Goal: Task Accomplishment & Management: Manage account settings

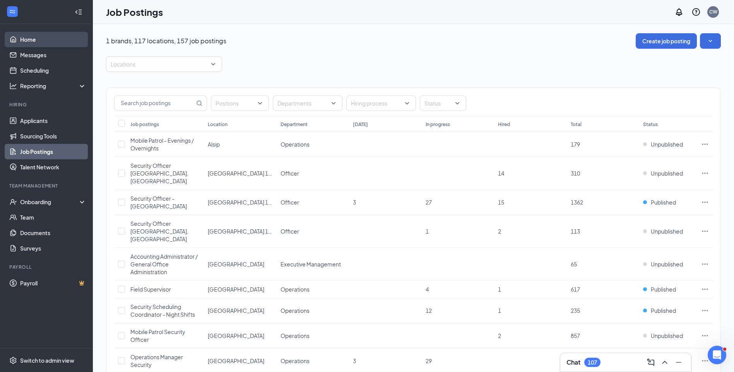
click at [38, 38] on link "Home" at bounding box center [53, 39] width 66 height 15
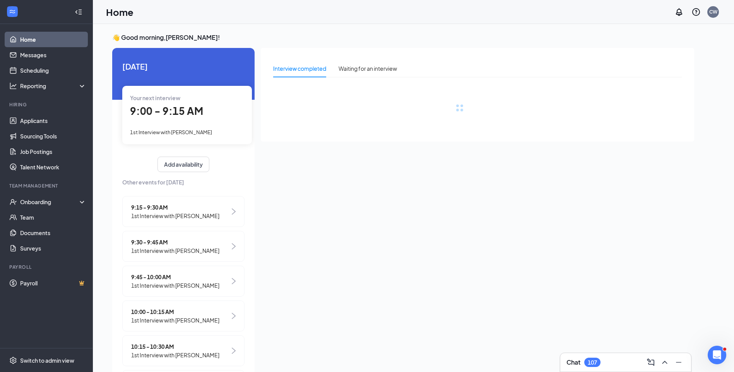
click at [172, 131] on span "1st Interview with [PERSON_NAME]" at bounding box center [171, 132] width 82 height 6
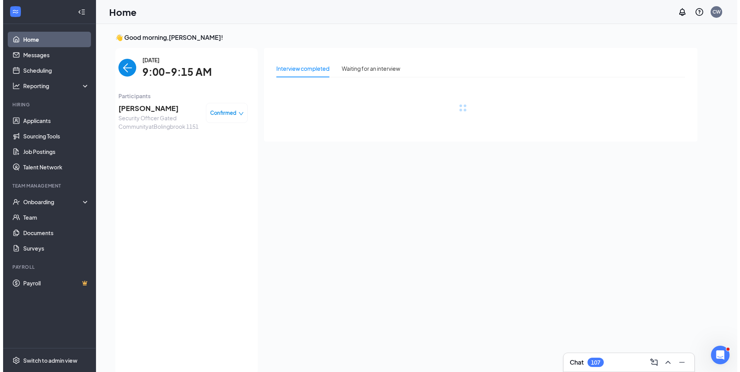
scroll to position [3, 0]
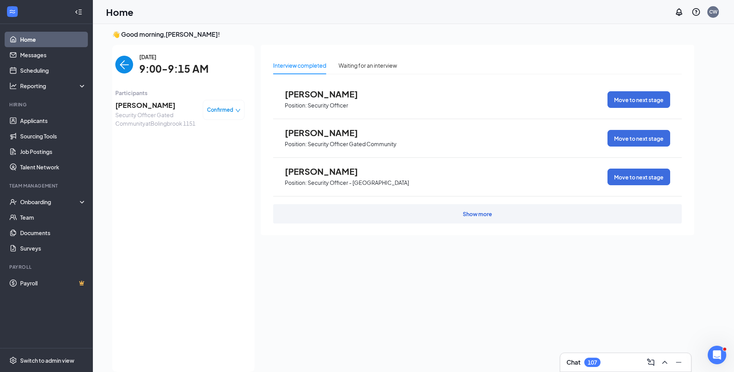
click at [139, 107] on span "[PERSON_NAME]" at bounding box center [155, 105] width 81 height 11
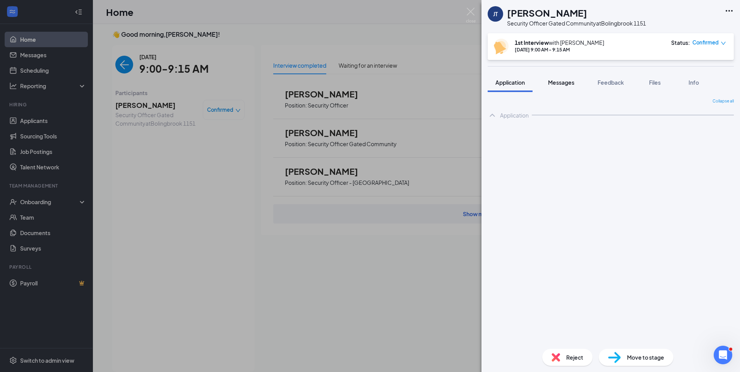
click at [570, 88] on button "Messages" at bounding box center [562, 82] width 42 height 19
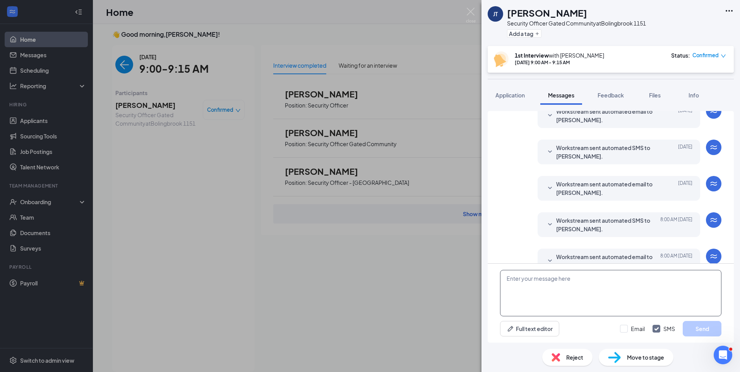
scroll to position [222, 0]
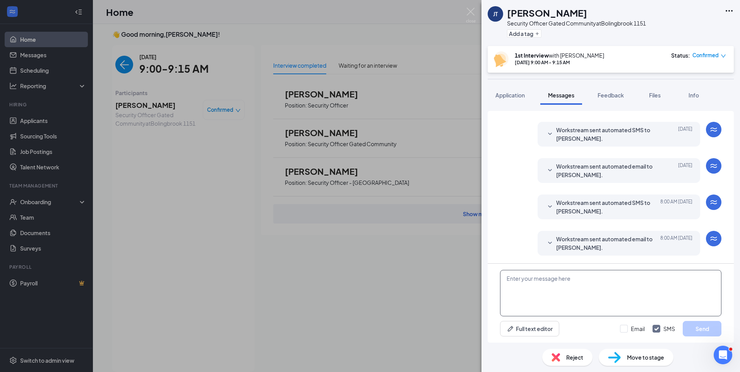
click at [568, 280] on textarea at bounding box center [610, 293] width 221 height 46
paste textarea "Join Zoom Meeting https://us04web.zoom.us/j/75741635864?pwd=veijxth8ME8hmm0Oma9…"
type textarea "Join Zoom Meeting https://us04web.zoom.us/j/75741635864?pwd=veijxth8ME8hmm0Oma9…"
click at [627, 328] on input "Email" at bounding box center [632, 329] width 25 height 8
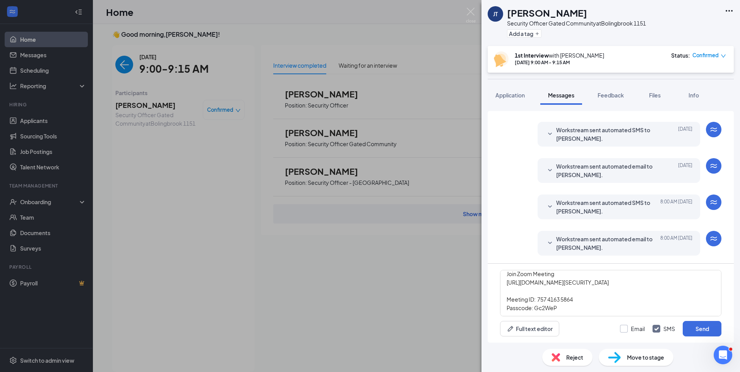
checkbox input "true"
click at [709, 329] on button "Send" at bounding box center [702, 328] width 39 height 15
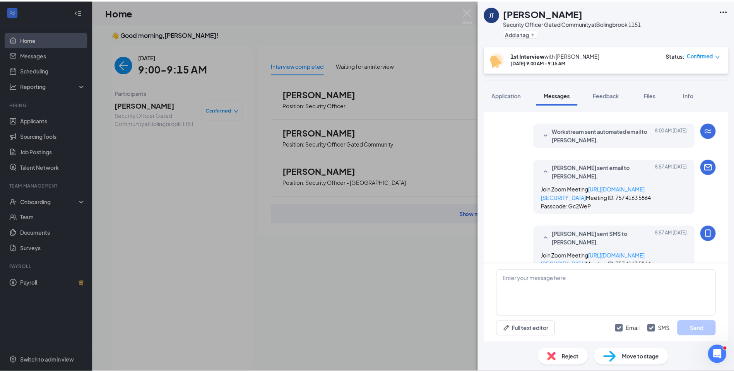
scroll to position [407, 0]
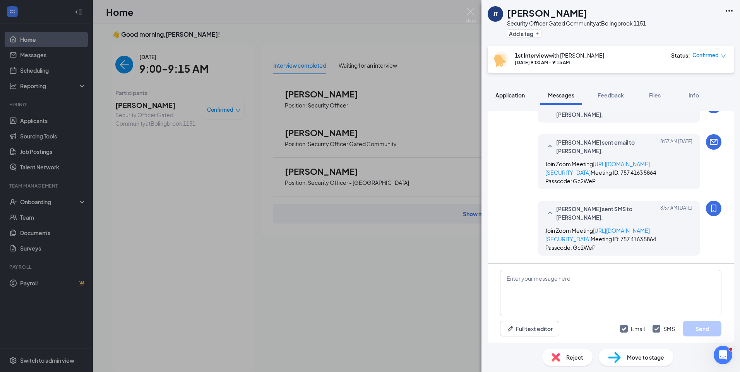
click at [505, 98] on span "Application" at bounding box center [510, 95] width 29 height 7
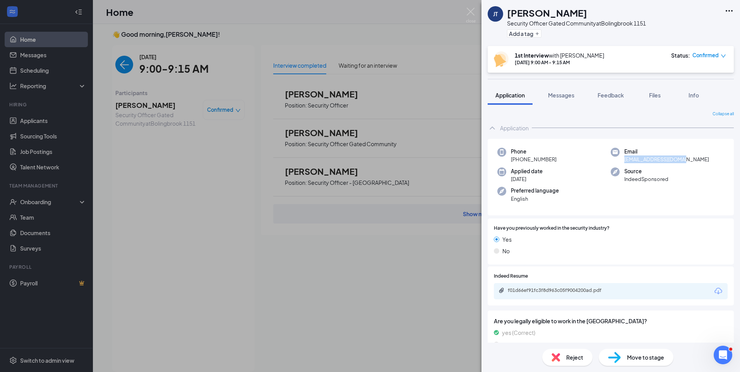
drag, startPoint x: 692, startPoint y: 159, endPoint x: 619, endPoint y: 162, distance: 72.5
click at [619, 162] on div "Email jdtrask0801@gmail.com" at bounding box center [667, 156] width 113 height 16
click at [538, 36] on icon "Plus" at bounding box center [537, 33] width 5 height 5
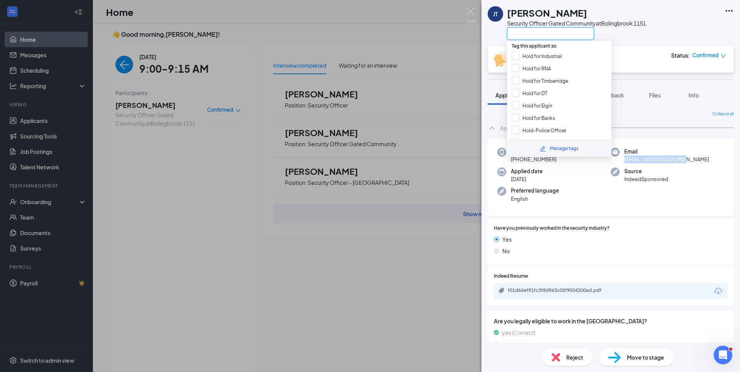
click at [540, 31] on input "text" at bounding box center [550, 33] width 87 height 12
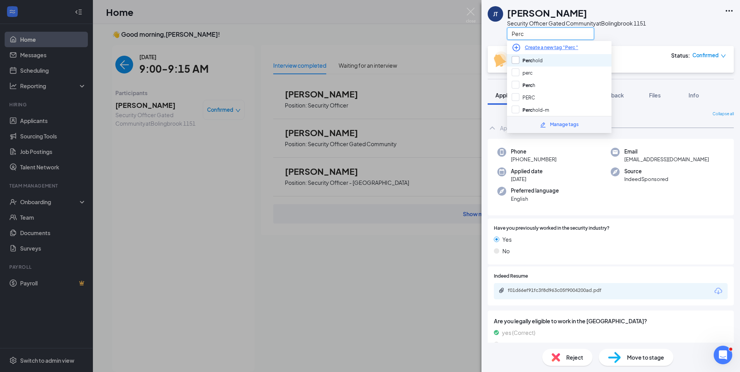
type input "Perc"
click at [543, 58] on input "Perc hold" at bounding box center [527, 60] width 31 height 9
checkbox input "true"
click at [652, 80] on div "JT Joshua Trask Security Officer Gated Community at Bolingbrook 1151 Perc 1st I…" at bounding box center [611, 186] width 259 height 372
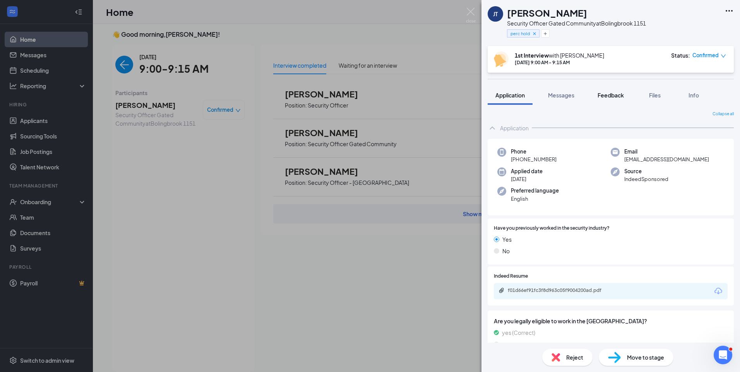
click at [605, 93] on span "Feedback" at bounding box center [611, 95] width 26 height 7
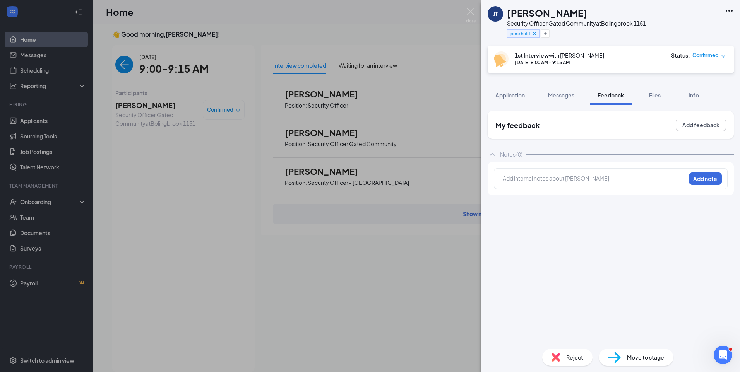
click at [572, 178] on div at bounding box center [594, 179] width 182 height 8
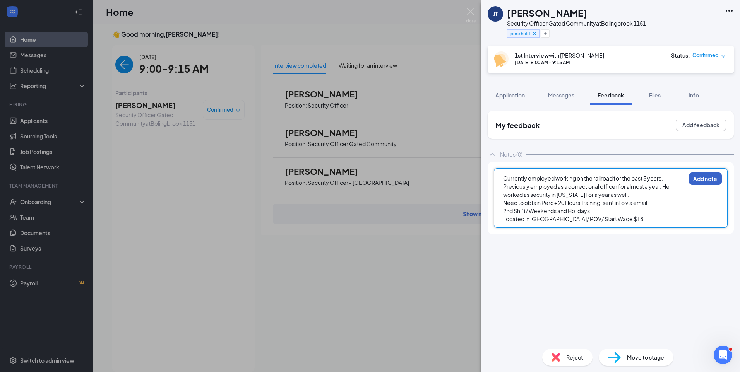
click at [703, 179] on button "Add note" at bounding box center [705, 179] width 33 height 12
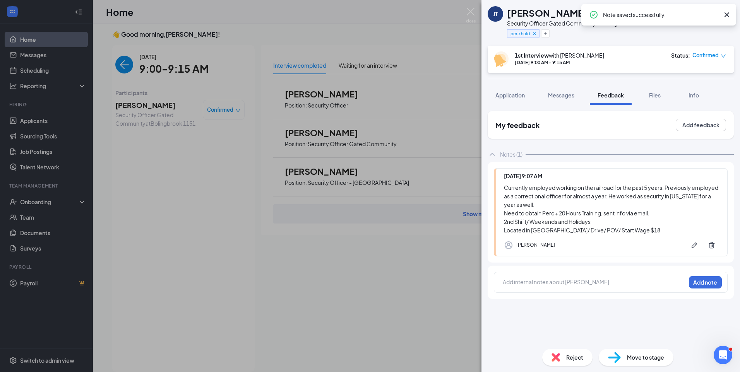
click at [578, 361] on span "Reject" at bounding box center [574, 357] width 17 height 9
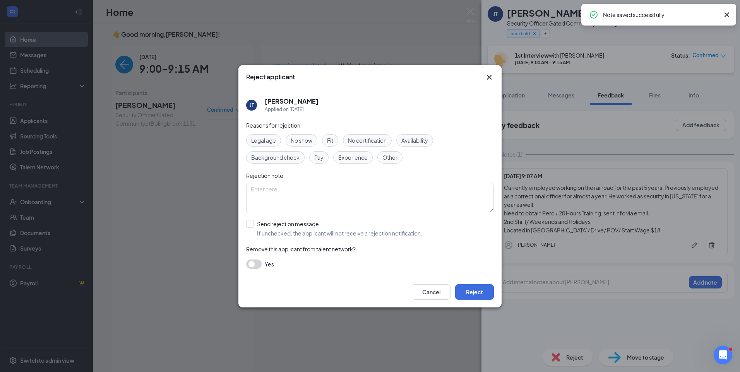
click at [368, 141] on span "No certification" at bounding box center [367, 140] width 39 height 9
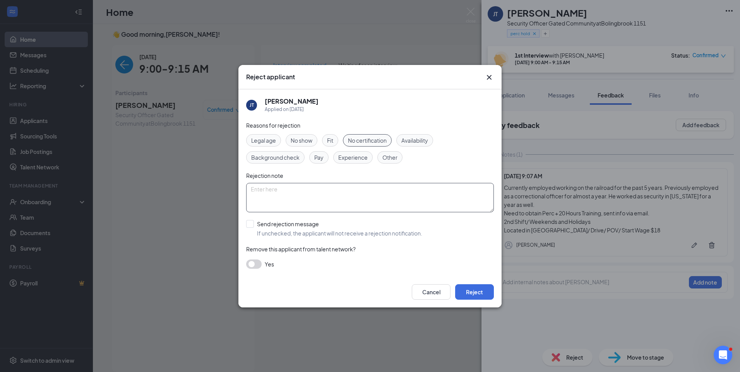
click at [357, 190] on textarea at bounding box center [370, 197] width 248 height 29
type textarea "Per Hold, will schedule second when prints are eligible."
click at [485, 287] on button "Reject" at bounding box center [474, 292] width 39 height 15
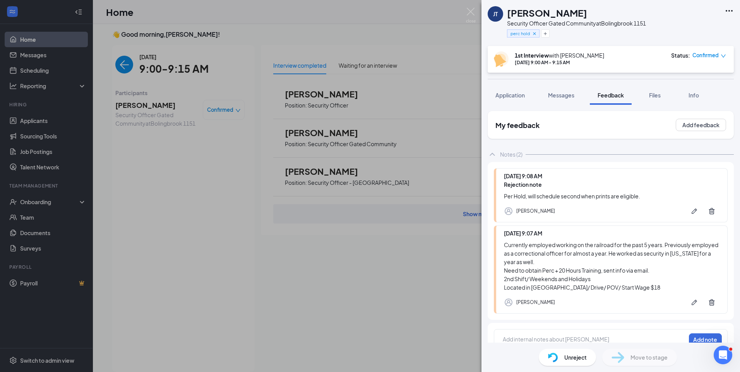
click at [116, 68] on div "JT Joshua Trask Security Officer Gated Community at Bolingbrook 1151 perc hold …" at bounding box center [370, 186] width 740 height 372
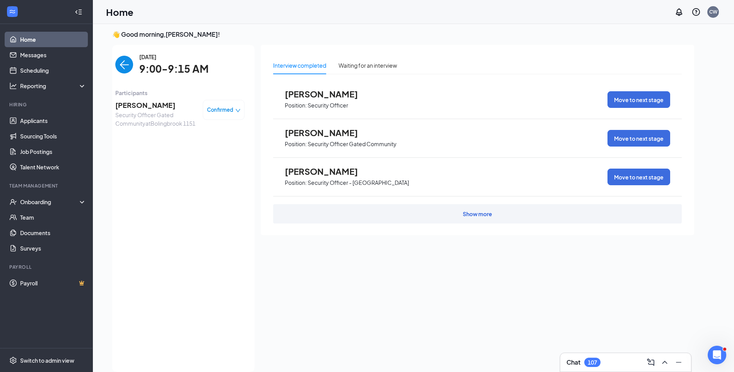
click at [124, 67] on img "back-button" at bounding box center [124, 65] width 18 height 18
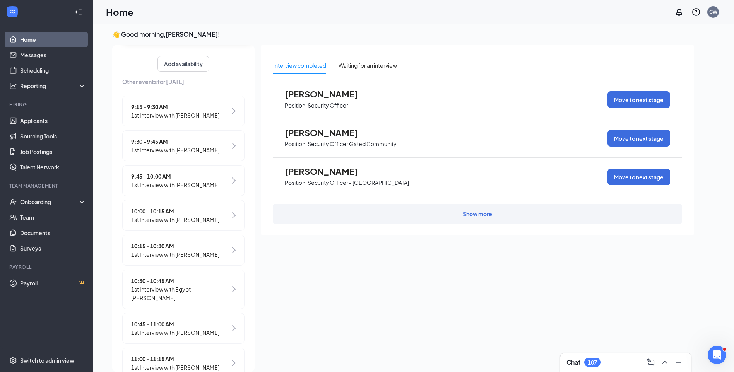
scroll to position [116, 0]
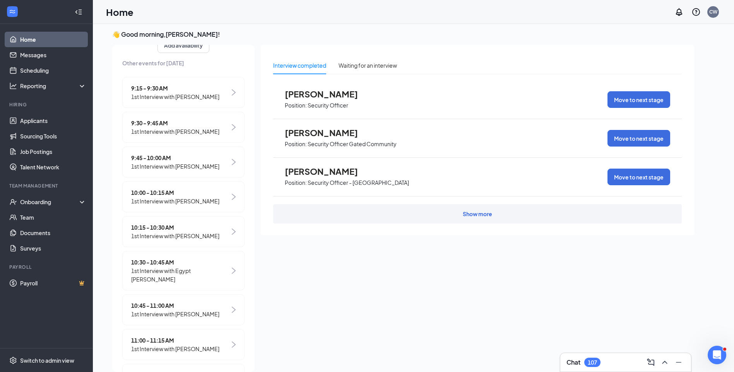
click at [151, 88] on span "9:15 - 9:30 AM" at bounding box center [175, 88] width 88 height 9
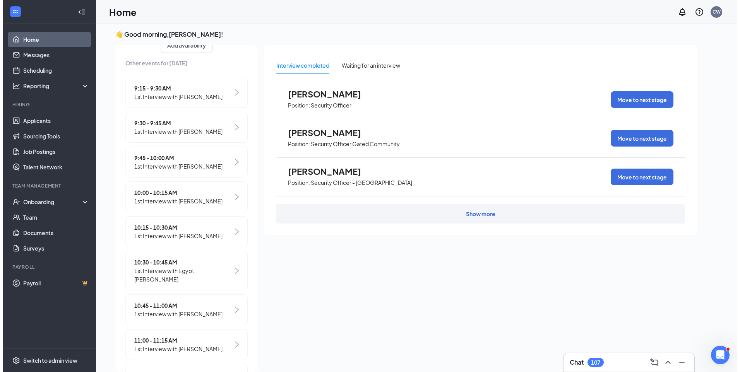
scroll to position [0, 0]
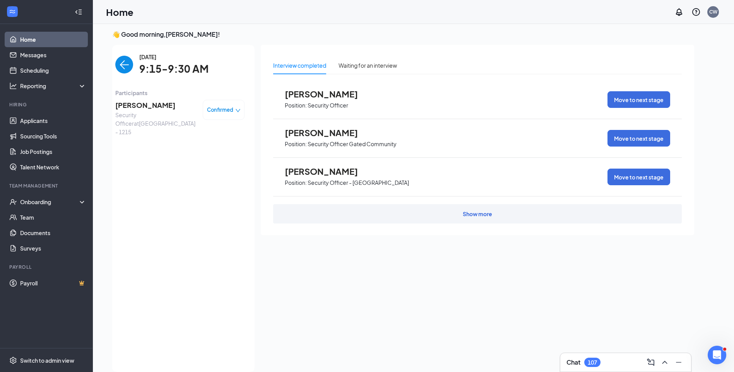
click at [129, 106] on span "Nita Keith" at bounding box center [155, 105] width 81 height 11
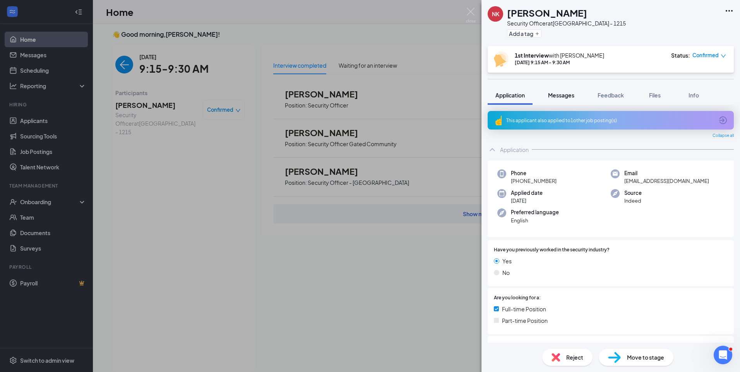
click at [563, 100] on button "Messages" at bounding box center [562, 95] width 42 height 19
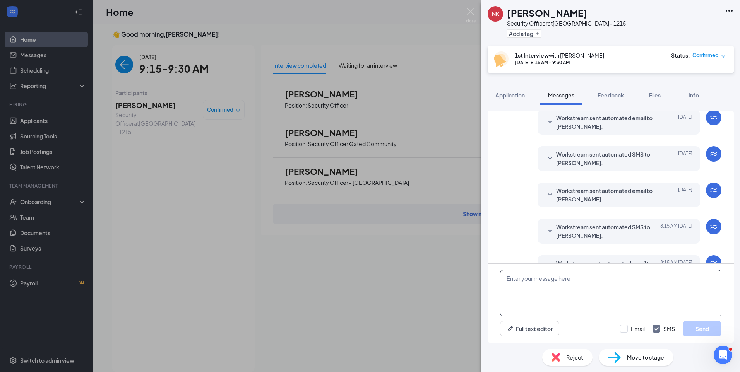
scroll to position [222, 0]
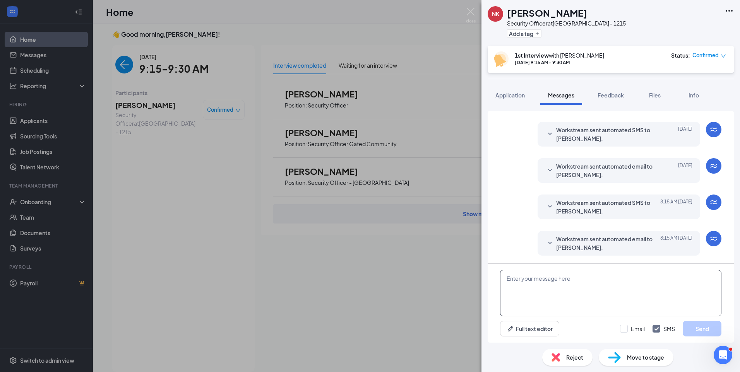
click at [575, 284] on textarea at bounding box center [610, 293] width 221 height 46
paste textarea "Join Zoom Meeting https://us04web.zoom.us/j/72703131654?pwd=Vx3vpjGZXgDZA88cNya…"
type textarea "Join Zoom Meeting https://us04web.zoom.us/j/72703131654?pwd=Vx3vpjGZXgDZA88cNya…"
click at [628, 329] on input "Email" at bounding box center [632, 329] width 25 height 8
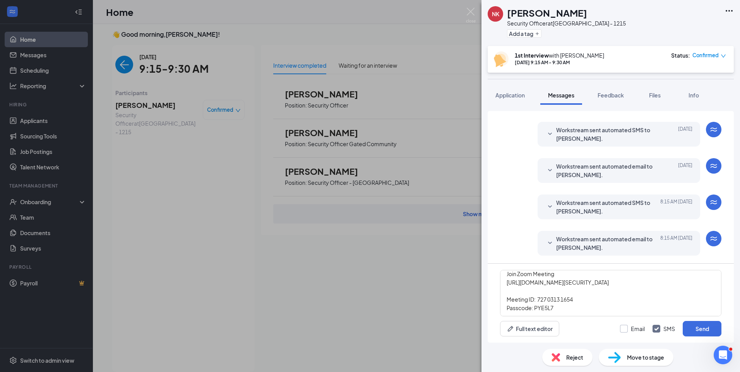
checkbox input "true"
click at [685, 328] on button "Send" at bounding box center [702, 328] width 39 height 15
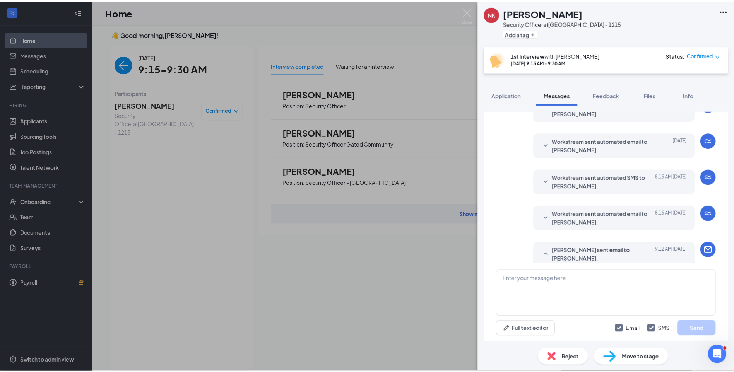
scroll to position [393, 0]
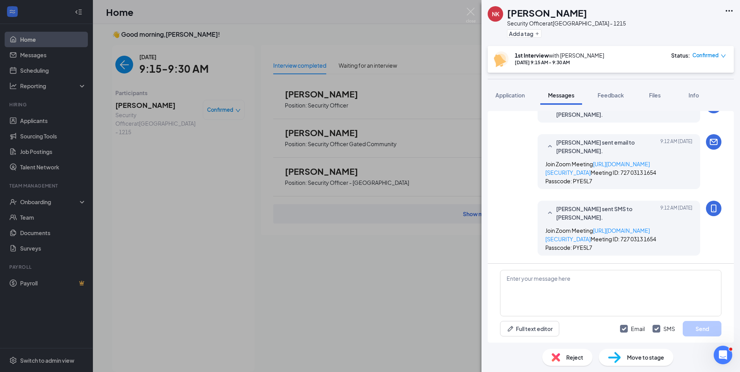
click at [120, 65] on div "NK Nita Keith Security Officer at Chicago - 1215 Add a tag 1st Interview with C…" at bounding box center [370, 186] width 740 height 372
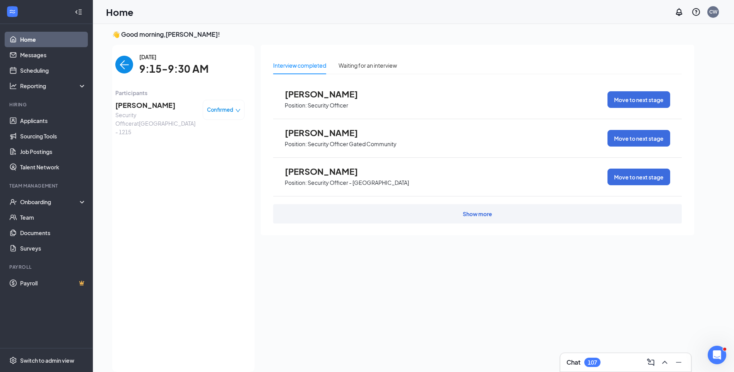
click at [120, 65] on img "back-button" at bounding box center [124, 65] width 18 height 18
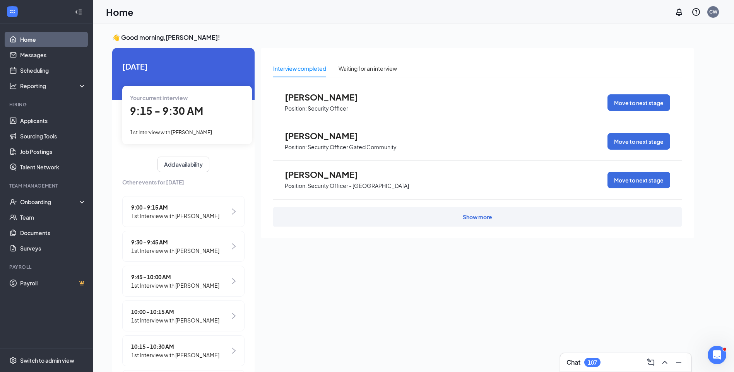
click at [172, 132] on span "1st Interview with Nita Keith" at bounding box center [171, 132] width 82 height 6
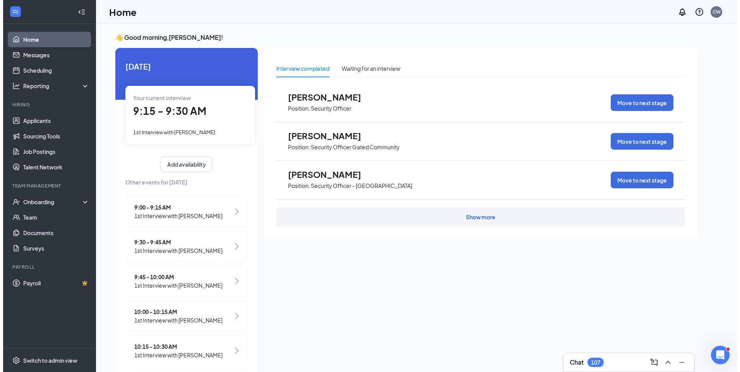
scroll to position [3, 0]
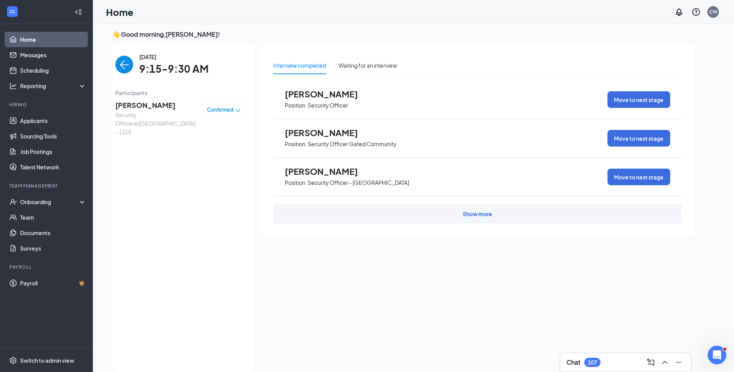
click at [136, 107] on span "Nita Keith" at bounding box center [155, 105] width 81 height 11
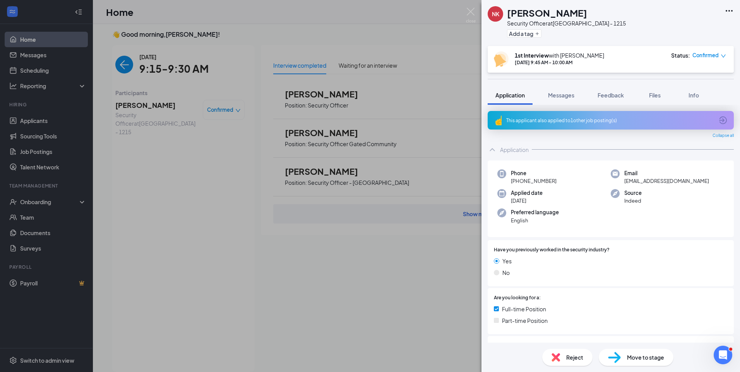
click at [558, 84] on div "NK Nita Keith Security Officer at Chicago - 1215 Add a tag 1st Interview with C…" at bounding box center [611, 186] width 259 height 372
click at [555, 91] on button "Messages" at bounding box center [562, 95] width 42 height 19
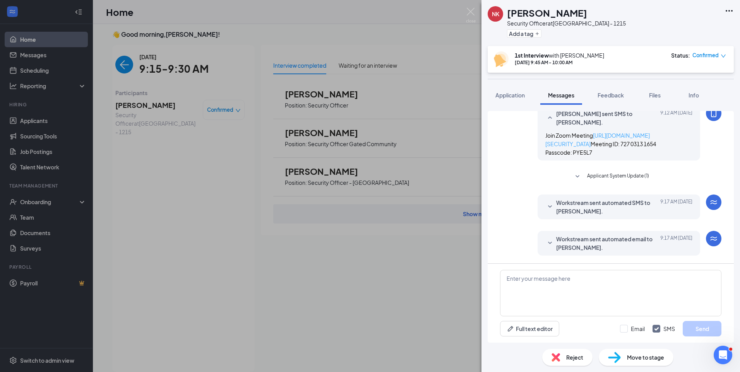
scroll to position [334, 0]
click at [523, 100] on button "Application" at bounding box center [510, 95] width 45 height 19
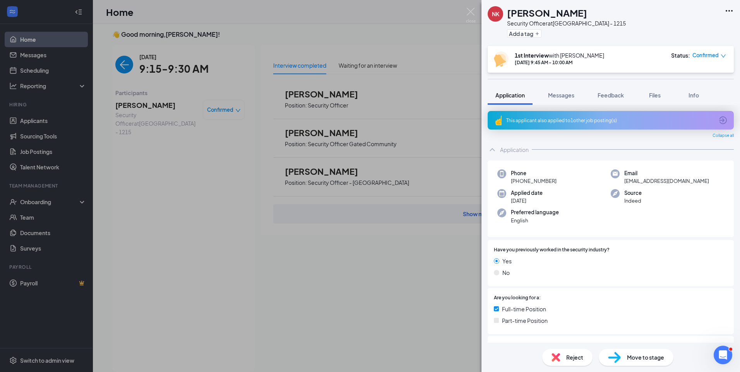
click at [566, 122] on div "This applicant also applied to 1 other job posting(s)" at bounding box center [610, 120] width 208 height 7
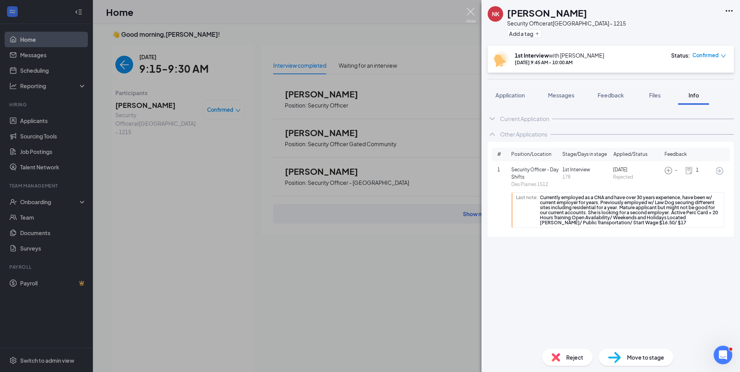
click at [473, 12] on img at bounding box center [471, 15] width 10 height 15
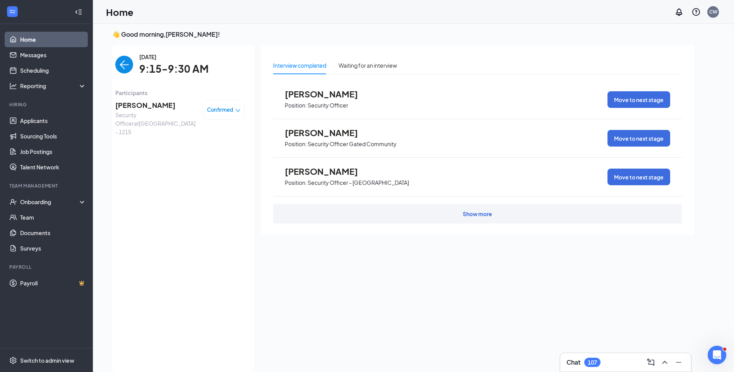
click at [115, 70] on img "back-button" at bounding box center [124, 65] width 18 height 18
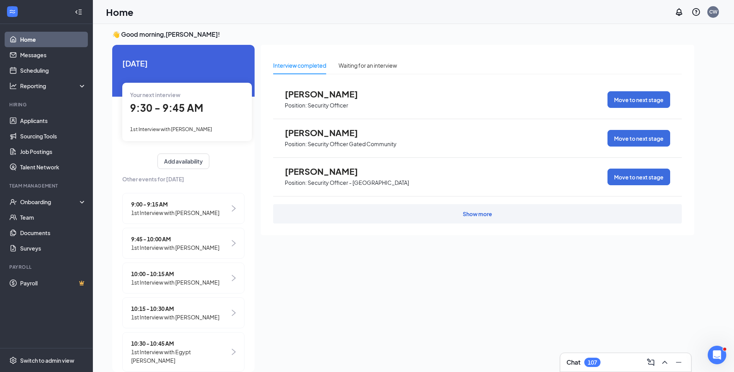
click at [211, 130] on span "1st Interview with VLADISLAV NOVIKOV" at bounding box center [171, 129] width 82 height 6
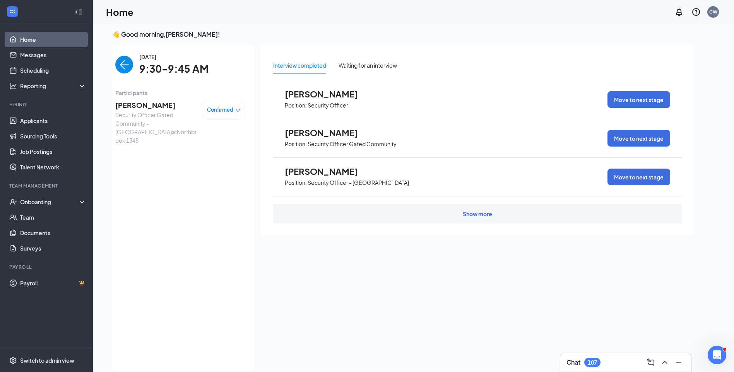
click at [156, 106] on span "VLADISLAV NOVIKOV" at bounding box center [155, 105] width 81 height 11
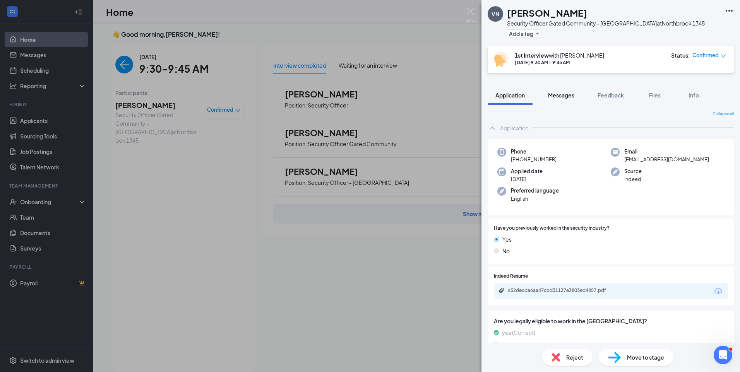
click at [568, 93] on span "Messages" at bounding box center [561, 95] width 26 height 7
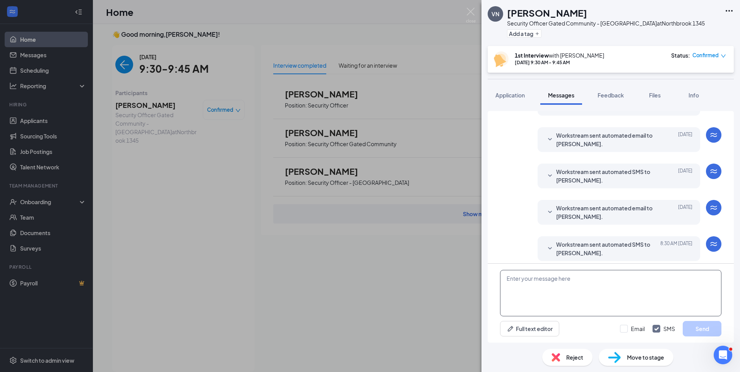
scroll to position [208, 0]
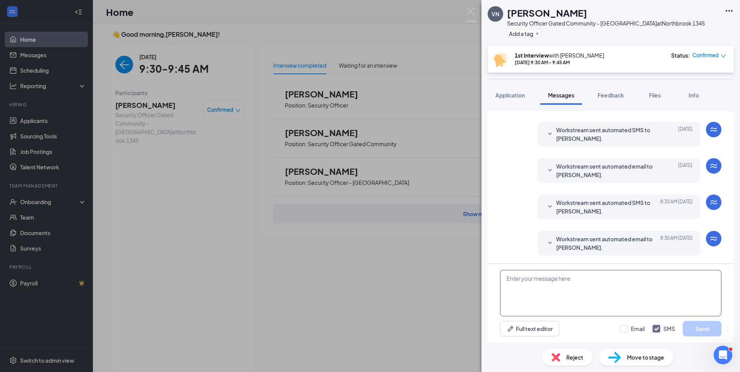
click at [563, 280] on textarea at bounding box center [610, 293] width 221 height 46
paste textarea "Join Zoom Meeting https://us04web.zoom.us/j/75253116308?pwd=FVp9iRaNM8OB4Fa1CE5…"
type textarea "Join Zoom Meeting https://us04web.zoom.us/j/75253116308?pwd=FVp9iRaNM8OB4Fa1CE5…"
click at [624, 325] on div "Email SMS Send" at bounding box center [670, 328] width 101 height 15
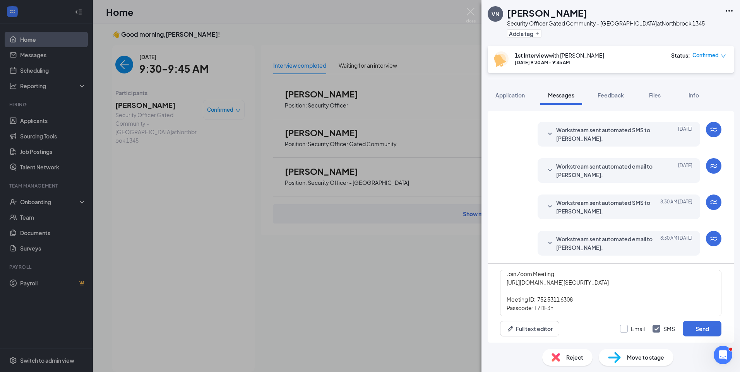
click at [626, 326] on input "Email" at bounding box center [632, 329] width 25 height 8
checkbox input "true"
click at [708, 328] on button "Send" at bounding box center [702, 328] width 39 height 15
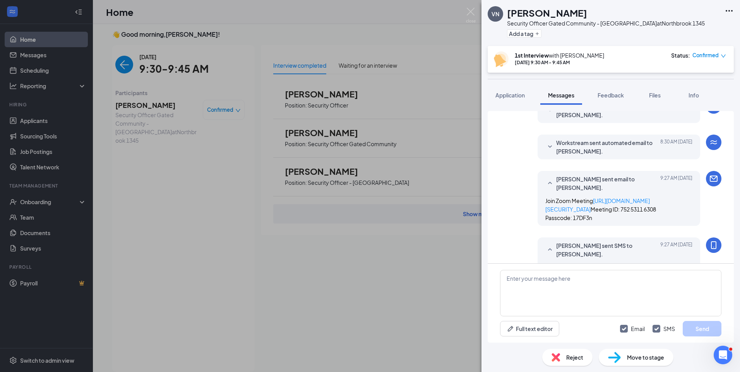
scroll to position [393, 0]
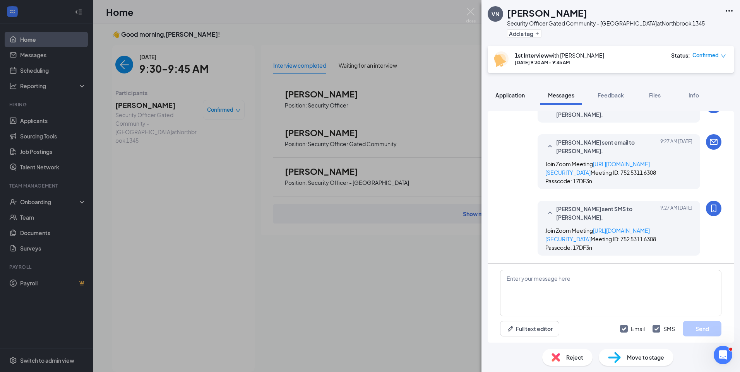
click at [517, 96] on span "Application" at bounding box center [510, 95] width 29 height 7
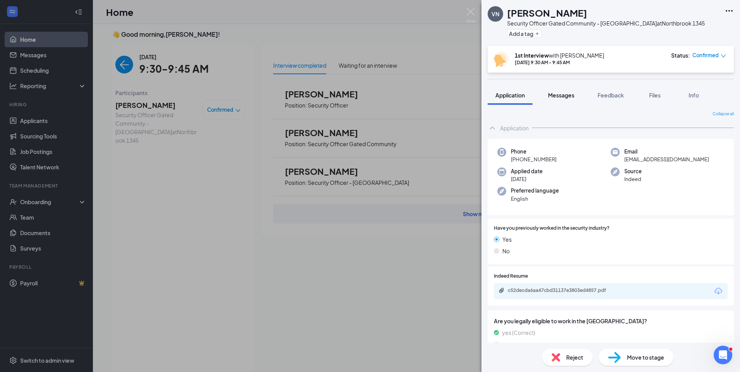
drag, startPoint x: 560, startPoint y: 96, endPoint x: 546, endPoint y: 45, distance: 52.5
click at [560, 96] on span "Messages" at bounding box center [561, 95] width 26 height 7
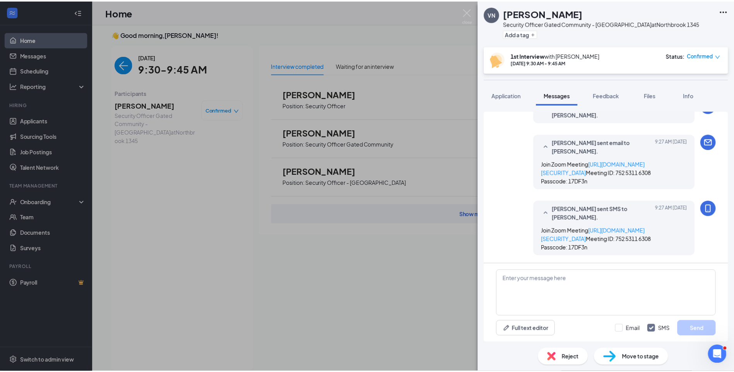
scroll to position [334, 0]
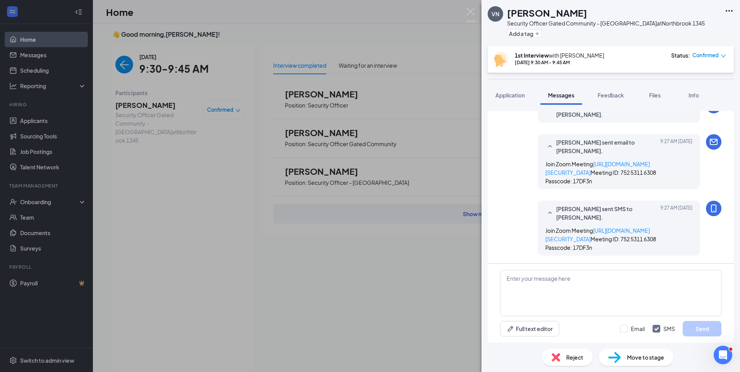
click at [122, 64] on div "VN VLADISLAV NOVIKOV Security Officer Gated Community - Northbrook at Northbroo…" at bounding box center [370, 186] width 740 height 372
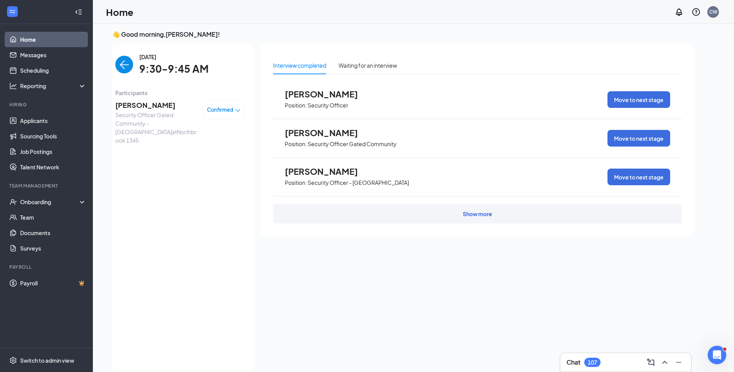
click at [123, 63] on img "back-button" at bounding box center [124, 65] width 18 height 18
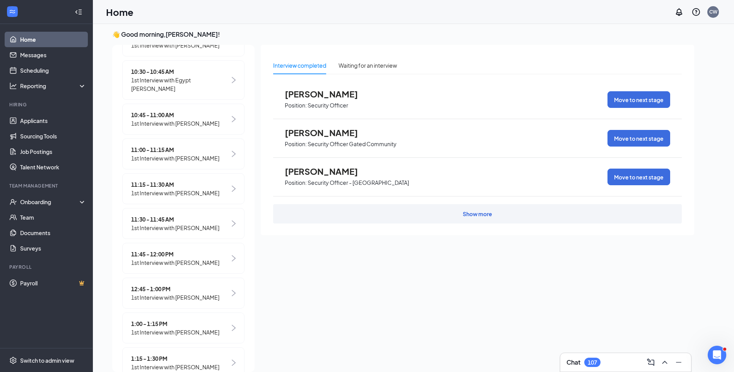
scroll to position [310, 0]
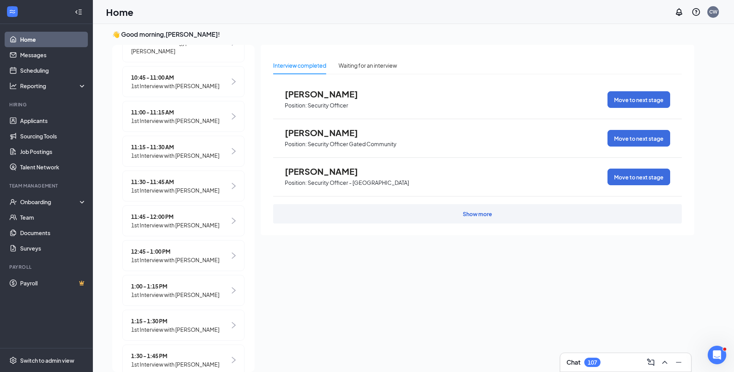
click at [194, 291] on span "1st Interview with Rayshawn Hallister" at bounding box center [175, 295] width 88 height 9
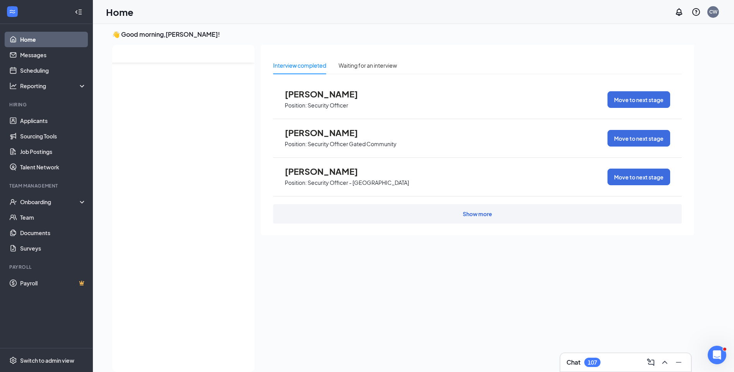
scroll to position [0, 0]
click at [117, 65] on img "back-button" at bounding box center [124, 65] width 18 height 18
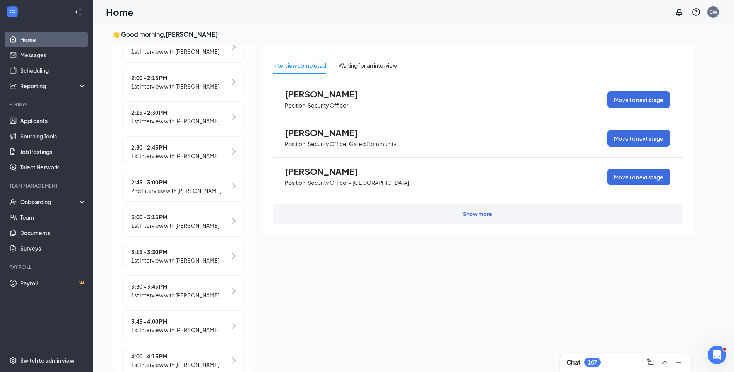
scroll to position [739, 0]
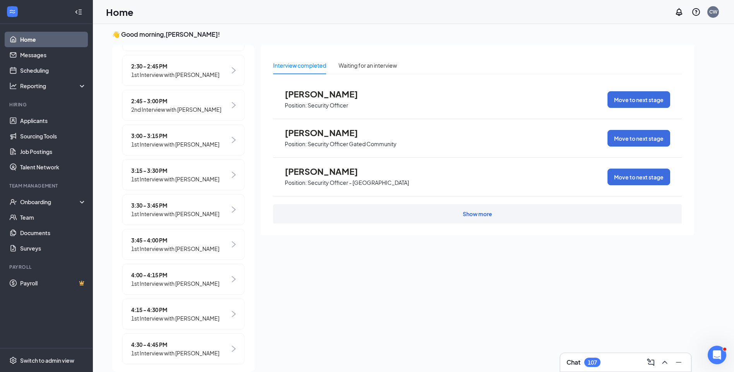
click at [185, 314] on span "1st Interview with Ryan Baber" at bounding box center [175, 318] width 88 height 9
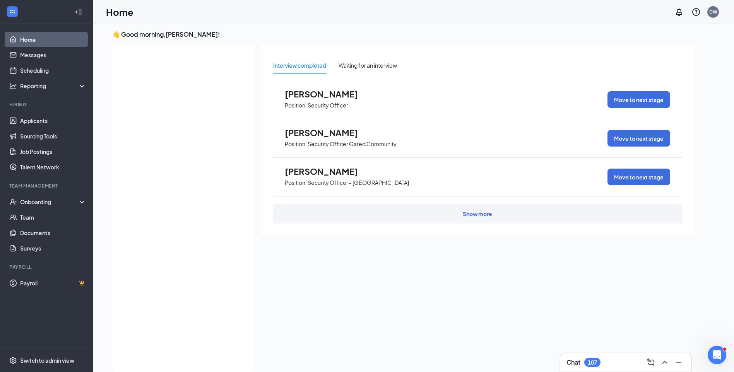
scroll to position [0, 0]
drag, startPoint x: 116, startPoint y: 65, endPoint x: 108, endPoint y: 50, distance: 17.5
click at [116, 65] on img "back-button" at bounding box center [124, 65] width 18 height 18
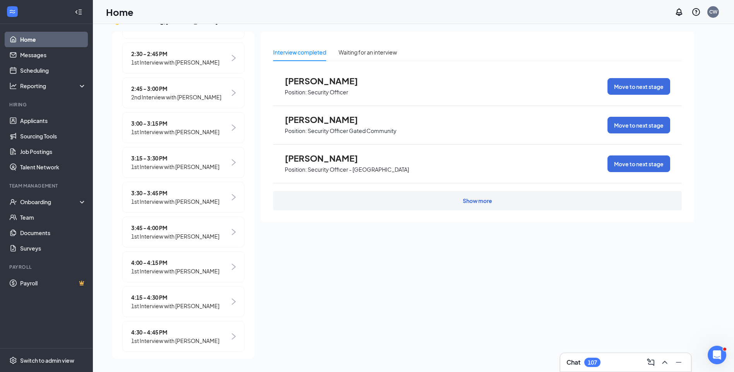
scroll to position [739, 0]
click at [199, 336] on span "1st Interview with Juan Ramirez" at bounding box center [175, 340] width 88 height 9
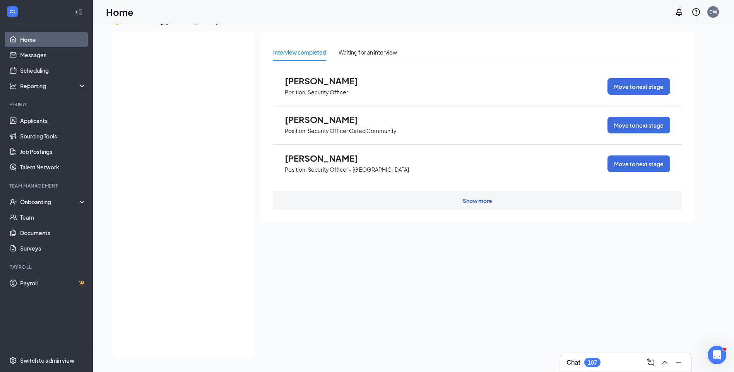
scroll to position [0, 0]
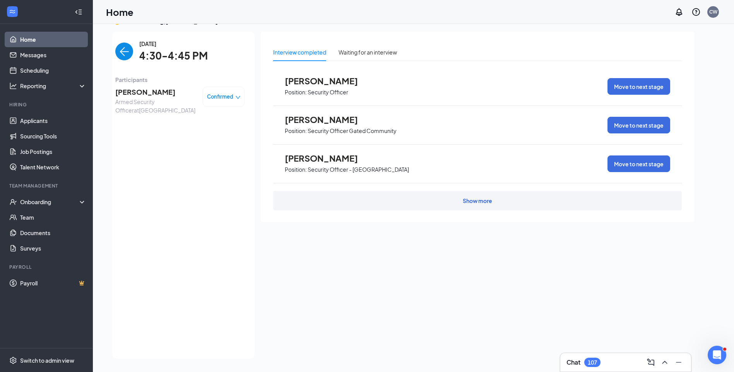
click at [121, 52] on img "back-button" at bounding box center [124, 52] width 18 height 18
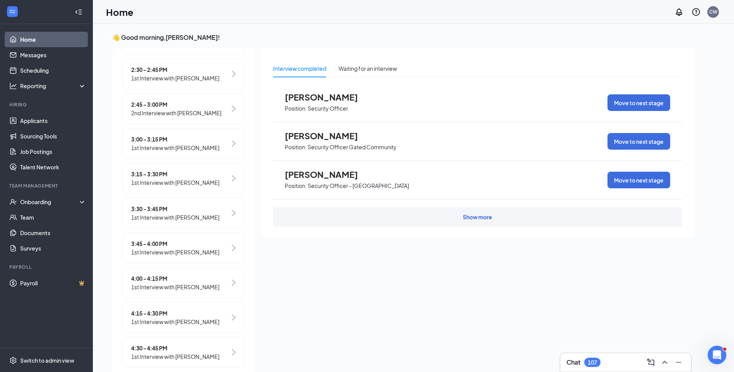
scroll to position [739, 0]
drag, startPoint x: 193, startPoint y: 347, endPoint x: 193, endPoint y: 339, distance: 7.8
click at [193, 352] on span "1st Interview with Juan Ramirez" at bounding box center [175, 356] width 88 height 9
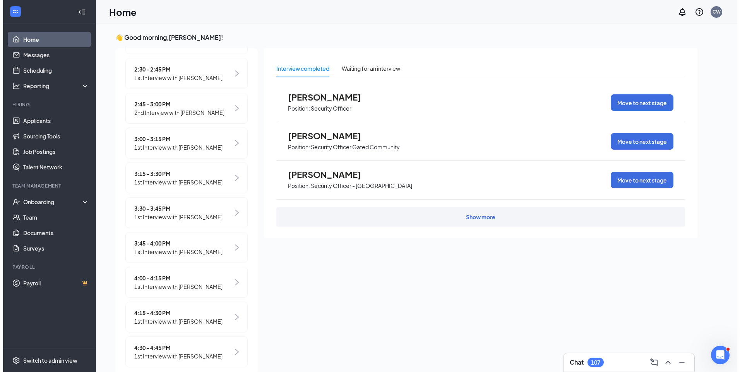
scroll to position [3, 0]
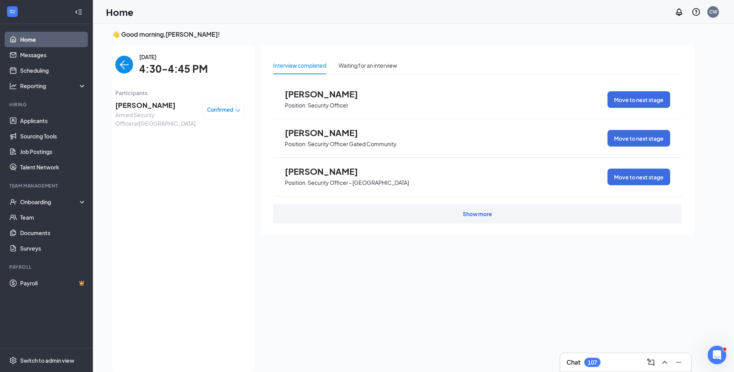
click at [134, 103] on span "Juan Ramirez" at bounding box center [155, 105] width 81 height 11
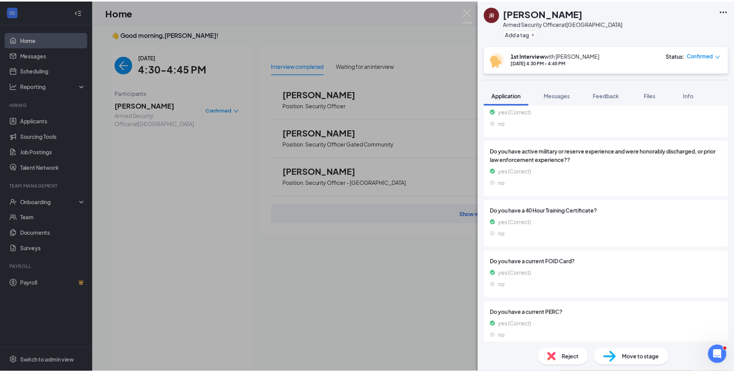
scroll to position [371, 0]
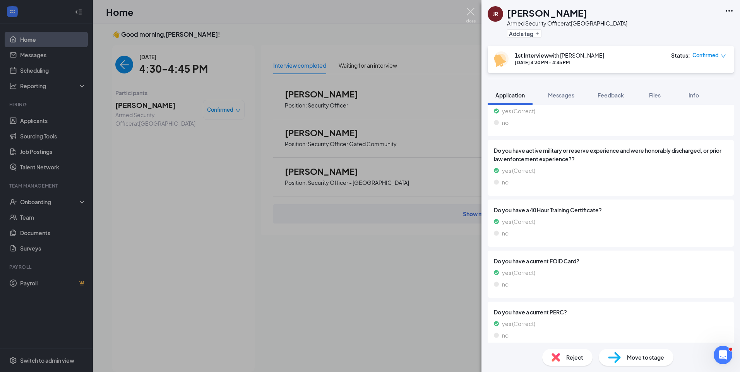
drag, startPoint x: 471, startPoint y: 12, endPoint x: 465, endPoint y: 6, distance: 8.2
click at [470, 11] on img at bounding box center [471, 15] width 10 height 15
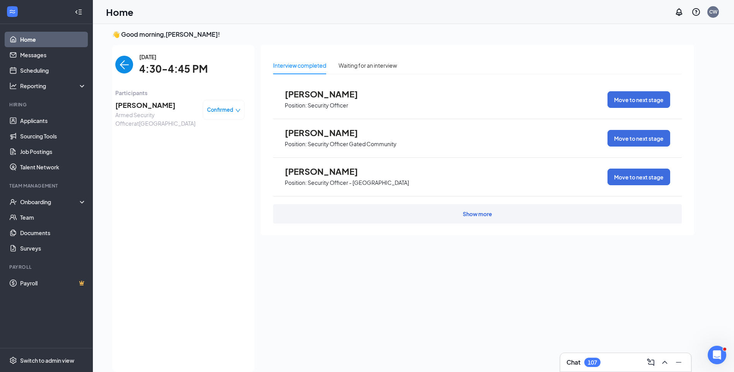
click at [120, 66] on img "back-button" at bounding box center [124, 65] width 18 height 18
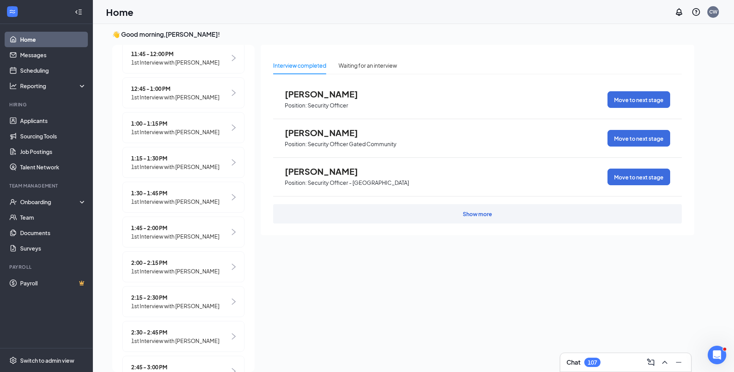
scroll to position [503, 0]
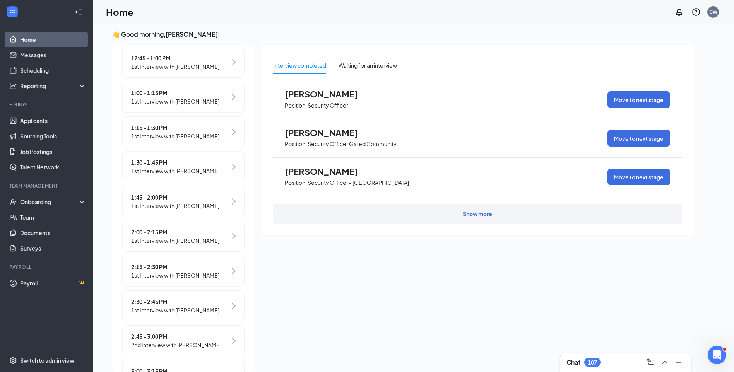
click at [202, 271] on span "1st Interview with Jarrod Sanders" at bounding box center [175, 275] width 88 height 9
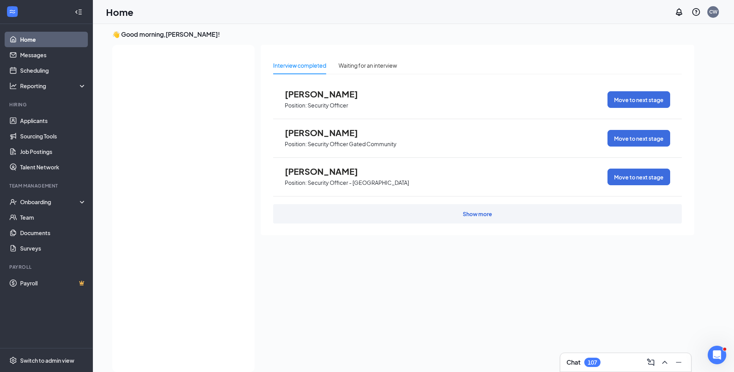
scroll to position [0, 0]
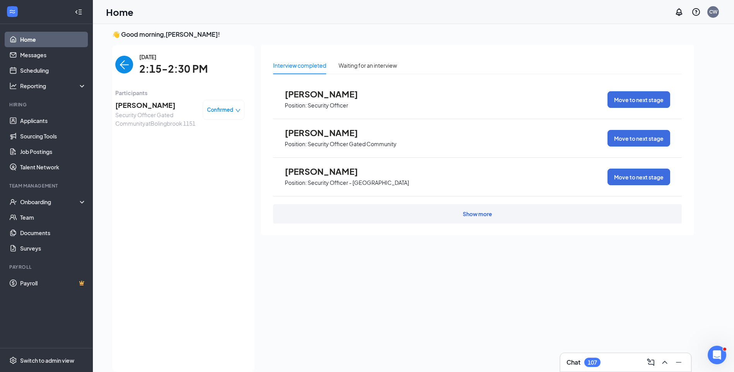
click at [120, 61] on img "back-button" at bounding box center [124, 65] width 18 height 18
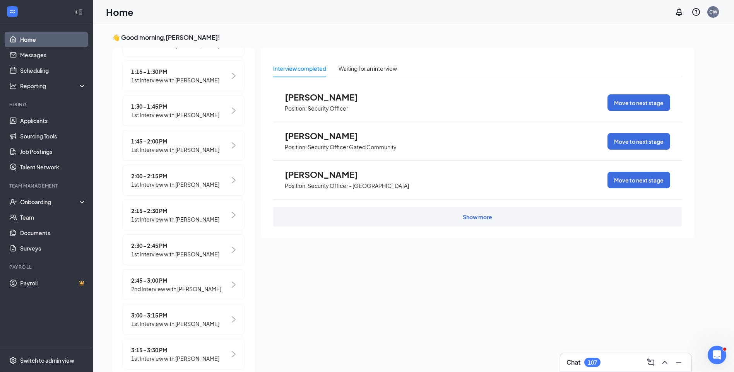
scroll to position [546, 0]
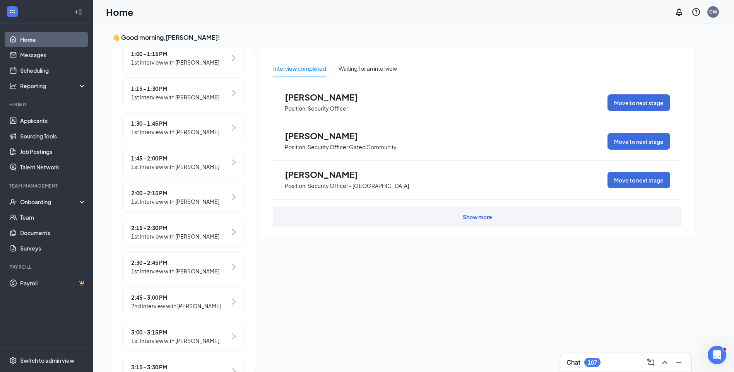
click at [204, 128] on span "1st Interview with Harvey Borders" at bounding box center [175, 132] width 88 height 9
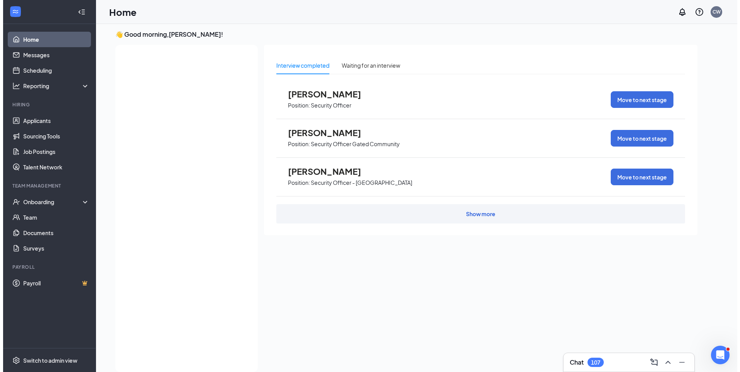
scroll to position [0, 0]
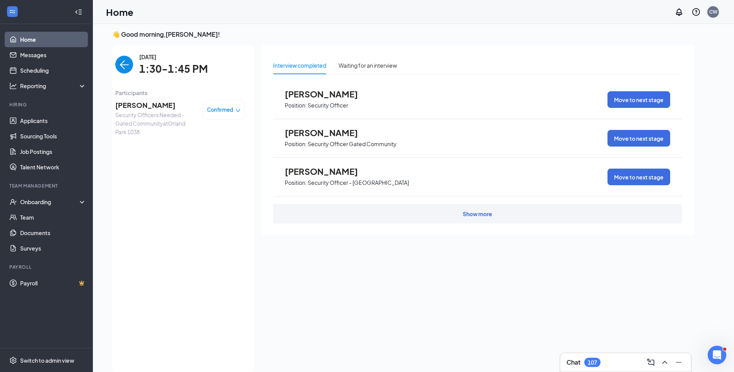
click at [144, 104] on span "Harvey Borders" at bounding box center [155, 105] width 81 height 11
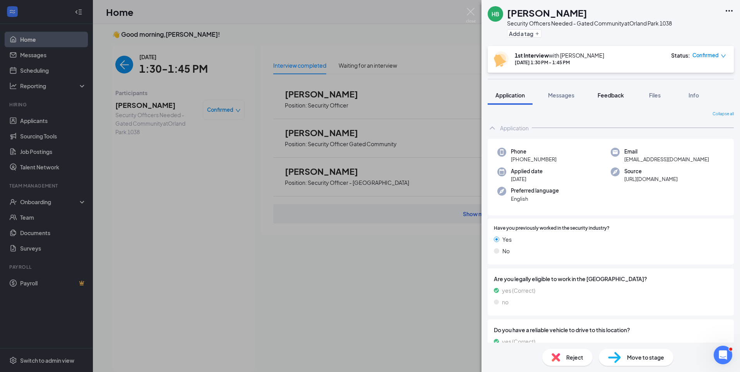
click at [617, 99] on div "Feedback" at bounding box center [611, 95] width 26 height 8
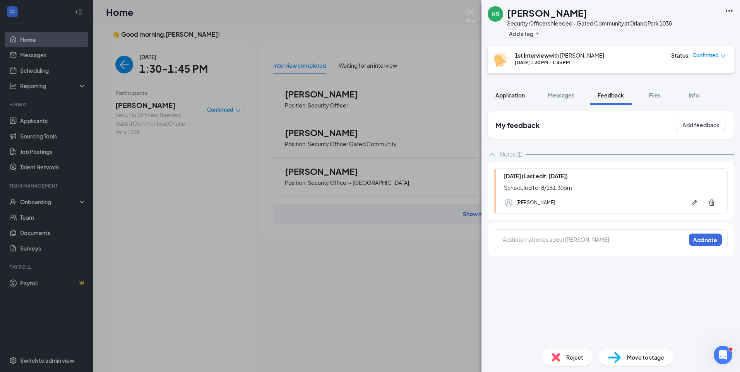
click at [503, 95] on span "Application" at bounding box center [510, 95] width 29 height 7
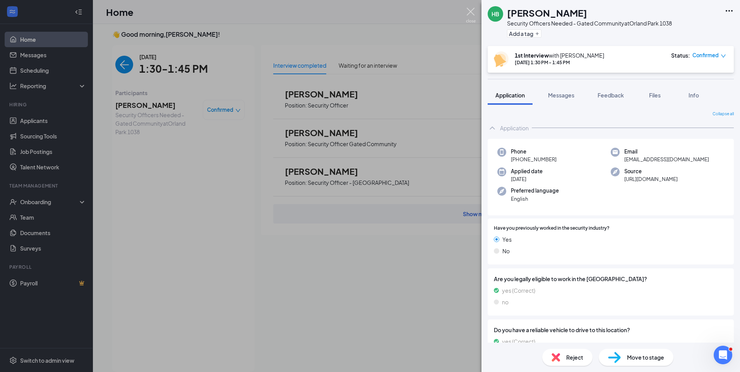
click at [468, 13] on img at bounding box center [471, 15] width 10 height 15
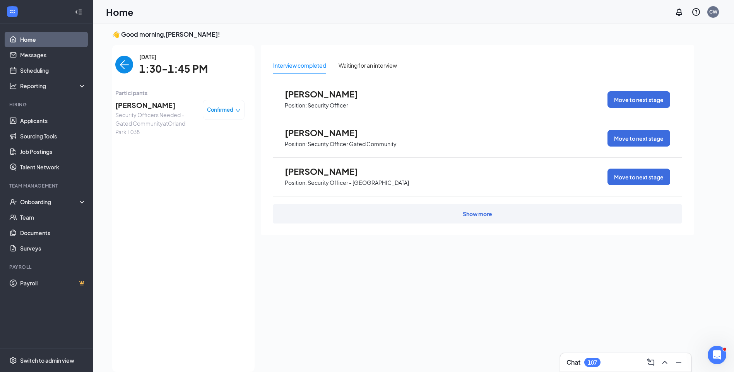
click at [130, 108] on span "Harvey Borders" at bounding box center [155, 105] width 81 height 11
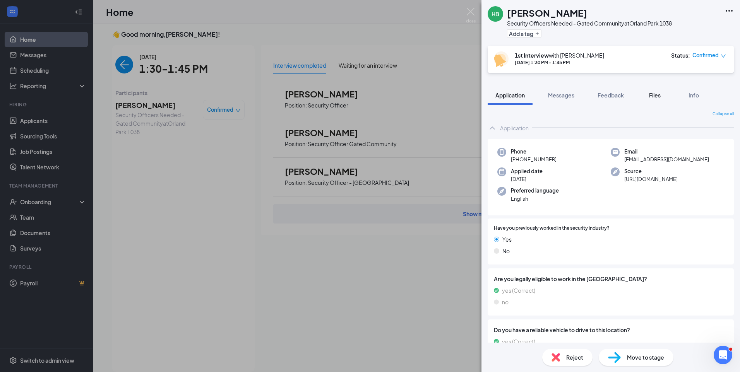
click at [662, 97] on div "Files" at bounding box center [654, 95] width 15 height 8
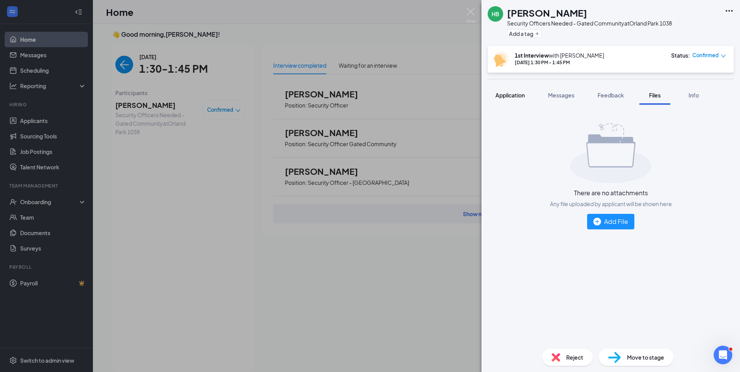
click at [513, 95] on span "Application" at bounding box center [510, 95] width 29 height 7
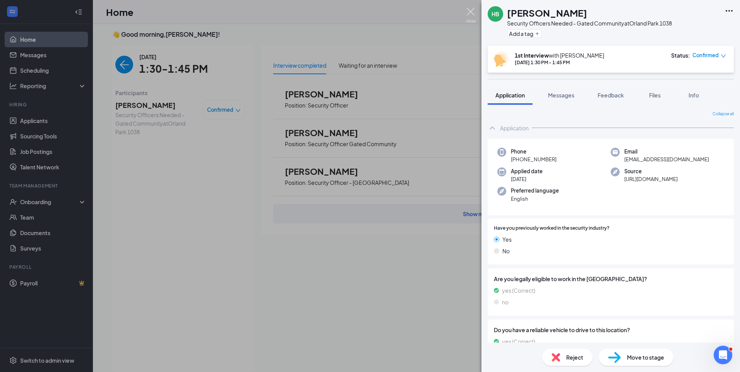
click at [468, 10] on img at bounding box center [471, 15] width 10 height 15
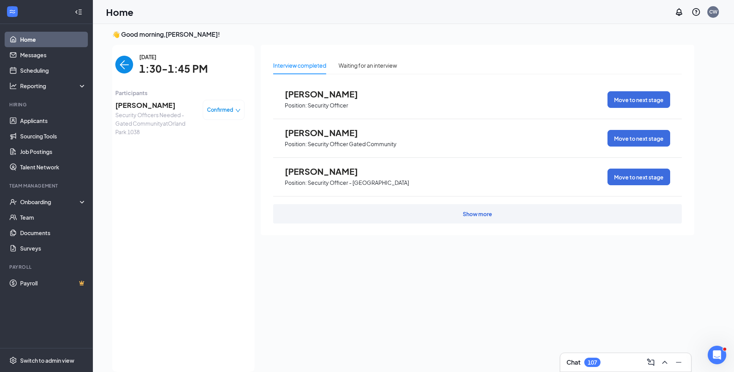
click at [122, 70] on img "back-button" at bounding box center [124, 65] width 18 height 18
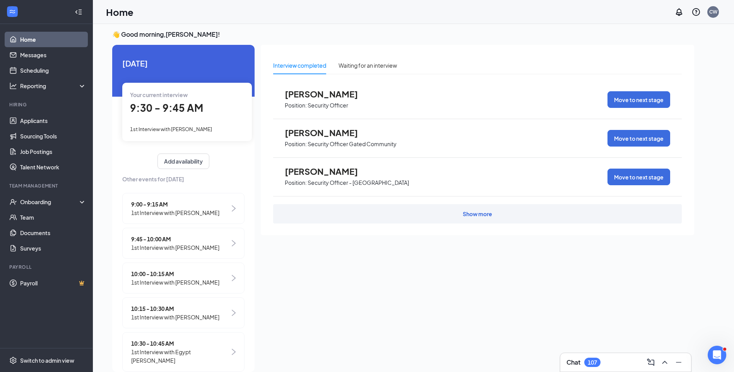
click at [211, 130] on span "1st Interview with VLADISLAV NOVIKOV" at bounding box center [171, 129] width 82 height 6
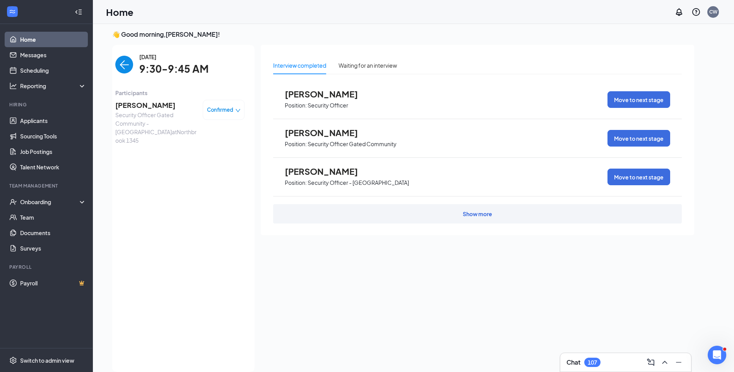
click at [128, 106] on span "VLADISLAV NOVIKOV" at bounding box center [155, 105] width 81 height 11
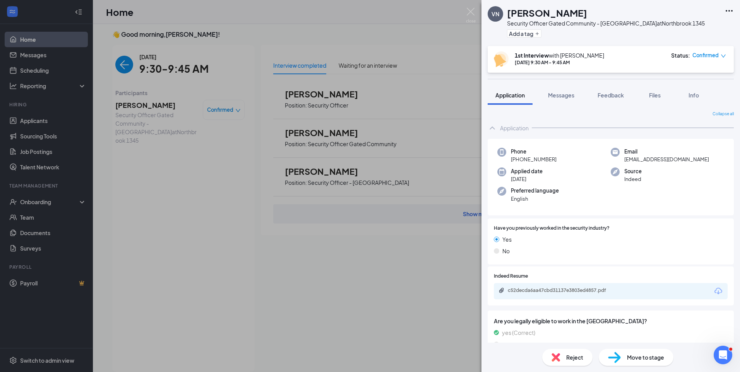
drag, startPoint x: 595, startPoint y: 14, endPoint x: 506, endPoint y: 15, distance: 89.1
click at [506, 15] on div "VN VLADISLAV NOVIKOV Security Officer Gated Community - Northbrook at Northbroo…" at bounding box center [596, 23] width 217 height 34
click at [556, 94] on span "Messages" at bounding box center [561, 95] width 26 height 7
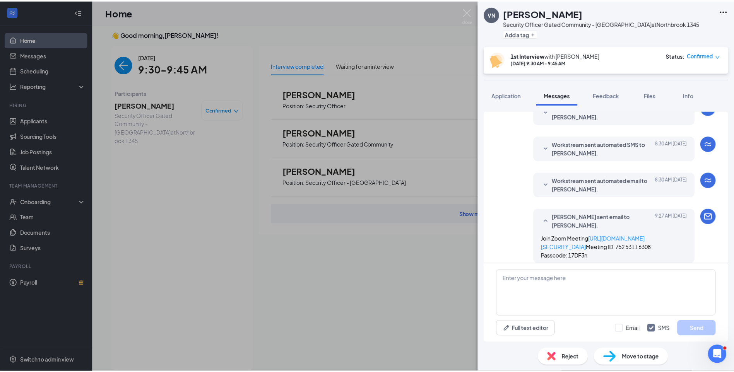
scroll to position [334, 0]
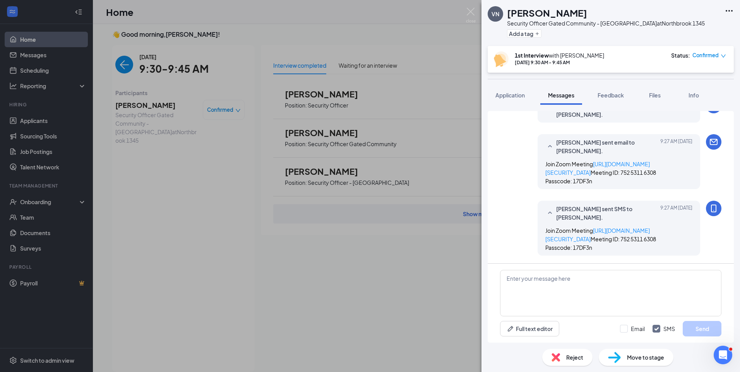
drag, startPoint x: 512, startPoint y: 90, endPoint x: 562, endPoint y: 80, distance: 51.3
click at [511, 91] on button "Application" at bounding box center [510, 95] width 45 height 19
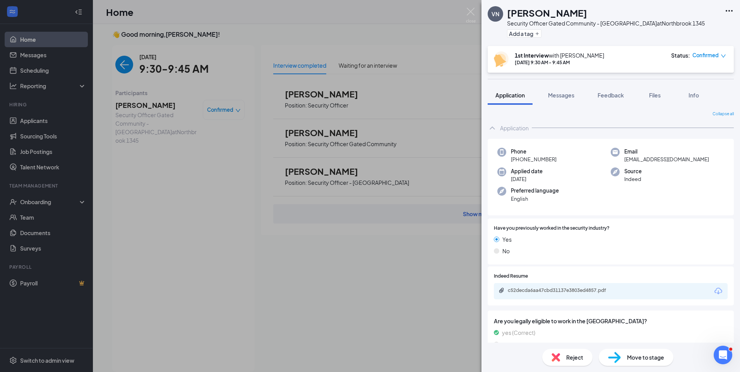
drag, startPoint x: 587, startPoint y: 5, endPoint x: 587, endPoint y: 10, distance: 4.3
click at [587, 5] on div "VN VLADISLAV NOVIKOV Security Officer Gated Community - Northbrook at Northbroo…" at bounding box center [611, 23] width 259 height 46
drag, startPoint x: 605, startPoint y: 15, endPoint x: 558, endPoint y: 14, distance: 46.5
click at [558, 14] on div "VLADISLAV NOVIKOV" at bounding box center [606, 12] width 198 height 13
copy h1 "NOVIKOV"
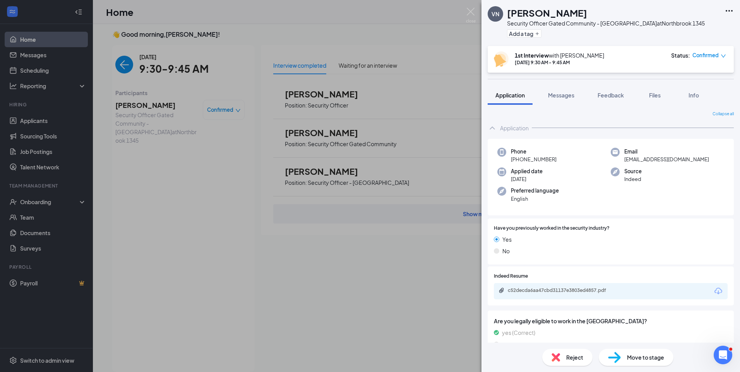
click at [530, 12] on h1 "VLADISLAV NOVIKOV" at bounding box center [547, 12] width 80 height 13
drag, startPoint x: 556, startPoint y: 12, endPoint x: 510, endPoint y: 14, distance: 45.7
click at [510, 14] on h1 "VLADISLAV NOVIKOV" at bounding box center [547, 12] width 80 height 13
copy h1 "VLADISLAV"
click at [524, 27] on div "Security Officer Gated Community - Northbrook at Northbrook 1345" at bounding box center [606, 23] width 198 height 8
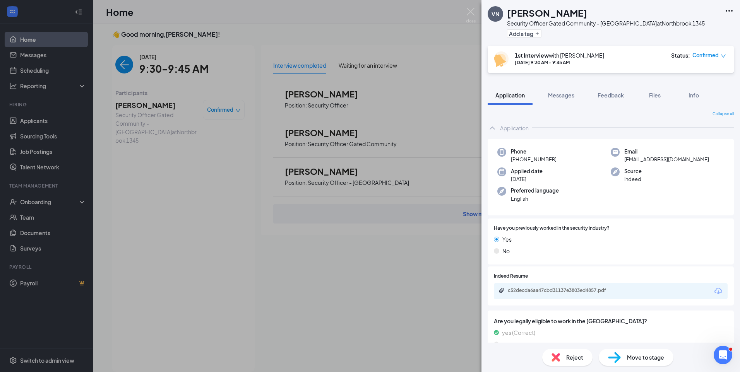
drag, startPoint x: 610, startPoint y: 13, endPoint x: 507, endPoint y: 17, distance: 103.5
click at [507, 17] on div "VN VLADISLAV NOVIKOV Security Officer Gated Community - Northbrook at Northbroo…" at bounding box center [596, 23] width 217 height 34
copy h1 "VLADISLAV NOVIKOV"
click at [474, 13] on img at bounding box center [471, 15] width 10 height 15
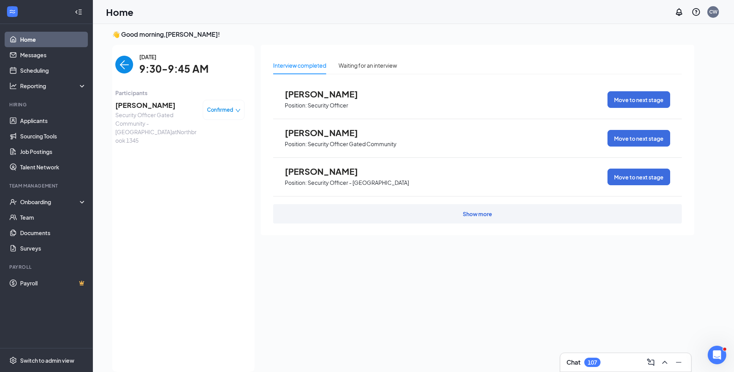
click at [112, 70] on div "👋 Good morning, Candace Williams ! Today Your current interview 9:30 - 9:45 AM …" at bounding box center [403, 203] width 595 height 346
click at [122, 66] on img "back-button" at bounding box center [124, 65] width 18 height 18
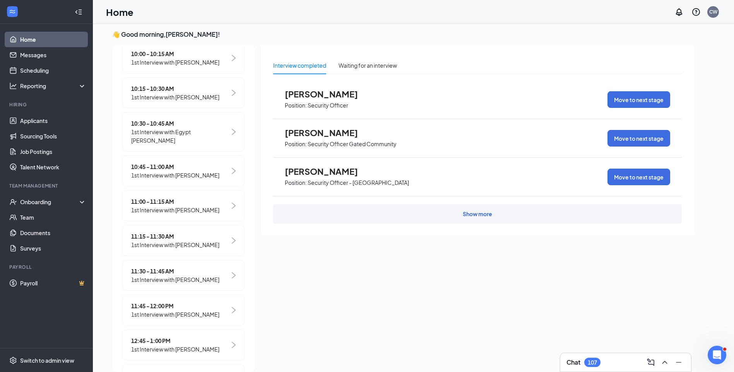
scroll to position [310, 0]
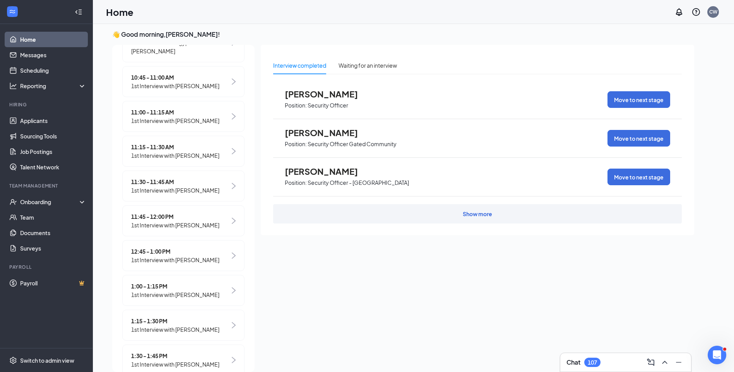
click at [195, 186] on span "1st Interview with Britney Boyd" at bounding box center [175, 190] width 88 height 9
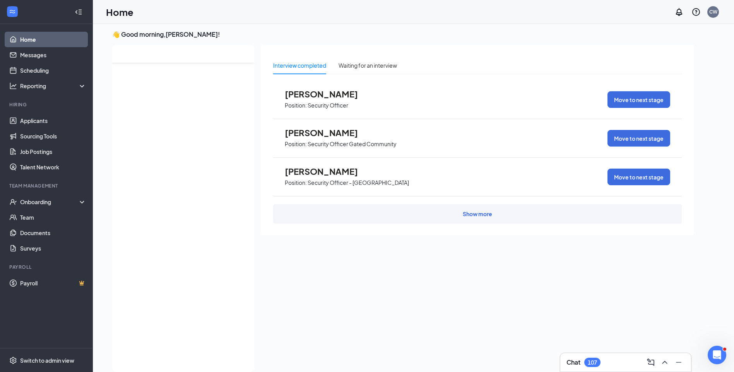
scroll to position [0, 0]
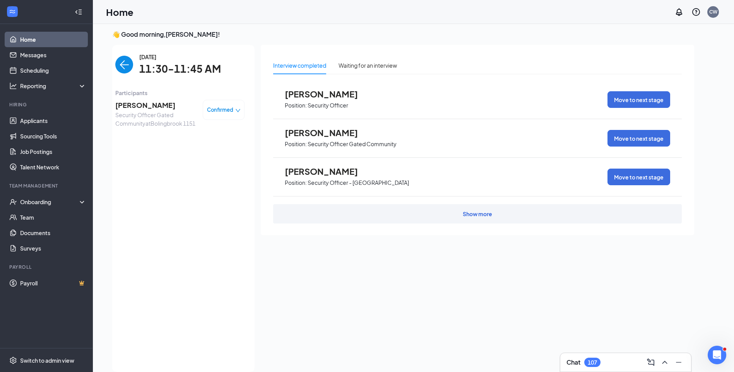
click at [117, 71] on img "back-button" at bounding box center [124, 65] width 18 height 18
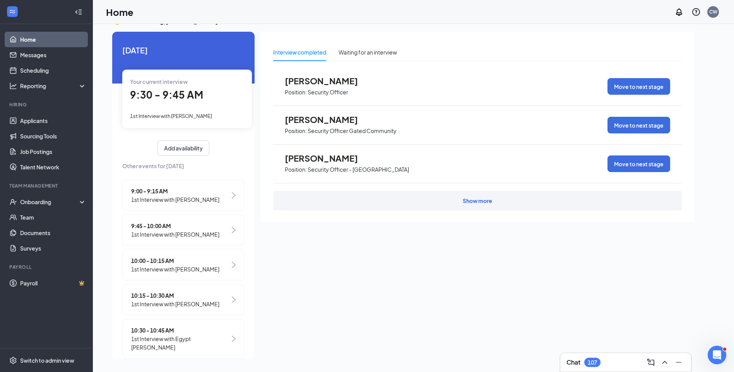
click at [196, 118] on span "1st Interview with VLADISLAV NOVIKOV" at bounding box center [171, 116] width 82 height 6
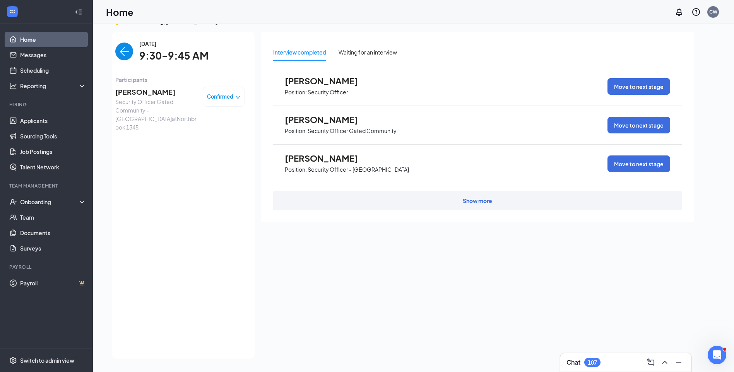
click at [154, 89] on span "VLADISLAV NOVIKOV" at bounding box center [155, 92] width 81 height 11
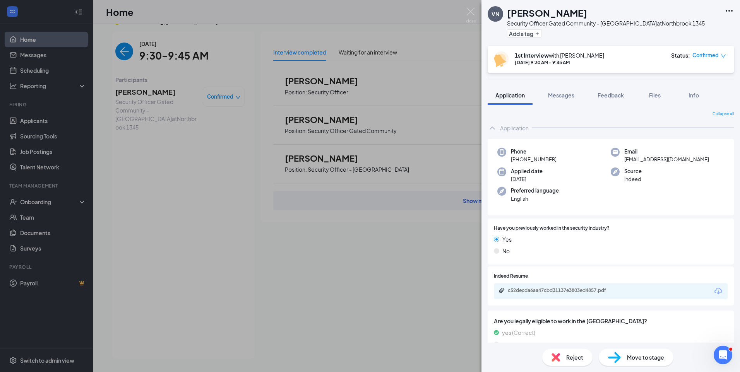
click at [568, 292] on div "c52decda6aa47cbd31137e3803ed4857.pdf" at bounding box center [562, 291] width 108 height 6
click at [616, 94] on span "Feedback" at bounding box center [611, 95] width 26 height 7
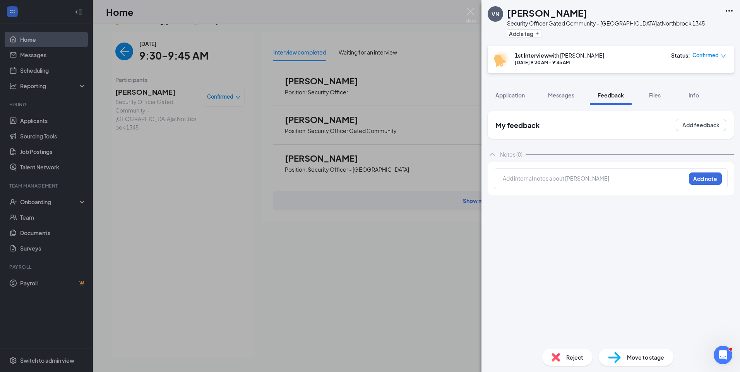
click at [597, 177] on div at bounding box center [594, 179] width 182 height 8
click at [647, 178] on div "Previously employed w/ American Heritage for a year." at bounding box center [594, 179] width 182 height 8
click at [647, 357] on span "Move to stage" at bounding box center [645, 357] width 37 height 9
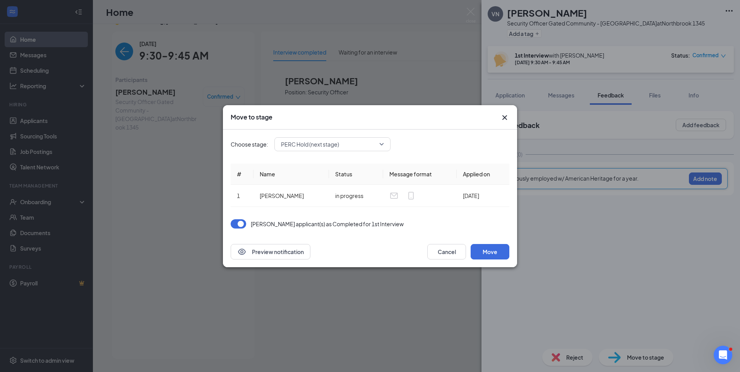
click at [384, 145] on div "PERC Hold (next stage)" at bounding box center [333, 144] width 116 height 14
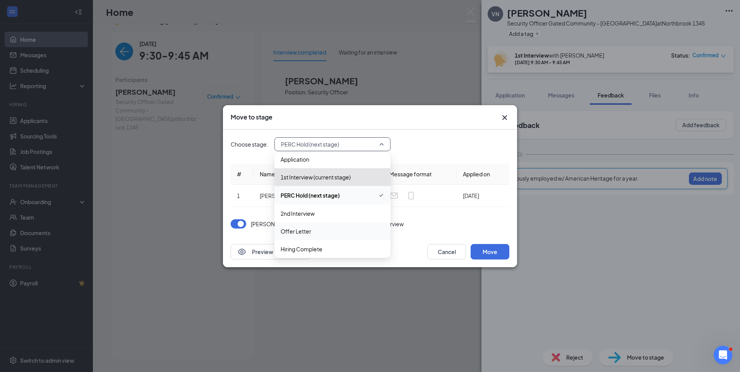
scroll to position [9, 0]
click at [326, 214] on span "2nd Interview" at bounding box center [333, 210] width 104 height 9
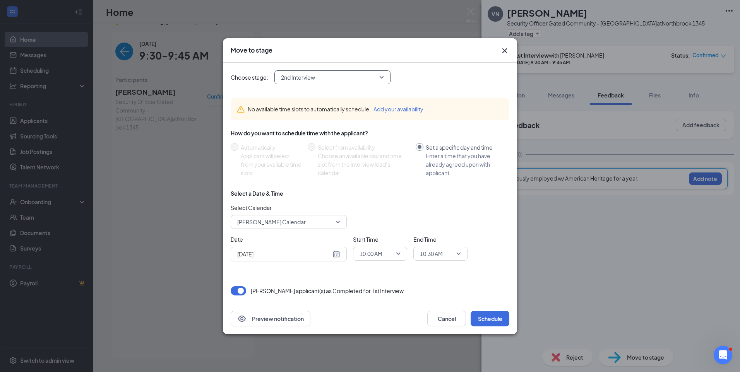
click at [340, 222] on span "[PERSON_NAME] Calendar" at bounding box center [288, 222] width 103 height 12
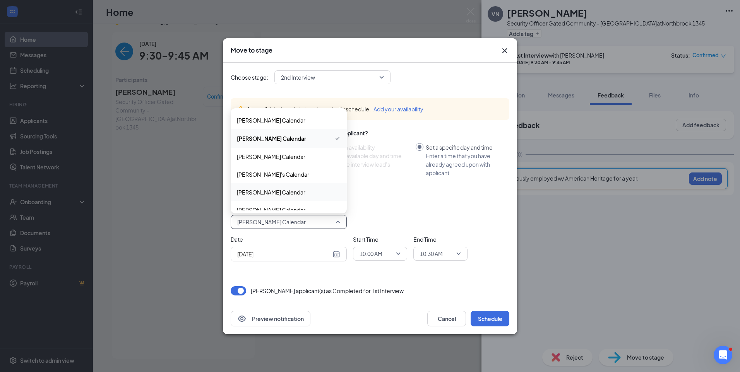
click at [300, 189] on span "David Wood's Calendar" at bounding box center [289, 192] width 104 height 9
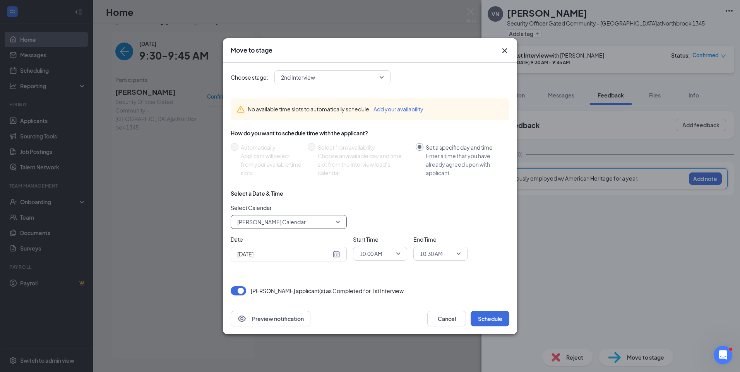
click at [335, 253] on div "[DATE]" at bounding box center [288, 254] width 103 height 9
type input "[DATE]"
click at [392, 257] on span "10:00 AM" at bounding box center [377, 254] width 34 height 12
click at [381, 199] on span "03:30 PM" at bounding box center [370, 199] width 23 height 9
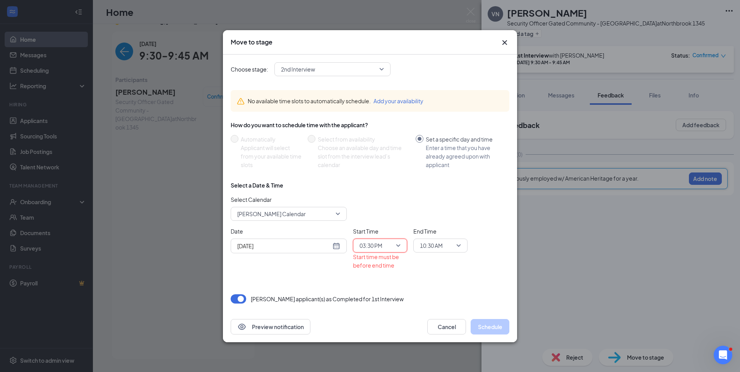
click at [464, 248] on div "10:30 AM" at bounding box center [441, 246] width 54 height 14
click at [441, 228] on span "04:00 PM" at bounding box center [431, 230] width 23 height 9
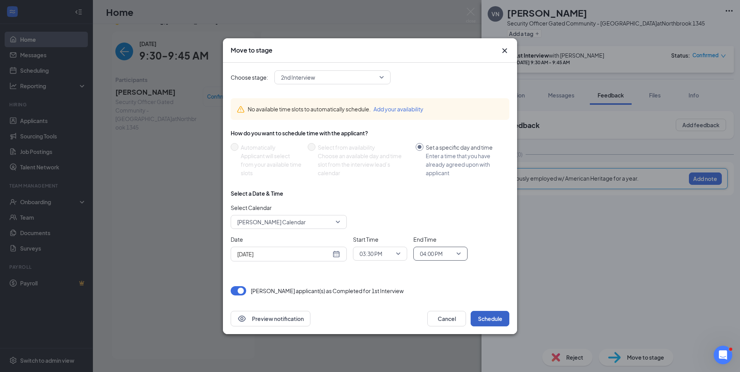
click at [499, 318] on button "Schedule" at bounding box center [490, 318] width 39 height 15
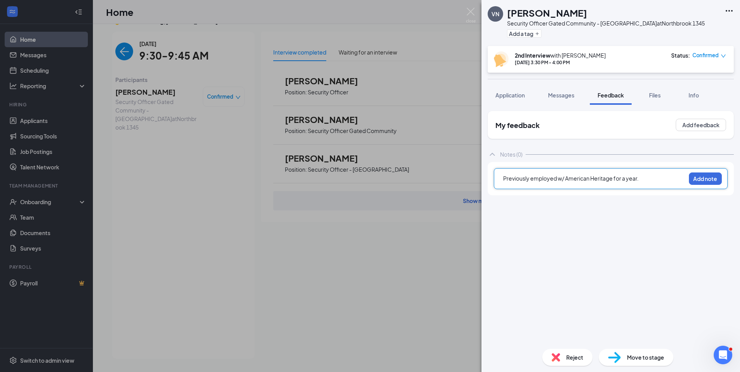
click at [107, 43] on div "VN VLADISLAV NOVIKOV Security Officer Gated Community - Northbrook at Northbroo…" at bounding box center [370, 186] width 740 height 372
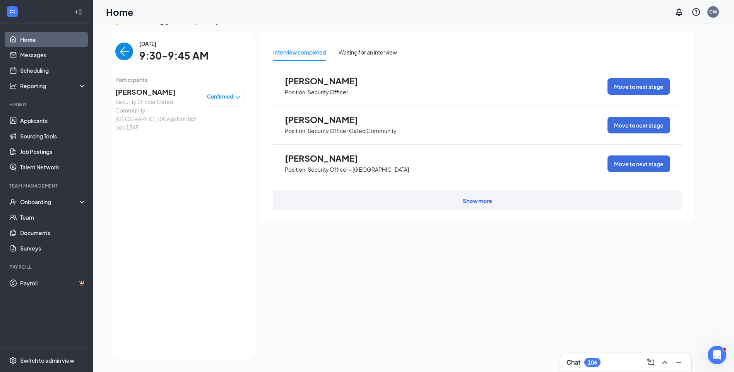
click at [115, 50] on img "back-button" at bounding box center [124, 52] width 18 height 18
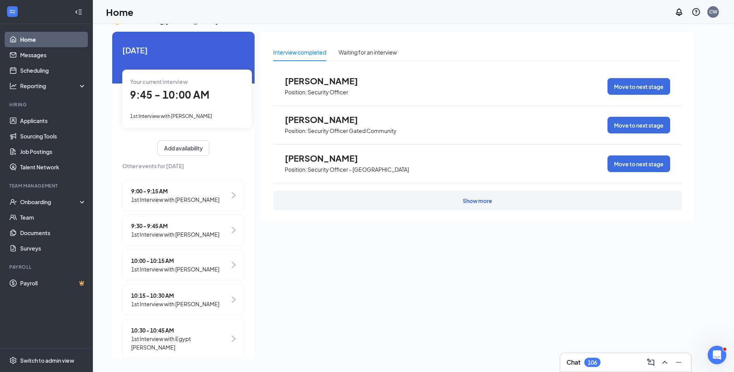
click at [199, 117] on span "1st Interview with Jacob Gercone" at bounding box center [171, 116] width 82 height 6
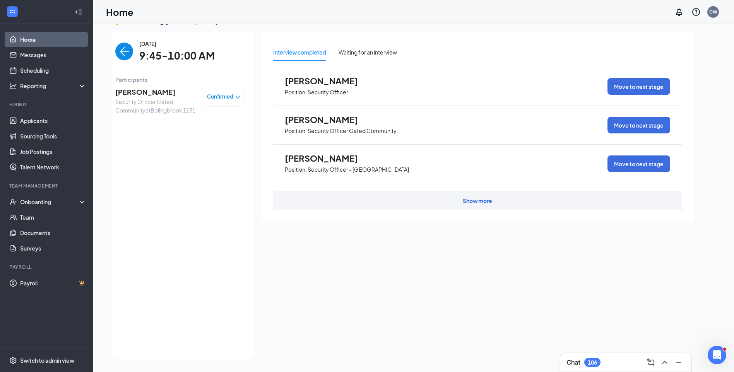
click at [142, 92] on span "Jacob Gercone" at bounding box center [155, 92] width 81 height 11
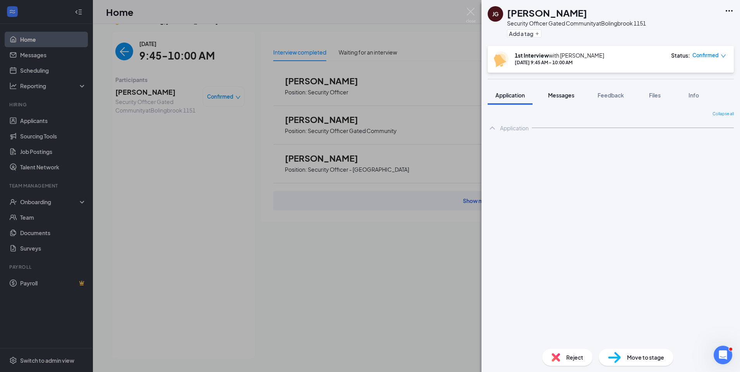
click at [564, 97] on span "Messages" at bounding box center [561, 95] width 26 height 7
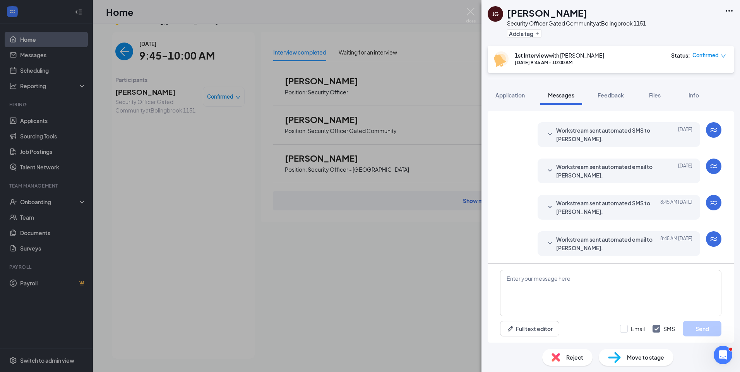
scroll to position [208, 0]
click at [573, 284] on textarea at bounding box center [610, 293] width 221 height 46
paste textarea "Join Zoom Meeting https://us04web.zoom.us/j/76012448195?pwd=ksS9eN4l1AKMRKa8yyH…"
type textarea "Join Zoom Meeting https://us04web.zoom.us/j/76012448195?pwd=ksS9eN4l1AKMRKa8yyH…"
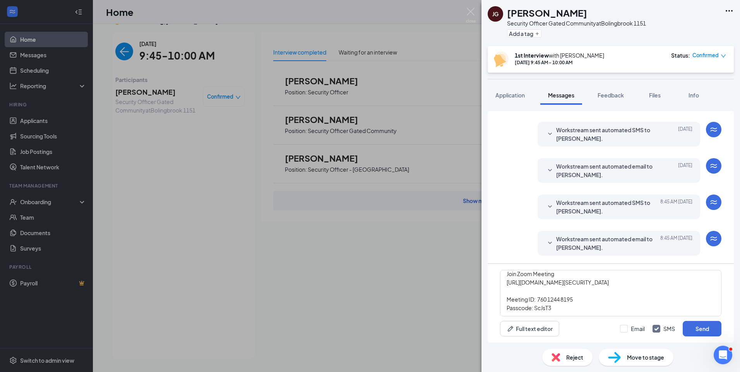
drag, startPoint x: 623, startPoint y: 329, endPoint x: 623, endPoint y: 319, distance: 9.3
click at [623, 320] on div "Join Zoom Meeting https://us04web.zoom.us/j/76012448195?pwd=ksS9eN4l1AKMRKa8yyH…" at bounding box center [611, 303] width 246 height 79
drag, startPoint x: 625, startPoint y: 331, endPoint x: 643, endPoint y: 328, distance: 18.1
click at [625, 330] on input "Email" at bounding box center [632, 329] width 25 height 8
checkbox input "true"
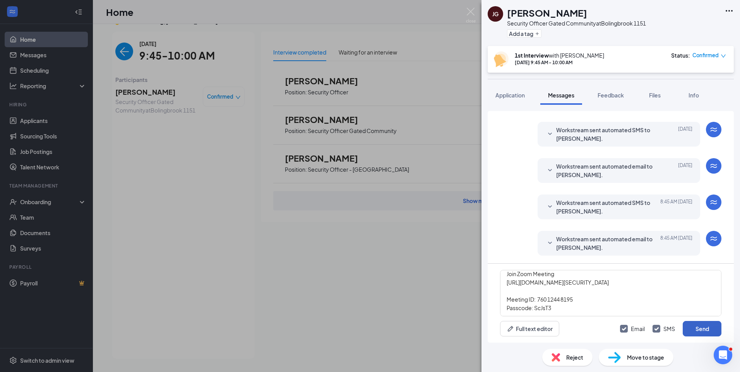
click at [719, 334] on button "Send" at bounding box center [702, 328] width 39 height 15
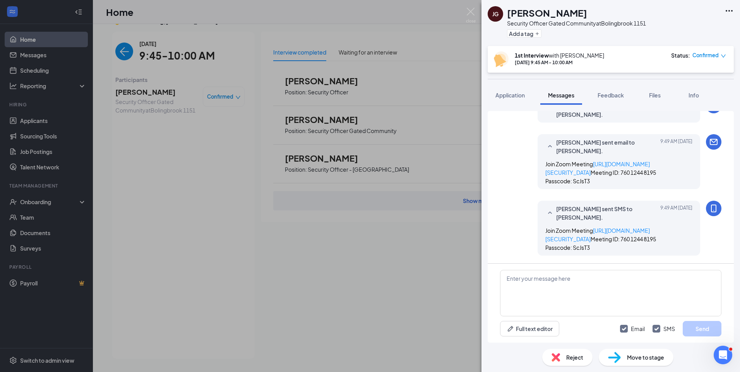
scroll to position [393, 0]
click at [430, 24] on div "JG Jacob Gercone Security Officer Gated Community at Bolingbrook 1151 Add a tag…" at bounding box center [370, 186] width 740 height 372
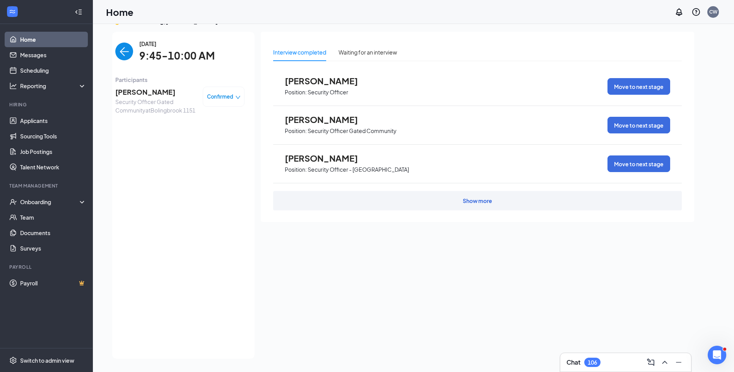
click at [153, 92] on span "Jacob Gercone" at bounding box center [155, 92] width 81 height 11
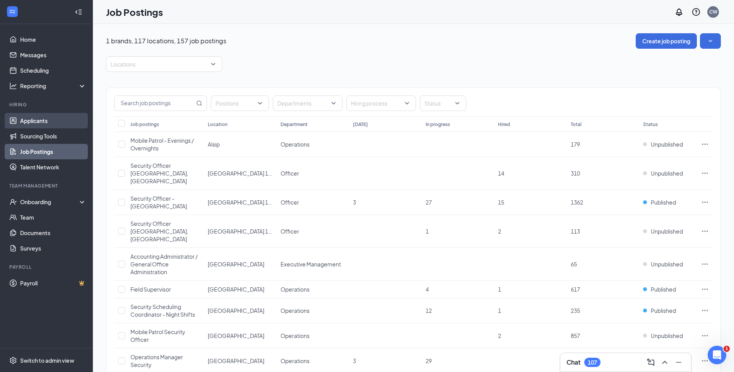
click at [60, 125] on link "Applicants" at bounding box center [53, 120] width 66 height 15
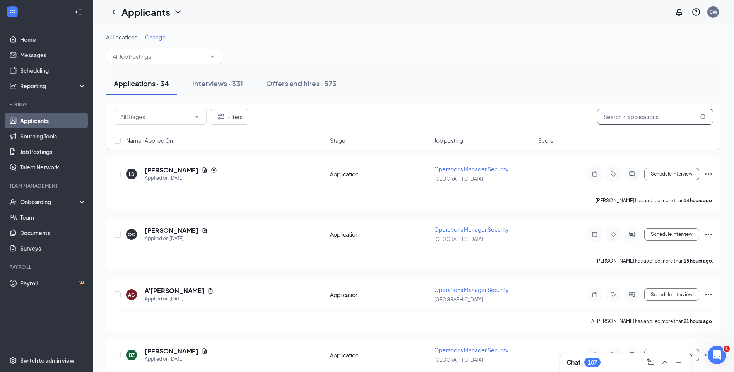
click at [625, 123] on input "text" at bounding box center [655, 116] width 116 height 15
type input "justin"
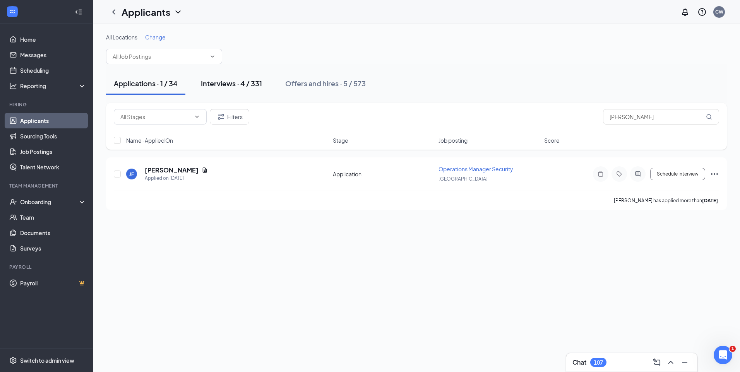
click at [233, 83] on div "Interviews · 4 / 331" at bounding box center [231, 84] width 61 height 10
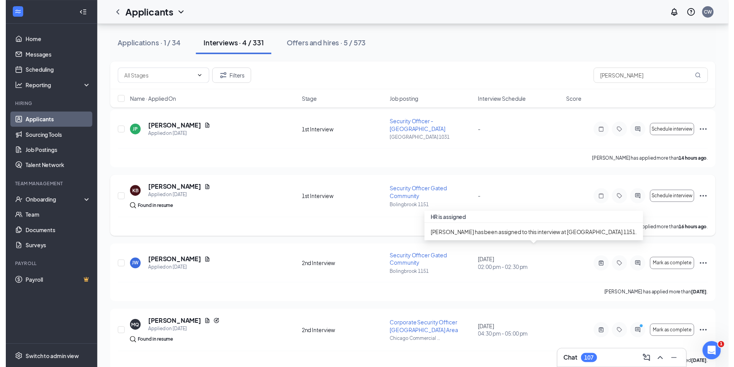
scroll to position [51, 0]
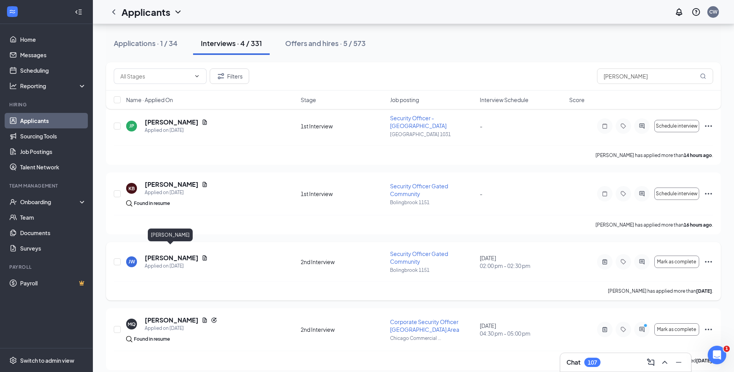
click at [180, 254] on h5 "Justin Williams" at bounding box center [172, 258] width 54 height 9
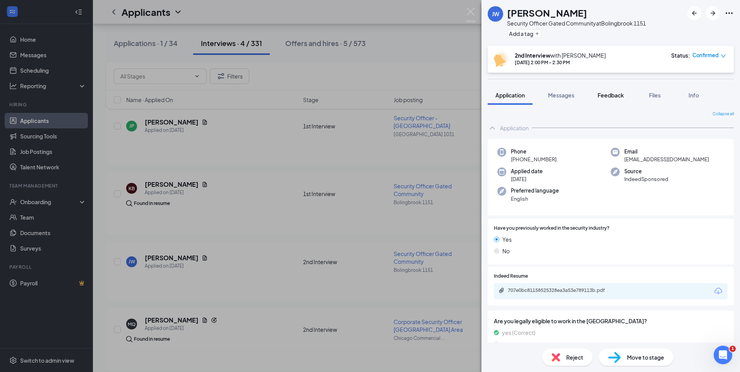
click at [621, 98] on span "Feedback" at bounding box center [611, 95] width 26 height 7
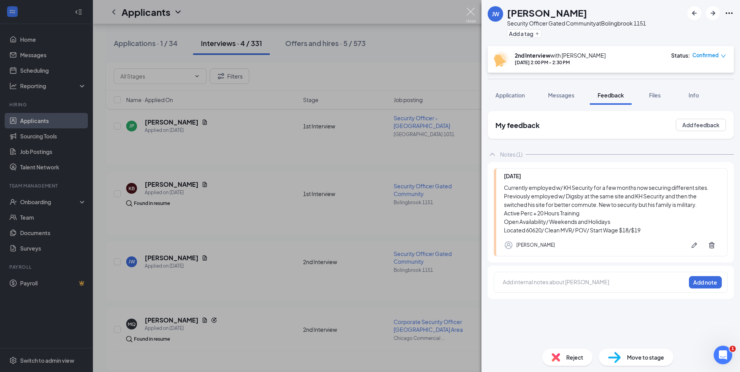
click at [470, 10] on img at bounding box center [471, 15] width 10 height 15
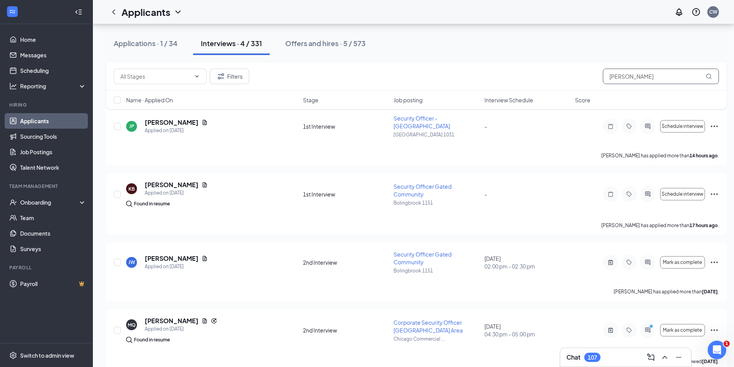
drag, startPoint x: 636, startPoint y: 82, endPoint x: 571, endPoint y: 82, distance: 64.7
click at [574, 82] on div "Filters justin" at bounding box center [417, 76] width 606 height 15
type input "[PERSON_NAME]"
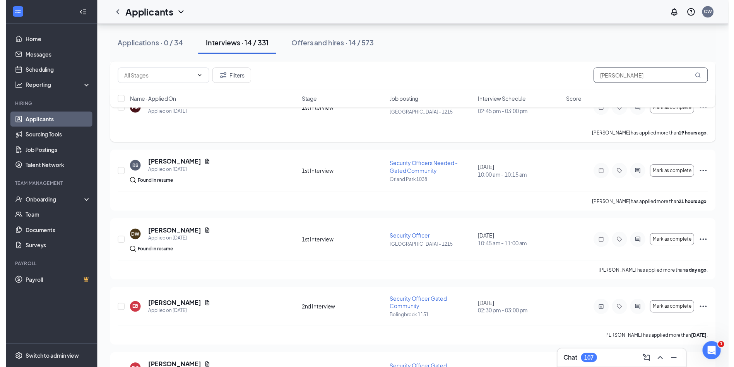
scroll to position [155, 0]
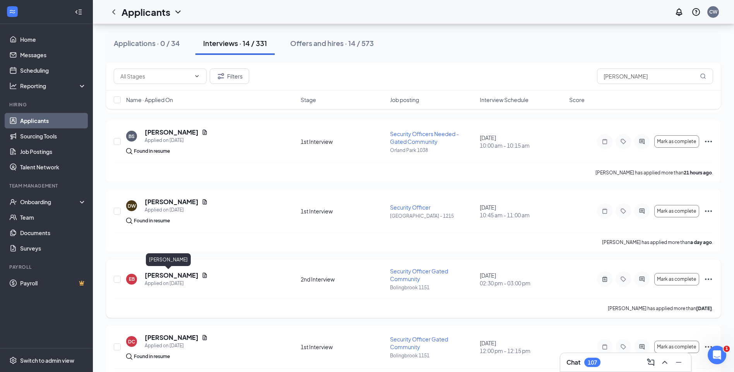
click at [158, 276] on h5 "[PERSON_NAME]" at bounding box center [172, 275] width 54 height 9
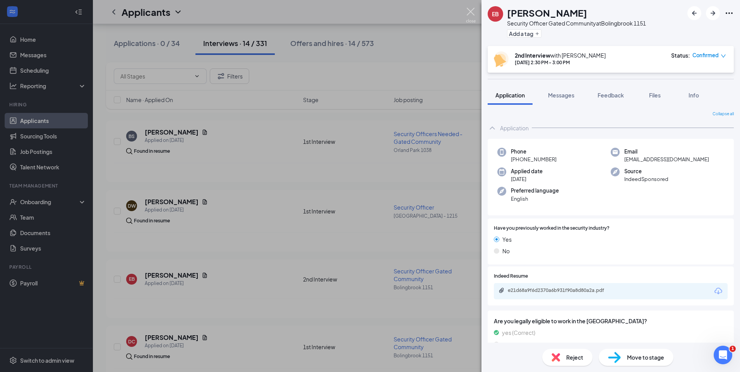
click at [472, 10] on img at bounding box center [471, 15] width 10 height 15
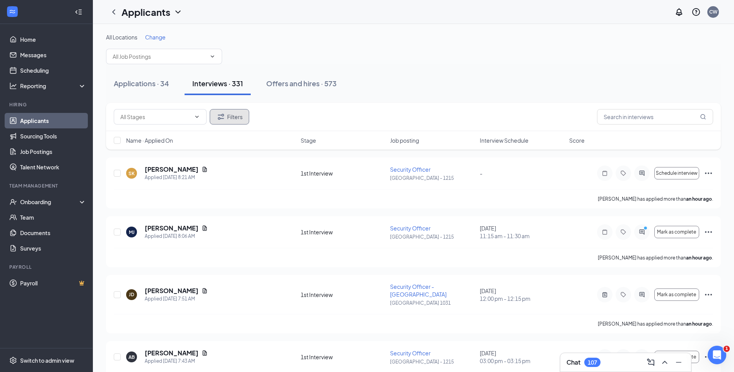
click at [238, 118] on button "Filters" at bounding box center [229, 116] width 39 height 15
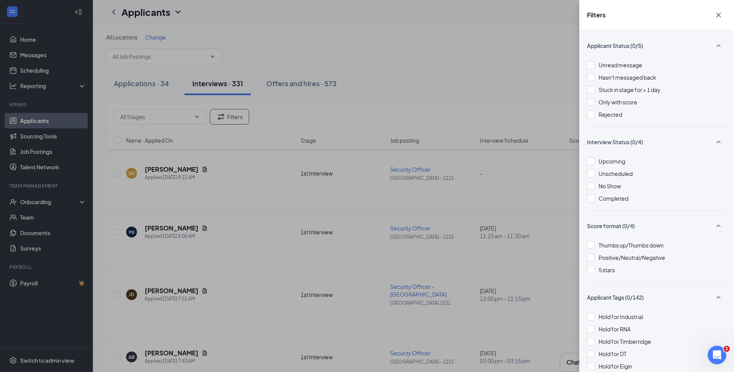
click at [177, 169] on div "Filters Applicant Status (0/5) Unread message Hasn't messaged back Stuck in sta…" at bounding box center [367, 186] width 734 height 372
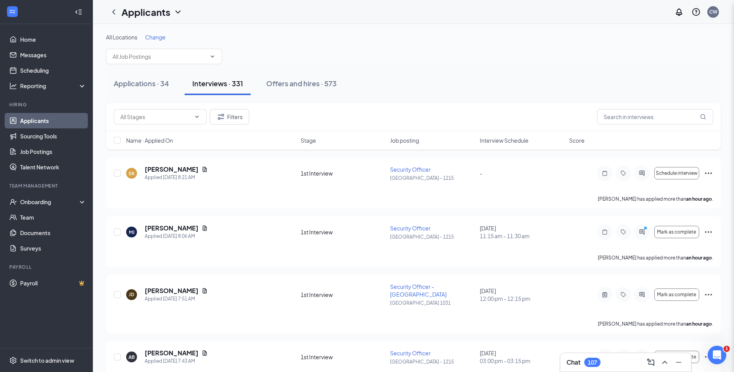
click at [177, 169] on div "Filters Applicant Status (0/5) Unread message Hasn't messaged back Stuck in sta…" at bounding box center [367, 186] width 734 height 372
click at [180, 170] on h5 "[PERSON_NAME]" at bounding box center [172, 169] width 54 height 9
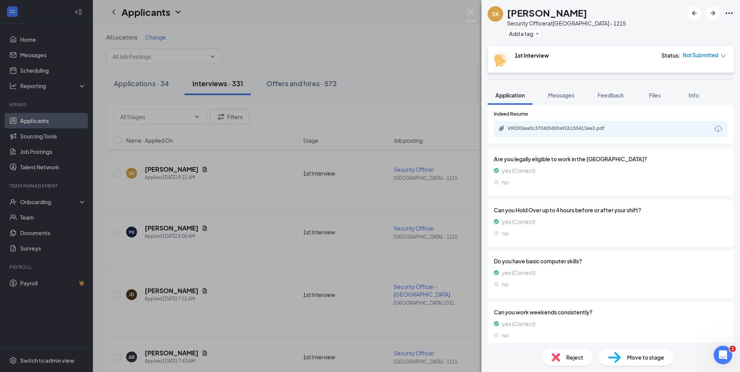
scroll to position [252, 0]
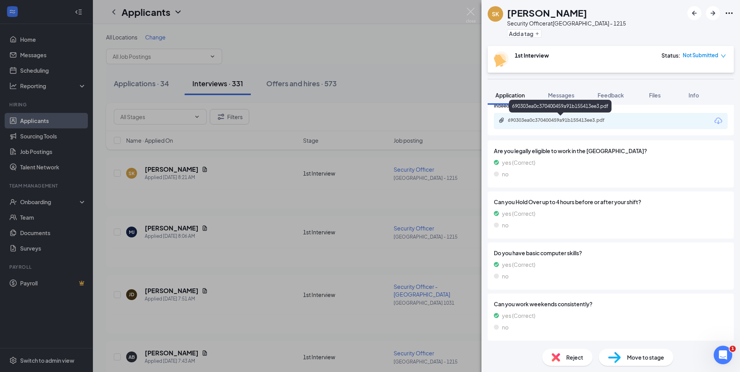
click at [569, 119] on div "690303ea0c370400459a91b155413ee3.pdf" at bounding box center [562, 120] width 108 height 6
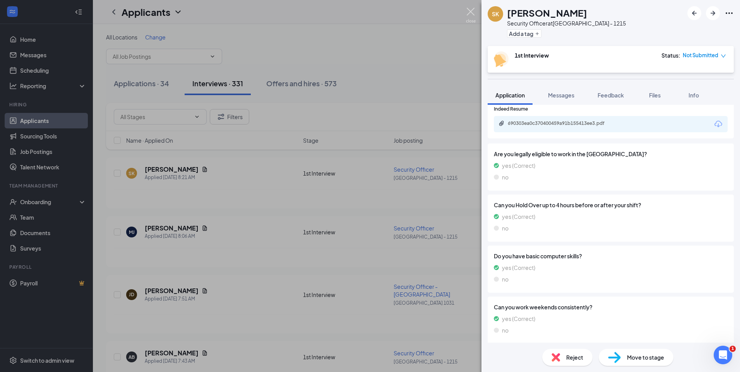
click at [472, 12] on img at bounding box center [471, 15] width 10 height 15
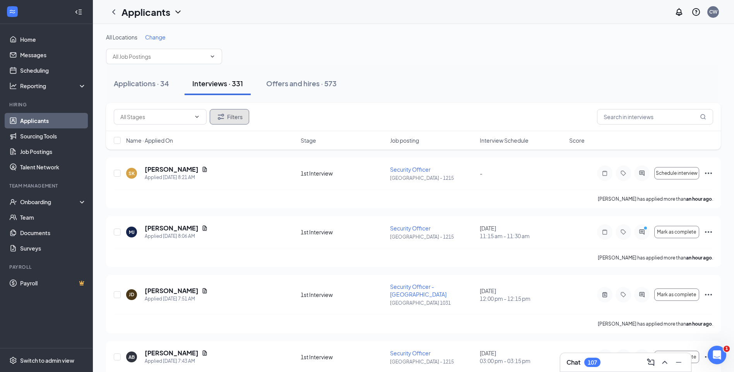
click at [228, 123] on button "Filters" at bounding box center [229, 116] width 39 height 15
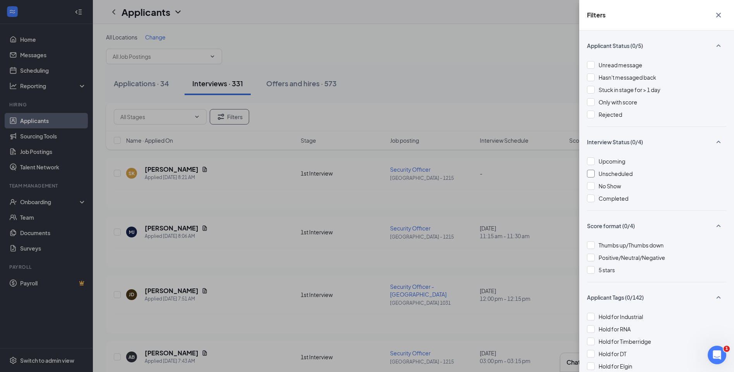
click at [593, 173] on div at bounding box center [591, 174] width 8 height 8
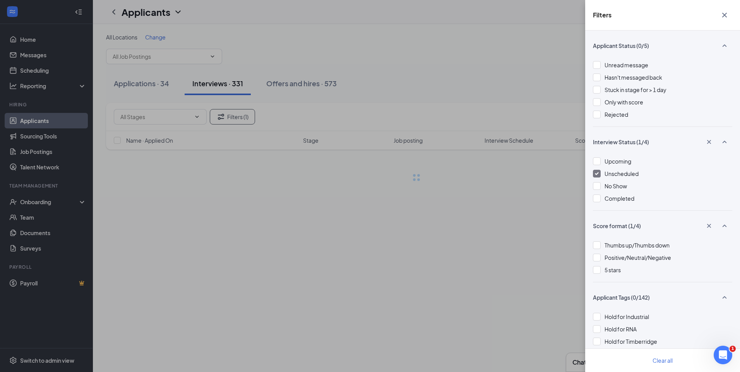
click at [496, 74] on div "Filters Applicant Status (0/5) Unread message Hasn't messaged back Stuck in sta…" at bounding box center [370, 186] width 740 height 372
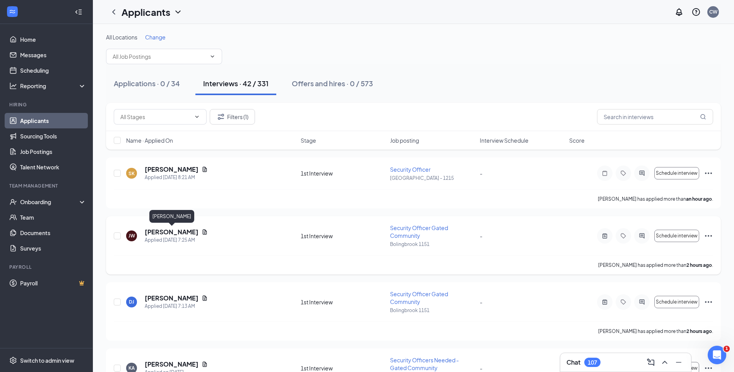
click at [188, 232] on h5 "[PERSON_NAME]" at bounding box center [172, 232] width 54 height 9
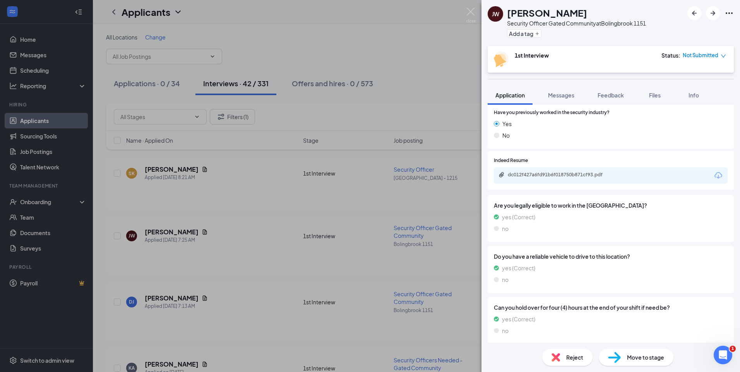
scroll to position [116, 0]
click at [617, 90] on button "Feedback" at bounding box center [611, 95] width 42 height 19
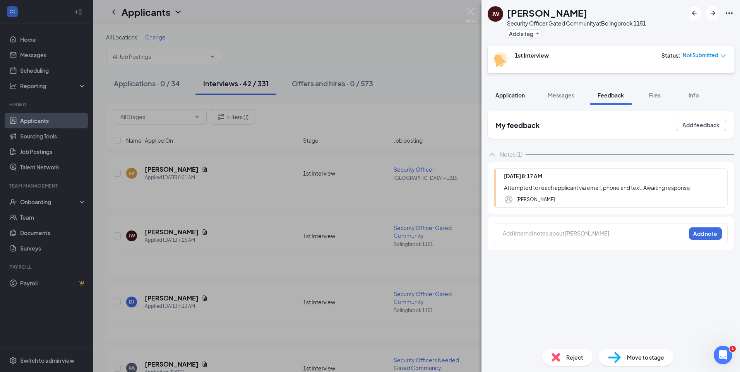
click at [522, 101] on button "Application" at bounding box center [510, 95] width 45 height 19
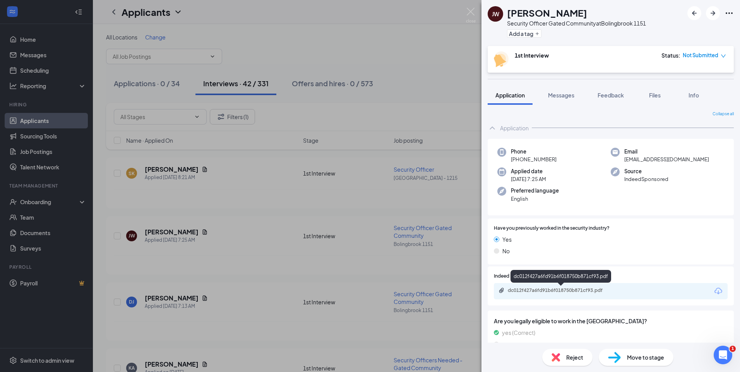
click at [554, 290] on div "dc012f427a6fd91b6f018750b871cf93.pdf" at bounding box center [562, 291] width 108 height 6
drag, startPoint x: 592, startPoint y: 10, endPoint x: 552, endPoint y: 13, distance: 40.7
click at [552, 13] on div "Jonathan Whitaker" at bounding box center [576, 12] width 139 height 13
copy h1 "Whitaker"
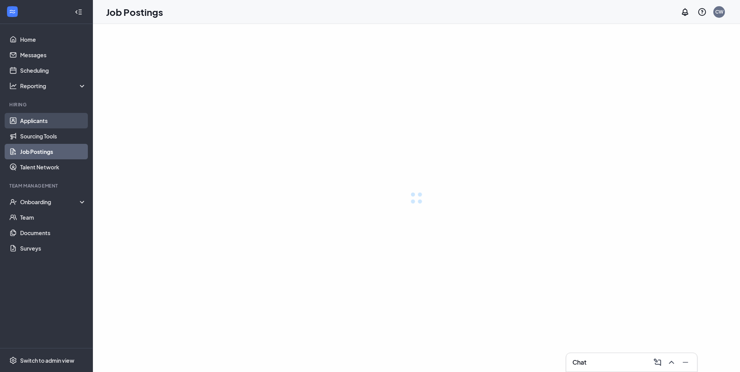
click at [43, 114] on link "Applicants" at bounding box center [53, 120] width 66 height 15
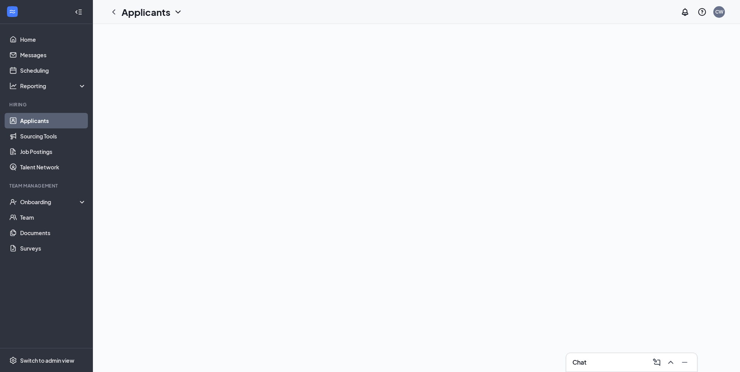
click at [42, 119] on link "Applicants" at bounding box center [53, 120] width 66 height 15
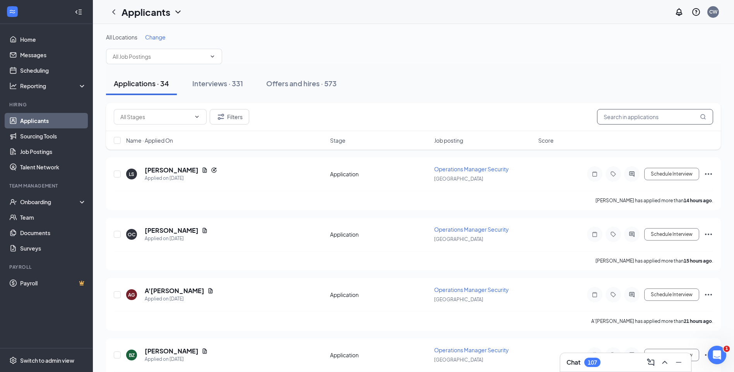
click at [637, 117] on input "text" at bounding box center [655, 116] width 116 height 15
type input "paul perry"
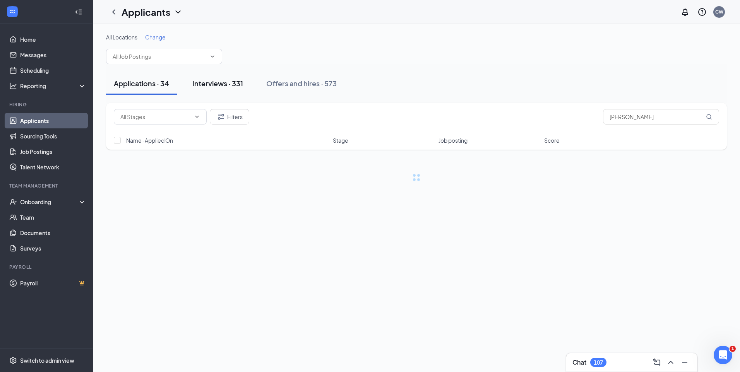
click at [224, 91] on button "Interviews · 331" at bounding box center [218, 83] width 66 height 23
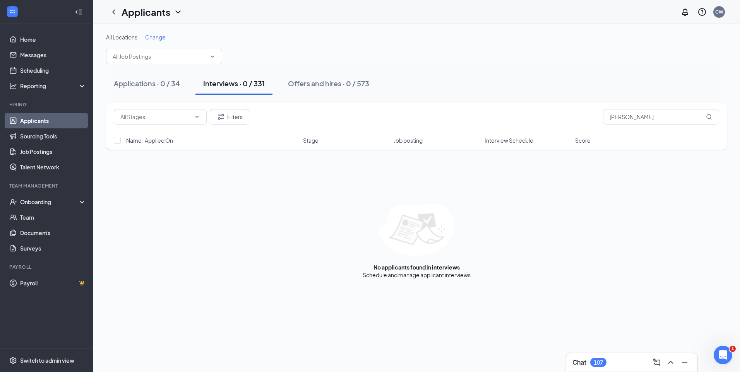
click at [242, 127] on div "Filters paul perry" at bounding box center [416, 117] width 621 height 28
click at [244, 120] on button "Filters" at bounding box center [229, 116] width 39 height 15
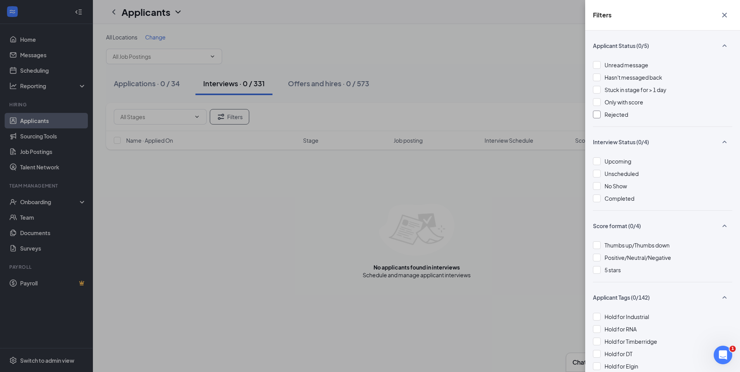
click at [598, 117] on div at bounding box center [597, 115] width 8 height 8
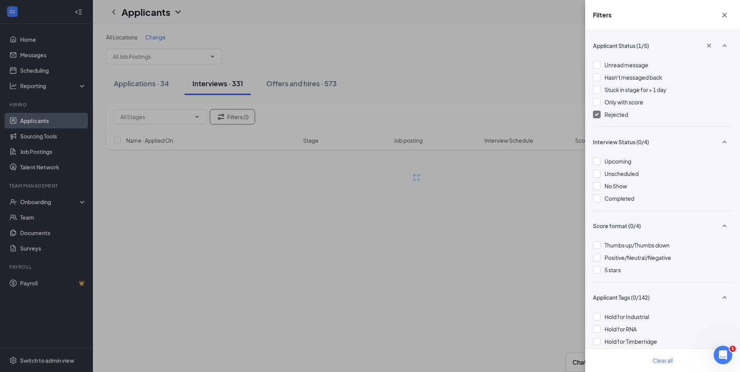
click at [520, 65] on div "Filters Applicant Status (1/5) Unread message Hasn't messaged back Stuck in sta…" at bounding box center [370, 186] width 740 height 372
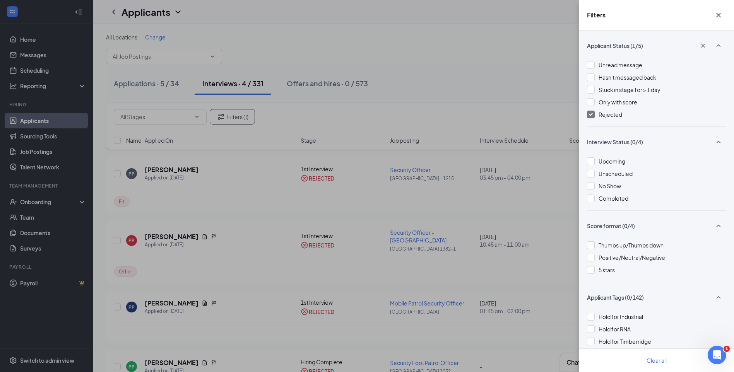
click at [520, 65] on div "Filters Applicant Status (1/5) Unread message Hasn't messaged back Stuck in sta…" at bounding box center [367, 186] width 734 height 372
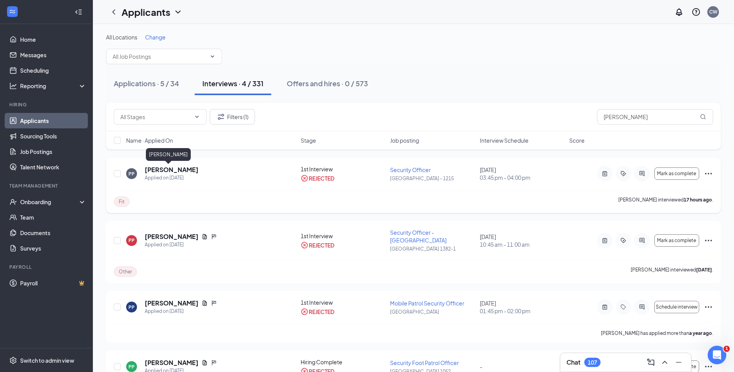
click at [173, 172] on h5 "Paul Perry" at bounding box center [172, 170] width 54 height 9
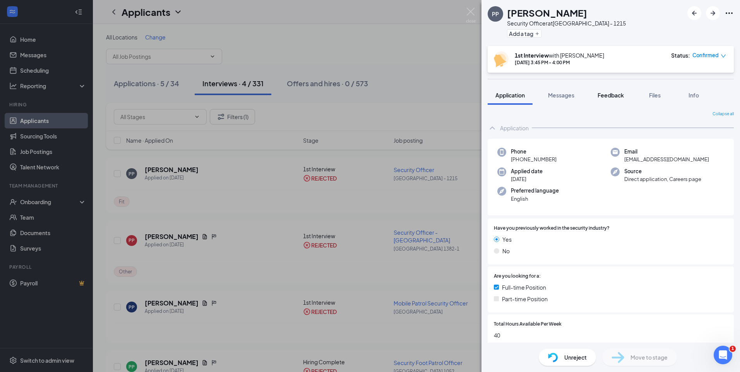
click at [607, 94] on span "Feedback" at bounding box center [611, 95] width 26 height 7
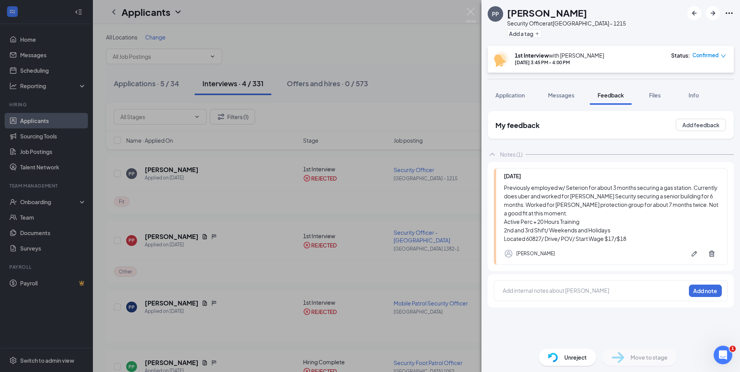
click at [477, 10] on div "PP Paul Perry Security Officer at Chicago - 1215 Add a tag 1st Interview with C…" at bounding box center [370, 186] width 740 height 372
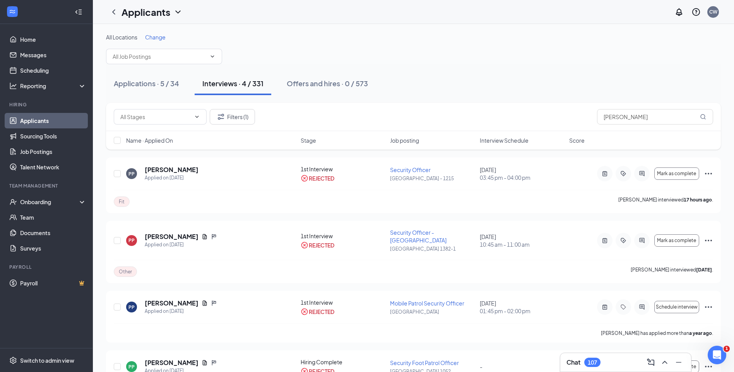
click at [474, 16] on div "Applicants CW" at bounding box center [414, 12] width 642 height 24
drag, startPoint x: 581, startPoint y: 129, endPoint x: 576, endPoint y: 130, distance: 5.5
click at [580, 130] on div "Filters (1) paul perry" at bounding box center [413, 117] width 615 height 28
type input "Eric"
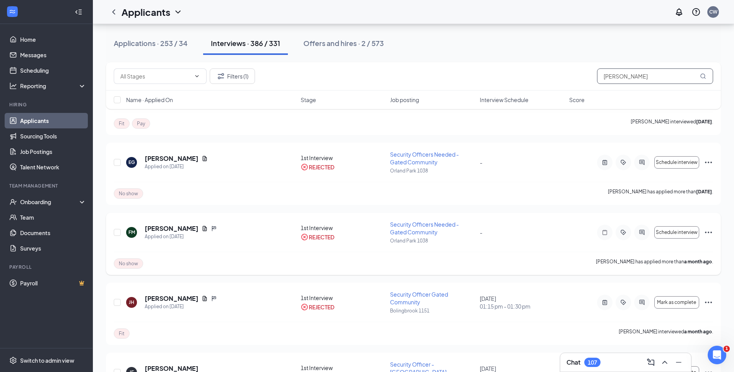
scroll to position [348, 0]
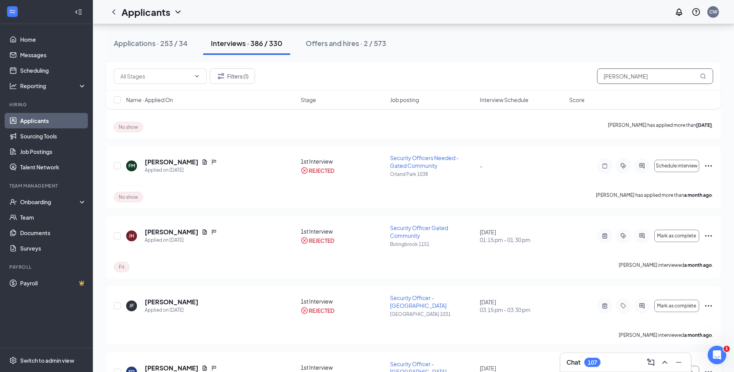
drag, startPoint x: 618, startPoint y: 80, endPoint x: 600, endPoint y: 81, distance: 17.5
click at [603, 81] on input "Eric" at bounding box center [655, 76] width 116 height 15
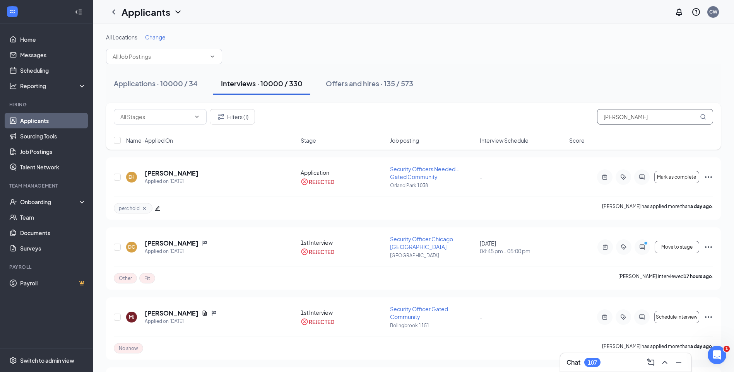
type input "VLADISLAV NOVIKOV"
click at [515, 76] on div "Applications · 10000 / 34 Interviews · 10000 / 330 Offers and hires · 135 / 573" at bounding box center [413, 83] width 615 height 23
click at [513, 72] on div "Applications · 10000 / 34 Interviews · 10000 / 330 Offers and hires · 135 / 573" at bounding box center [413, 83] width 615 height 39
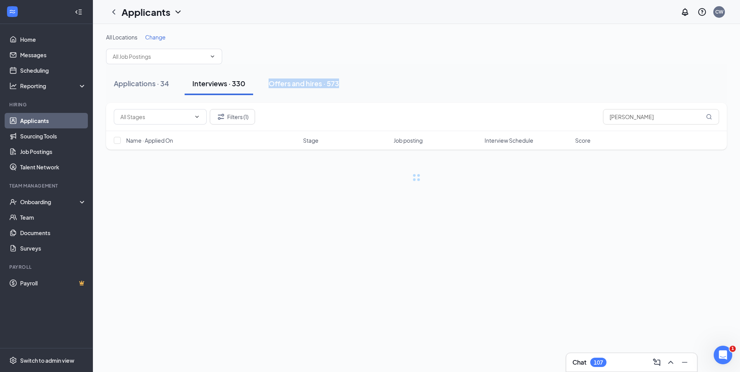
click at [241, 86] on div "Interviews · 330" at bounding box center [218, 84] width 53 height 10
click at [241, 120] on button "Filters (1)" at bounding box center [232, 116] width 45 height 15
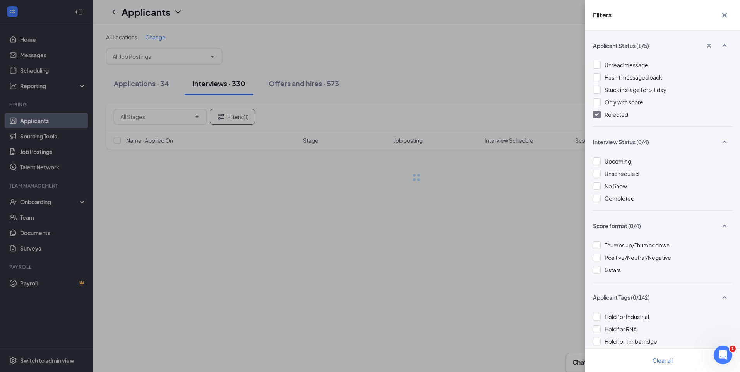
click at [426, 61] on div "Filters Applicant Status (1/5) Unread message Hasn't messaged back Stuck in sta…" at bounding box center [370, 186] width 740 height 372
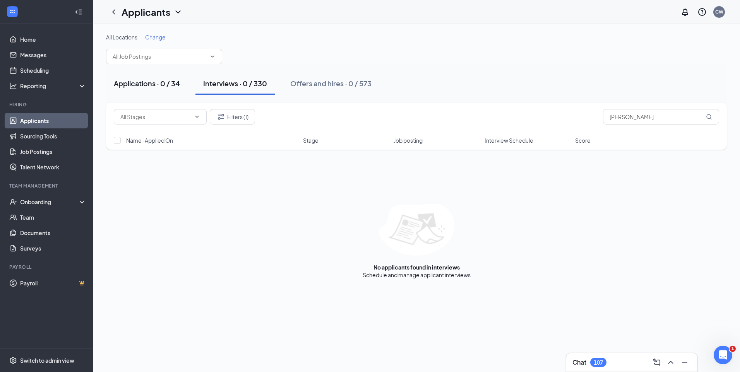
click at [157, 77] on button "Applications · 0 / 34" at bounding box center [147, 83] width 82 height 23
click at [225, 82] on div "Interviews · 0 / 330" at bounding box center [235, 84] width 64 height 10
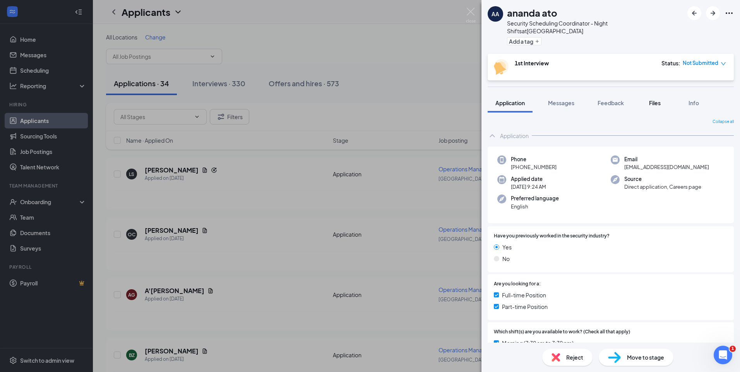
click at [660, 100] on span "Files" at bounding box center [655, 103] width 12 height 7
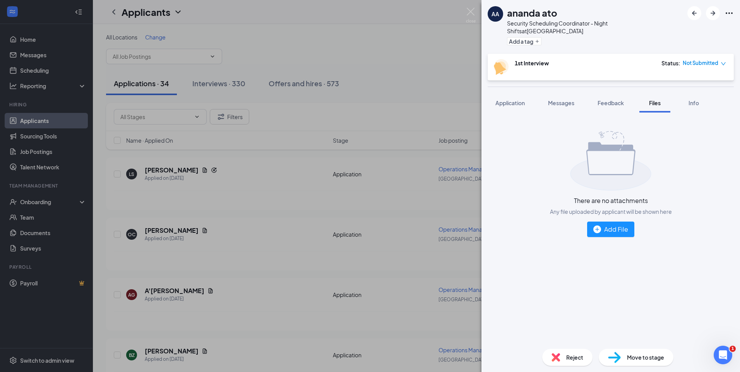
click at [477, 13] on div "AA ananda ato Security Scheduling Coordinator - Night Shifts at Blue Island Add…" at bounding box center [370, 186] width 740 height 372
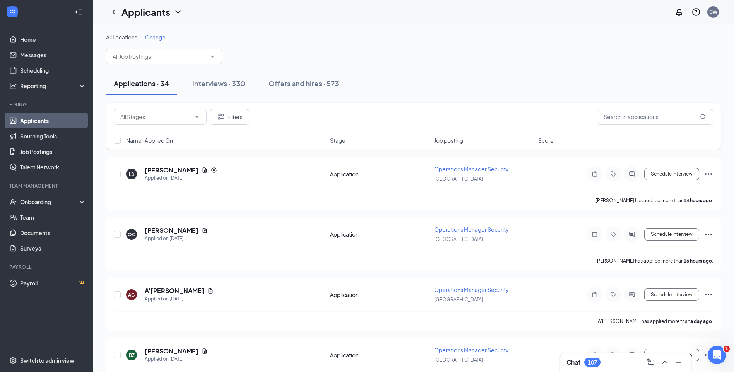
drag, startPoint x: 477, startPoint y: 13, endPoint x: 474, endPoint y: 19, distance: 6.3
click at [476, 18] on div "Applicants CW" at bounding box center [414, 12] width 642 height 24
click at [233, 76] on button "Interviews · 330" at bounding box center [219, 83] width 69 height 23
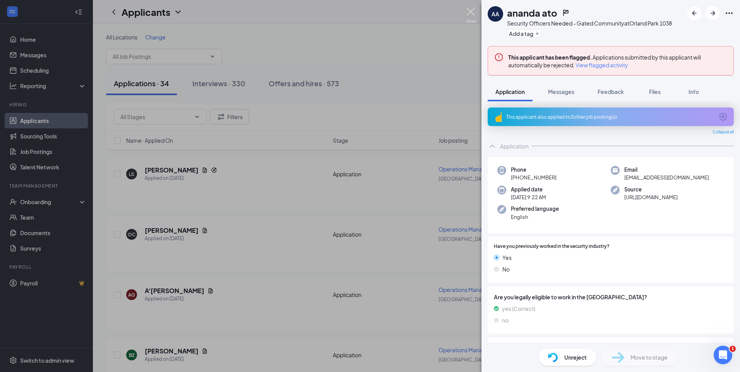
click at [470, 13] on img at bounding box center [471, 15] width 10 height 15
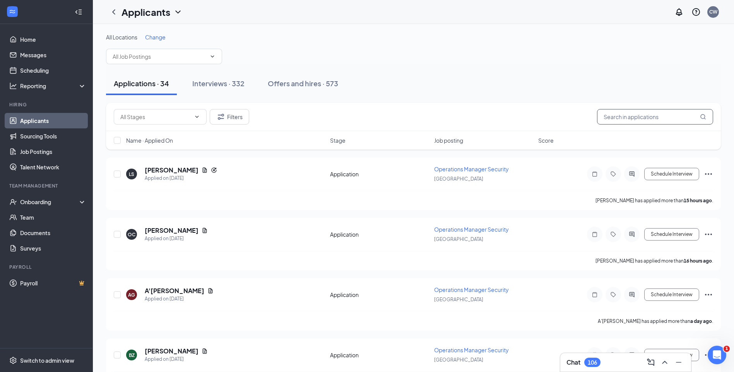
click at [615, 120] on input "text" at bounding box center [655, 116] width 116 height 15
type input "[PERSON_NAME]"
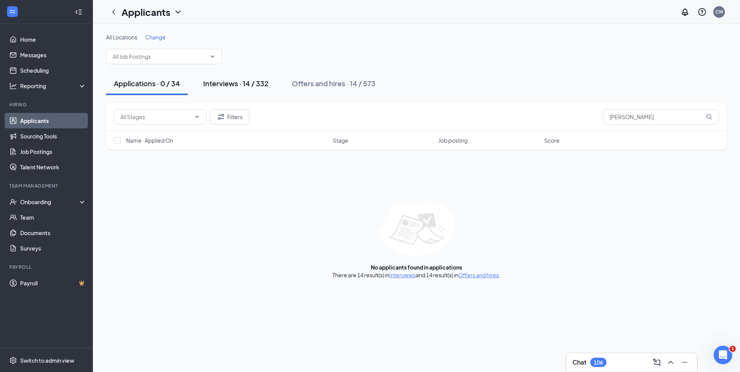
click at [246, 73] on button "Interviews · 14 / 332" at bounding box center [236, 83] width 81 height 23
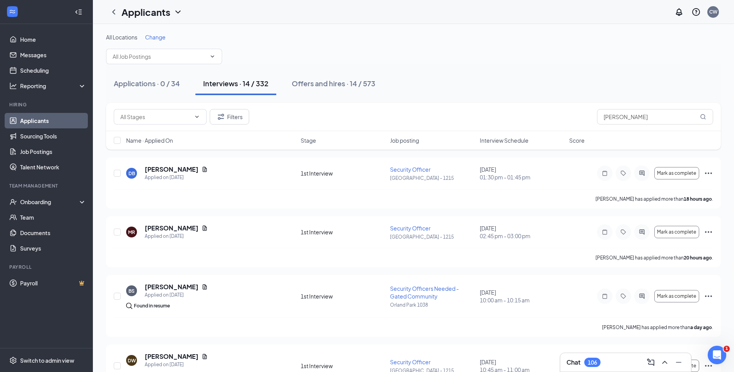
click at [240, 83] on div "Interviews · 14 / 332" at bounding box center [235, 84] width 65 height 10
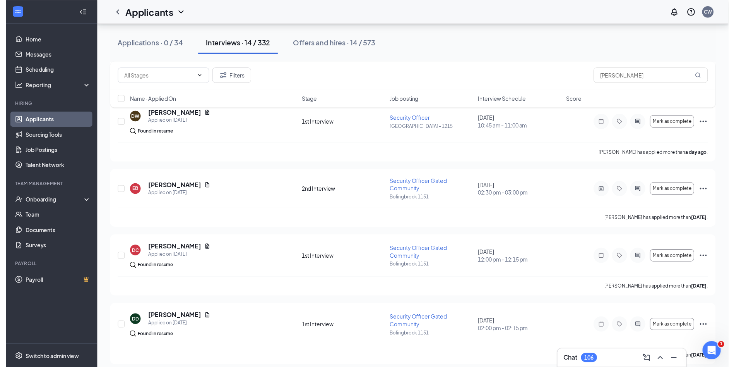
scroll to position [271, 0]
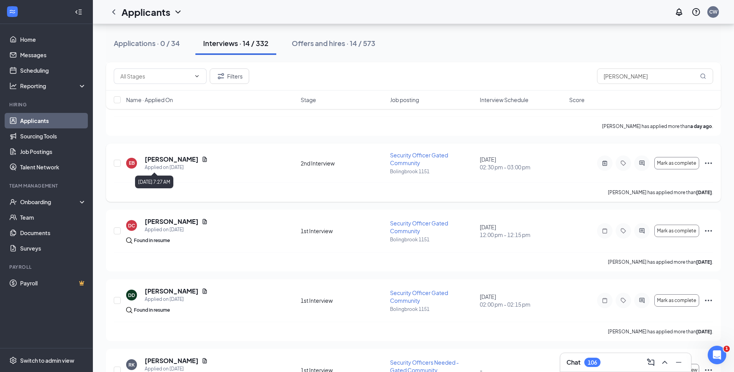
click at [160, 161] on h5 "[PERSON_NAME]" at bounding box center [172, 159] width 54 height 9
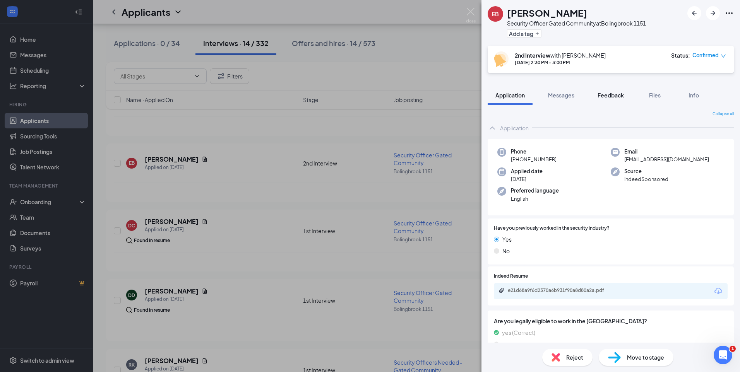
drag, startPoint x: 611, startPoint y: 93, endPoint x: 607, endPoint y: 89, distance: 5.5
click at [609, 93] on span "Feedback" at bounding box center [611, 95] width 26 height 7
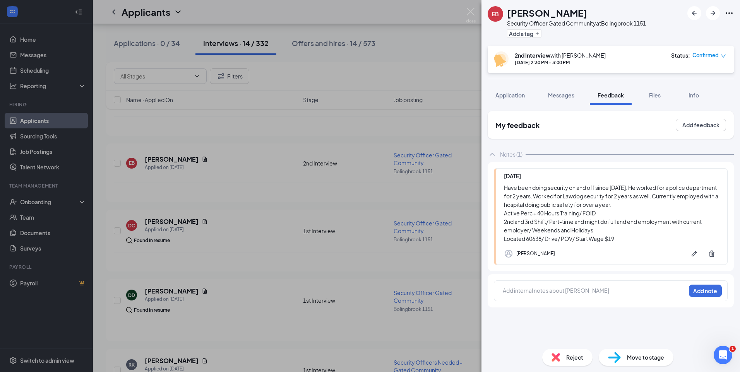
click at [465, 12] on div "EB [PERSON_NAME] Security Officer Gated Community at [GEOGRAPHIC_DATA] 1151 Add…" at bounding box center [370, 186] width 740 height 372
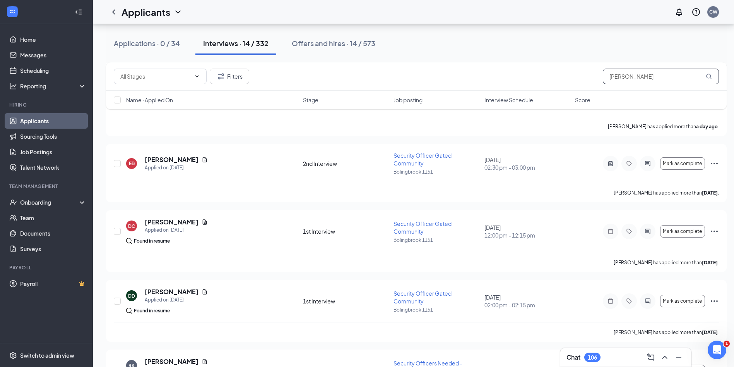
drag, startPoint x: 625, startPoint y: 89, endPoint x: 551, endPoint y: 88, distance: 73.6
click at [548, 93] on div "Filters [PERSON_NAME] Name · Applied On Stage Job posting Interview Schedule Sc…" at bounding box center [416, 85] width 621 height 47
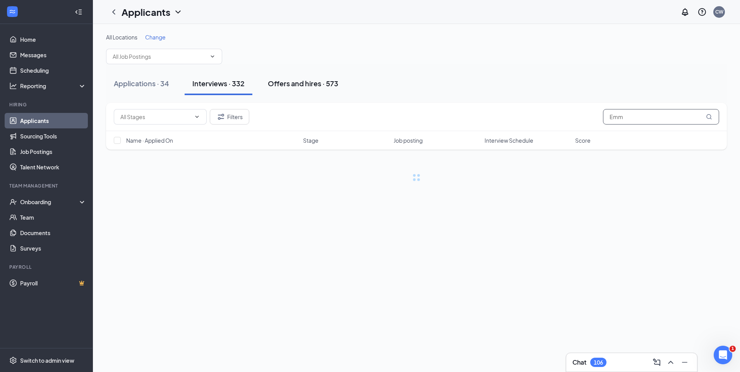
type input "Emm"
click at [304, 89] on button "Offers and hires · 573" at bounding box center [303, 83] width 86 height 23
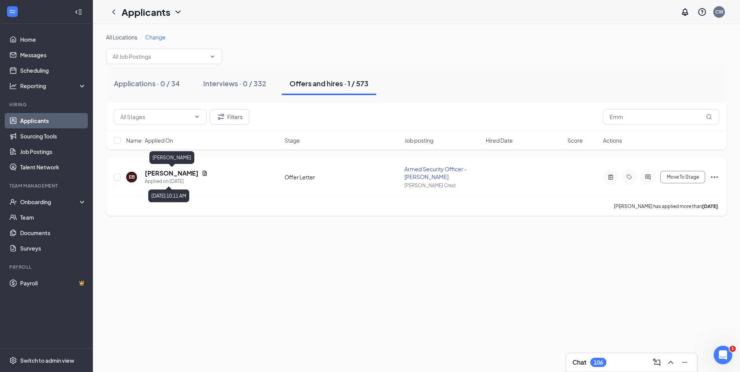
click at [174, 173] on h5 "[PERSON_NAME]" at bounding box center [172, 173] width 54 height 9
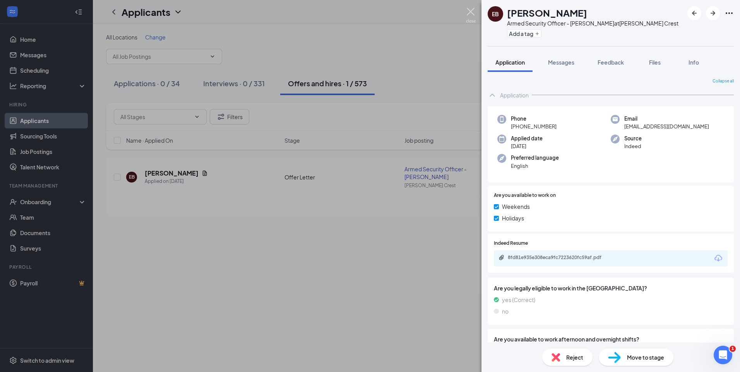
click at [471, 11] on img at bounding box center [471, 15] width 10 height 15
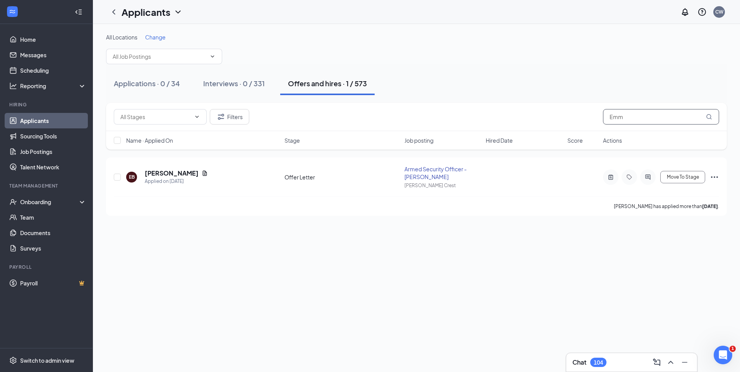
drag, startPoint x: 621, startPoint y: 124, endPoint x: 613, endPoint y: 124, distance: 7.8
click at [613, 124] on input "Emm" at bounding box center [661, 116] width 116 height 15
type input "E"
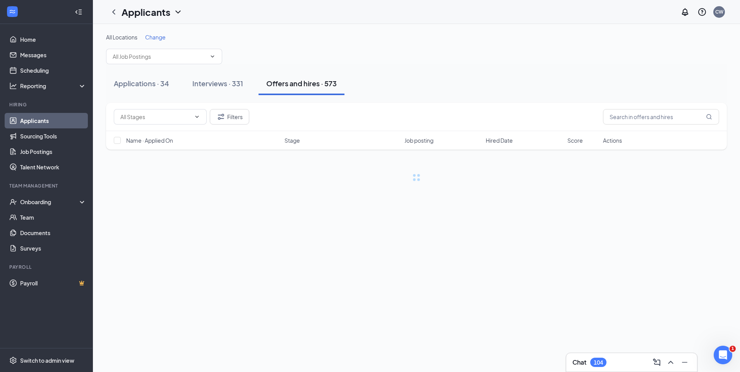
drag, startPoint x: 451, startPoint y: 77, endPoint x: 438, endPoint y: 68, distance: 16.4
click at [451, 77] on div "Applications · 34 Interviews · 331 Offers and hires · 573" at bounding box center [416, 83] width 621 height 23
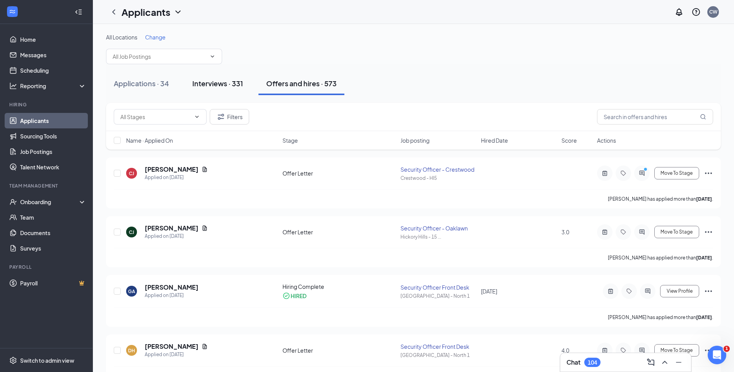
click at [207, 79] on div "Interviews · 331" at bounding box center [217, 84] width 51 height 10
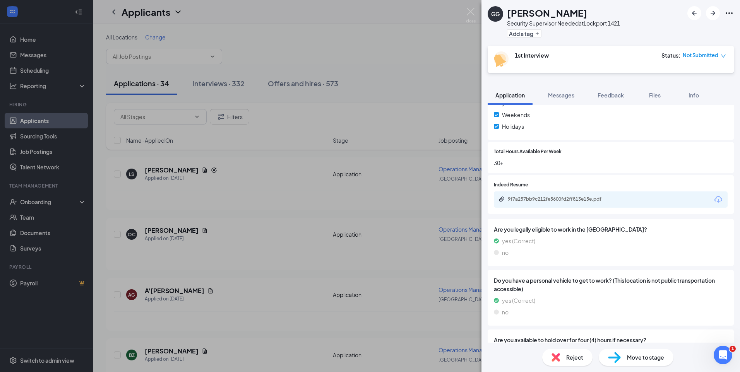
scroll to position [242, 0]
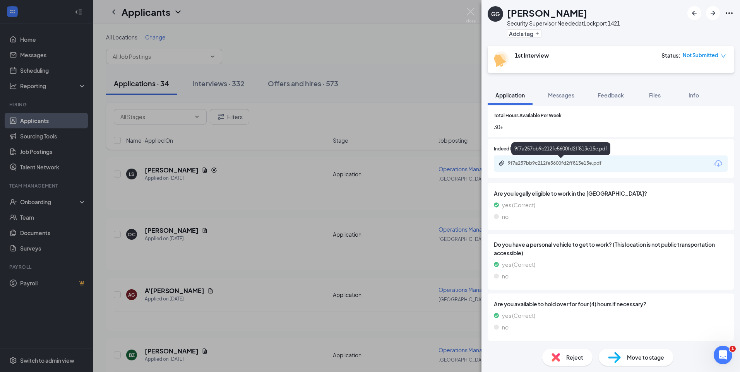
click at [576, 161] on div "9f7a257bb9c212fe5600fd2ff813e15e.pdf" at bounding box center [562, 163] width 108 height 6
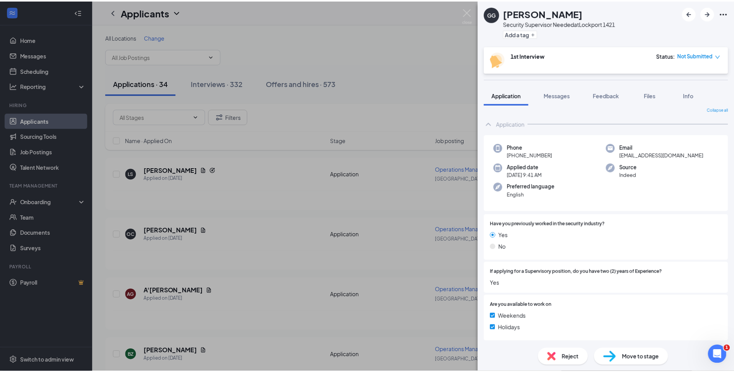
scroll to position [0, 0]
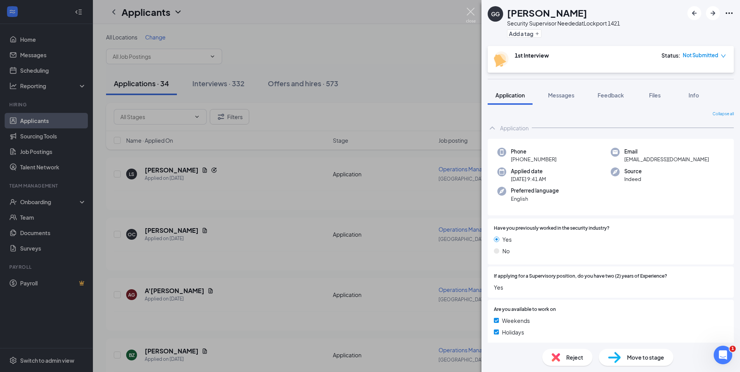
click at [473, 11] on img at bounding box center [471, 15] width 10 height 15
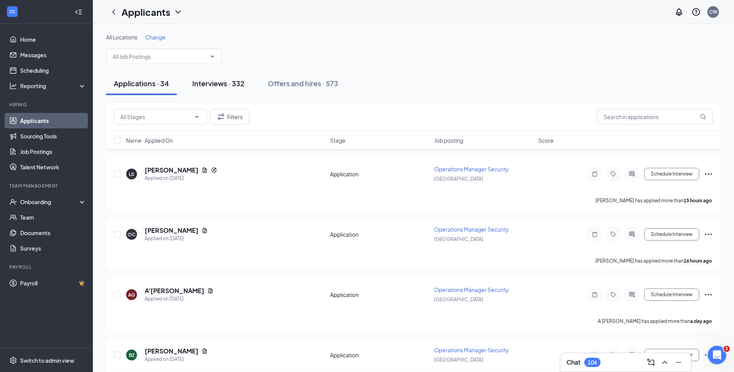
click at [209, 83] on div "Interviews · 332" at bounding box center [218, 84] width 52 height 10
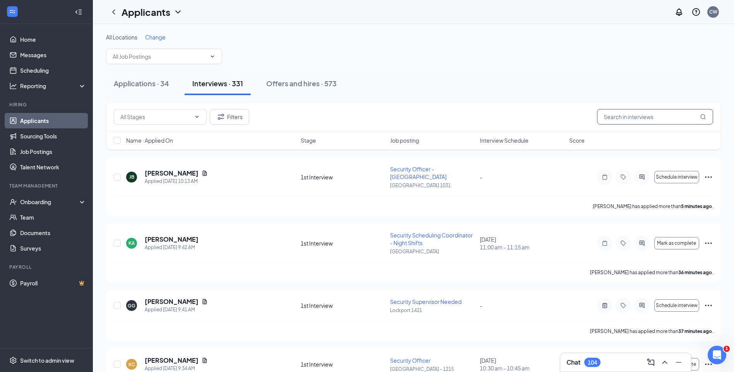
click at [659, 120] on input "text" at bounding box center [655, 116] width 116 height 15
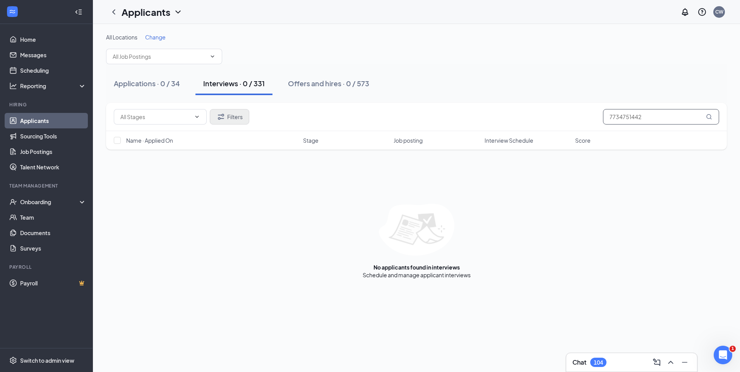
type input "7734751442"
click at [238, 122] on button "Filters" at bounding box center [229, 116] width 39 height 15
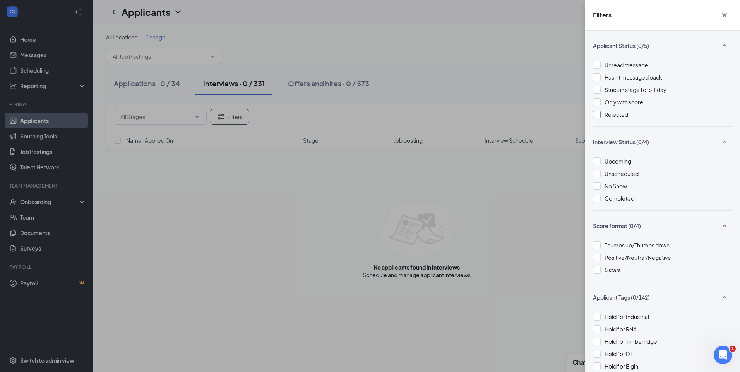
click at [598, 114] on div at bounding box center [597, 115] width 8 height 8
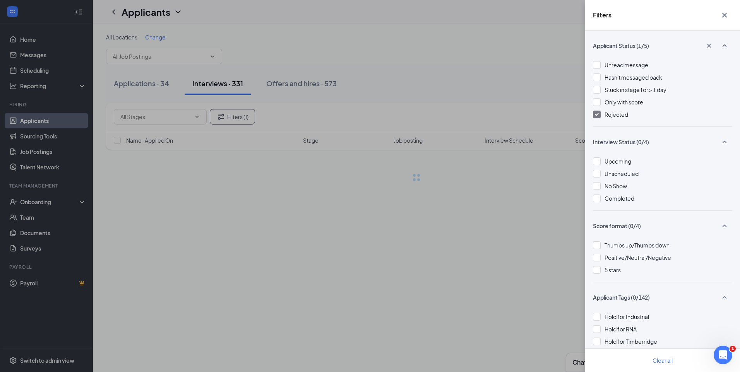
click at [472, 65] on div "Filters Applicant Status (1/5) Unread message Hasn't messaged back Stuck in sta…" at bounding box center [370, 186] width 740 height 372
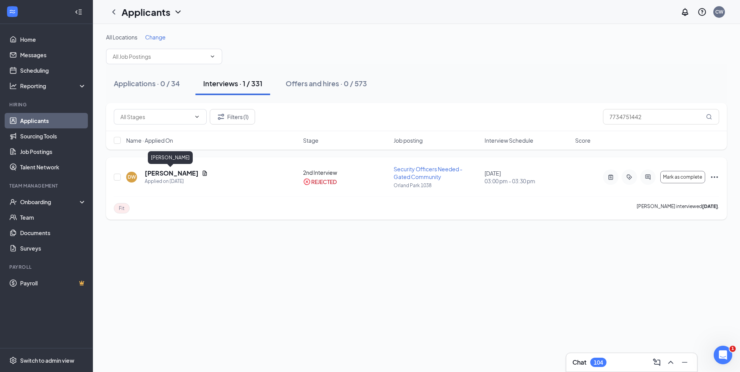
click at [178, 172] on h5 "Danya Williams" at bounding box center [172, 173] width 54 height 9
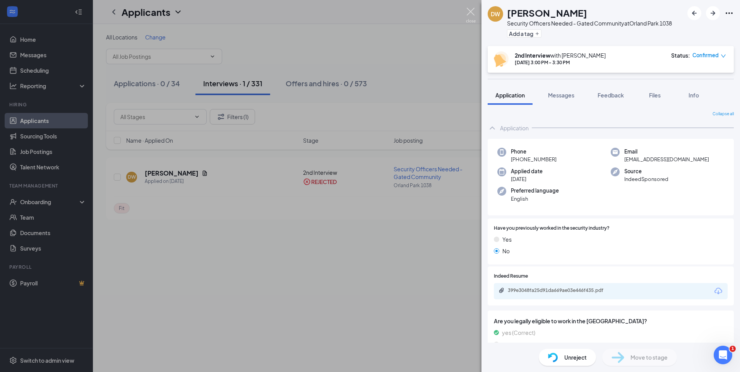
click at [466, 16] on img at bounding box center [471, 15] width 10 height 15
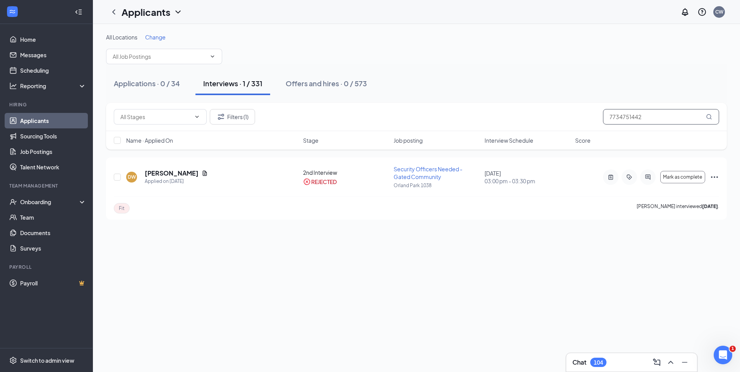
drag, startPoint x: 655, startPoint y: 118, endPoint x: 503, endPoint y: 123, distance: 151.9
click at [507, 123] on div "Filters (1) 7734751442" at bounding box center [417, 116] width 606 height 15
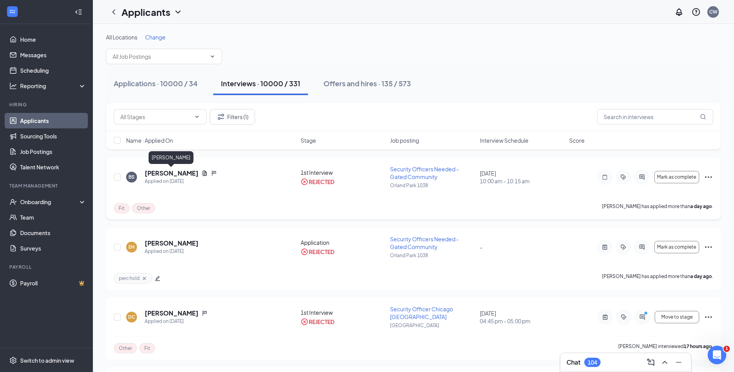
click at [185, 175] on h5 "Beverly Simmons" at bounding box center [172, 173] width 54 height 9
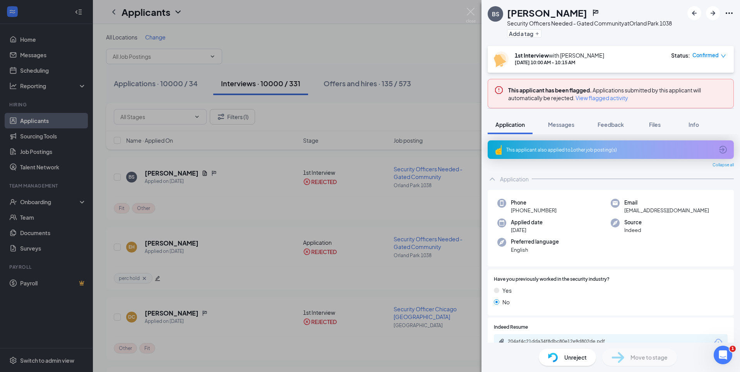
click at [594, 98] on span "View flagged activity" at bounding box center [602, 98] width 53 height 8
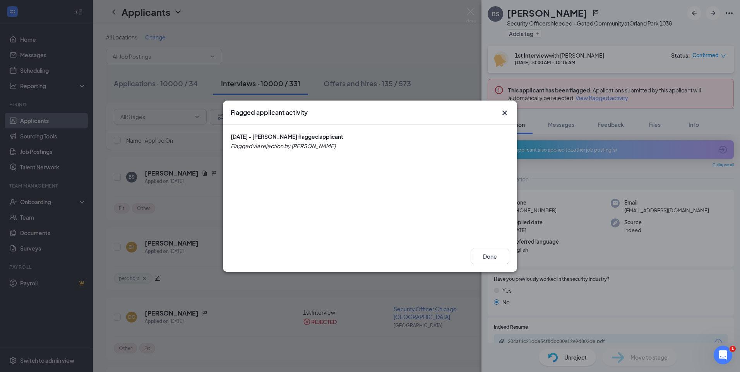
click at [508, 113] on icon "Cross" at bounding box center [504, 112] width 9 height 9
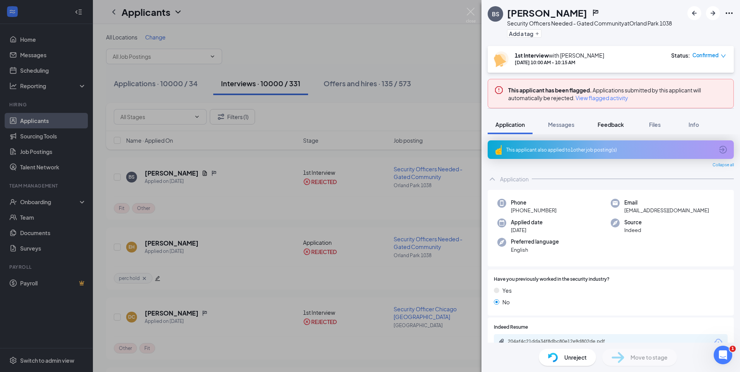
click at [612, 124] on span "Feedback" at bounding box center [611, 124] width 26 height 7
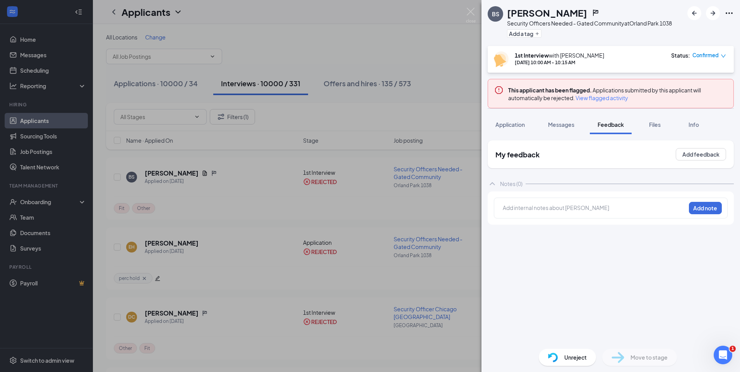
click at [612, 125] on span "Feedback" at bounding box center [611, 124] width 26 height 7
click at [604, 99] on span "View flagged activity" at bounding box center [602, 98] width 53 height 8
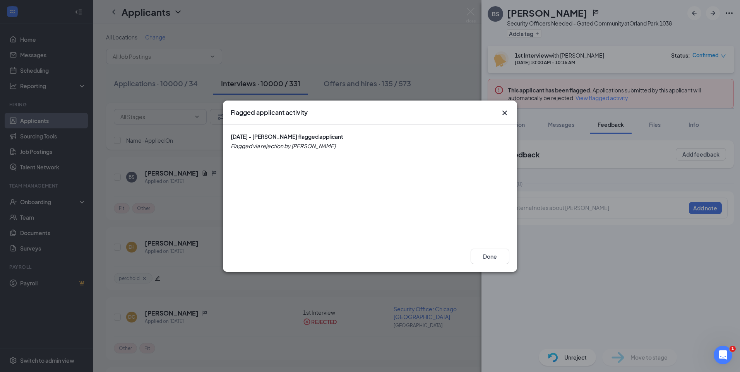
click at [504, 115] on icon "Cross" at bounding box center [504, 112] width 9 height 9
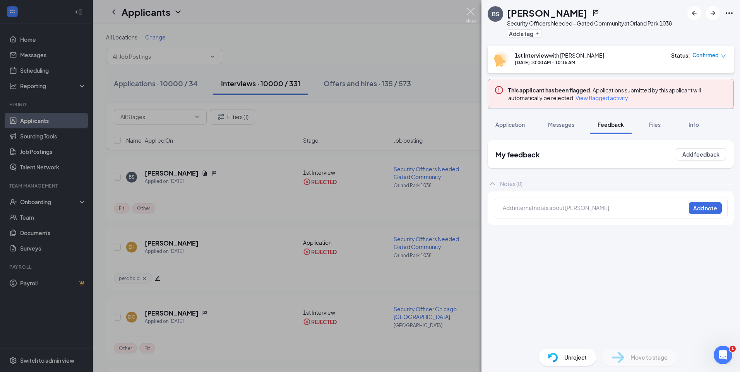
click at [472, 13] on img at bounding box center [471, 15] width 10 height 15
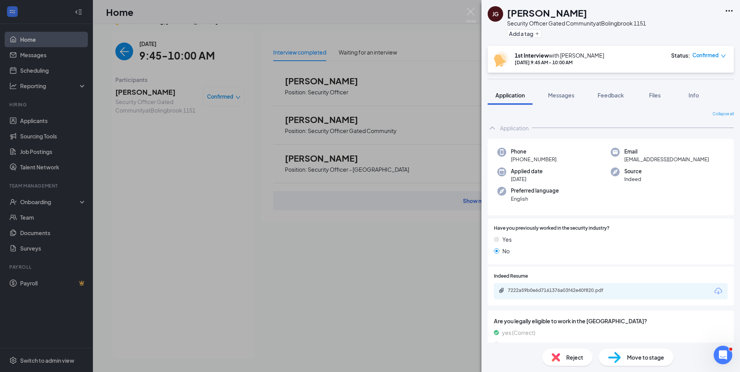
click at [114, 53] on div "[PERSON_NAME] Security Officer Gated Community at [GEOGRAPHIC_DATA] 1151 Add a …" at bounding box center [370, 186] width 740 height 372
click at [115, 53] on img "back-button" at bounding box center [124, 52] width 18 height 18
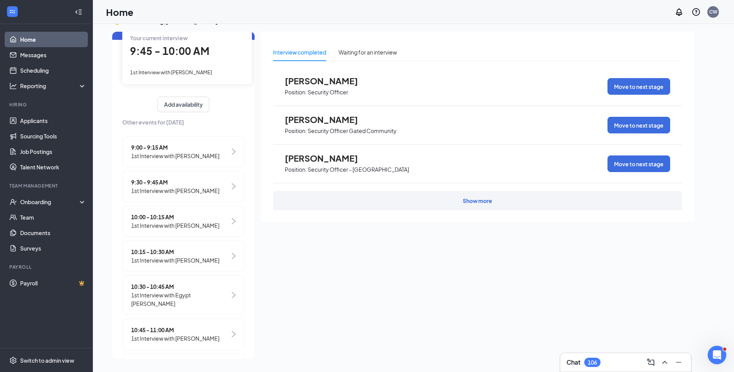
scroll to position [194, 0]
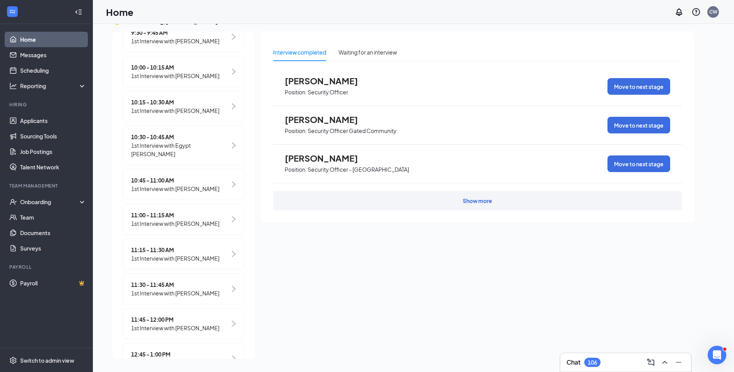
click at [192, 39] on span "1st Interview with [PERSON_NAME]" at bounding box center [175, 41] width 88 height 9
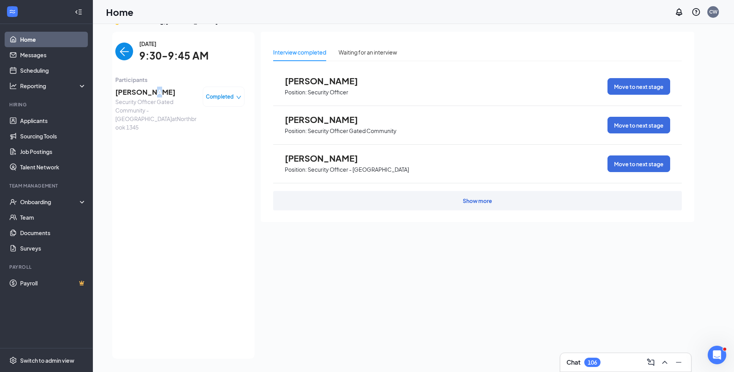
click at [149, 93] on span "[PERSON_NAME]" at bounding box center [155, 92] width 81 height 11
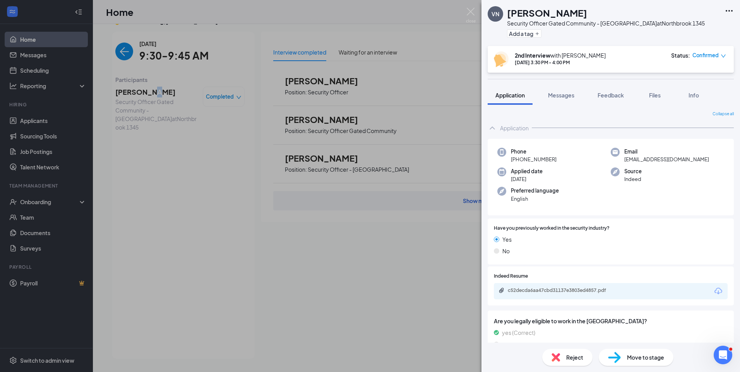
drag, startPoint x: 603, startPoint y: 14, endPoint x: 514, endPoint y: 16, distance: 89.1
click at [507, 17] on h1 "[PERSON_NAME]" at bounding box center [547, 12] width 80 height 13
copy h1 "[PERSON_NAME]"
drag, startPoint x: 624, startPoint y: 161, endPoint x: 622, endPoint y: 149, distance: 11.3
click at [622, 149] on div "Email znaniyaprado@gmail.com" at bounding box center [667, 156] width 113 height 16
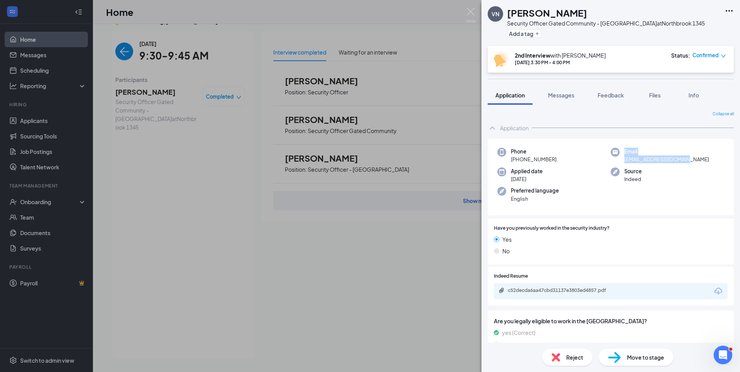
copy div "Email znaniyaprado@gmail.com"
drag, startPoint x: 527, startPoint y: 157, endPoint x: 516, endPoint y: 151, distance: 12.2
click at [510, 150] on div "Phone +1 (224) 255-9545" at bounding box center [554, 156] width 113 height 16
copy div "Phone +1 (224) 255-9545"
click at [114, 56] on div "VN VLADISLAV NOVIKOV Security Officer Gated Community - Northbrook at Northbroo…" at bounding box center [370, 186] width 740 height 372
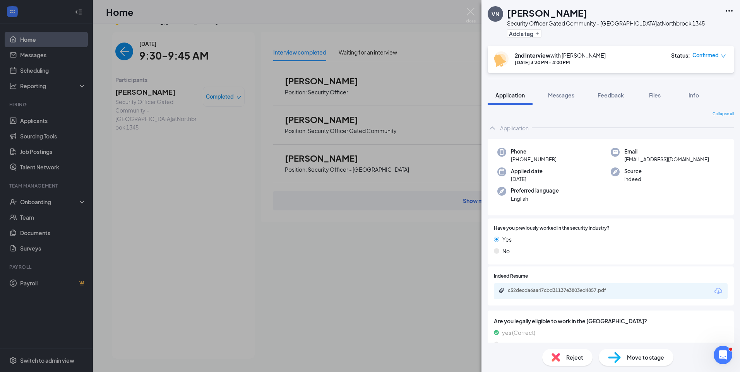
click at [119, 56] on div "VN VLADISLAV NOVIKOV Security Officer Gated Community - Northbrook at Northbroo…" at bounding box center [370, 186] width 740 height 372
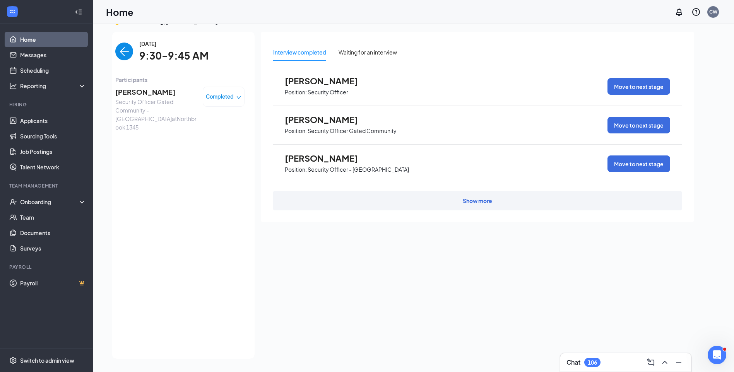
click at [120, 57] on img "back-button" at bounding box center [124, 52] width 18 height 18
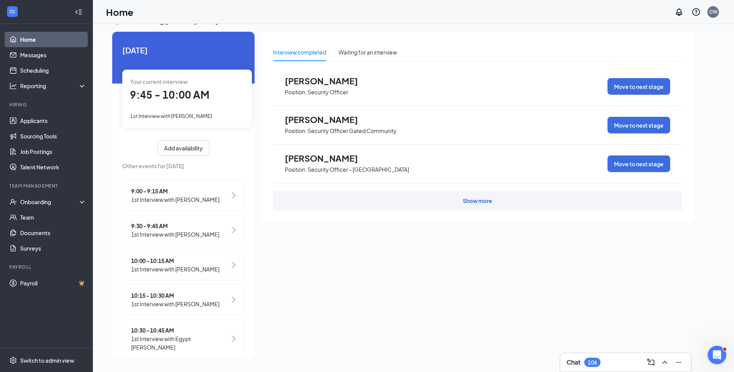
click at [185, 117] on span "1st Interview with Jacob Gercone" at bounding box center [171, 116] width 82 height 6
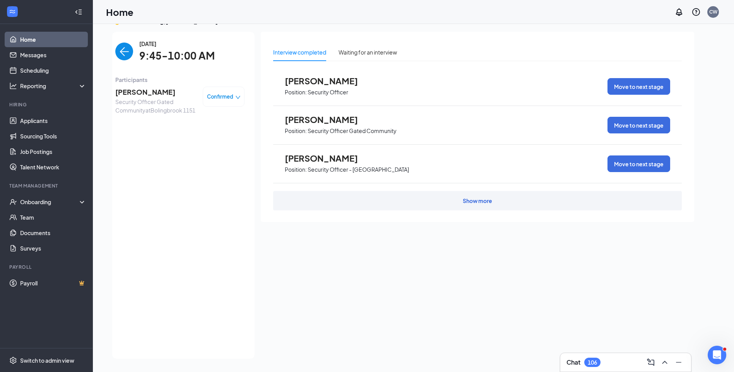
click at [150, 92] on span "Jacob Gercone" at bounding box center [155, 92] width 81 height 11
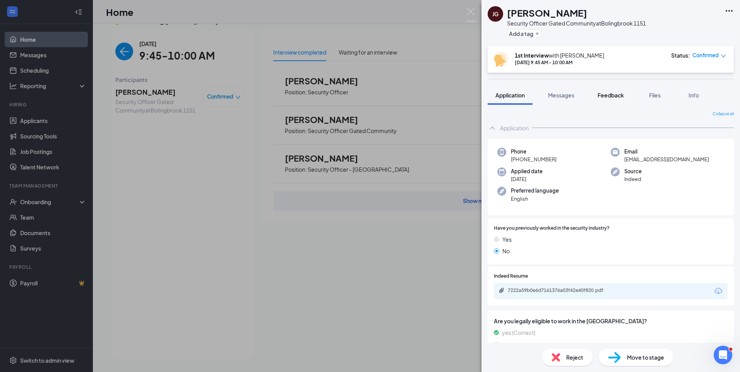
click at [614, 103] on button "Feedback" at bounding box center [611, 95] width 42 height 19
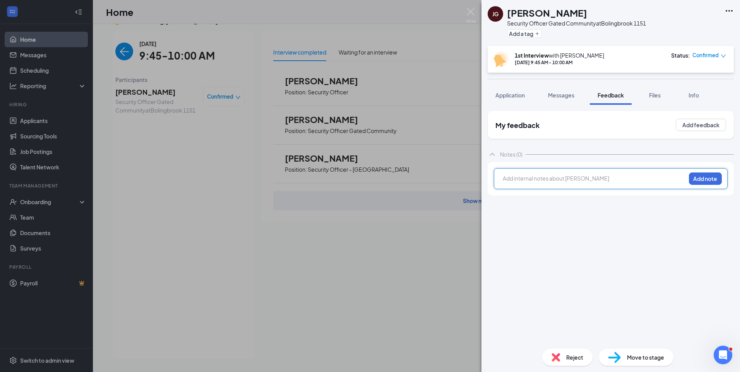
click at [590, 178] on div at bounding box center [594, 179] width 182 height 8
click at [685, 175] on div "Currently employed w/ Service Max as warehouse for the past 2 years." at bounding box center [594, 179] width 182 height 8
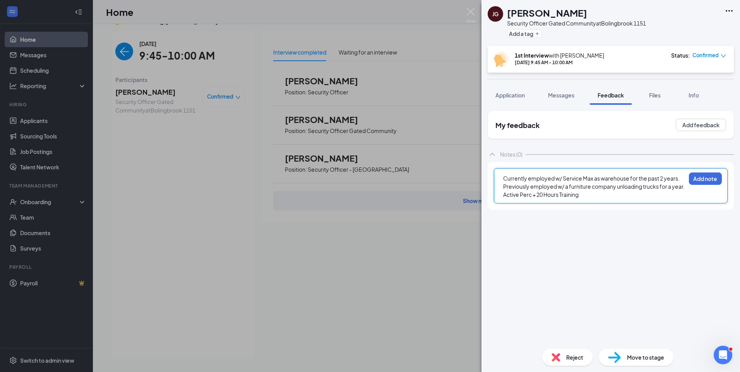
click at [595, 199] on div "Currently employed w/ Service Max as warehouse for the past 2 years. Previously…" at bounding box center [594, 186] width 183 height 25
click at [592, 199] on div "Active Perc + 20 Hours Training" at bounding box center [594, 195] width 182 height 8
click at [541, 203] on div at bounding box center [594, 203] width 182 height 8
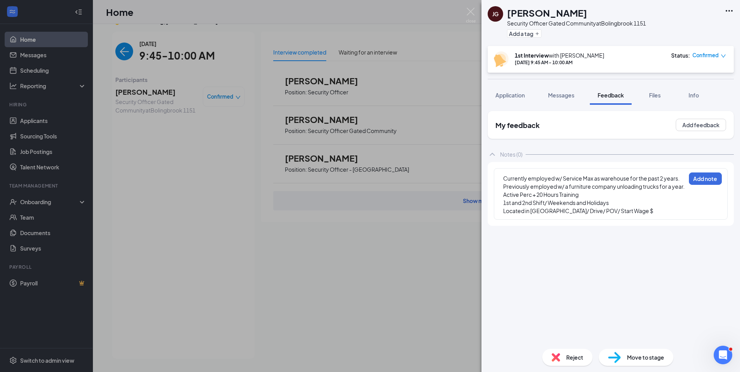
click at [627, 208] on div "Located in Plainfield/ Drive/ POV/ Start Wage $" at bounding box center [594, 211] width 182 height 8
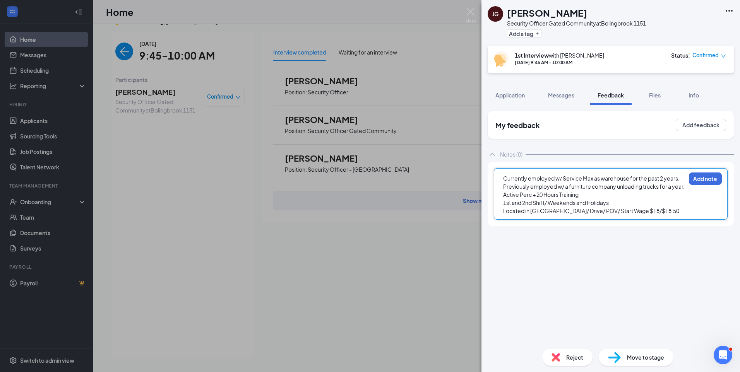
click at [688, 187] on div "Currently employed w/ Service Max as warehouse for the past 2 years. Previously…" at bounding box center [611, 193] width 234 height 51
click at [686, 190] on div "Currently employed w/ Service Max as warehouse for the past 2 years. Previously…" at bounding box center [594, 194] width 183 height 41
click at [688, 188] on div "Currently employed w/ Service Max as warehouse for the past 2 years. Previously…" at bounding box center [611, 193] width 234 height 51
click at [681, 189] on span "Currently employed w/ Service Max as warehouse for the past 2 years. Previously…" at bounding box center [594, 182] width 182 height 15
click at [710, 178] on button "Add note" at bounding box center [705, 179] width 33 height 12
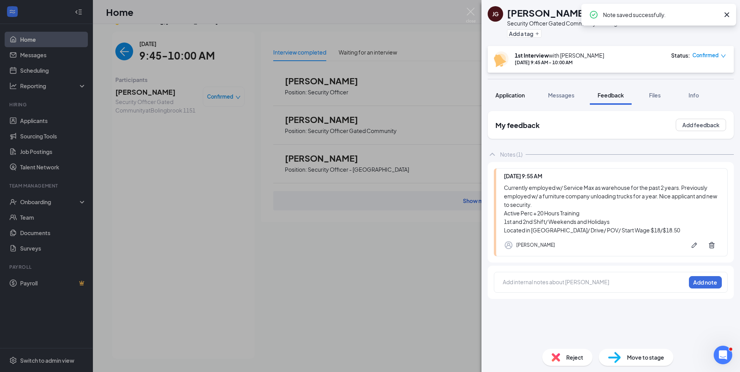
drag, startPoint x: 508, startPoint y: 94, endPoint x: 511, endPoint y: 104, distance: 11.0
click at [507, 95] on span "Application" at bounding box center [510, 95] width 29 height 7
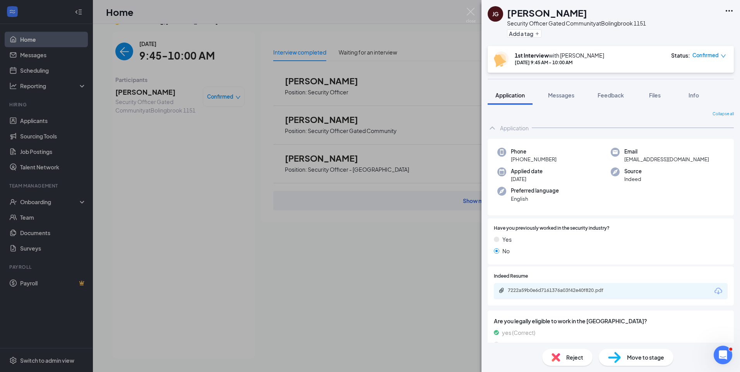
click at [574, 292] on div "7222a59b0e6d7161376a03f42e40f820.pdf" at bounding box center [562, 291] width 108 height 6
drag, startPoint x: 639, startPoint y: 272, endPoint x: 633, endPoint y: 240, distance: 32.7
click at [639, 269] on div "Indeed Resume 7222a59b0e6d7161376a03f42e40f820.pdf" at bounding box center [611, 286] width 246 height 39
click at [609, 88] on button "Feedback" at bounding box center [611, 95] width 42 height 19
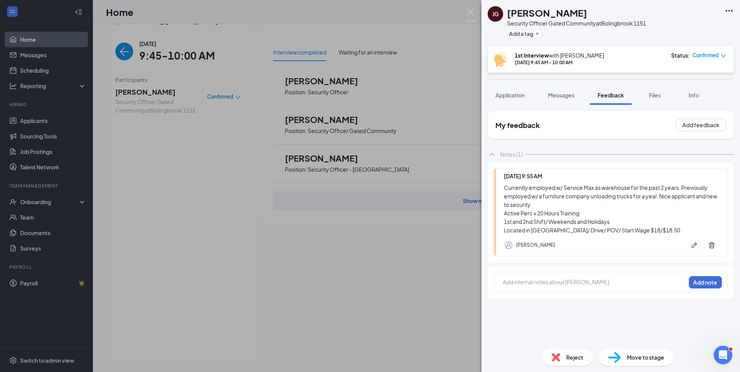
click at [657, 194] on div "Currently employed w/ Service Max as warehouse for the past 2 years. Previously…" at bounding box center [612, 209] width 216 height 51
click at [693, 243] on icon "Pen" at bounding box center [695, 246] width 8 height 8
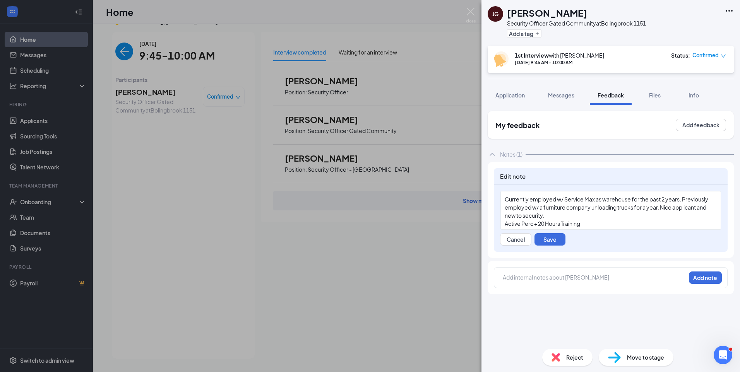
click at [657, 207] on span "Currently employed w/ Service Max as warehouse for the past 2 years. Previously…" at bounding box center [607, 207] width 204 height 23
click at [549, 238] on button "Save" at bounding box center [550, 239] width 31 height 12
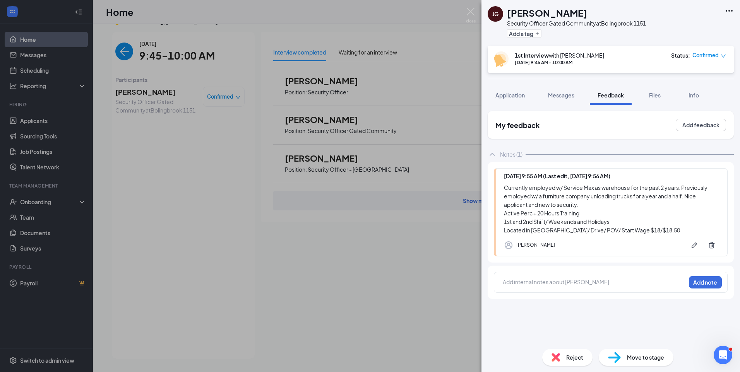
click at [644, 310] on div "My feedback Add feedback Notes (1) Today 9:55 AM (Last edit, Today 9:56 AM) Cur…" at bounding box center [611, 227] width 246 height 232
click at [124, 51] on div "JG Jacob Gercone Security Officer Gated Community at Bolingbrook 1151 Add a tag…" at bounding box center [370, 186] width 740 height 372
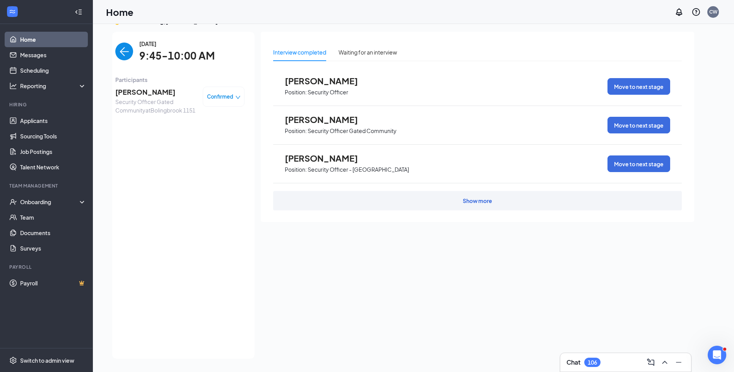
click at [122, 52] on img "back-button" at bounding box center [124, 52] width 18 height 18
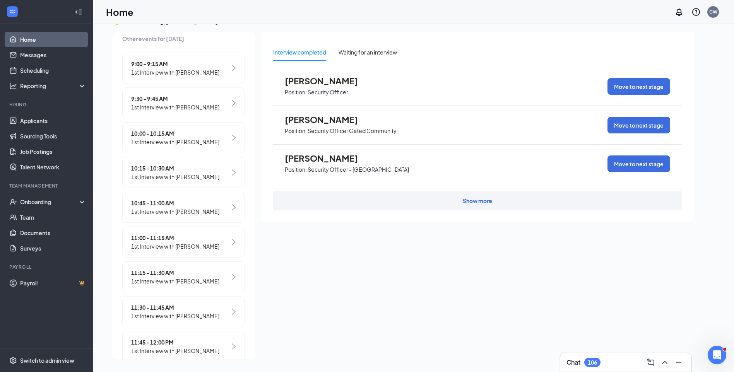
scroll to position [116, 0]
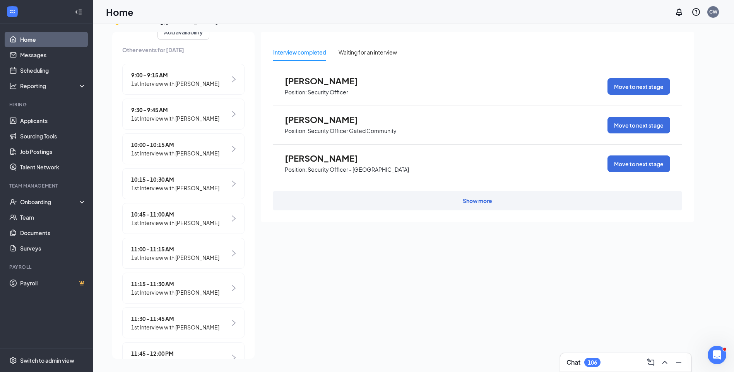
click at [168, 149] on span "10:00 - 10:15 AM" at bounding box center [175, 145] width 88 height 9
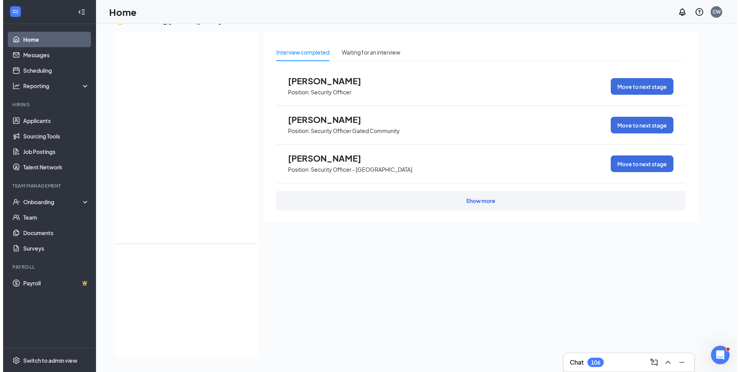
scroll to position [0, 0]
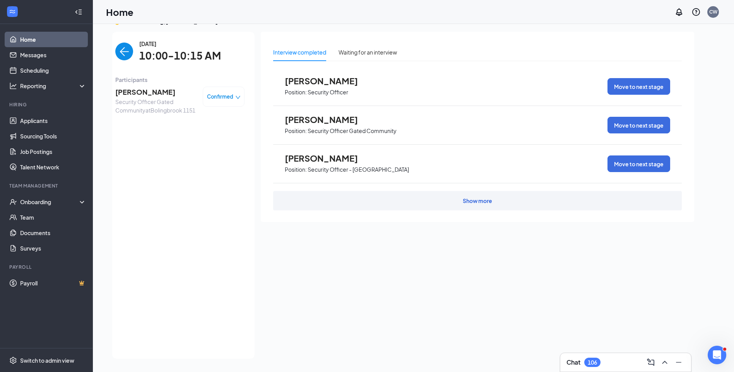
click at [129, 93] on span "Alanis Lugo" at bounding box center [155, 92] width 81 height 11
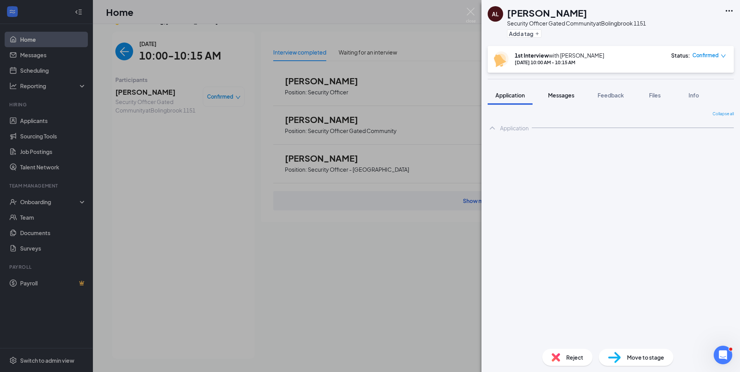
drag, startPoint x: 557, startPoint y: 97, endPoint x: 556, endPoint y: 107, distance: 10.1
click at [556, 97] on span "Messages" at bounding box center [561, 95] width 26 height 7
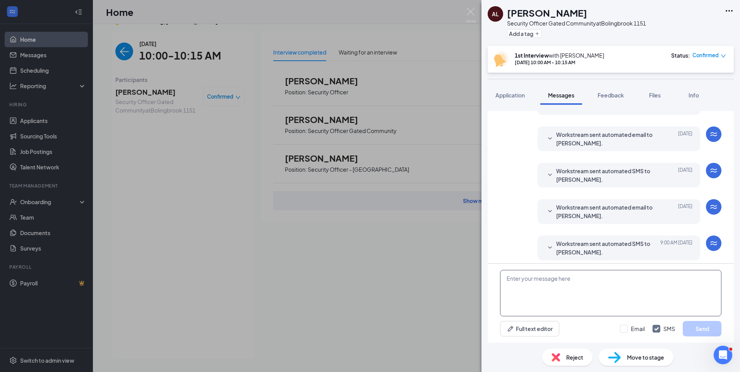
click at [550, 279] on textarea at bounding box center [610, 293] width 221 height 46
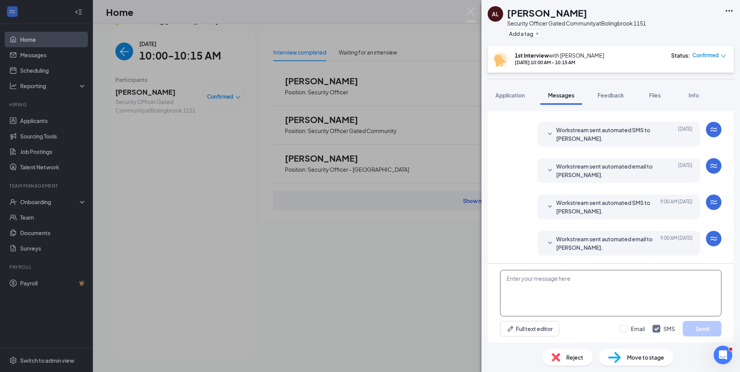
paste textarea "Join Zoom Meeting https://us04web.zoom.us/j/77099386199?pwd=ZLGl1BF1benTDZBpjpj…"
type textarea "Join Zoom Meeting https://us04web.zoom.us/j/77099386199?pwd=ZLGl1BF1benTDZBpjpj…"
click at [627, 329] on input "Email" at bounding box center [632, 329] width 25 height 8
checkbox input "true"
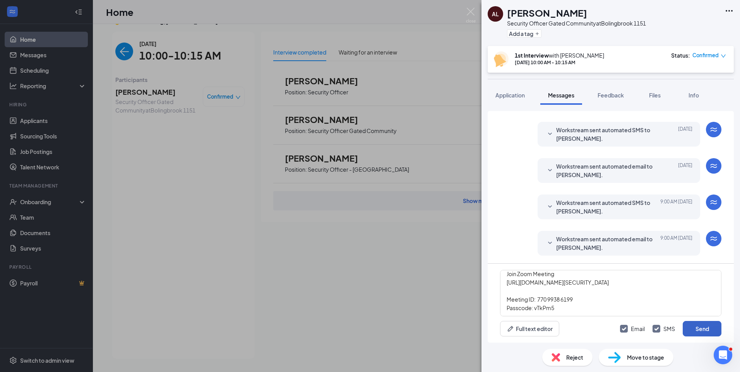
click at [711, 330] on button "Send" at bounding box center [702, 328] width 39 height 15
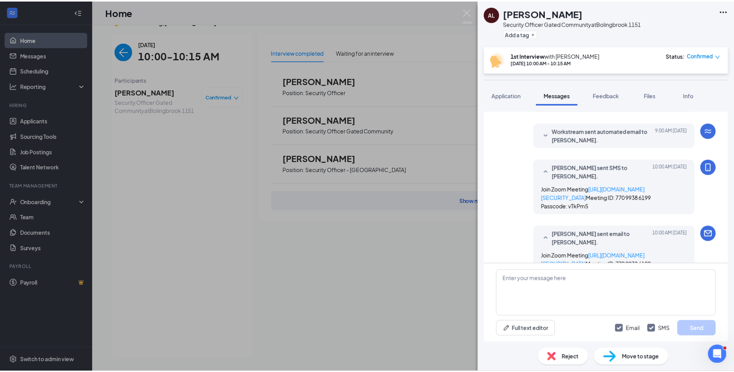
scroll to position [407, 0]
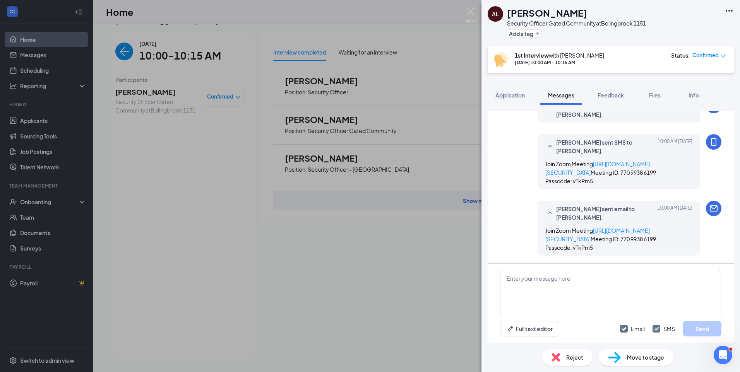
click at [119, 49] on div "AL Alanis Lugo Security Officer Gated Community at Bolingbrook 1151 Add a tag 1…" at bounding box center [370, 186] width 740 height 372
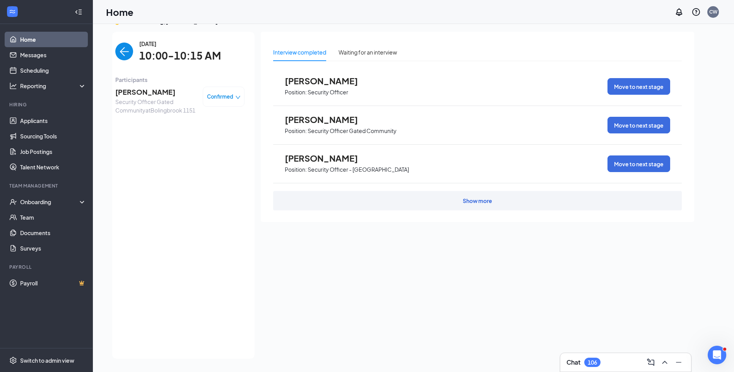
click at [120, 54] on img "back-button" at bounding box center [124, 52] width 18 height 18
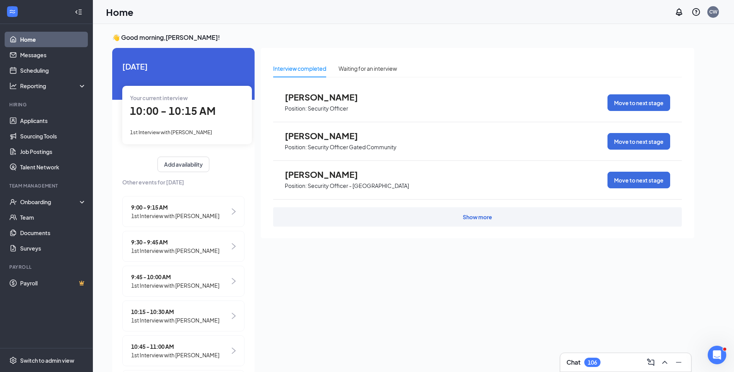
click at [184, 132] on span "1st Interview with Alanis Lugo" at bounding box center [171, 132] width 82 height 6
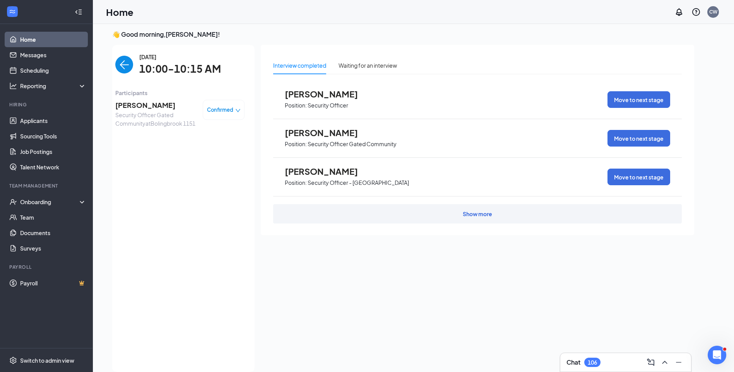
click at [141, 108] on span "Alanis Lugo" at bounding box center [155, 105] width 81 height 11
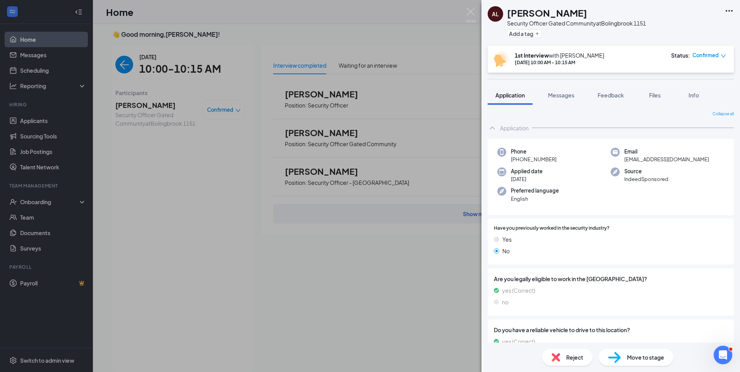
click at [108, 72] on div "AL Alanis Lugo Security Officer Gated Community at Bolingbrook 1151 Add a tag 1…" at bounding box center [370, 186] width 740 height 372
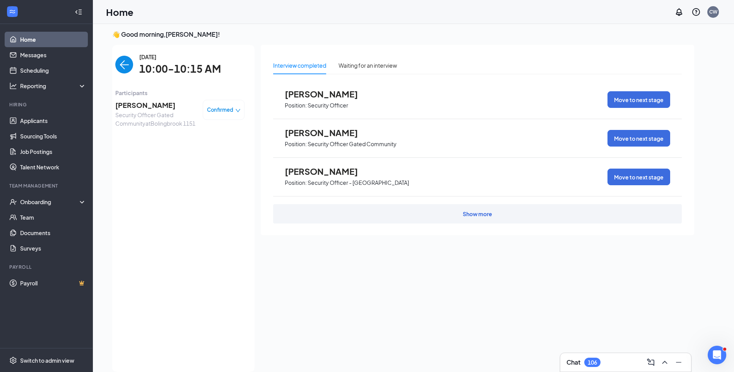
click at [127, 65] on div "Tuesday, Aug 26 10:00-10:15 AM" at bounding box center [179, 65] width 129 height 24
click at [123, 67] on img "back-button" at bounding box center [124, 65] width 18 height 18
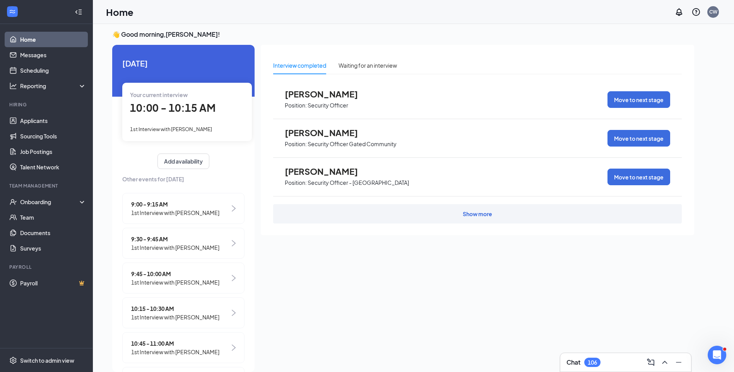
click at [192, 249] on span "1st Interview with VLADISLAV NOVIKOV" at bounding box center [175, 248] width 88 height 9
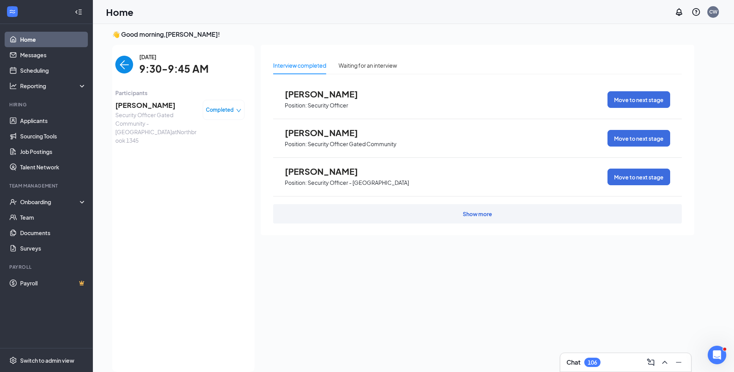
click at [144, 105] on span "VLADISLAV NOVIKOV" at bounding box center [155, 105] width 81 height 11
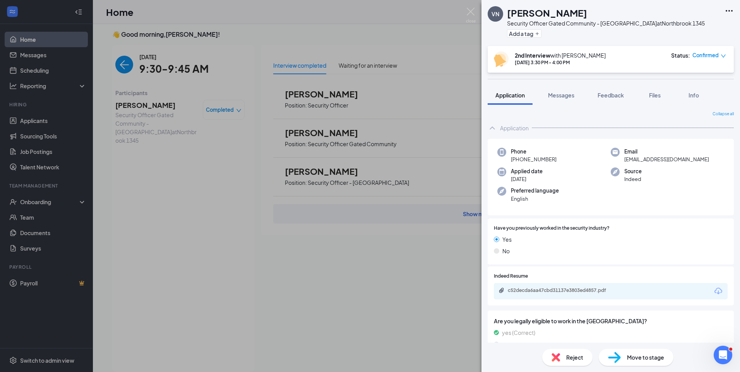
drag, startPoint x: 606, startPoint y: 98, endPoint x: 607, endPoint y: 84, distance: 14.3
click at [606, 98] on span "Feedback" at bounding box center [611, 95] width 26 height 7
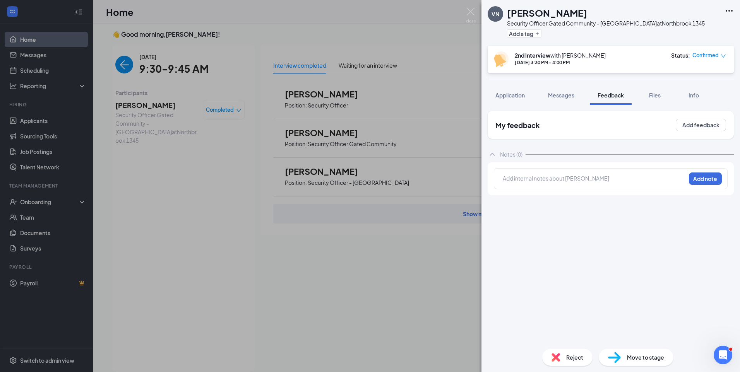
click at [630, 180] on div at bounding box center [594, 179] width 182 height 8
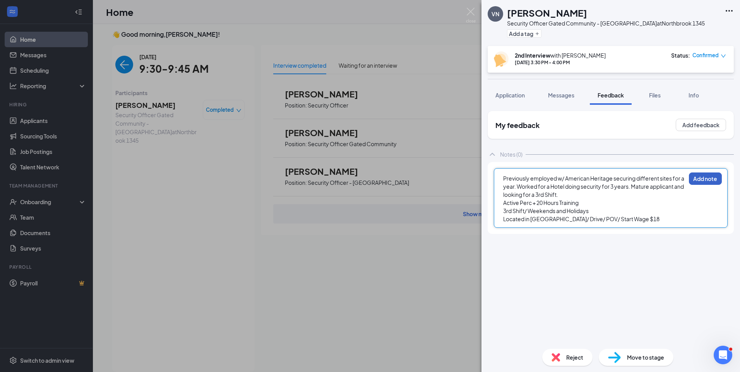
click at [711, 178] on button "Add note" at bounding box center [705, 179] width 33 height 12
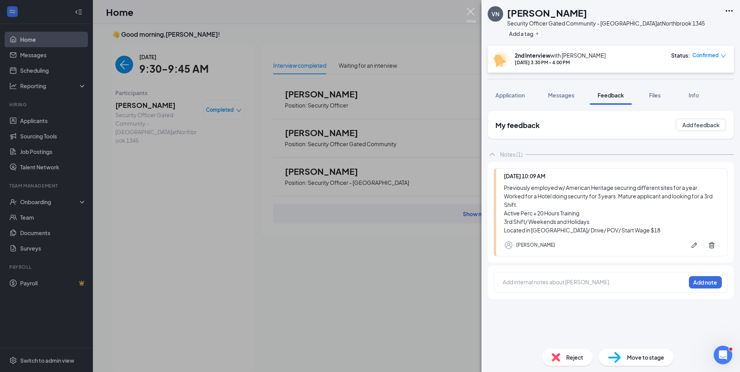
click at [473, 13] on img at bounding box center [471, 15] width 10 height 15
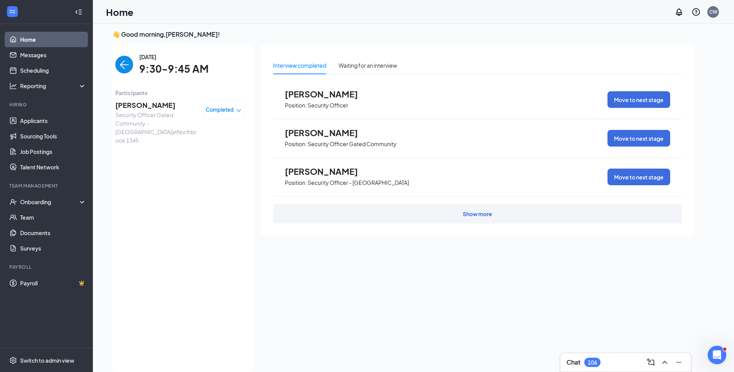
click at [118, 68] on img "back-button" at bounding box center [124, 65] width 18 height 18
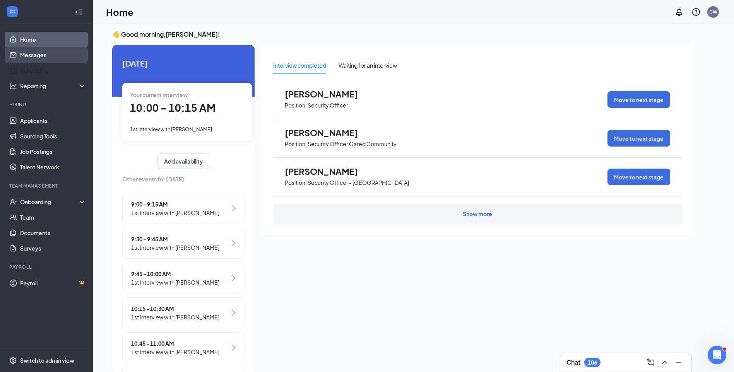
drag, startPoint x: 33, startPoint y: 61, endPoint x: 38, endPoint y: 57, distance: 6.4
click at [33, 61] on link "Messages" at bounding box center [53, 54] width 66 height 15
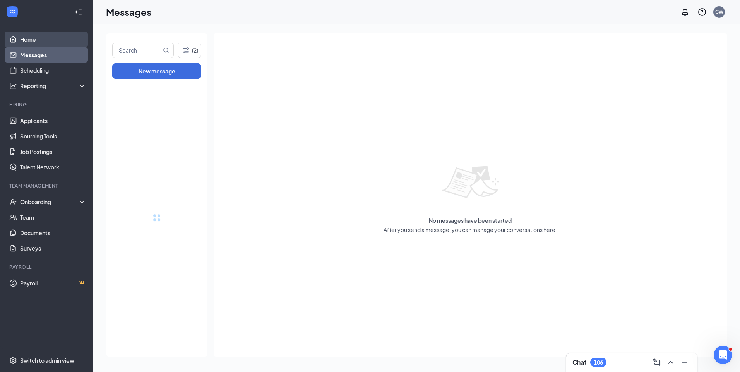
click at [43, 39] on link "Home" at bounding box center [53, 39] width 66 height 15
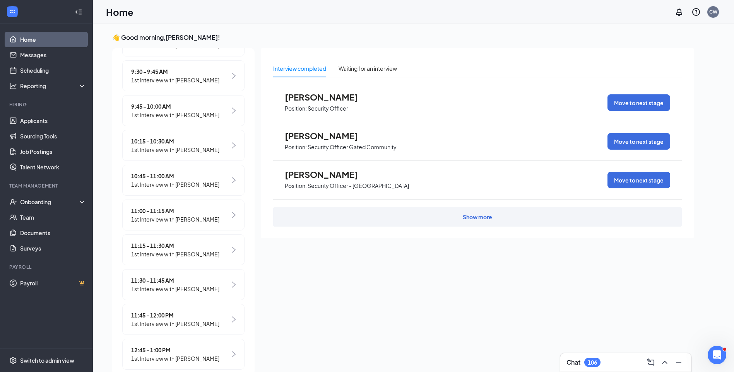
scroll to position [132, 0]
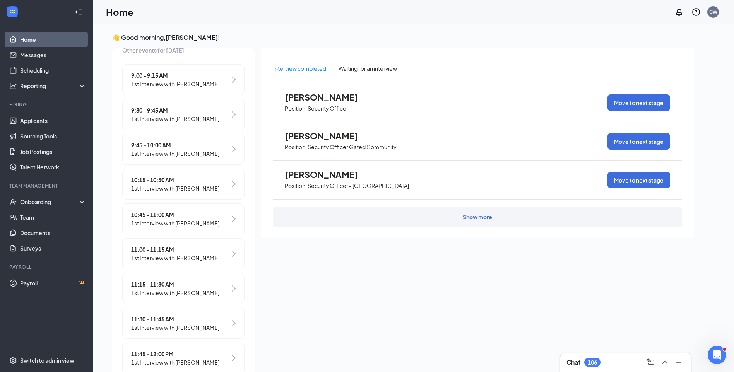
click at [733, 53] on div "👋 Good morning, Candace Williams ! Today Your current interview 10:00 - 10:15 A…" at bounding box center [414, 206] width 642 height 365
click at [164, 184] on span "10:15 - 10:30 AM" at bounding box center [175, 180] width 88 height 9
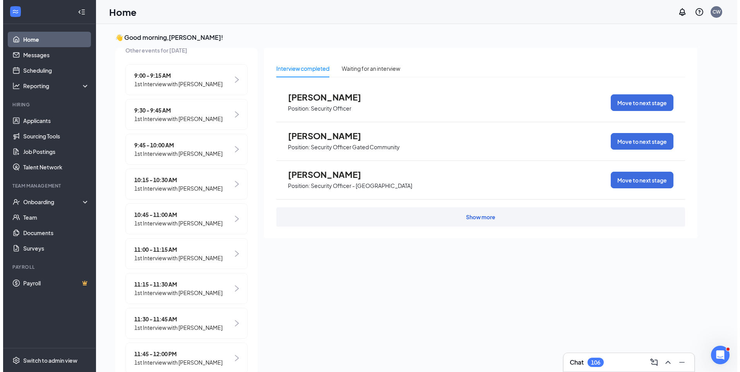
scroll to position [3, 0]
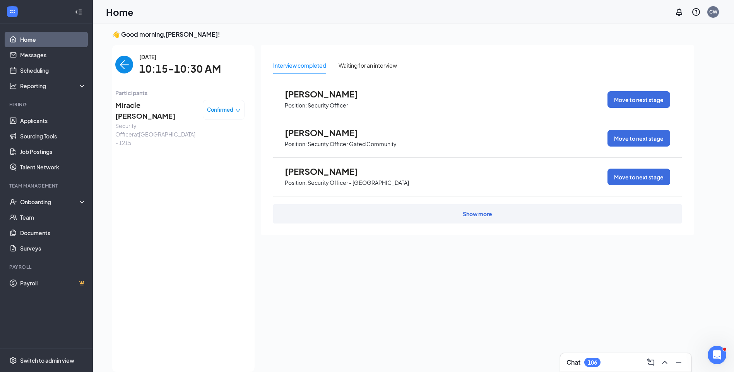
click at [151, 108] on span "Miracle Tucker" at bounding box center [155, 111] width 81 height 22
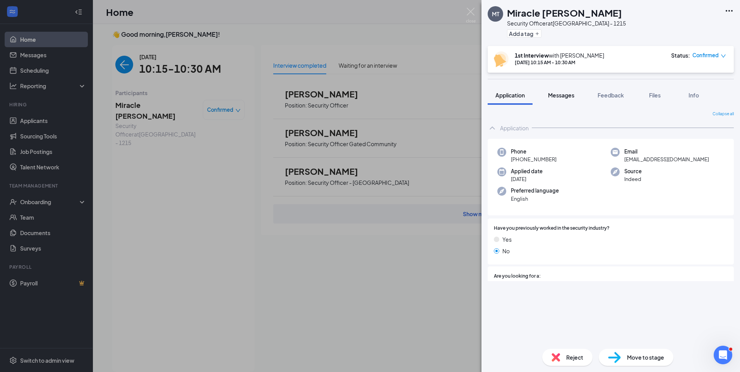
click at [575, 101] on button "Messages" at bounding box center [562, 95] width 42 height 19
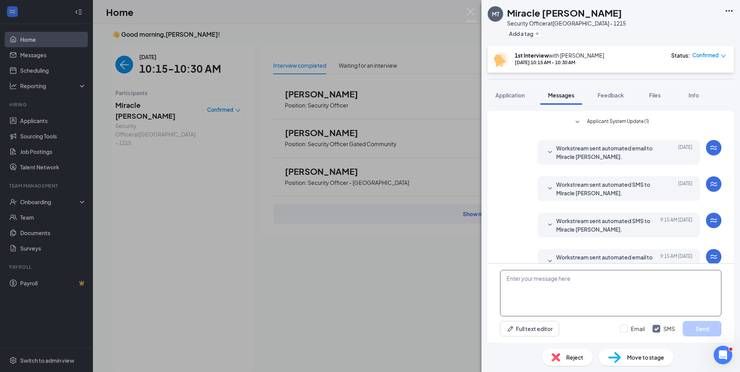
scroll to position [208, 0]
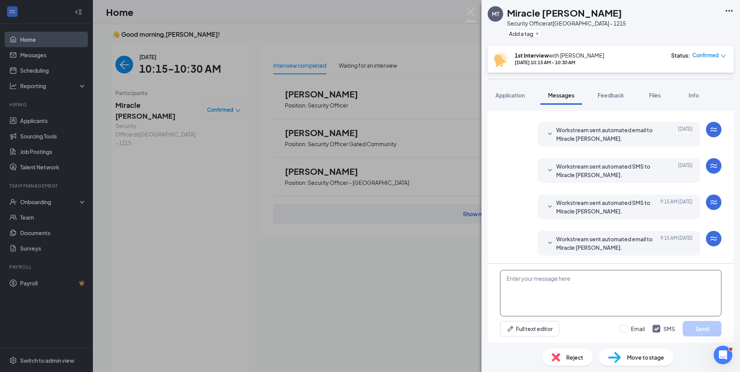
click at [557, 282] on textarea at bounding box center [610, 293] width 221 height 46
paste textarea "Join Zoom Meeting https://us04web.zoom.us/j/72706993805?pwd=a7jzFpBEnfzetAZiKZW…"
type textarea "Join Zoom Meeting https://us04web.zoom.us/j/72706993805?pwd=a7jzFpBEnfzetAZiKZW…"
click at [623, 328] on input "Email" at bounding box center [632, 329] width 25 height 8
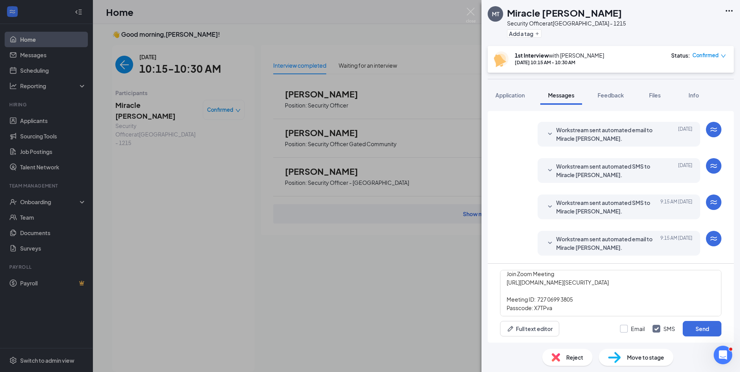
checkbox input "true"
click at [693, 326] on button "Send" at bounding box center [702, 328] width 39 height 15
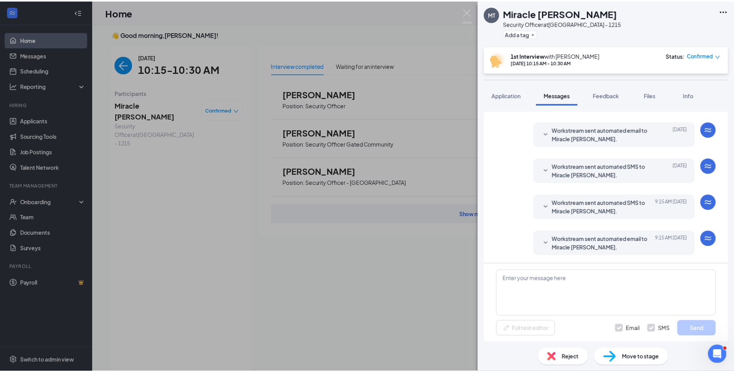
scroll to position [0, 0]
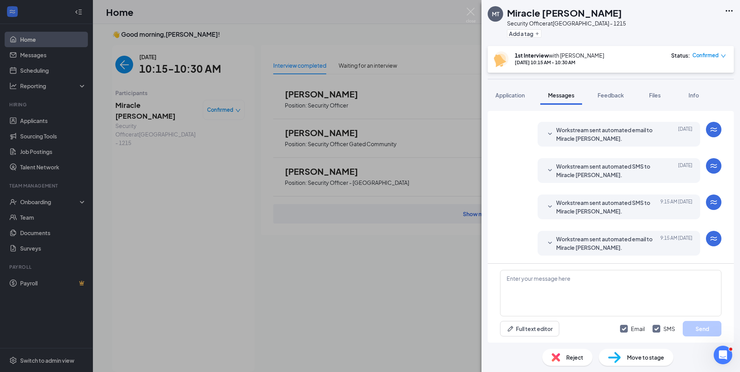
click at [118, 71] on div "MT Miracle Tucker Security Officer at Chicago - 1215 Add a tag 1st Interview wi…" at bounding box center [370, 186] width 740 height 372
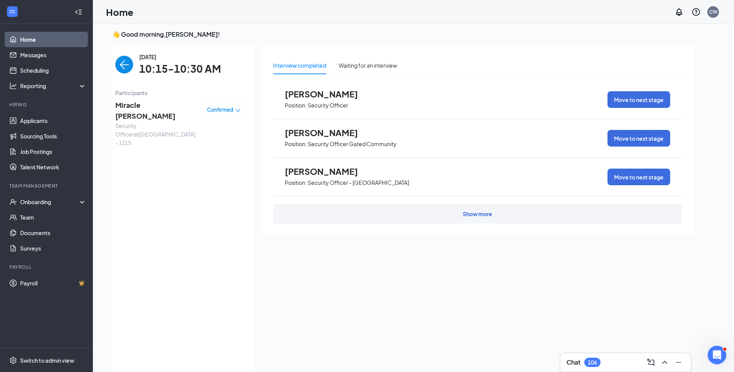
click at [117, 71] on img "back-button" at bounding box center [124, 65] width 18 height 18
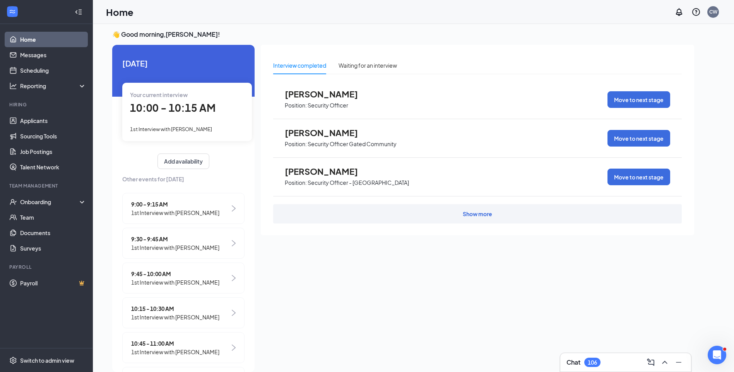
click at [190, 127] on span "1st Interview with Alanis Lugo" at bounding box center [171, 129] width 82 height 6
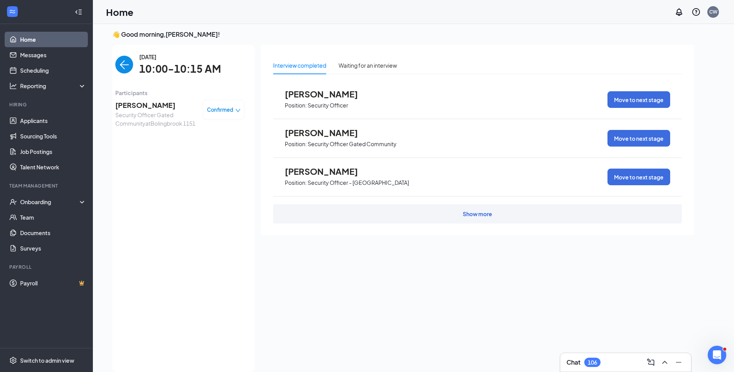
click at [140, 105] on span "Alanis Lugo" at bounding box center [155, 105] width 81 height 11
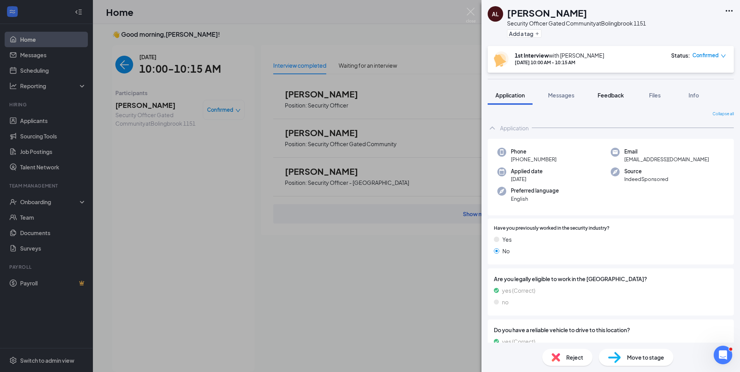
click at [607, 94] on span "Feedback" at bounding box center [611, 95] width 26 height 7
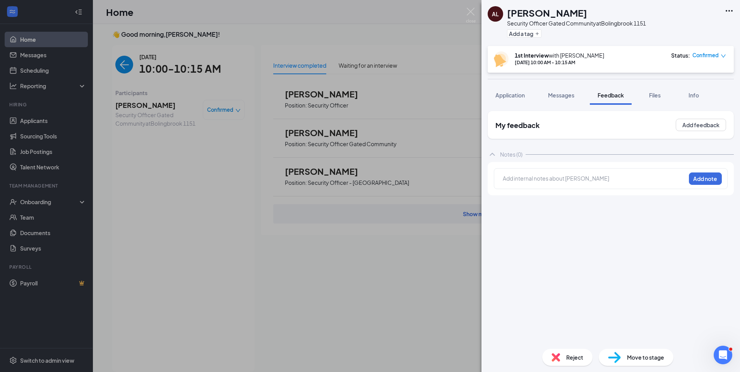
click at [599, 173] on div "Add internal notes about Alanis Lugo Add note" at bounding box center [611, 178] width 234 height 21
click at [597, 178] on div at bounding box center [594, 179] width 182 height 8
click at [702, 177] on button "Add note" at bounding box center [705, 179] width 33 height 12
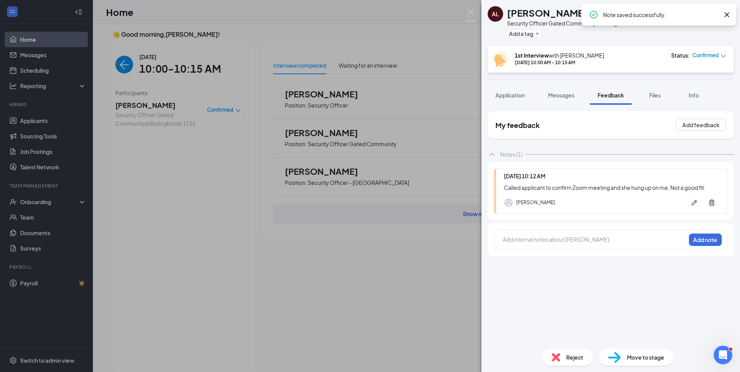
click at [575, 362] on div "Reject" at bounding box center [567, 357] width 50 height 17
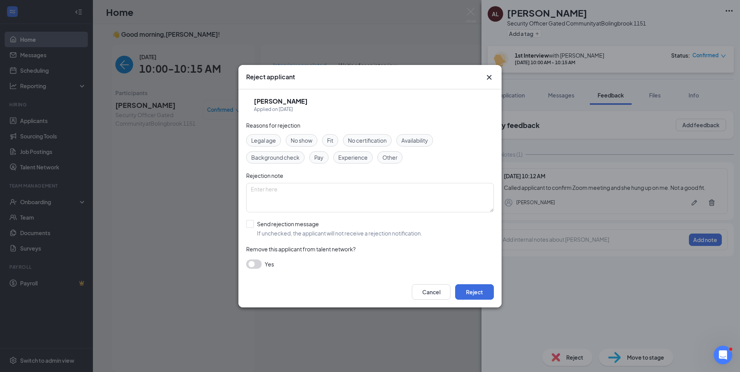
click at [489, 80] on icon "Cross" at bounding box center [489, 77] width 9 height 9
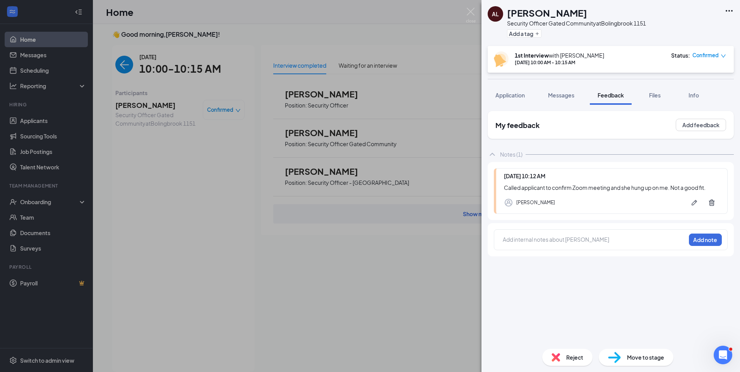
click at [716, 54] on span "Confirmed" at bounding box center [706, 55] width 26 height 8
click at [690, 115] on span "Mark as no-show" at bounding box center [681, 119] width 53 height 9
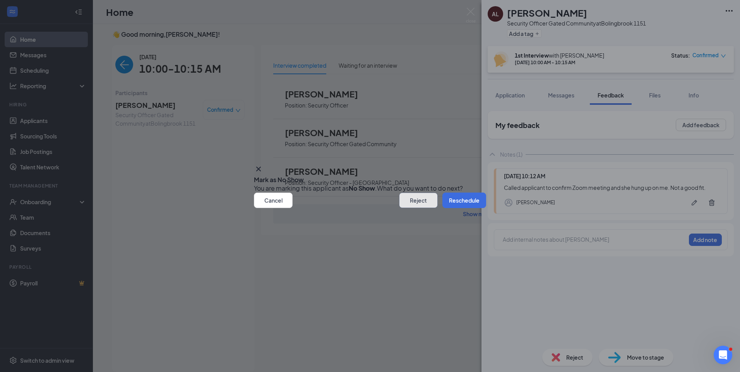
click at [405, 208] on button "Reject" at bounding box center [418, 200] width 39 height 15
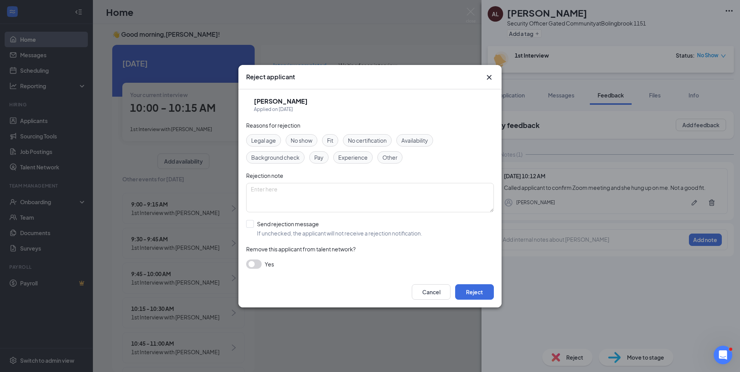
click at [310, 141] on span "No show" at bounding box center [302, 140] width 22 height 9
click at [327, 189] on textarea at bounding box center [370, 197] width 248 height 29
type textarea "No Show"
click at [249, 228] on input "Send rejection message If unchecked, the applicant will not receive a rejection…" at bounding box center [334, 228] width 176 height 17
checkbox input "true"
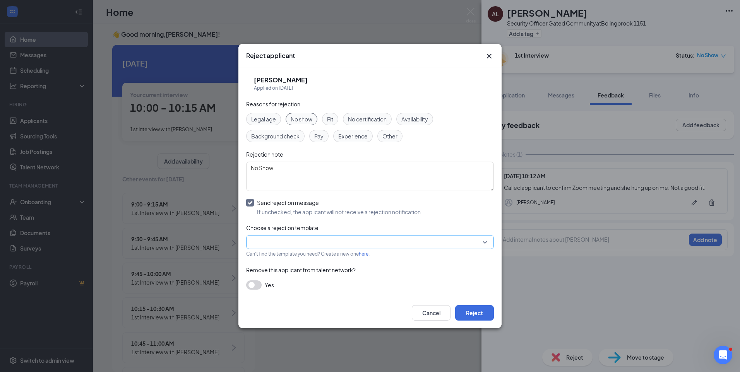
click at [279, 241] on input "search" at bounding box center [367, 242] width 233 height 13
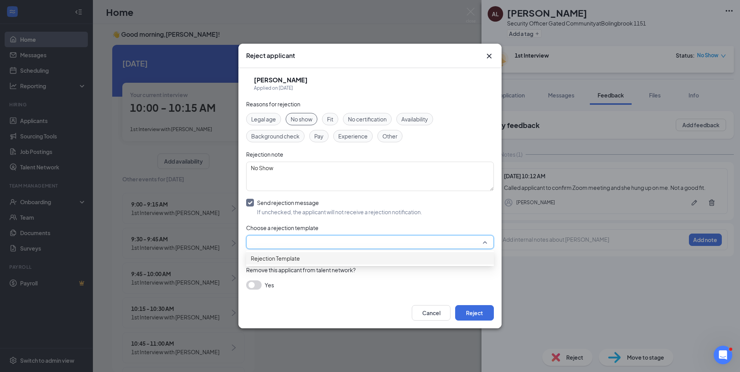
click at [304, 260] on span "Rejection Template" at bounding box center [370, 258] width 239 height 9
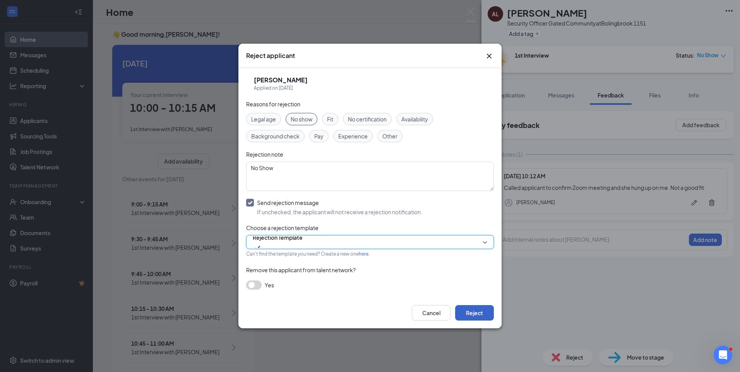
click at [482, 313] on button "Reject" at bounding box center [474, 312] width 39 height 15
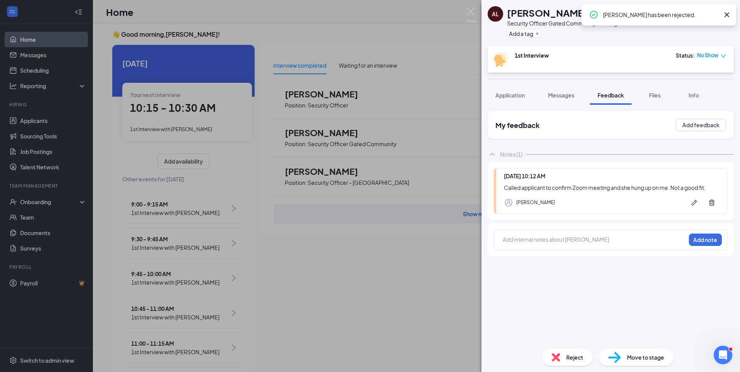
click at [726, 10] on icon "Cross" at bounding box center [726, 14] width 9 height 9
click at [731, 10] on icon "Ellipses" at bounding box center [729, 10] width 9 height 9
click at [681, 41] on link "Flag applicant" at bounding box center [671, 37] width 50 height 9
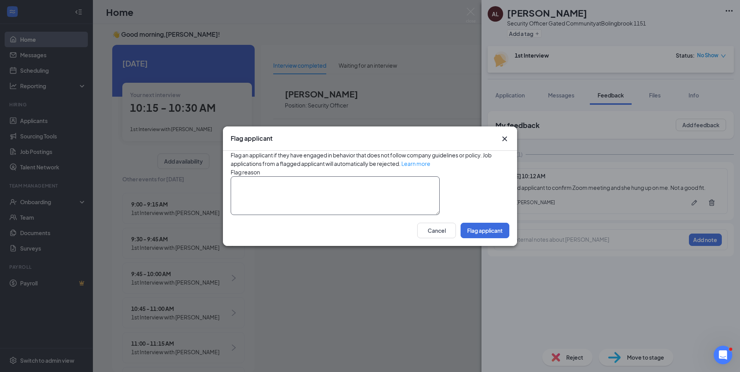
click at [367, 192] on textarea at bounding box center [335, 196] width 209 height 39
type textarea "NC/NS"
click at [486, 239] on button "Flag applicant" at bounding box center [485, 230] width 49 height 15
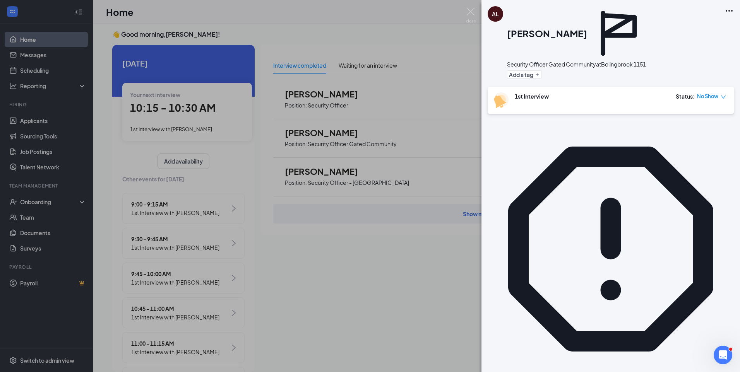
click at [178, 131] on div "AL Alanis Lugo Security Officer Gated Community at Bolingbrook 1151 Add a tag 1…" at bounding box center [370, 186] width 740 height 372
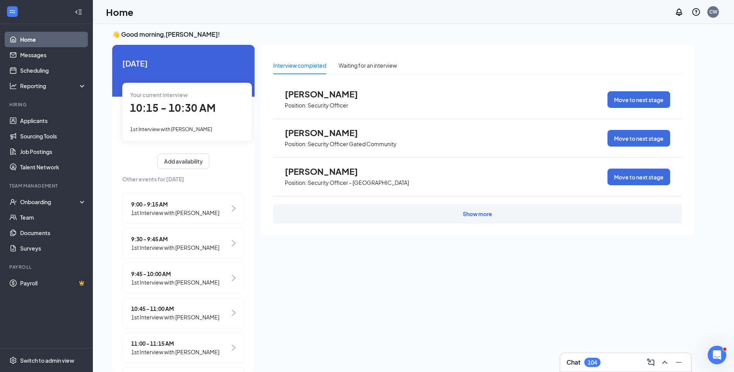
scroll to position [0, 69]
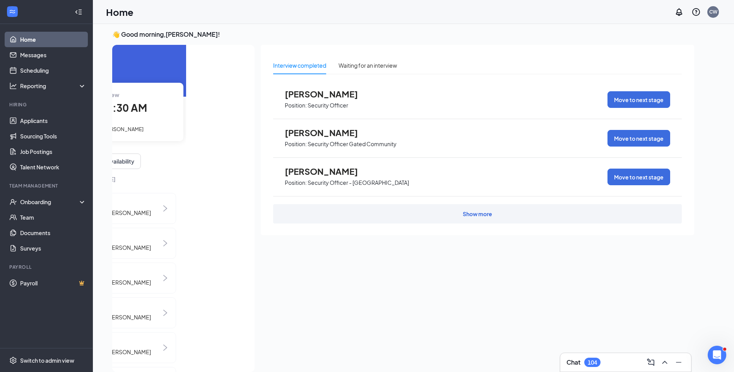
click at [126, 131] on span "1st Interview with Miracle Tucker" at bounding box center [103, 129] width 82 height 6
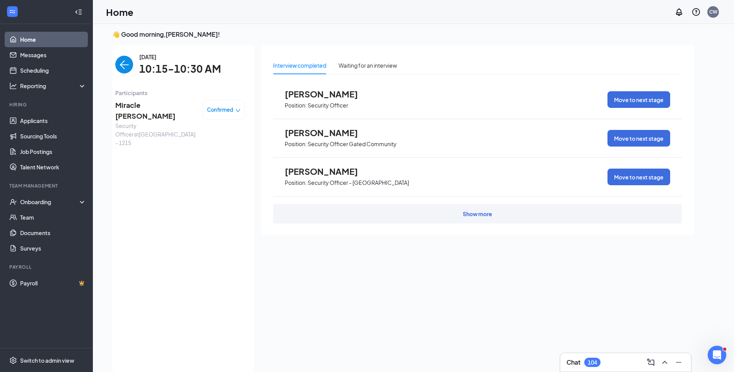
scroll to position [0, 0]
click at [151, 106] on span "Miracle Tucker" at bounding box center [155, 111] width 81 height 22
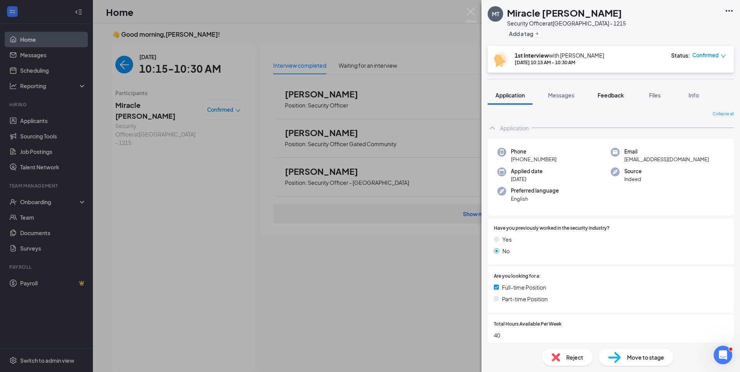
click at [613, 95] on span "Feedback" at bounding box center [611, 95] width 26 height 7
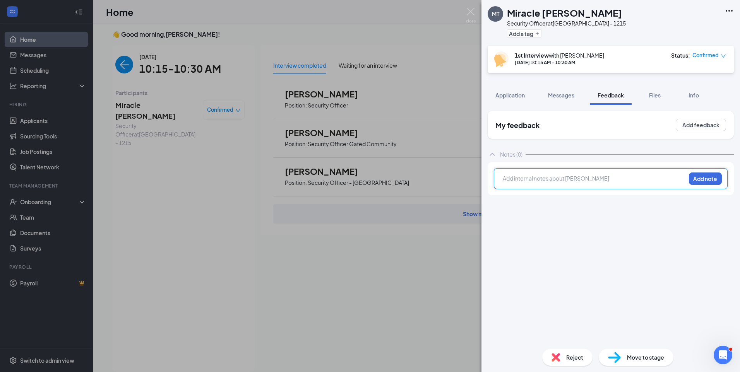
click at [592, 180] on div at bounding box center [594, 179] width 182 height 8
click at [707, 179] on button "Add note" at bounding box center [705, 179] width 33 height 12
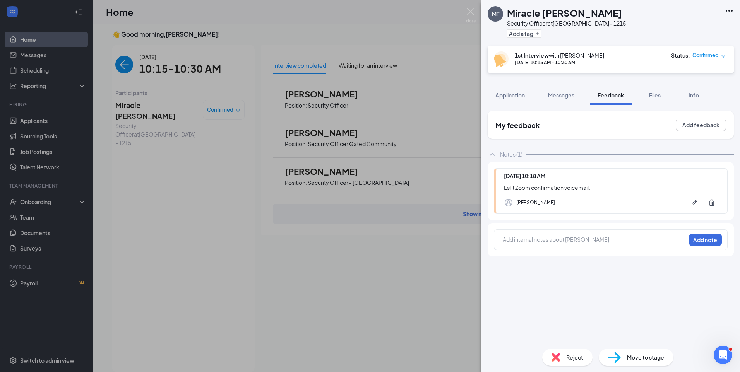
click at [117, 63] on div "MT Miracle Tucker Security Officer at Chicago - 1215 Add a tag 1st Interview wi…" at bounding box center [370, 186] width 740 height 372
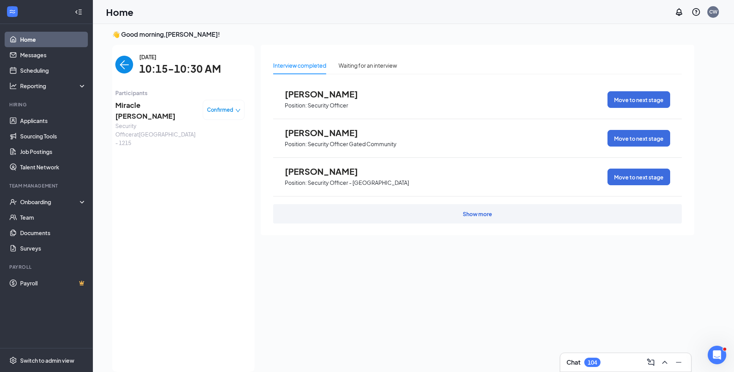
click at [117, 67] on img "back-button" at bounding box center [124, 65] width 18 height 18
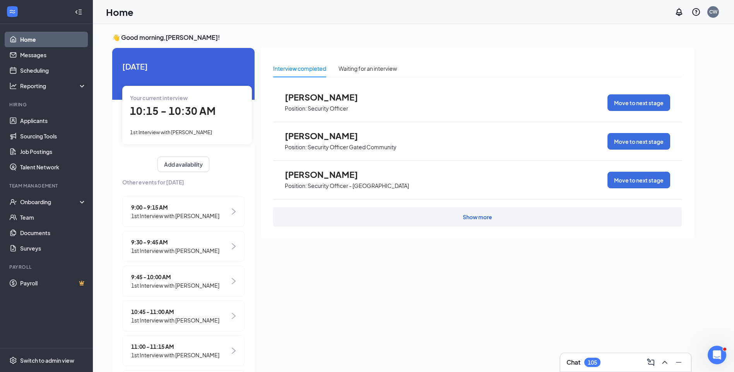
click at [199, 135] on span "1st Interview with Miracle Tucker" at bounding box center [171, 132] width 82 height 6
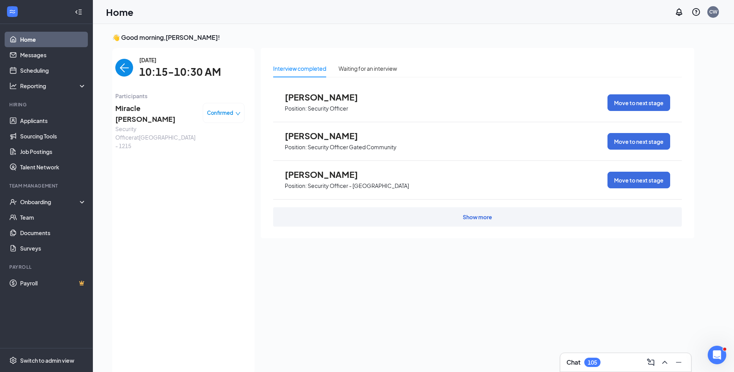
scroll to position [3, 0]
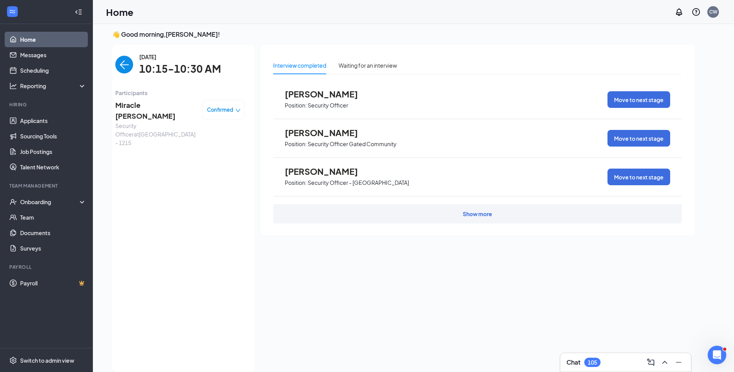
click at [145, 108] on span "Miracle Tucker" at bounding box center [155, 111] width 81 height 22
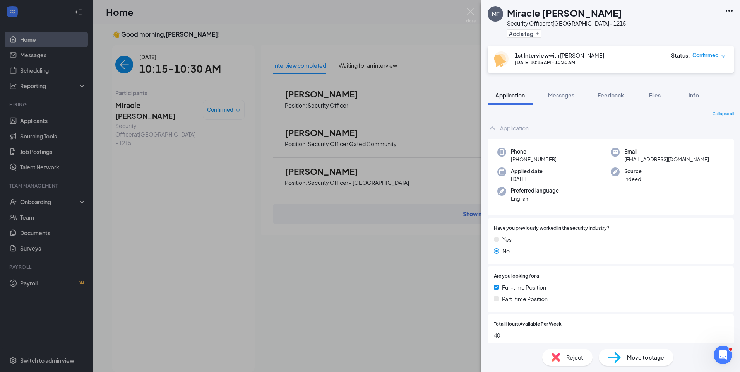
click at [724, 53] on icon "down" at bounding box center [723, 55] width 5 height 5
click at [686, 115] on span "Mark as no-show" at bounding box center [681, 119] width 53 height 9
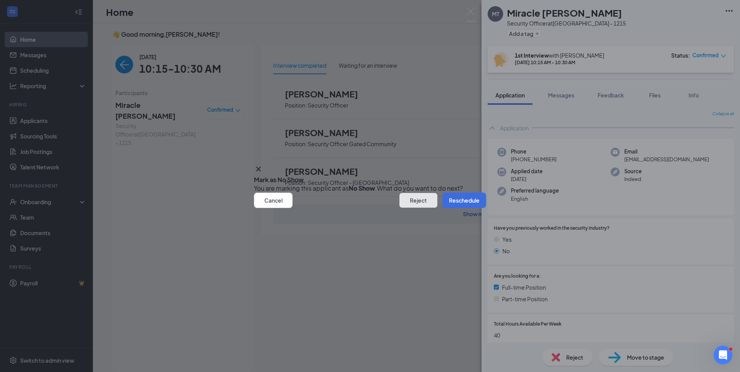
click at [412, 208] on button "Reject" at bounding box center [418, 200] width 39 height 15
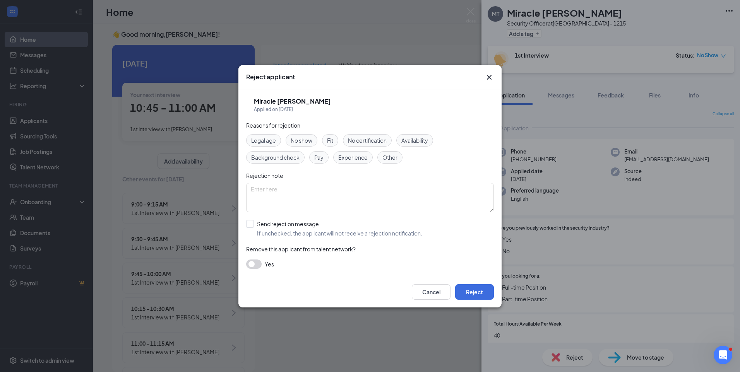
click at [296, 142] on span "No show" at bounding box center [302, 140] width 22 height 9
click at [302, 194] on textarea at bounding box center [370, 197] width 248 height 29
type textarea "No Show"
click at [253, 223] on input "Send rejection message If unchecked, the applicant will not receive a rejection…" at bounding box center [334, 228] width 176 height 17
checkbox input "true"
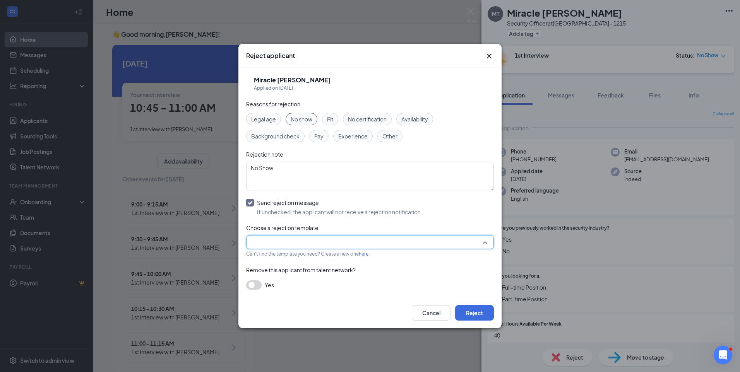
click at [272, 238] on input "search" at bounding box center [367, 242] width 233 height 13
click at [309, 262] on span "Rejection Template" at bounding box center [370, 258] width 239 height 9
click at [485, 314] on button "Reject" at bounding box center [474, 312] width 39 height 15
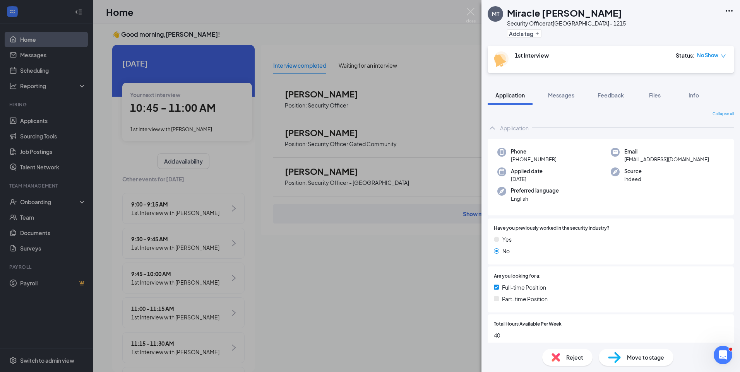
click at [728, 11] on icon "Ellipses" at bounding box center [729, 10] width 9 height 9
click at [673, 41] on link "Flag applicant" at bounding box center [671, 37] width 50 height 9
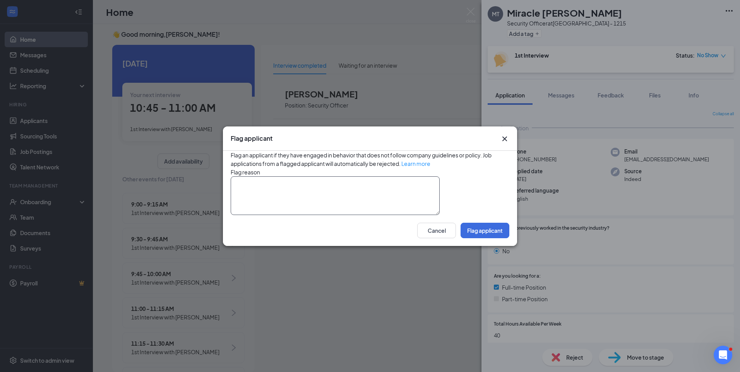
click at [384, 195] on textarea at bounding box center [335, 196] width 209 height 39
type textarea "NC/NS"
click at [491, 239] on button "Flag applicant" at bounding box center [485, 230] width 49 height 15
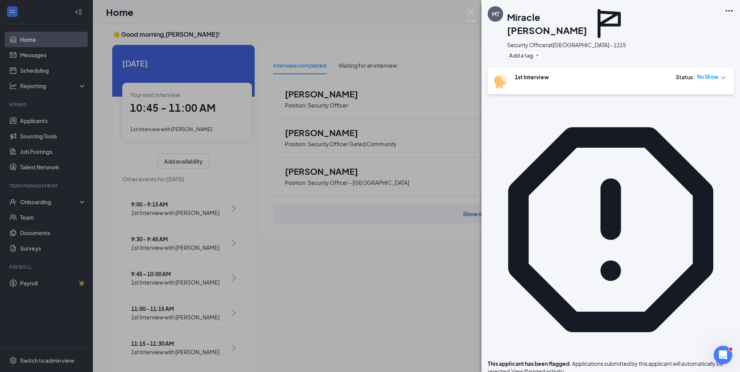
click at [368, 249] on div "MT Miracle Tucker Security Officer at Chicago - 1215 Add a tag 1st Interview St…" at bounding box center [370, 186] width 740 height 372
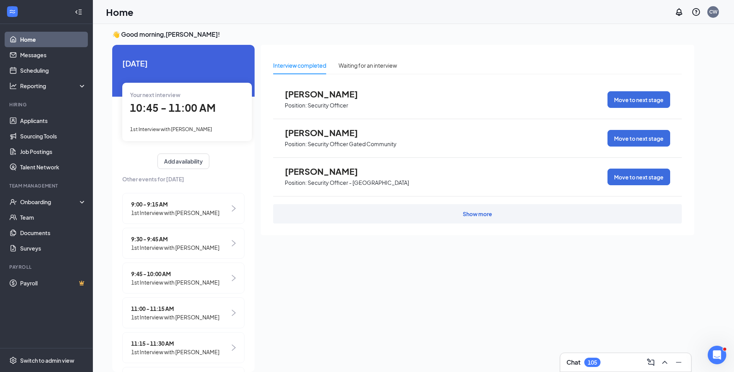
scroll to position [0, 69]
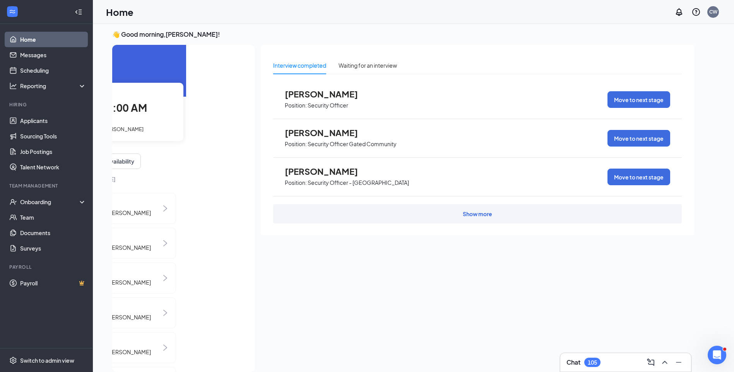
click at [126, 131] on span "1st Interview with Davida Williams" at bounding box center [103, 129] width 82 height 6
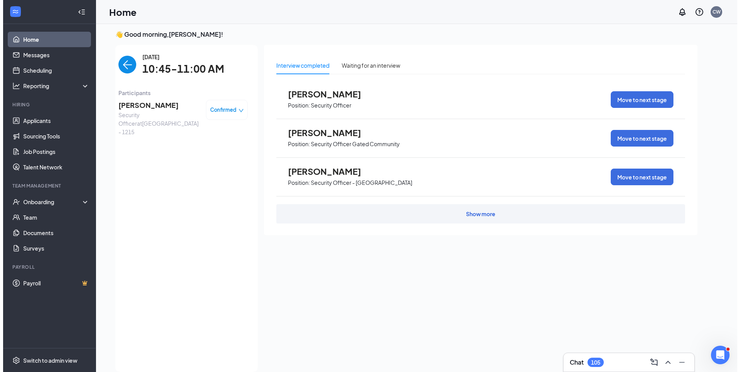
scroll to position [0, 0]
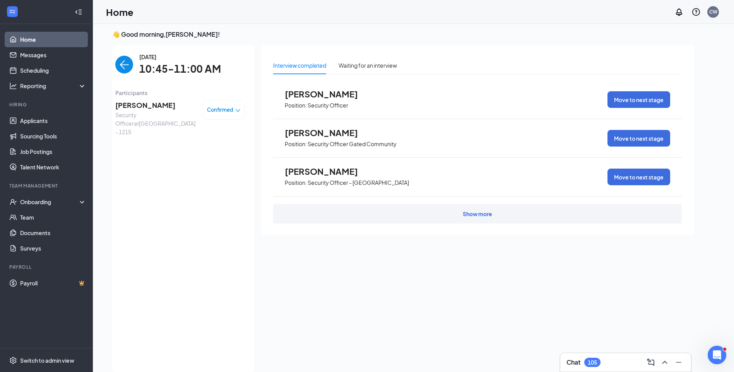
click at [118, 67] on img "back-button" at bounding box center [124, 65] width 18 height 18
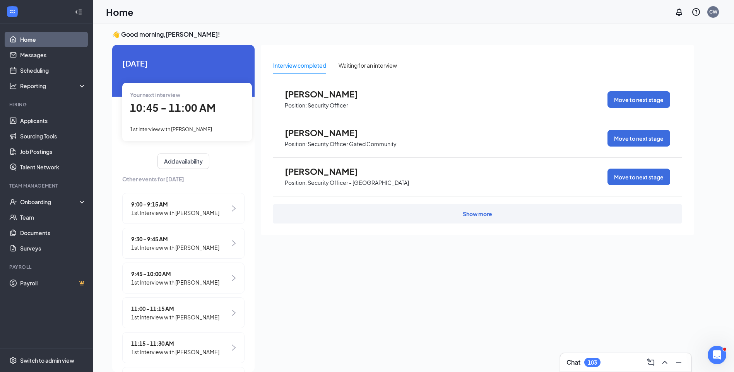
click at [189, 132] on span "1st Interview with Davida Williams" at bounding box center [171, 129] width 82 height 6
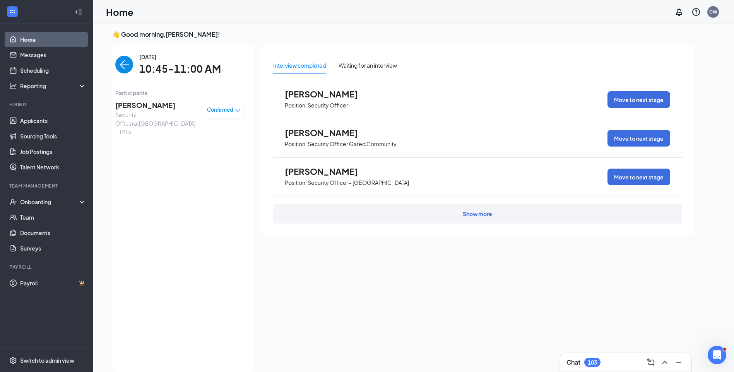
click at [157, 109] on span "Davida Williams" at bounding box center [155, 105] width 81 height 11
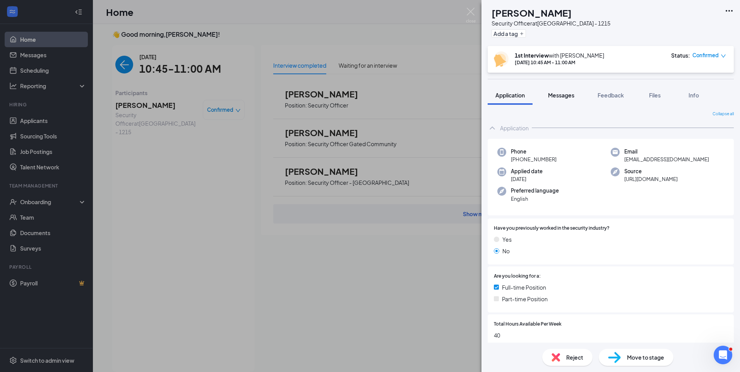
click at [566, 86] on button "Messages" at bounding box center [562, 95] width 42 height 19
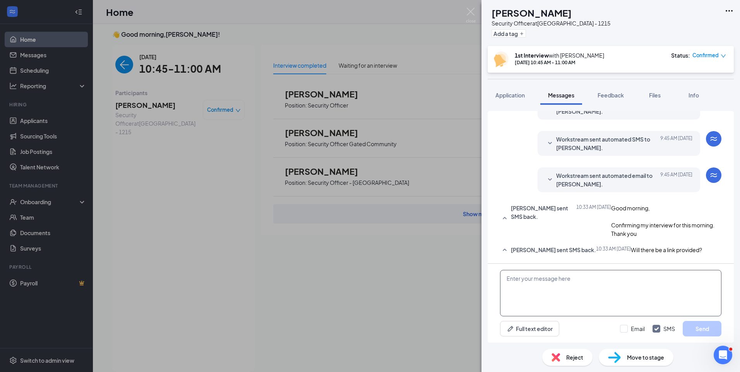
scroll to position [250, 0]
click at [560, 280] on textarea at bounding box center [610, 293] width 221 height 46
paste textarea "Join Zoom Meeting https://us04web.zoom.us/j/72128047698?pwd=dZWZPu7GpbftuG5Ayoo…"
type textarea "Join Zoom Meeting https://us04web.zoom.us/j/72128047698?pwd=dZWZPu7GpbftuG5Ayoo…"
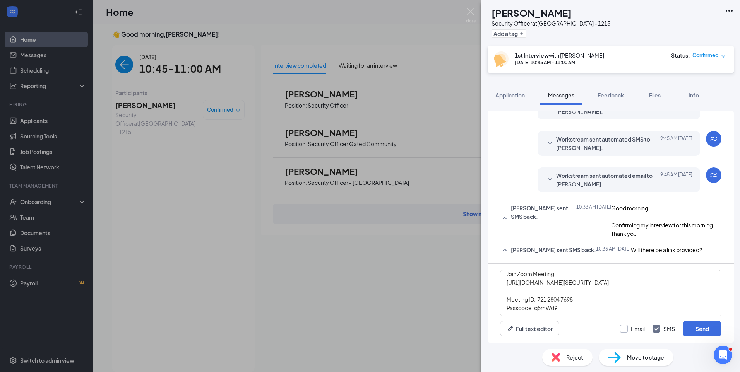
click at [623, 329] on input "Email" at bounding box center [632, 329] width 25 height 8
checkbox input "true"
click at [697, 328] on button "Send" at bounding box center [702, 328] width 39 height 15
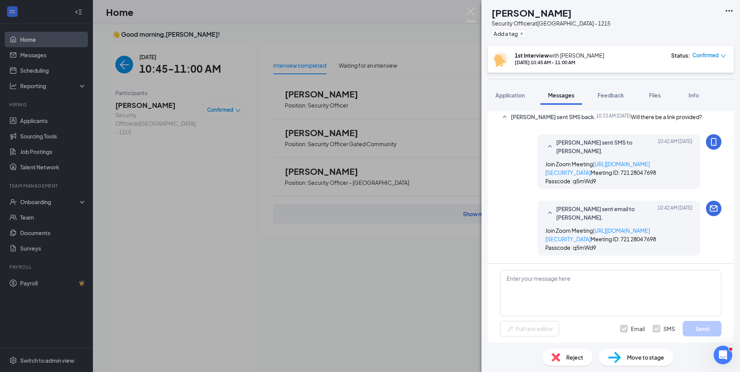
scroll to position [434, 0]
click at [517, 92] on span "Application" at bounding box center [510, 95] width 29 height 7
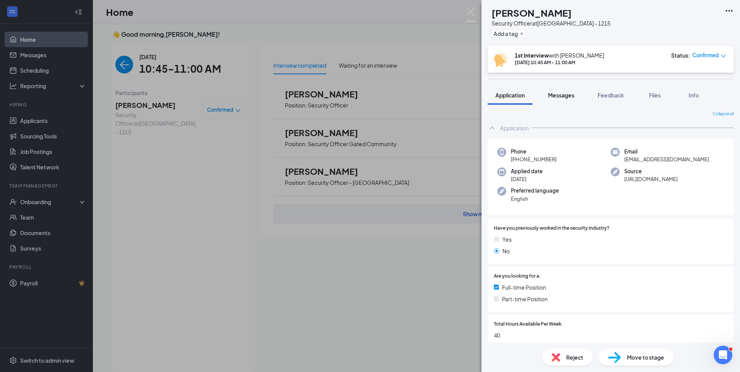
click at [563, 99] on button "Messages" at bounding box center [562, 95] width 42 height 19
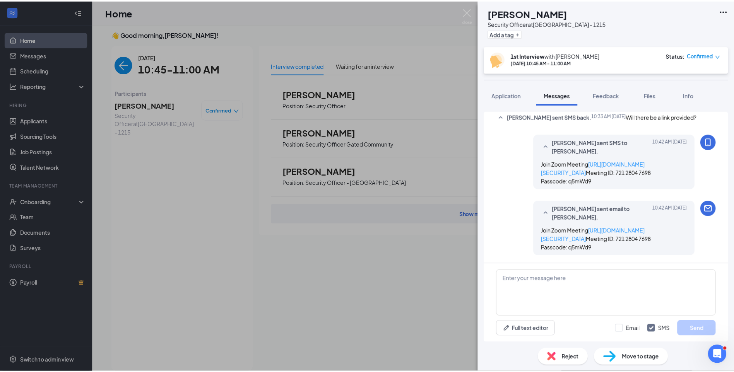
scroll to position [362, 0]
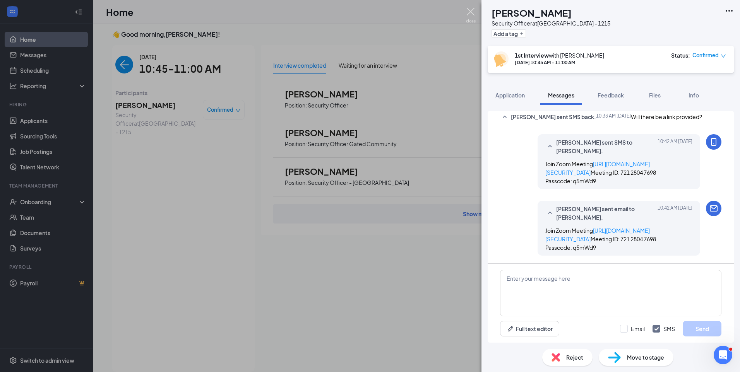
drag, startPoint x: 469, startPoint y: 12, endPoint x: 443, endPoint y: 17, distance: 27.1
click at [469, 12] on img at bounding box center [471, 15] width 10 height 15
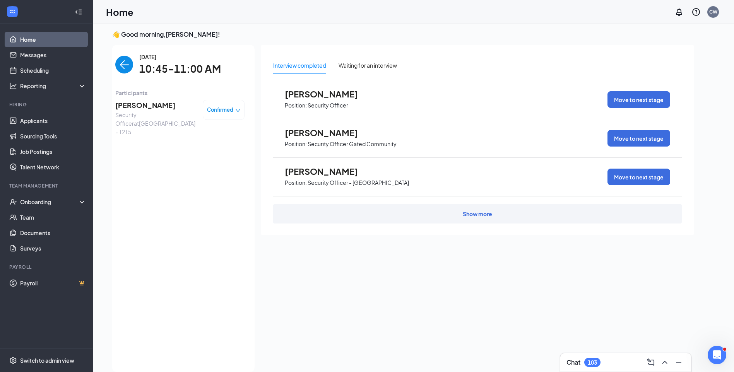
click at [127, 64] on div "Tuesday, Aug 26 10:45-11:00 AM" at bounding box center [179, 65] width 129 height 24
click at [124, 67] on img "back-button" at bounding box center [124, 65] width 18 height 18
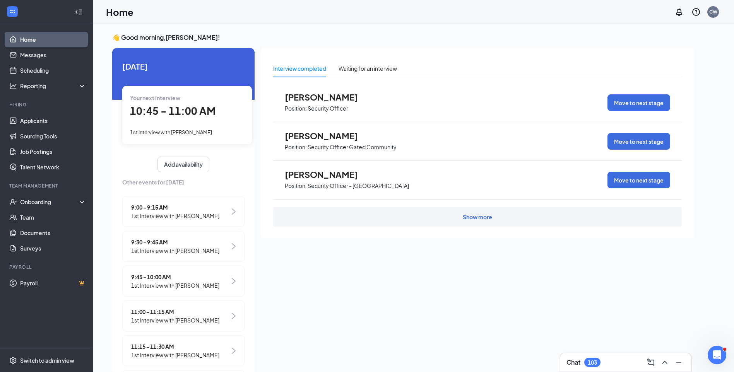
click at [183, 130] on span "1st Interview with Davida Williams" at bounding box center [171, 132] width 82 height 6
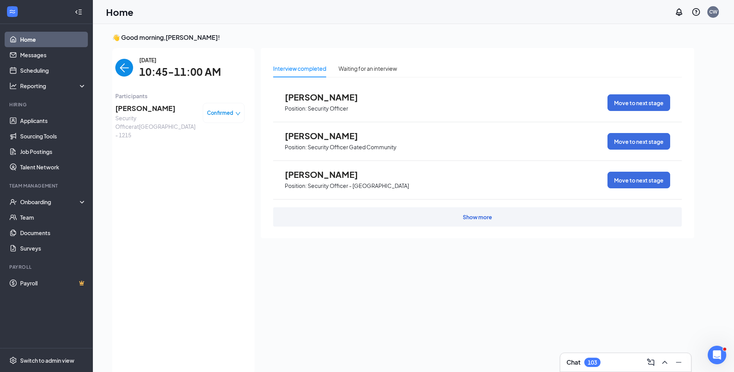
scroll to position [3, 0]
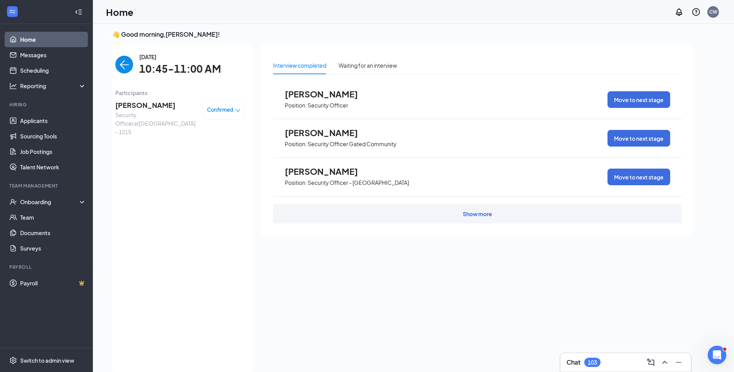
click at [142, 106] on span "Davida Williams" at bounding box center [155, 105] width 81 height 11
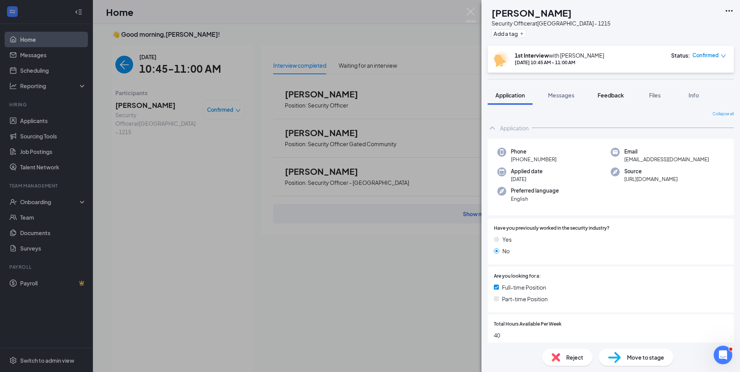
click at [611, 98] on span "Feedback" at bounding box center [611, 95] width 26 height 7
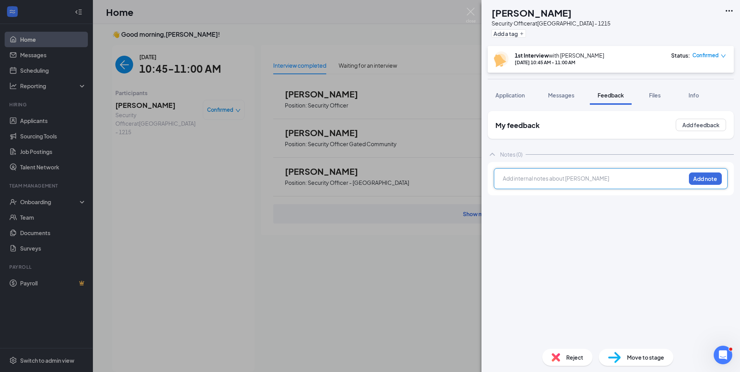
click at [572, 175] on div at bounding box center [594, 179] width 182 height 8
click at [655, 176] on span "Previously employed w/ Amazon as a independent driver for. Worked for UPS" at bounding box center [594, 182] width 183 height 15
click at [600, 189] on div "Previously employed w/ Amazon as a independent driver for a little over a year …" at bounding box center [594, 183] width 182 height 16
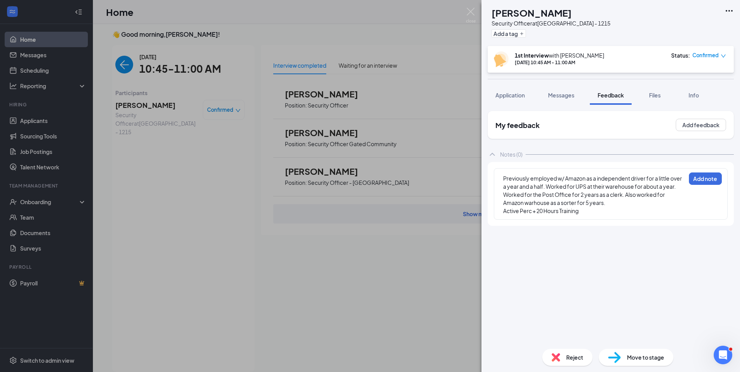
drag, startPoint x: 603, startPoint y: 286, endPoint x: 583, endPoint y: 280, distance: 20.6
click at [603, 285] on div "My feedback Add feedback Notes (0) Previously employed w/ Amazon as a independe…" at bounding box center [611, 227] width 246 height 232
click at [592, 215] on div "Previously employed w/ Amazon as a independent driver for a little over a year …" at bounding box center [594, 194] width 183 height 41
click at [586, 214] on div "Active Perc + 20 Hours Training" at bounding box center [594, 211] width 182 height 8
click at [705, 179] on button "Add note" at bounding box center [705, 179] width 33 height 12
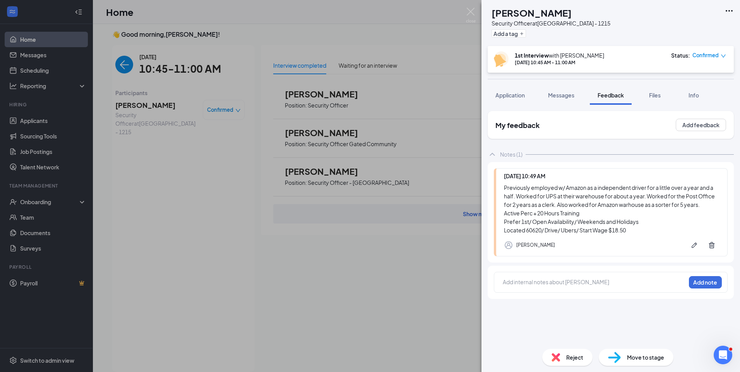
click at [639, 312] on div "My feedback Add feedback Notes (1) Today 10:49 AM Previously employed w/ Amazon…" at bounding box center [611, 227] width 246 height 232
click at [114, 60] on div "DW Davida Williams Security Officer at Chicago - 1215 Add a tag 1st Interview w…" at bounding box center [370, 186] width 740 height 372
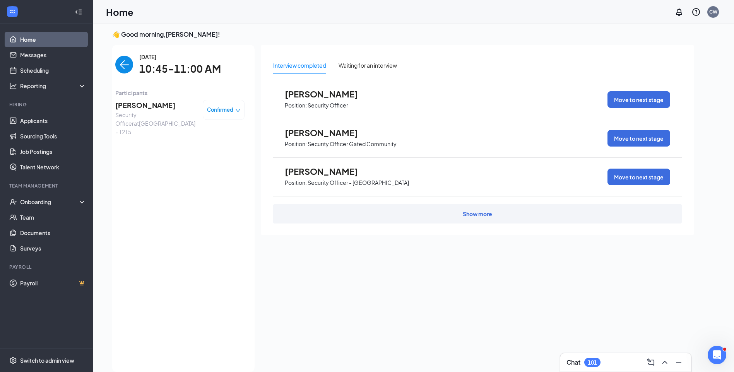
click at [115, 62] on img "back-button" at bounding box center [124, 65] width 18 height 18
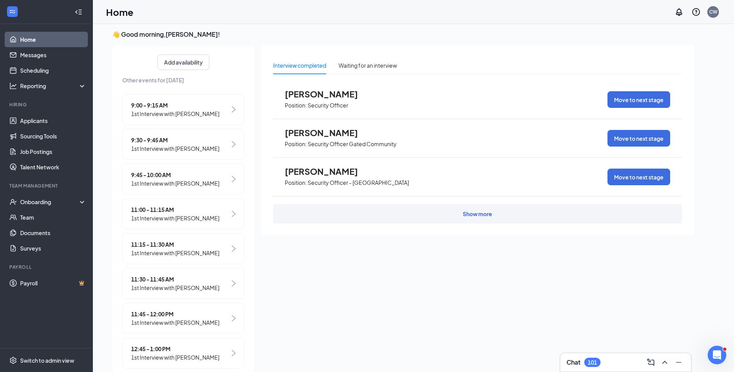
scroll to position [116, 0]
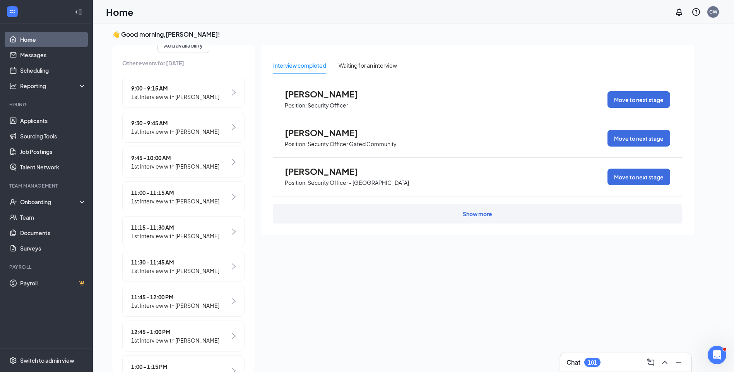
click at [167, 197] on span "11:00 - 11:15 AM" at bounding box center [175, 193] width 88 height 9
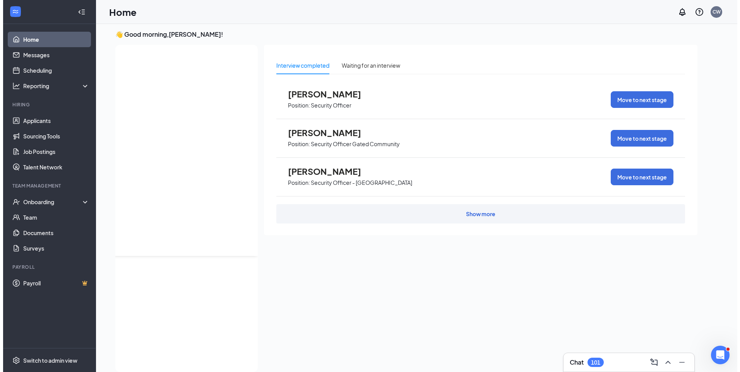
scroll to position [0, 0]
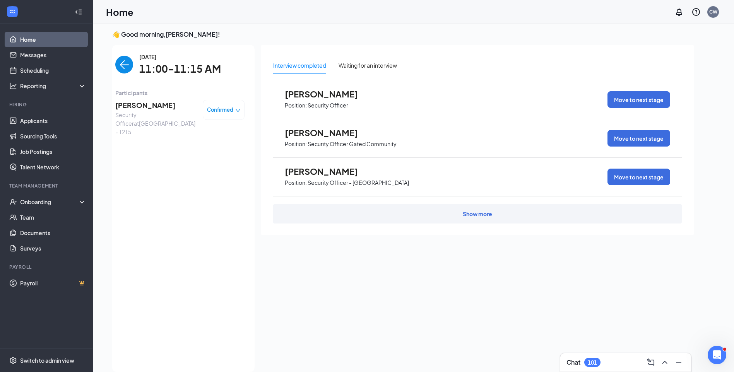
click at [147, 105] on span "Shakia Peters" at bounding box center [155, 105] width 81 height 11
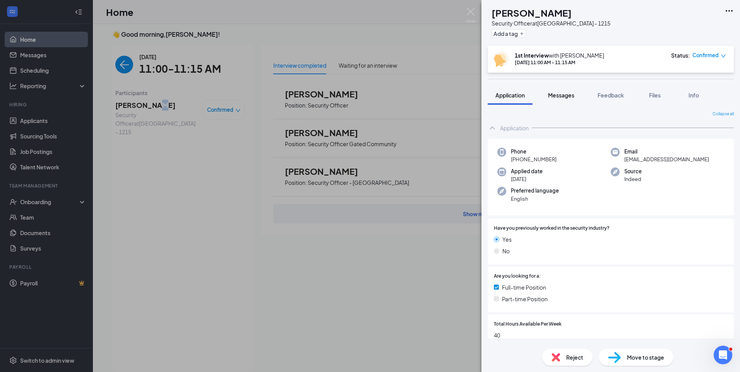
click at [570, 94] on span "Messages" at bounding box center [561, 95] width 26 height 7
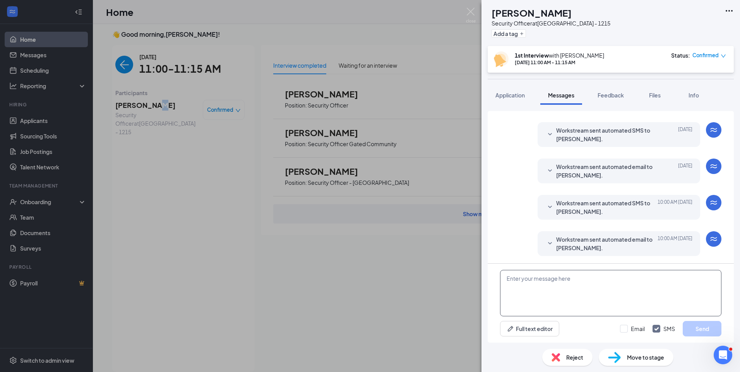
scroll to position [222, 0]
click at [594, 289] on textarea at bounding box center [610, 293] width 221 height 46
paste textarea "Join Zoom Meeting https://us04web.zoom.us/j/73468086010?pwd=v19z2EejYEEJbw63KaB…"
type textarea "Join Zoom Meeting https://us04web.zoom.us/j/73468086010?pwd=v19z2EejYEEJbw63KaB…"
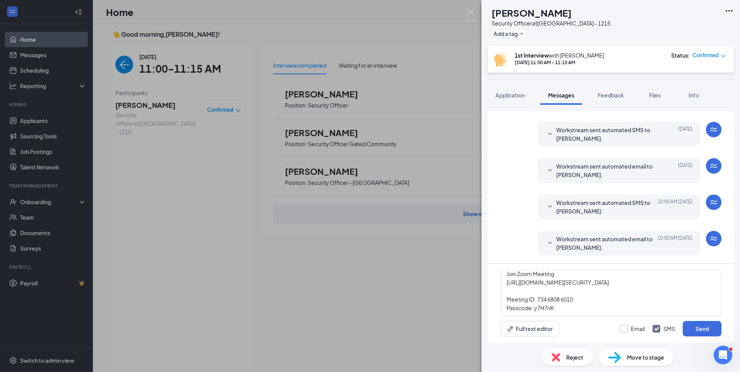
click at [625, 326] on input "Email" at bounding box center [632, 329] width 25 height 8
checkbox input "true"
click at [708, 329] on button "Send" at bounding box center [702, 328] width 39 height 15
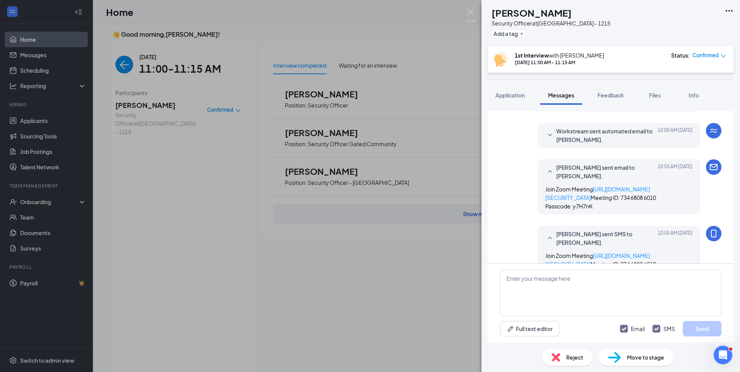
scroll to position [407, 0]
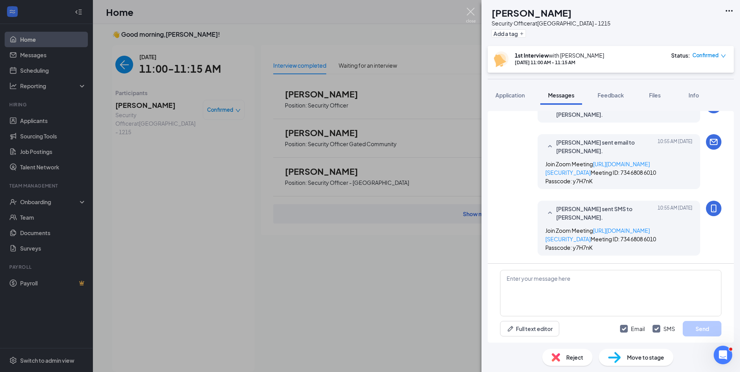
click at [468, 17] on img at bounding box center [471, 15] width 10 height 15
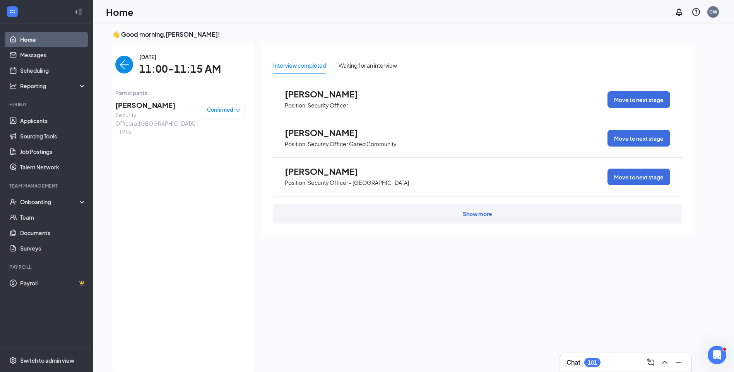
click at [118, 63] on img "back-button" at bounding box center [124, 65] width 18 height 18
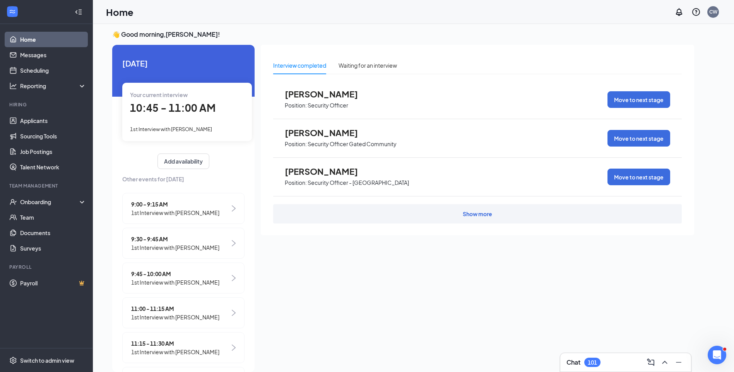
click at [196, 131] on span "1st Interview with Davida Williams" at bounding box center [171, 129] width 82 height 6
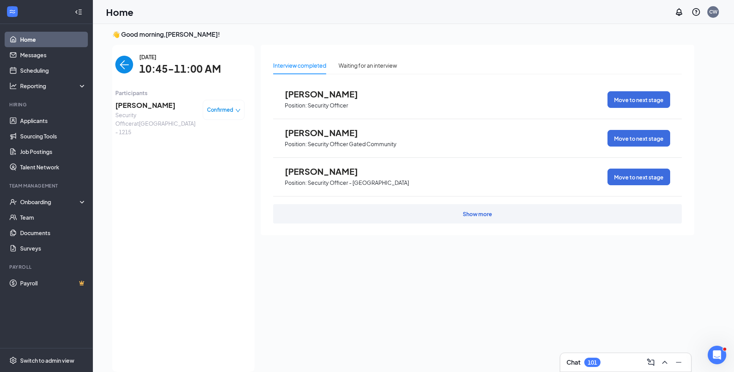
click at [158, 109] on span "Davida Williams" at bounding box center [155, 105] width 81 height 11
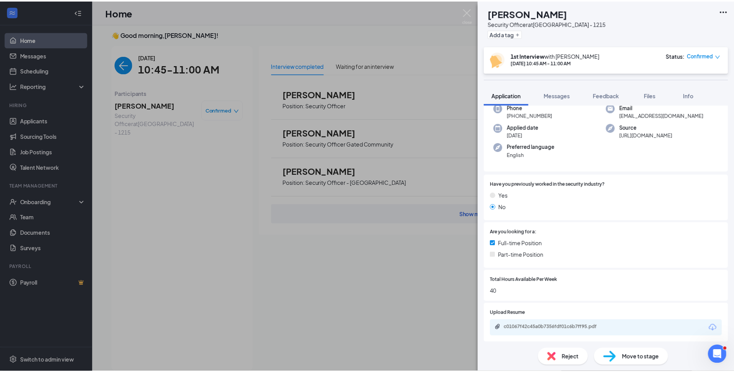
scroll to position [155, 0]
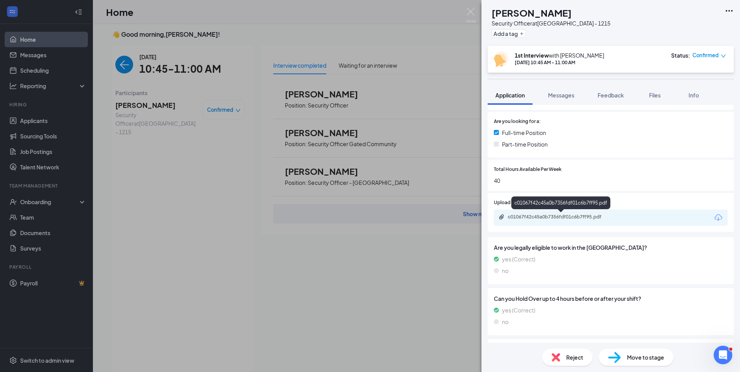
click at [576, 216] on div "c01067f42c45a0b7356fdf01c6b7ff95.pdf" at bounding box center [562, 217] width 108 height 6
click at [118, 65] on div "DW Davida Williams Security Officer at Chicago - 1215 Add a tag 1st Interview w…" at bounding box center [370, 186] width 740 height 372
click at [118, 65] on img "back-button" at bounding box center [124, 65] width 18 height 18
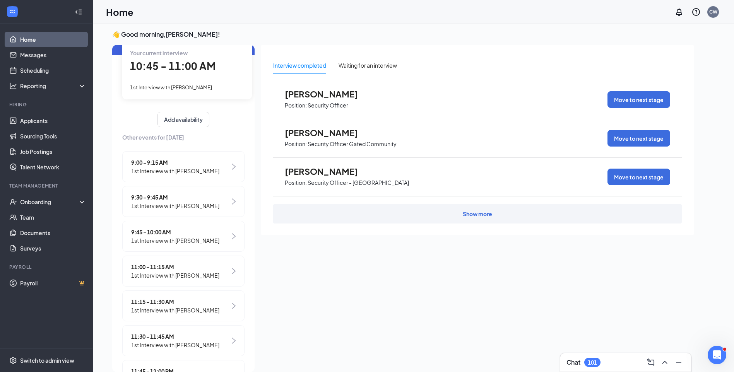
scroll to position [194, 0]
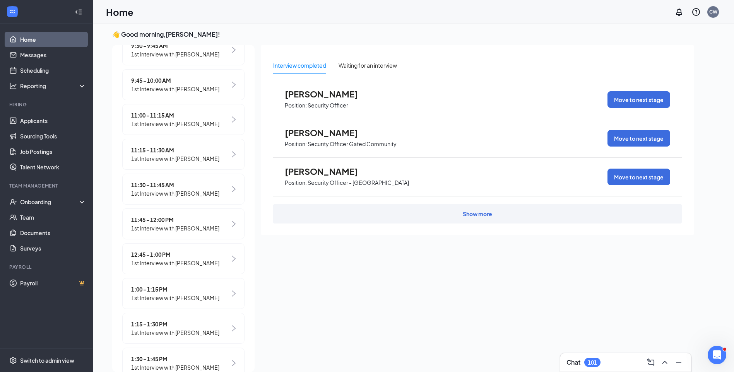
click at [164, 120] on span "11:00 - 11:15 AM" at bounding box center [175, 115] width 88 height 9
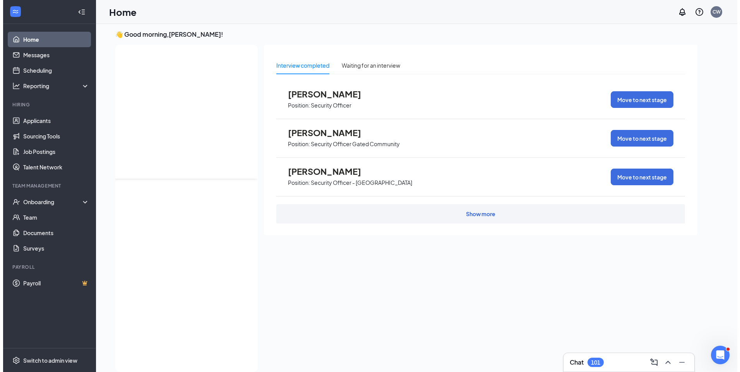
scroll to position [0, 0]
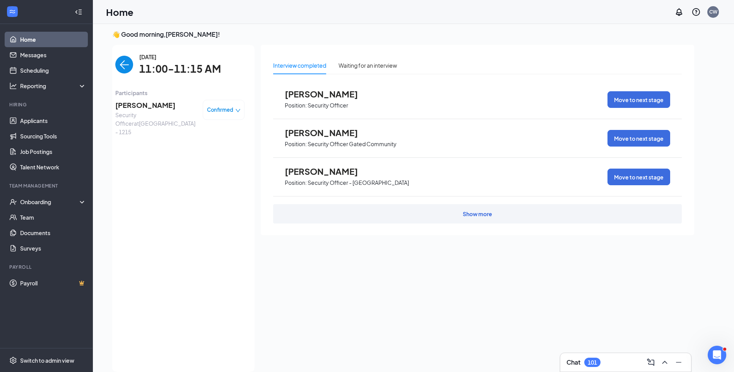
click at [135, 105] on span "Shakia Peters" at bounding box center [155, 105] width 81 height 11
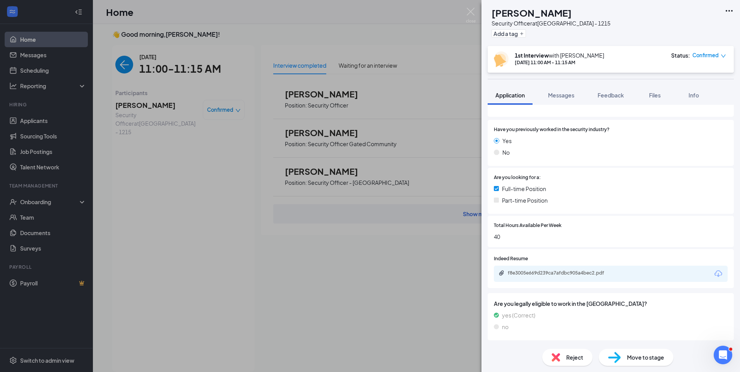
scroll to position [155, 0]
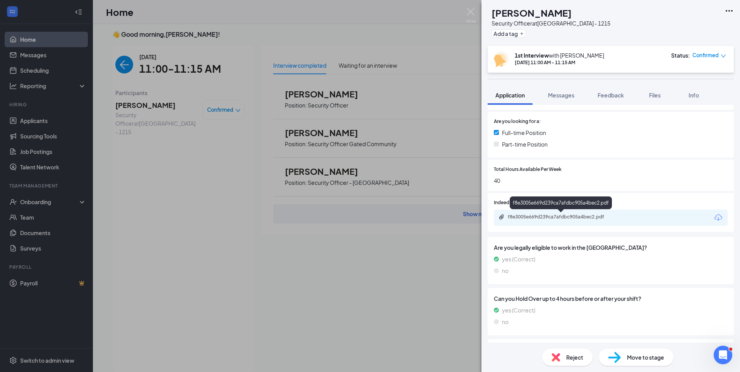
click at [589, 216] on div "f8e3005e669d239ca7afdbc905a4bec2.pdf" at bounding box center [562, 217] width 108 height 6
click at [614, 92] on span "Feedback" at bounding box center [611, 95] width 26 height 7
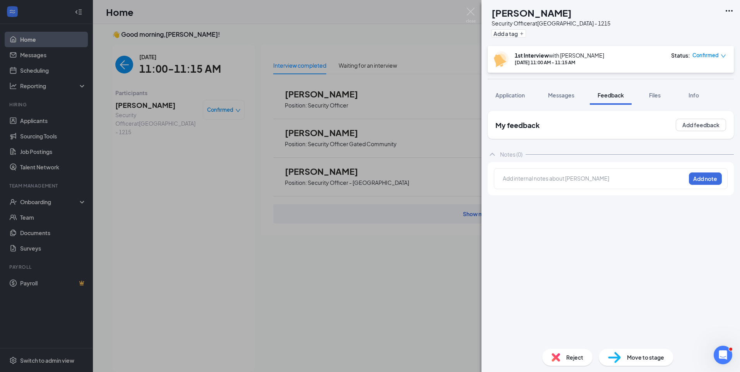
click at [599, 178] on div at bounding box center [594, 179] width 182 height 8
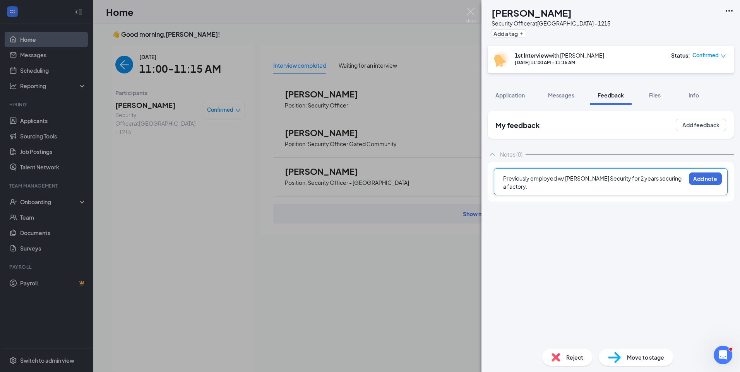
click at [542, 188] on div "Previously employed w/ Sizemore Security for 2 years securing a factory." at bounding box center [594, 183] width 182 height 16
click at [558, 184] on div "Previously employed w/ Sizemore Security for 2 years securing a factory. Worked…" at bounding box center [594, 183] width 182 height 16
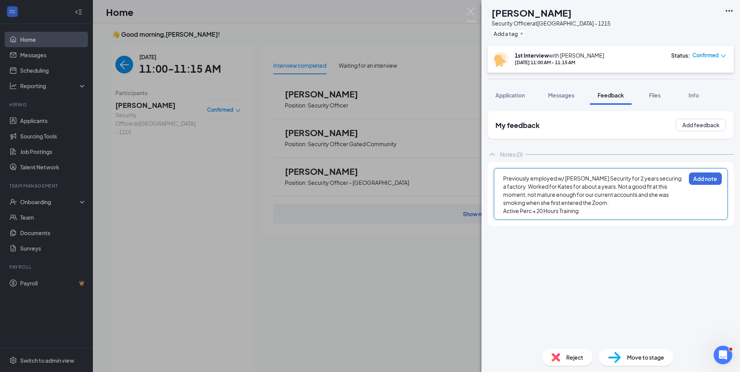
click at [586, 210] on div "Active Perc + 20 Hours Training" at bounding box center [594, 211] width 182 height 8
click at [594, 210] on div "Active Perc + 20 Hours Training" at bounding box center [594, 211] width 182 height 8
click at [709, 178] on button "Add note" at bounding box center [705, 179] width 33 height 12
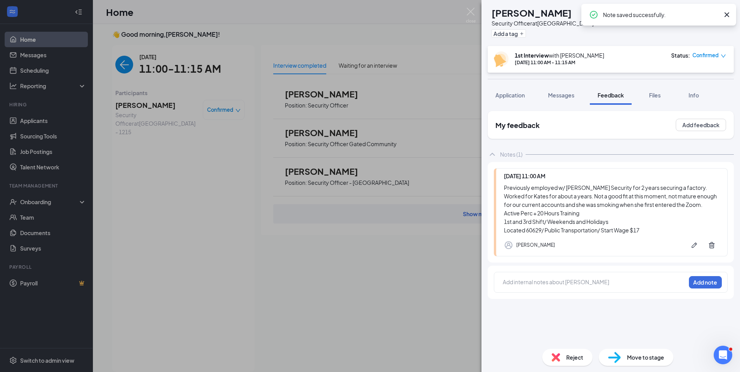
click at [579, 361] on span "Reject" at bounding box center [574, 357] width 17 height 9
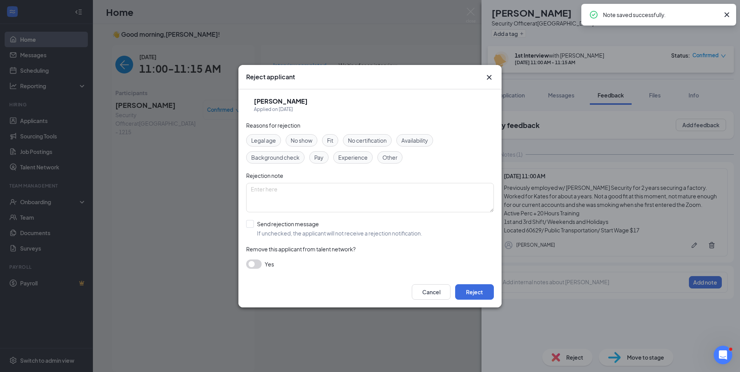
click at [328, 142] on span "Fit" at bounding box center [330, 140] width 6 height 9
click at [482, 293] on button "Reject" at bounding box center [474, 292] width 39 height 15
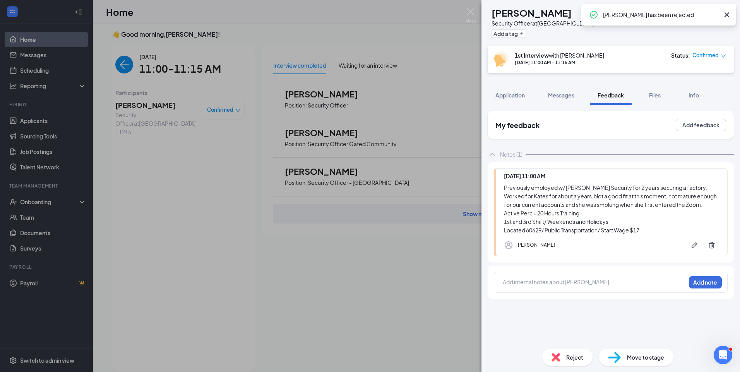
click at [724, 13] on icon "Cross" at bounding box center [726, 14] width 9 height 9
click at [726, 10] on icon "Ellipses" at bounding box center [729, 10] width 9 height 9
drag, startPoint x: 675, startPoint y: 43, endPoint x: 668, endPoint y: 33, distance: 12.2
click at [675, 41] on link "Flag applicant" at bounding box center [671, 37] width 50 height 9
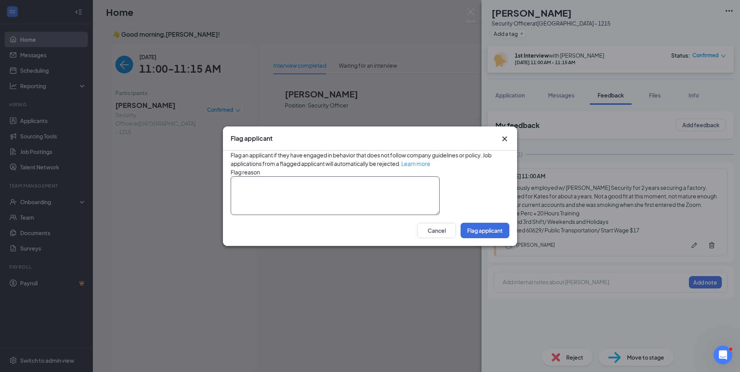
click at [366, 191] on textarea at bounding box center [335, 196] width 209 height 39
type textarea "Does not meet company standards."
click at [496, 239] on button "Flag applicant" at bounding box center [485, 230] width 49 height 15
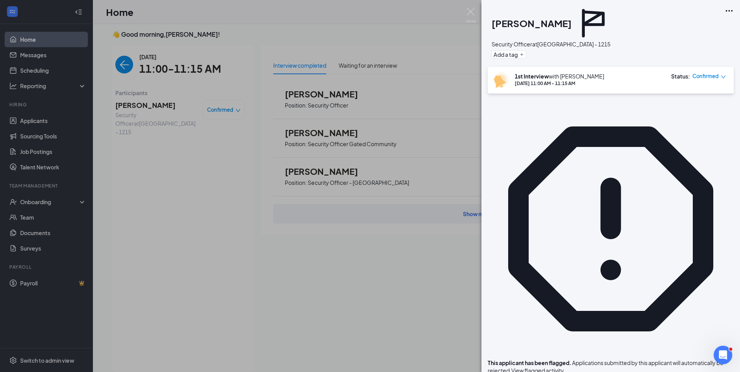
click at [117, 68] on div "SP Shakia Peters Security Officer at Chicago - 1215 Add a tag 1st Interview wit…" at bounding box center [370, 186] width 740 height 372
click at [117, 68] on img "back-button" at bounding box center [124, 65] width 18 height 18
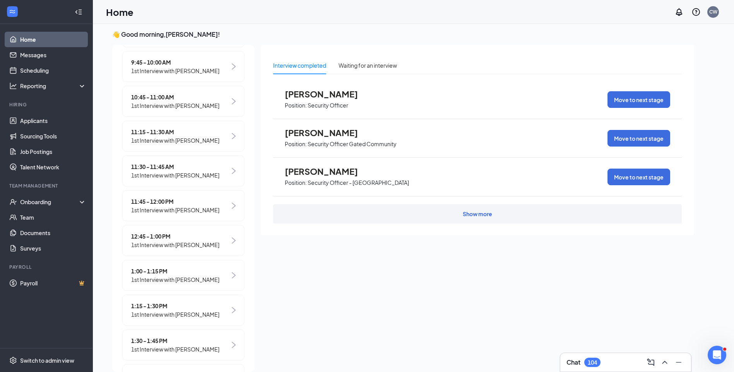
scroll to position [232, 0]
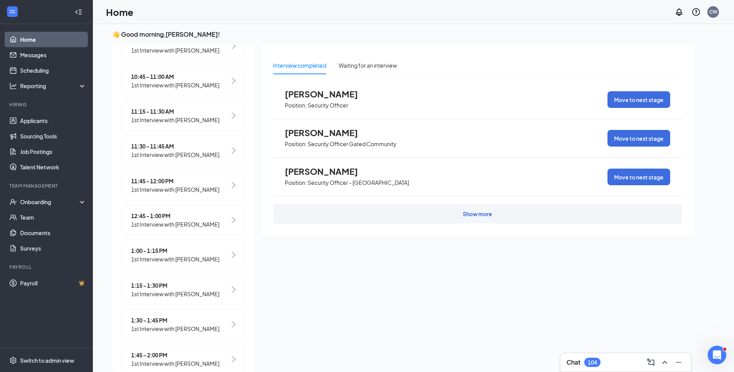
click at [160, 116] on span "11:15 - 11:30 AM" at bounding box center [175, 111] width 88 height 9
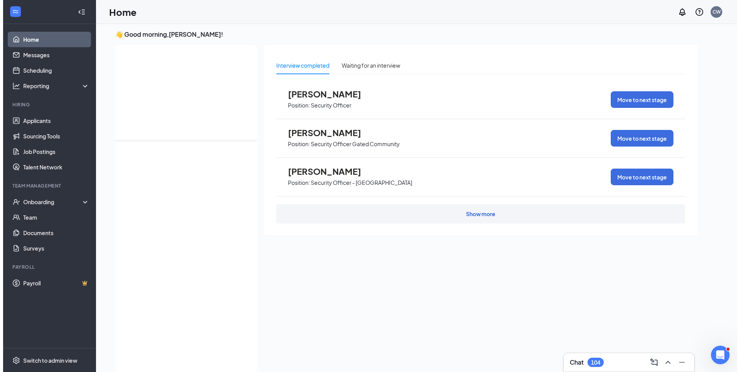
scroll to position [0, 0]
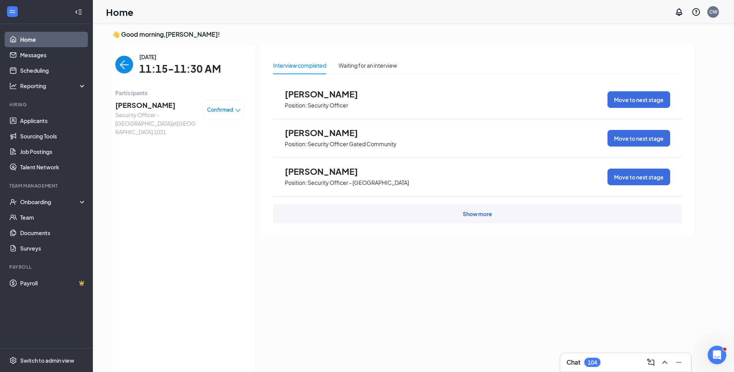
click at [130, 103] on span "TIFFANY TAYLOR" at bounding box center [155, 105] width 81 height 11
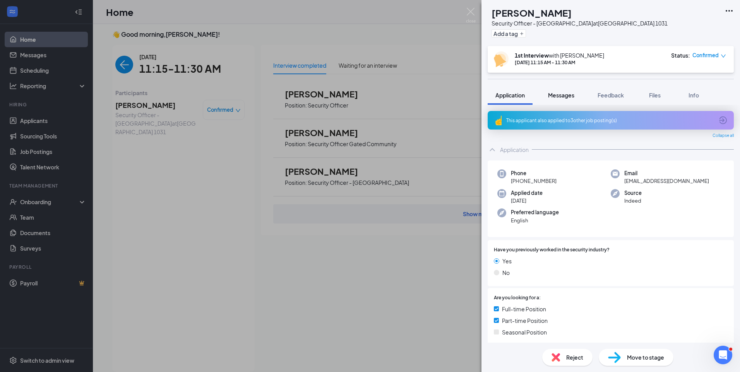
click at [556, 99] on button "Messages" at bounding box center [562, 95] width 42 height 19
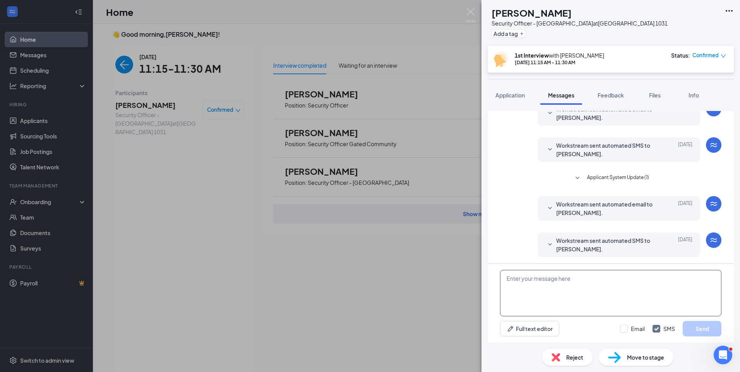
scroll to position [222, 0]
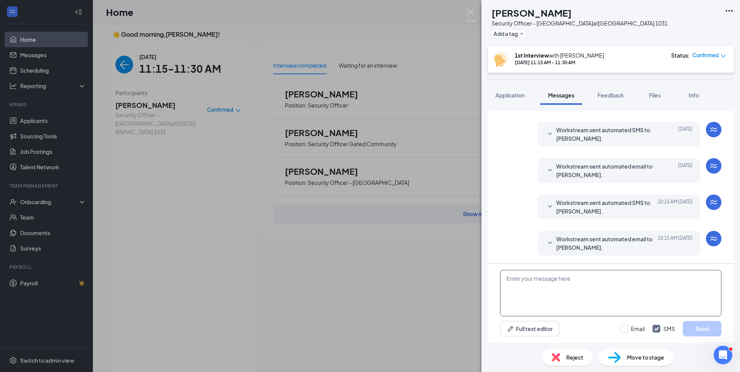
click at [568, 280] on textarea at bounding box center [610, 293] width 221 height 46
paste textarea "Join Zoom Meeting https://us04web.zoom.us/j/76466514475?pwd=O1fagKnhc3QAbDYUuqH…"
type textarea "Join Zoom Meeting https://us04web.zoom.us/j/76466514475?pwd=O1fagKnhc3QAbDYUuqH…"
click at [626, 330] on input "Email" at bounding box center [632, 329] width 25 height 8
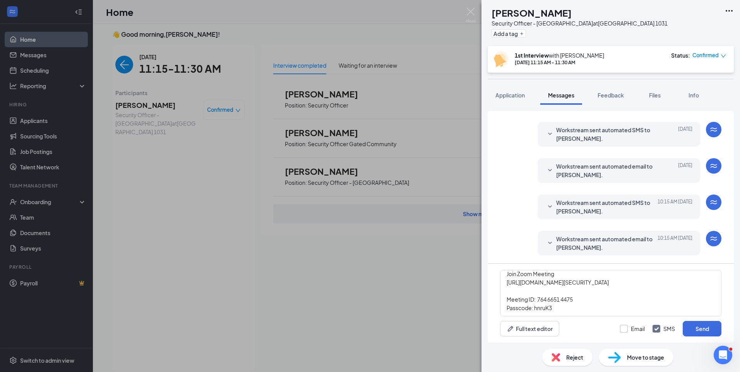
checkbox input "true"
click at [702, 335] on button "Send" at bounding box center [702, 328] width 39 height 15
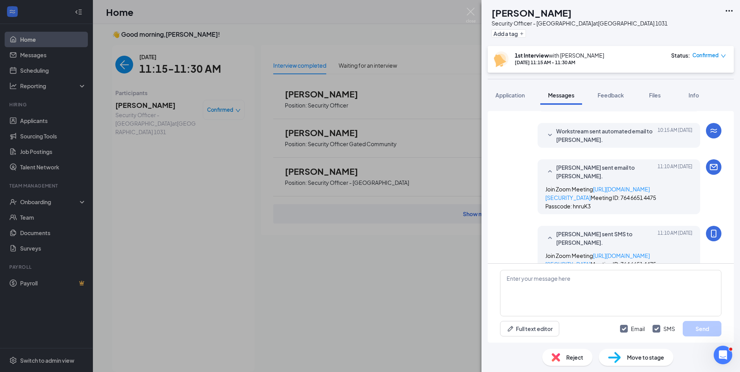
scroll to position [407, 0]
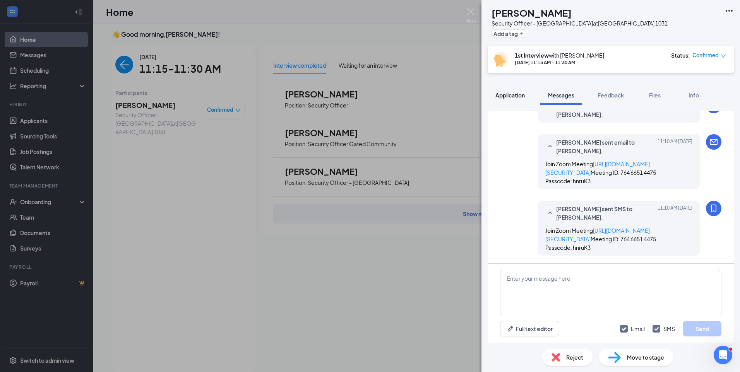
click at [519, 96] on span "Application" at bounding box center [510, 95] width 29 height 7
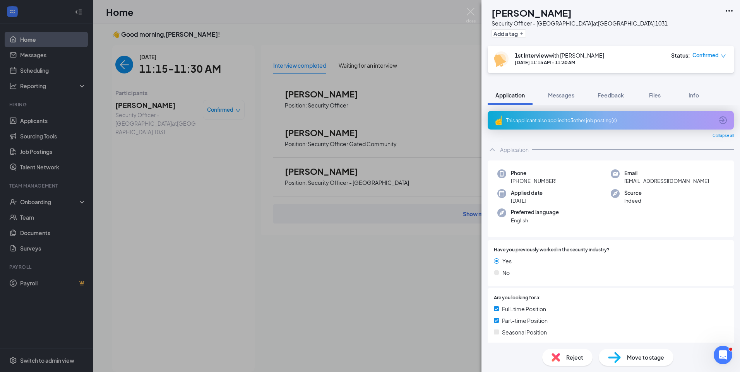
click at [553, 122] on div "This applicant also applied to 3 other job posting(s)" at bounding box center [610, 120] width 208 height 7
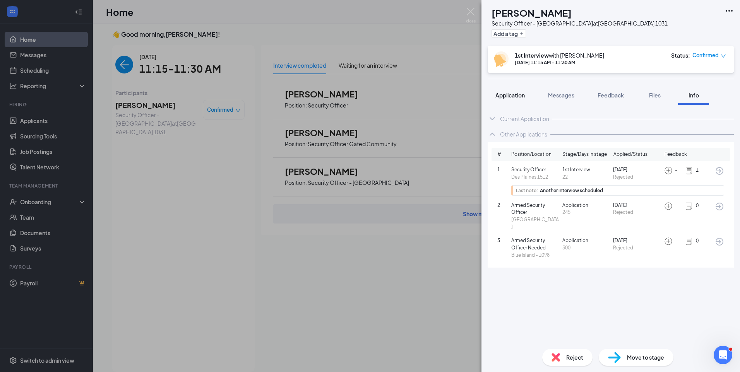
click at [518, 94] on span "Application" at bounding box center [510, 95] width 29 height 7
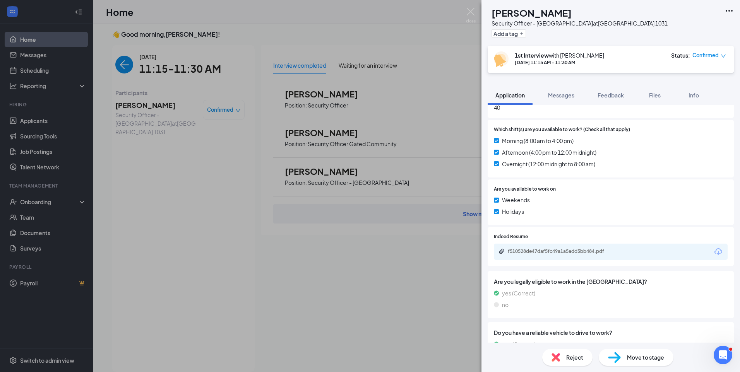
scroll to position [271, 0]
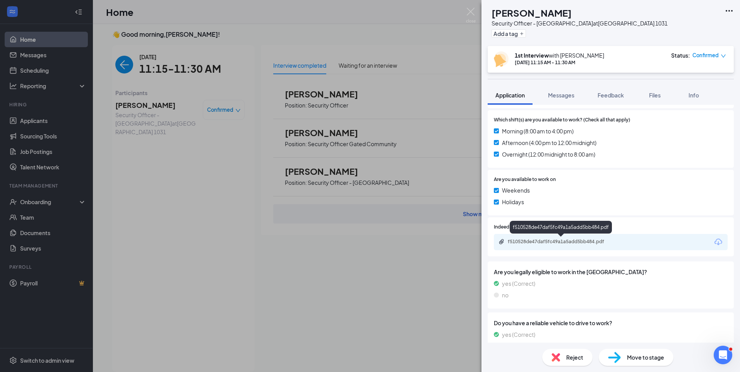
click at [575, 242] on div "f510528de47daf5fc49a1a5add5bb484.pdf" at bounding box center [562, 242] width 108 height 6
click at [515, 98] on span "Application" at bounding box center [510, 95] width 29 height 7
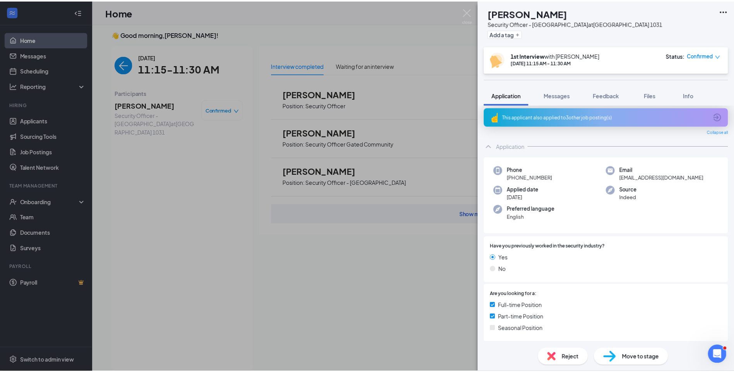
scroll to position [0, 0]
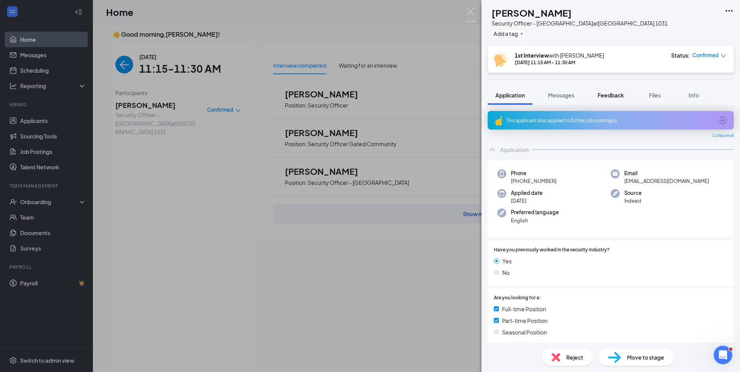
click at [611, 95] on span "Feedback" at bounding box center [611, 95] width 26 height 7
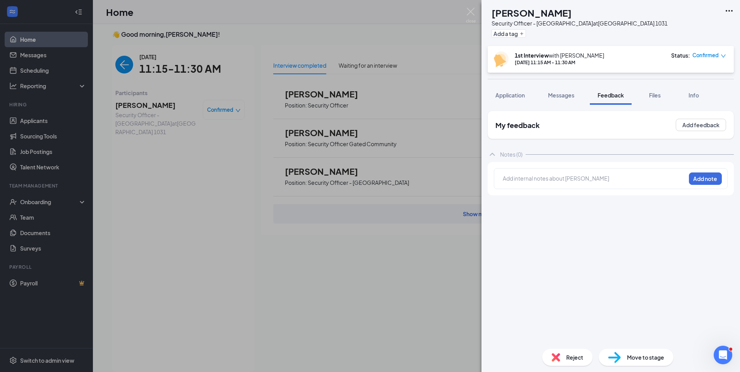
click at [562, 178] on div at bounding box center [594, 179] width 182 height 8
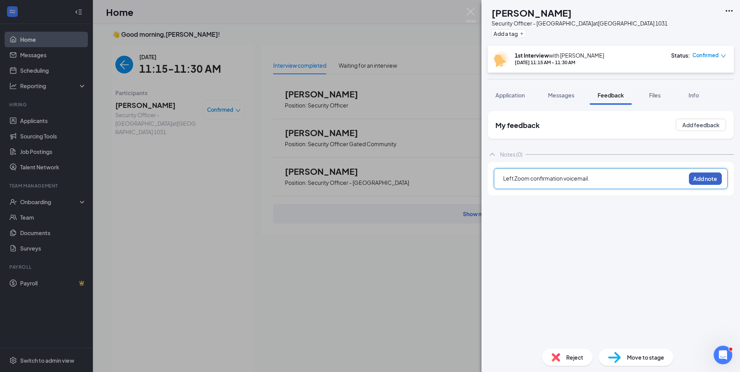
click at [707, 177] on button "Add note" at bounding box center [705, 179] width 33 height 12
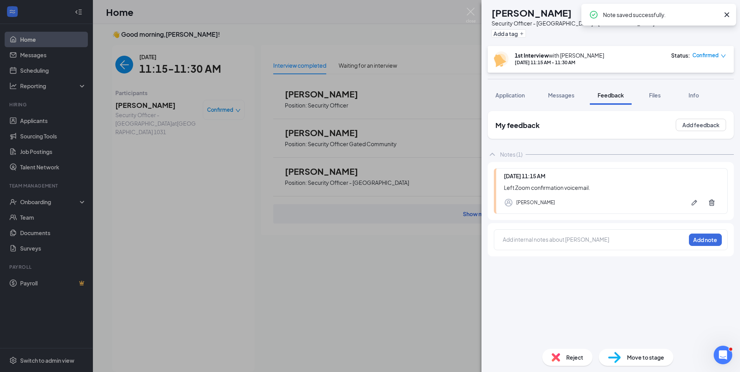
click at [568, 357] on span "Reject" at bounding box center [574, 357] width 17 height 9
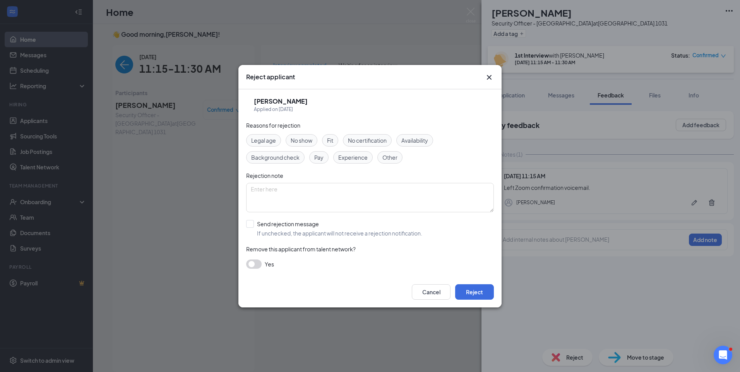
click at [491, 82] on icon "Cross" at bounding box center [489, 77] width 9 height 9
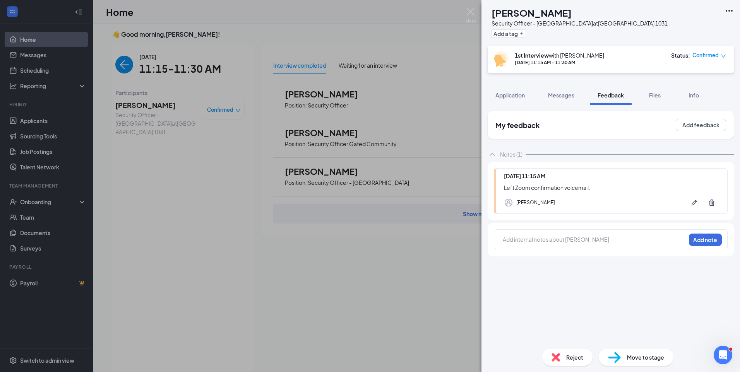
click at [729, 9] on icon "Ellipses" at bounding box center [729, 10] width 9 height 9
click at [693, 98] on span "Info" at bounding box center [694, 95] width 10 height 7
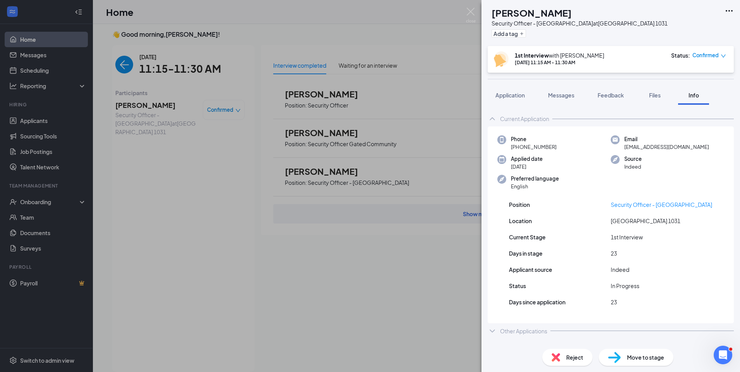
click at [718, 54] on span "Confirmed" at bounding box center [706, 55] width 26 height 8
click at [688, 115] on span "Mark as no-show" at bounding box center [681, 119] width 53 height 9
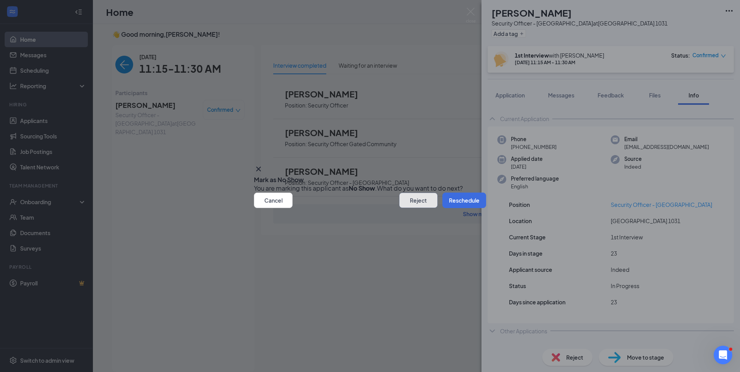
click at [399, 208] on button "Reject" at bounding box center [418, 200] width 39 height 15
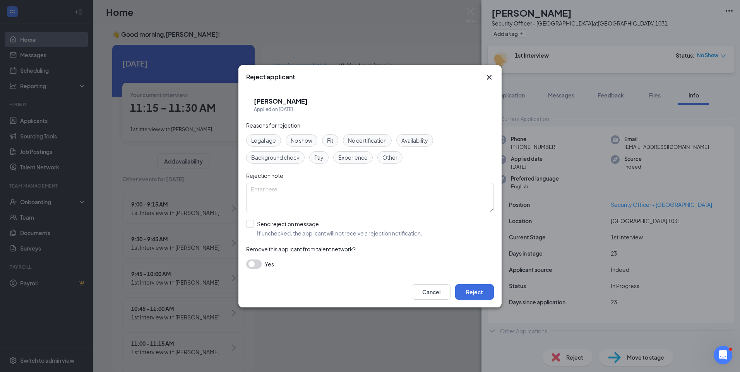
click at [297, 145] on div "No show" at bounding box center [302, 140] width 32 height 12
click at [299, 189] on textarea at bounding box center [370, 197] width 248 height 29
type textarea "No Show"
click at [247, 221] on input "Send rejection message If unchecked, the applicant will not receive a rejection…" at bounding box center [334, 228] width 176 height 17
checkbox input "true"
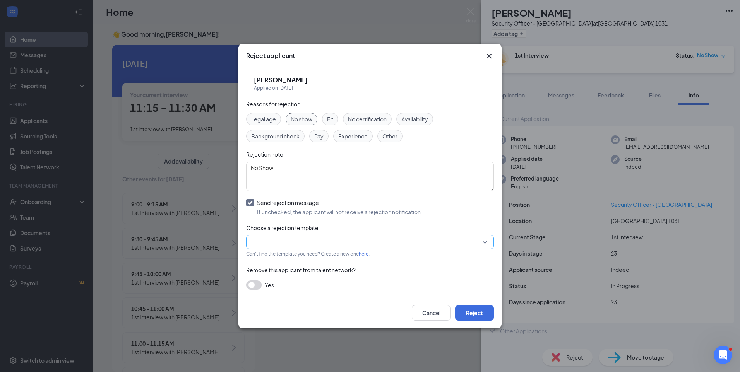
click at [269, 237] on input "search" at bounding box center [367, 242] width 233 height 13
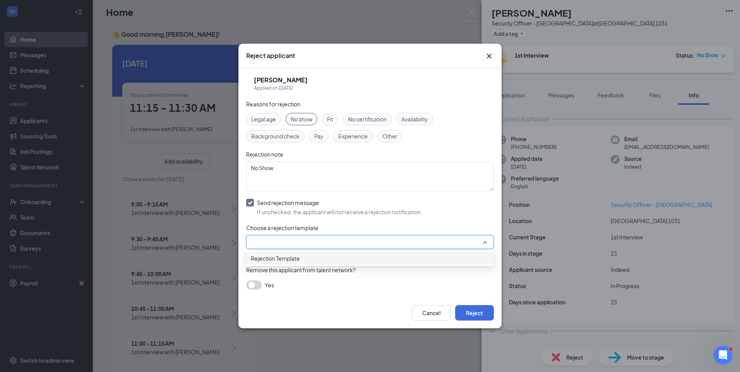
click at [283, 259] on span "Rejection Template" at bounding box center [275, 258] width 49 height 9
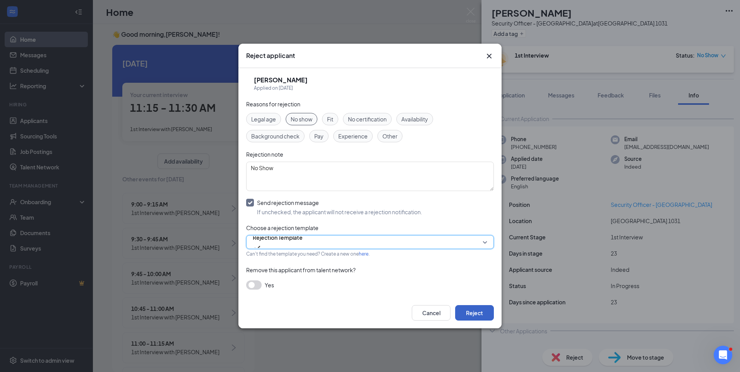
click at [471, 312] on button "Reject" at bounding box center [474, 312] width 39 height 15
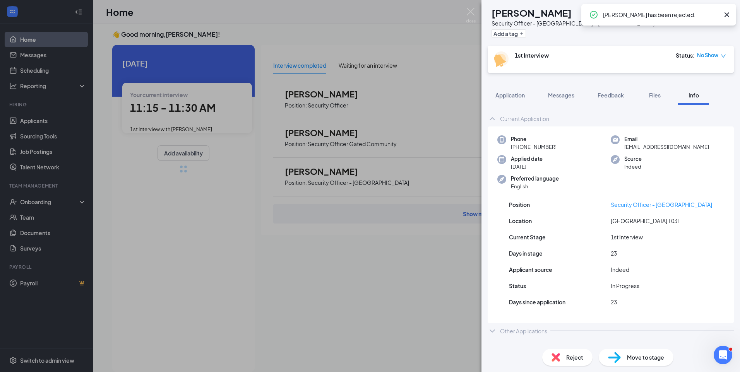
click at [729, 11] on icon "Cross" at bounding box center [726, 14] width 9 height 9
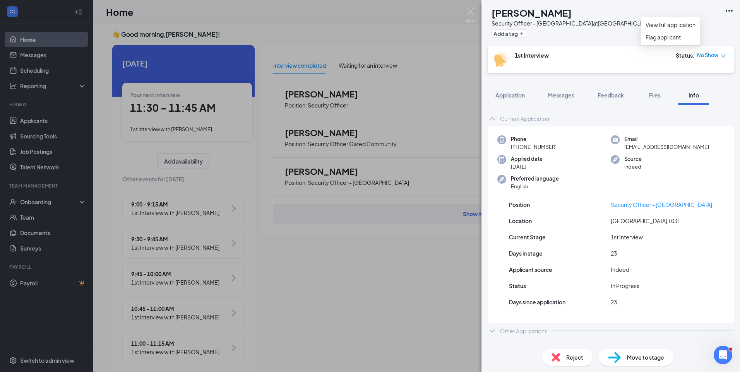
click at [728, 10] on icon "Ellipses" at bounding box center [729, 10] width 9 height 9
click at [671, 41] on link "Flag applicant" at bounding box center [671, 37] width 50 height 9
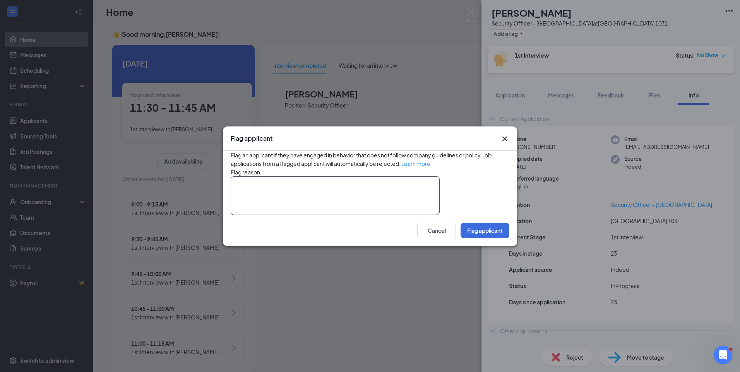
click at [335, 185] on textarea at bounding box center [335, 196] width 209 height 39
type textarea "NC/NS"
click at [480, 239] on button "Flag applicant" at bounding box center [485, 230] width 49 height 15
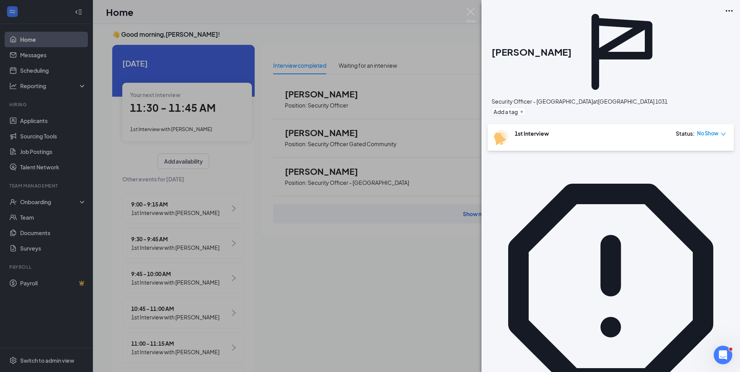
click at [191, 124] on div "TT TIFFANY TAYLOR Security Officer - Bedford Park at Bedford Park 1031 Add a ta…" at bounding box center [370, 186] width 740 height 372
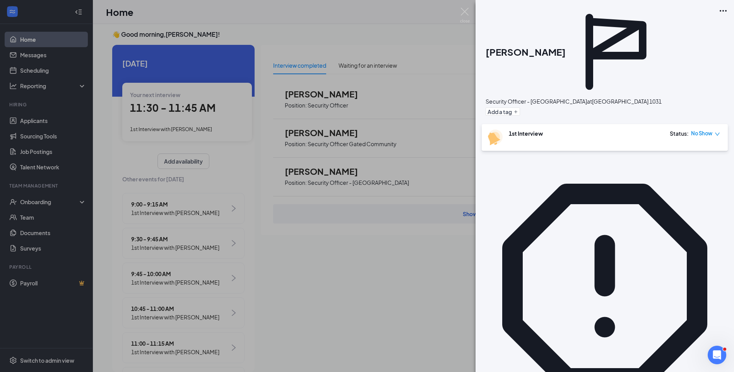
click at [255, 128] on div at bounding box center [329, 209] width 149 height 328
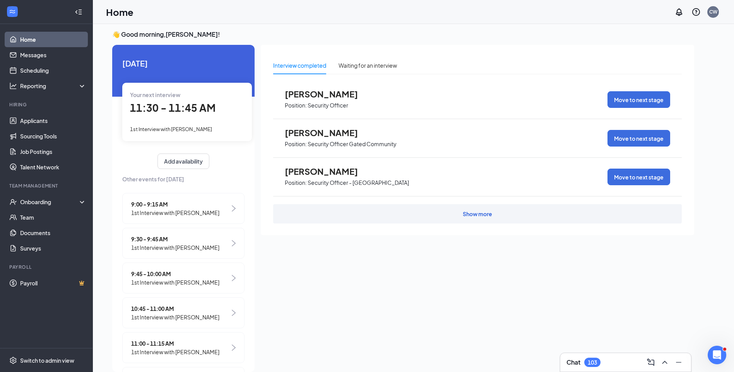
scroll to position [0, 69]
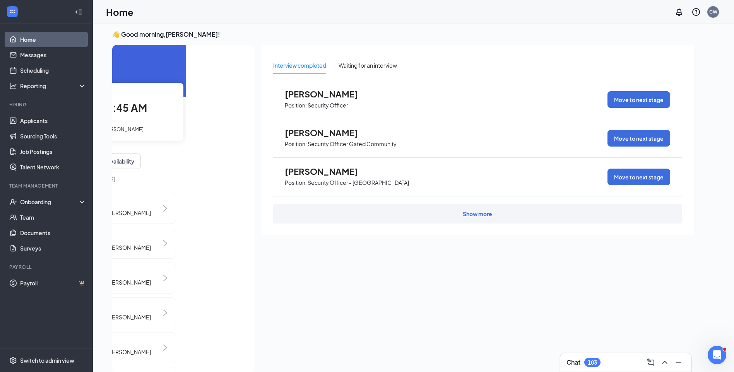
click at [124, 125] on div "1st Interview with Britney Boyd" at bounding box center [119, 129] width 114 height 9
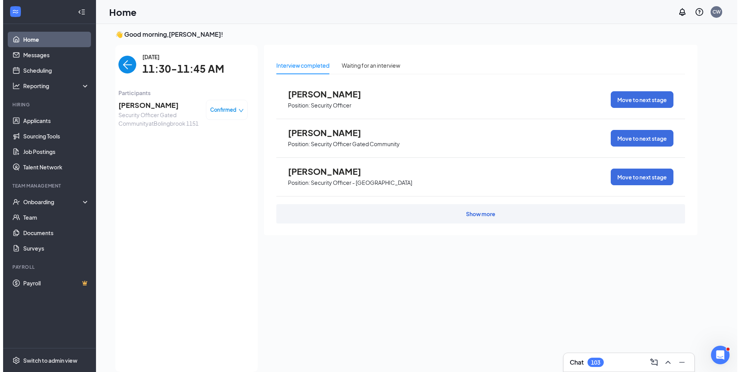
scroll to position [0, 0]
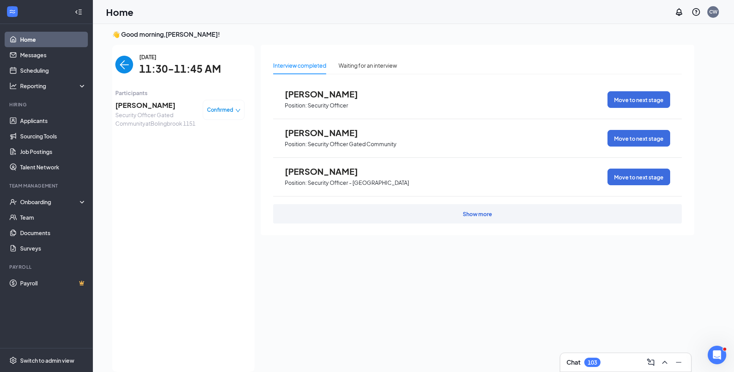
click at [146, 106] on span "Britney Boyd" at bounding box center [155, 105] width 81 height 11
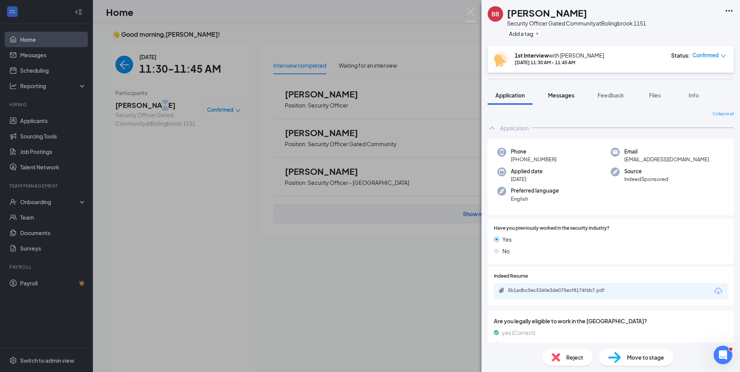
click at [564, 98] on span "Messages" at bounding box center [561, 95] width 26 height 7
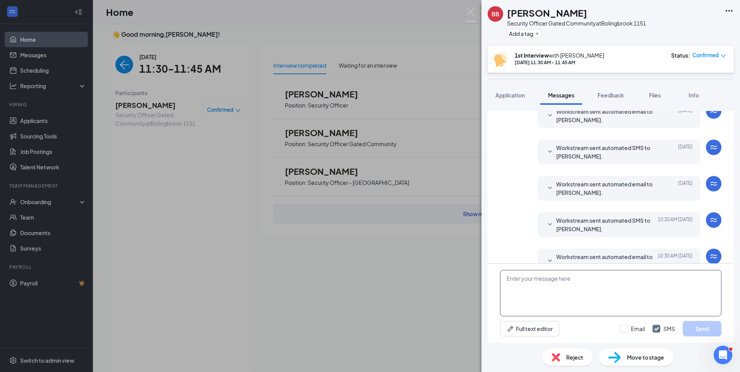
click at [565, 288] on textarea at bounding box center [610, 293] width 221 height 46
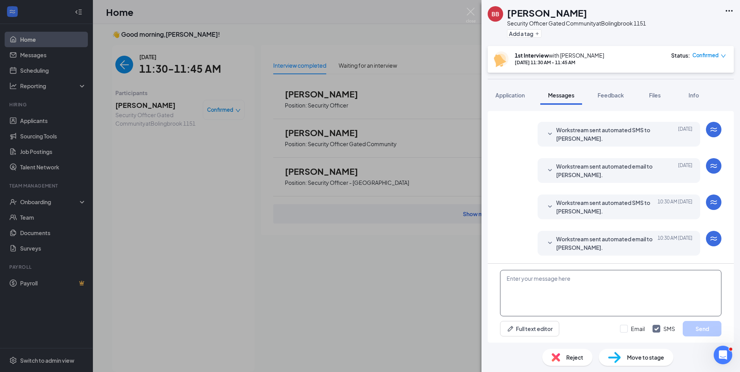
paste textarea "Join Zoom Meeting https://us04web.zoom.us/j/72187670611?pwd=Nq771H1ZUboGPnhVH18…"
type textarea "Join Zoom Meeting https://us04web.zoom.us/j/72187670611?pwd=Nq771H1ZUboGPnhVH18…"
click at [625, 329] on input "Email" at bounding box center [632, 329] width 25 height 8
checkbox input "true"
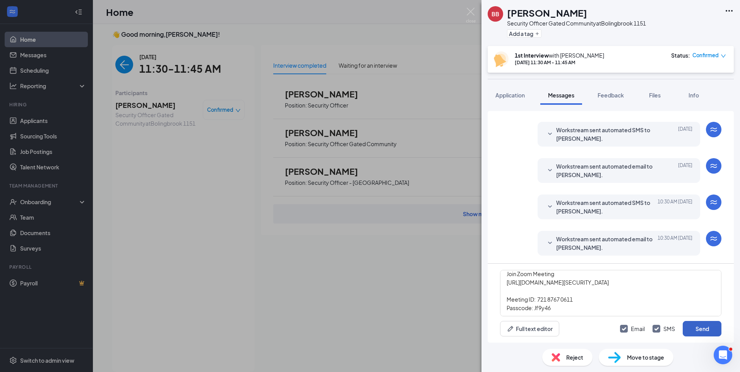
click at [697, 326] on button "Send" at bounding box center [702, 328] width 39 height 15
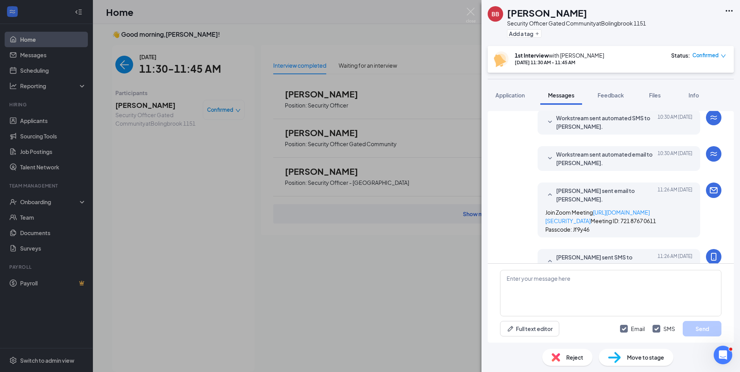
scroll to position [407, 0]
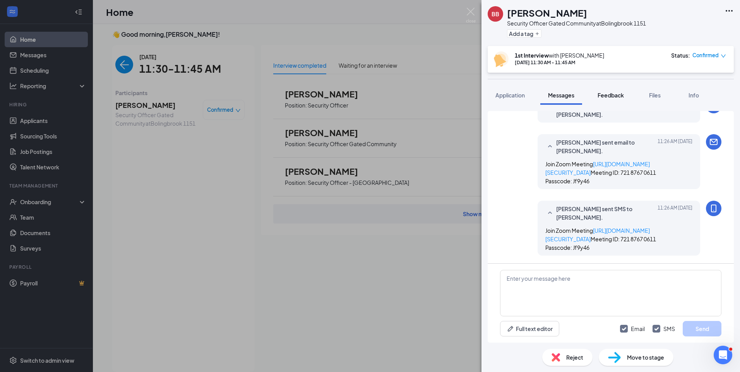
click at [617, 99] on div "Feedback" at bounding box center [611, 95] width 26 height 8
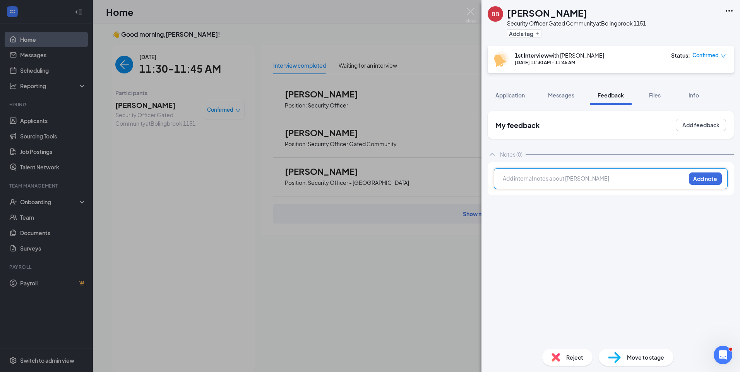
click at [579, 179] on div at bounding box center [594, 179] width 182 height 8
click at [504, 178] on span "Active Perc + 20 Hours Training" at bounding box center [541, 178] width 76 height 7
click at [504, 178] on div at bounding box center [594, 179] width 182 height 8
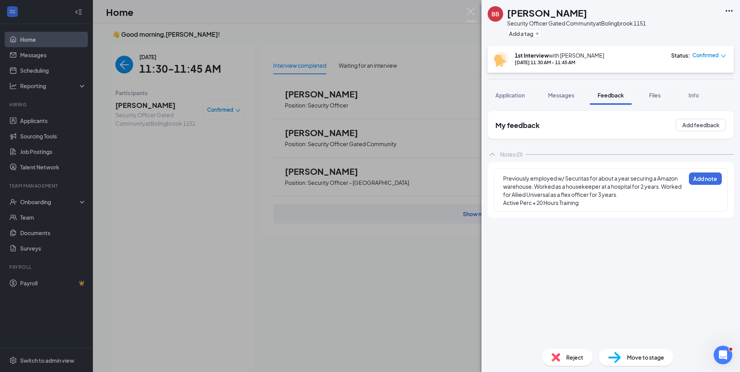
click at [602, 206] on div "Active Perc + 20 Hours Training" at bounding box center [594, 203] width 182 height 8
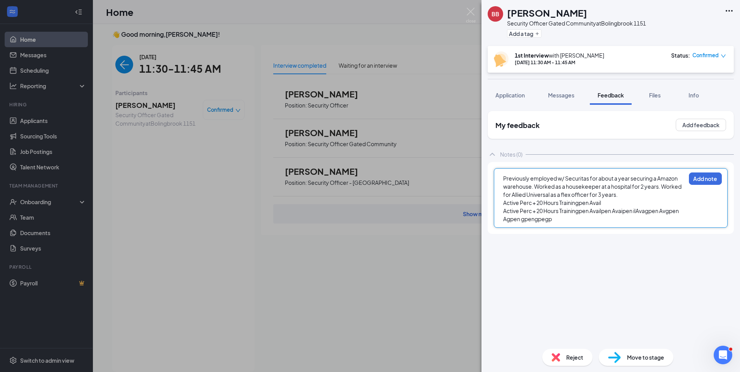
drag, startPoint x: 566, startPoint y: 224, endPoint x: 513, endPoint y: 225, distance: 53.1
click at [513, 225] on div "Previously employed w/ Securitas for about a year securing a Amazon warehouse. …" at bounding box center [611, 198] width 234 height 60
drag, startPoint x: 528, startPoint y: 223, endPoint x: 503, endPoint y: 213, distance: 27.3
click at [503, 213] on div "Previously employed w/ Securitas for about a year securing a Amazon warehouse. …" at bounding box center [611, 198] width 234 height 60
click at [606, 204] on div "Active Perc + 20 Hours Trainingpen Avail" at bounding box center [594, 203] width 182 height 8
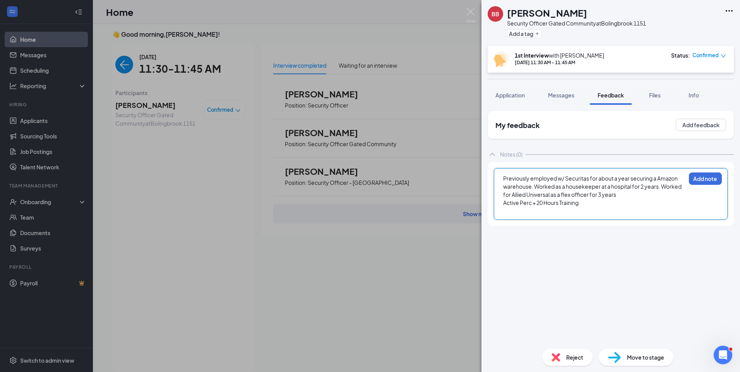
click at [577, 214] on div at bounding box center [594, 211] width 182 height 8
click at [709, 181] on button "Add note" at bounding box center [705, 179] width 33 height 12
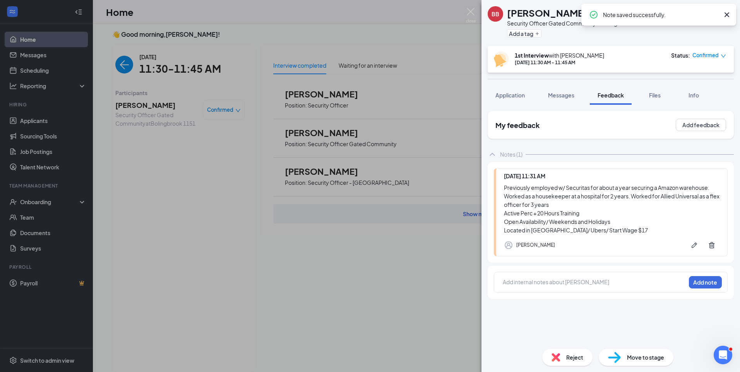
click at [618, 45] on div "BB Britney Boyd Security Officer Gated Community at Bolingbrook 1151 Add a tag" at bounding box center [611, 23] width 259 height 46
click at [691, 245] on icon "Pen" at bounding box center [695, 246] width 8 height 8
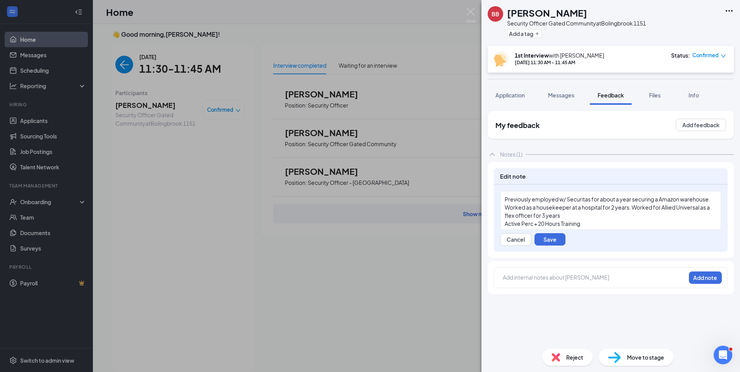
click at [611, 217] on div "Previously employed w/ Securitas for about a year securing a Amazon warehouse. …" at bounding box center [611, 208] width 212 height 24
click at [621, 219] on span "Previously employed w/ Securitas for about a year securing a Amazon warehouse. …" at bounding box center [608, 207] width 206 height 23
click at [543, 220] on div "Previously employed w/ Securitas for about a year securing a Amazon warehouse. …" at bounding box center [611, 208] width 212 height 24
click at [532, 220] on div "Previously employed w/ Securitas for about a year securing a Amazon warehouse. …" at bounding box center [611, 208] width 212 height 24
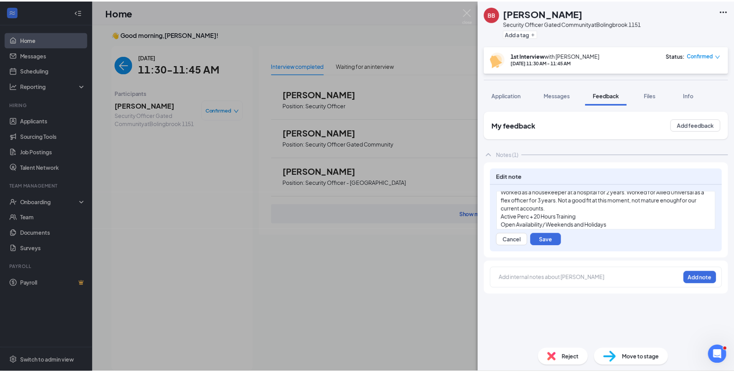
scroll to position [27, 0]
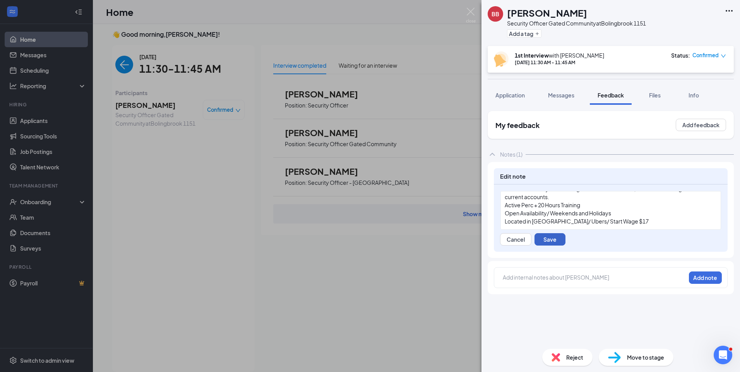
click at [558, 240] on button "Save" at bounding box center [550, 239] width 31 height 12
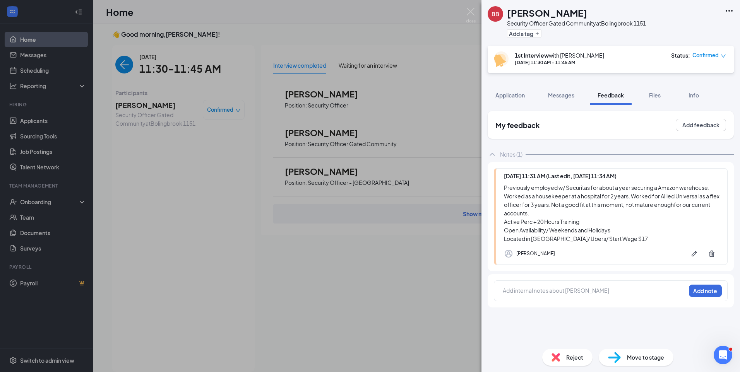
click at [577, 359] on span "Reject" at bounding box center [574, 357] width 17 height 9
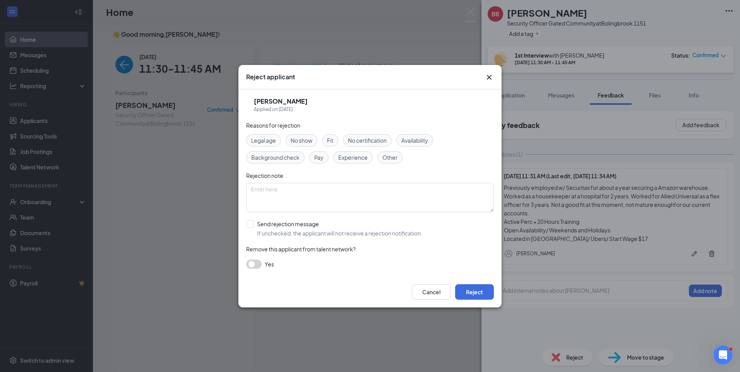
click at [333, 142] on span "Fit" at bounding box center [330, 140] width 6 height 9
click at [463, 294] on button "Reject" at bounding box center [474, 292] width 39 height 15
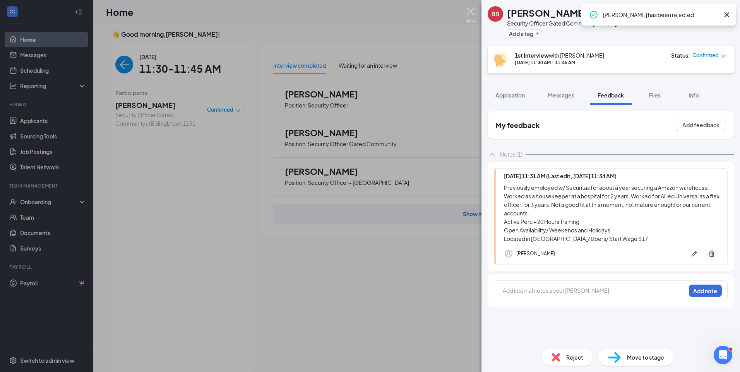
click at [467, 13] on img at bounding box center [471, 15] width 10 height 15
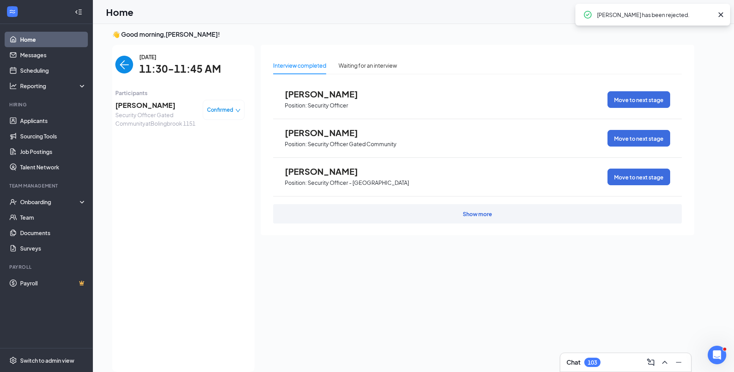
click at [118, 66] on img "back-button" at bounding box center [124, 65] width 18 height 18
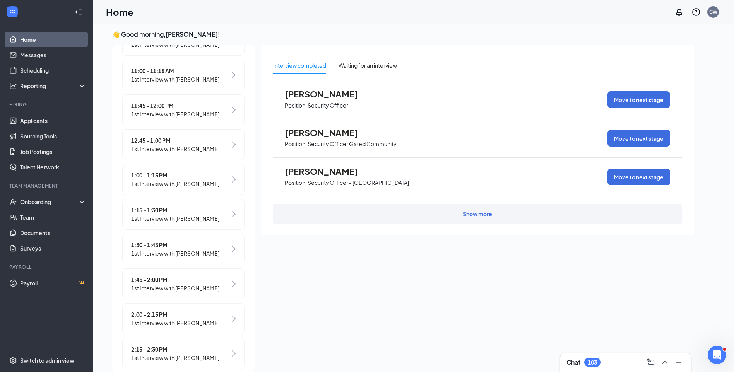
scroll to position [271, 0]
click at [166, 112] on span "11:45 - 12:00 PM" at bounding box center [175, 107] width 88 height 9
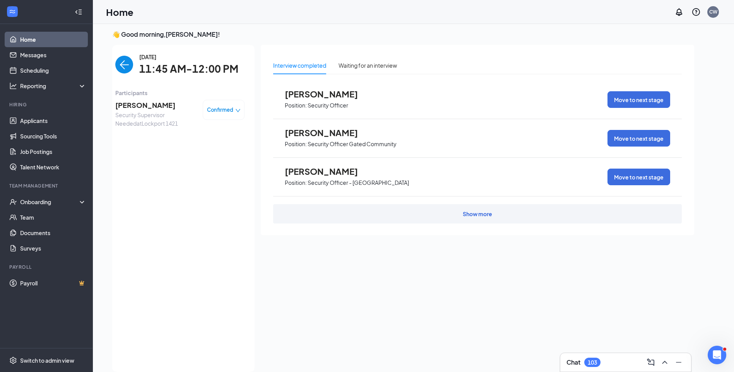
click at [129, 103] on span "Aniya Miles" at bounding box center [155, 105] width 81 height 11
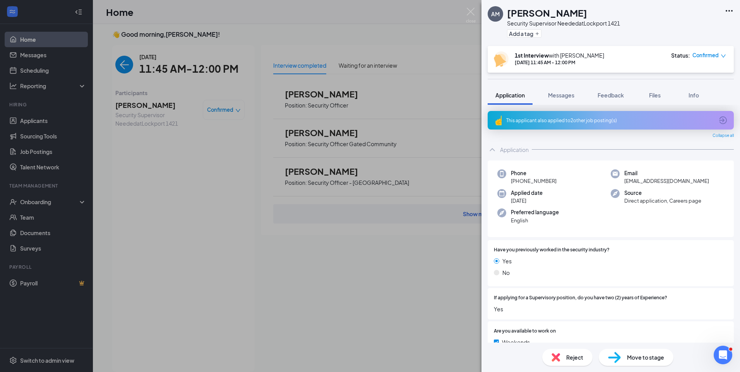
click at [117, 68] on div "AM Aniya Miles Security Supervisor Needed at Lockport 1421 Add a tag 1st Interv…" at bounding box center [370, 186] width 740 height 372
click at [117, 67] on img "back-button" at bounding box center [124, 65] width 18 height 18
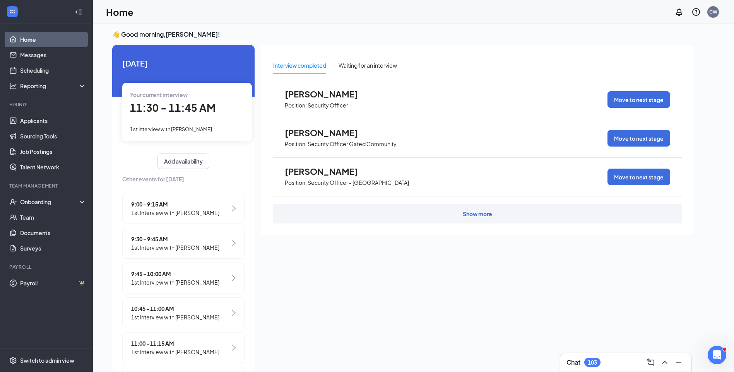
click at [188, 132] on span "1st Interview with Britney Boyd" at bounding box center [171, 129] width 82 height 6
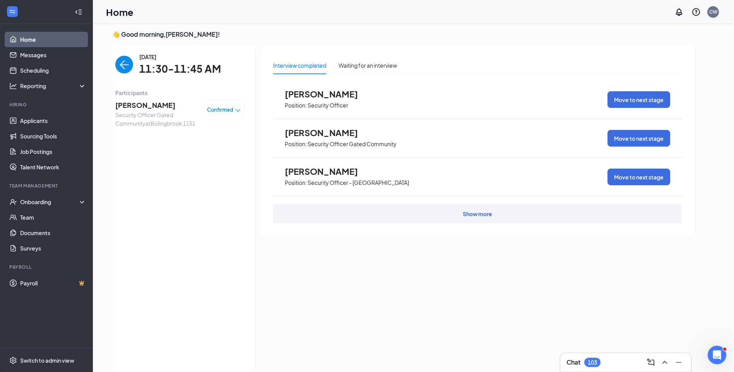
click at [148, 104] on span "Britney Boyd" at bounding box center [155, 105] width 81 height 11
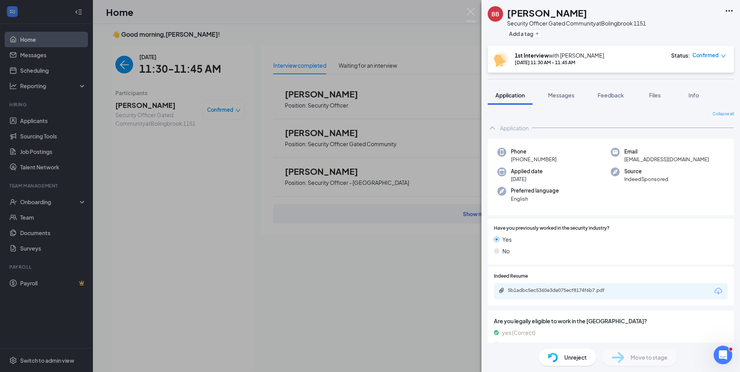
click at [731, 10] on icon "Ellipses" at bounding box center [729, 10] width 9 height 9
click at [664, 41] on link "Flag applicant" at bounding box center [671, 37] width 50 height 9
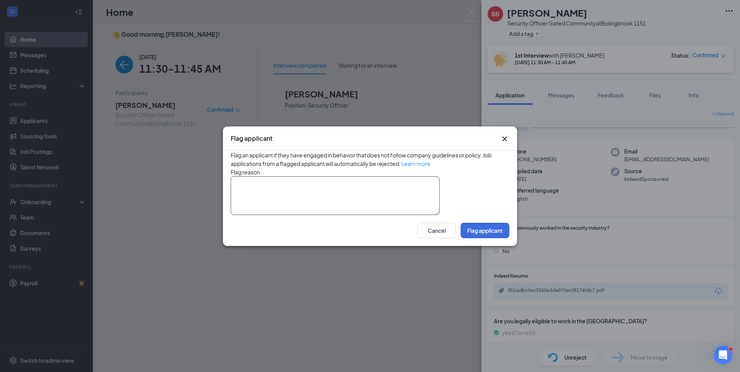
click at [427, 186] on textarea at bounding box center [335, 196] width 209 height 39
type textarea "Does not meet company standards."
click at [487, 246] on div "Cancel Flag applicant" at bounding box center [370, 230] width 294 height 31
click at [484, 239] on button "Flag applicant" at bounding box center [485, 230] width 49 height 15
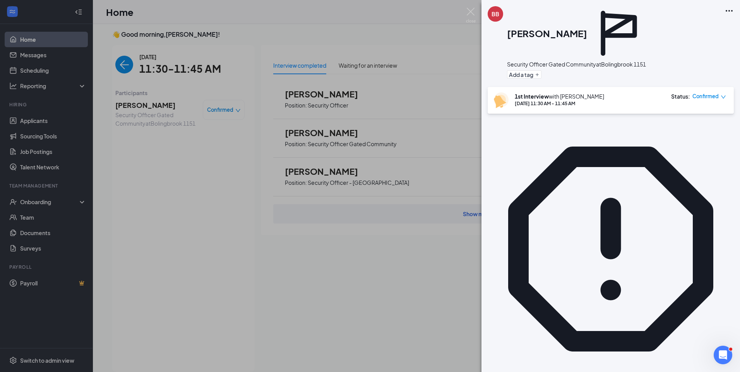
click at [118, 68] on div "BB Britney Boyd Security Officer Gated Community at Bolingbrook 1151 Add a tag …" at bounding box center [370, 186] width 740 height 372
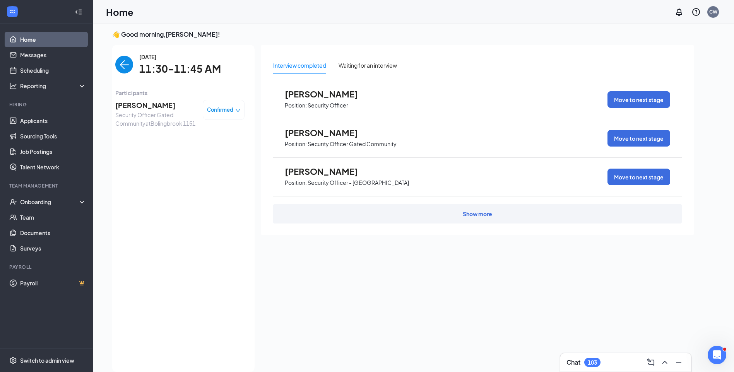
click at [117, 69] on img "back-button" at bounding box center [124, 65] width 18 height 18
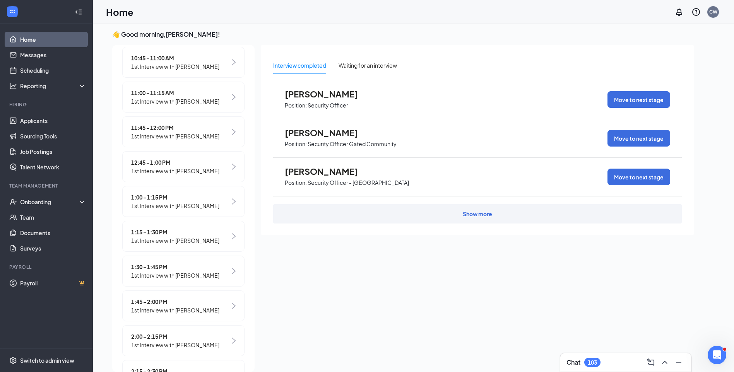
scroll to position [271, 0]
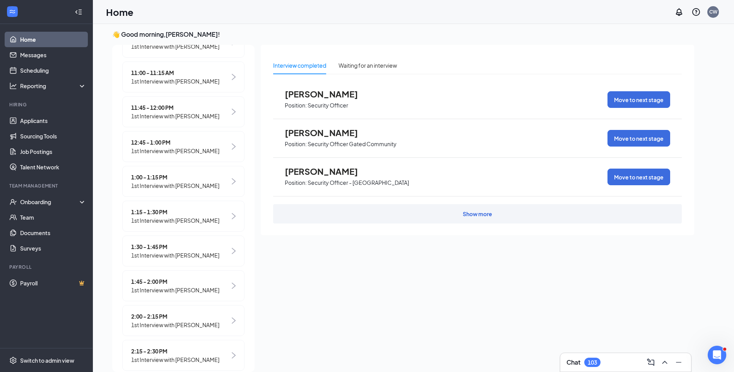
click at [150, 112] on span "11:45 - 12:00 PM" at bounding box center [175, 107] width 88 height 9
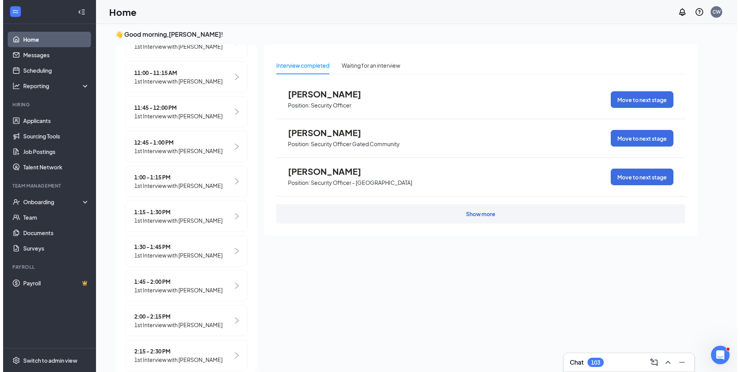
scroll to position [0, 0]
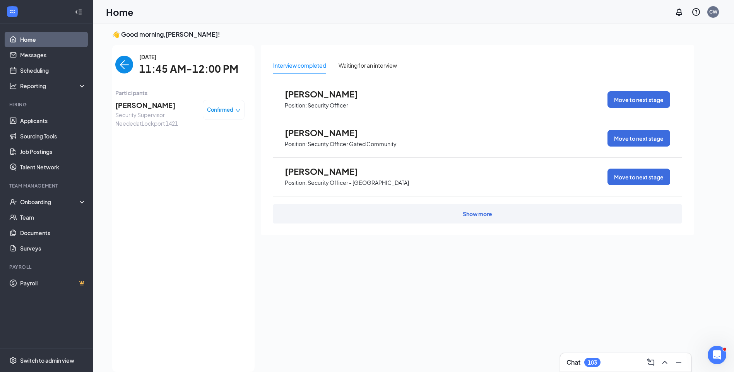
click at [137, 105] on span "Aniya Miles" at bounding box center [155, 105] width 81 height 11
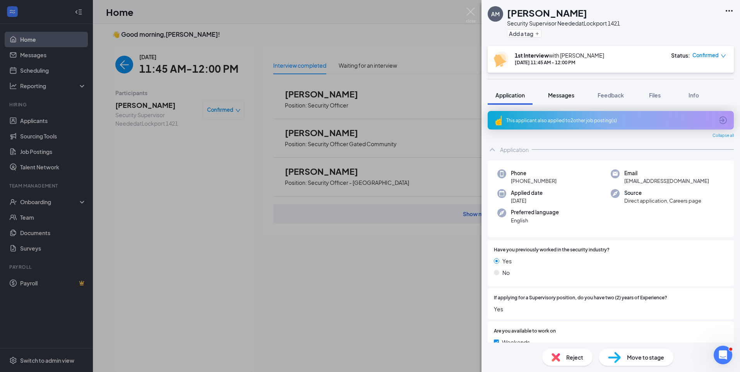
click at [552, 93] on span "Messages" at bounding box center [561, 95] width 26 height 7
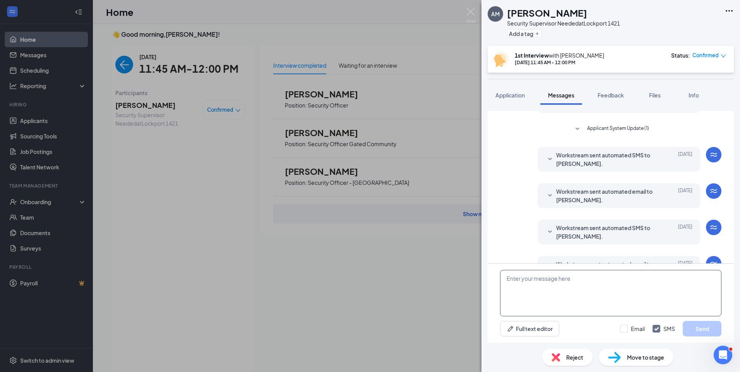
scroll to position [222, 0]
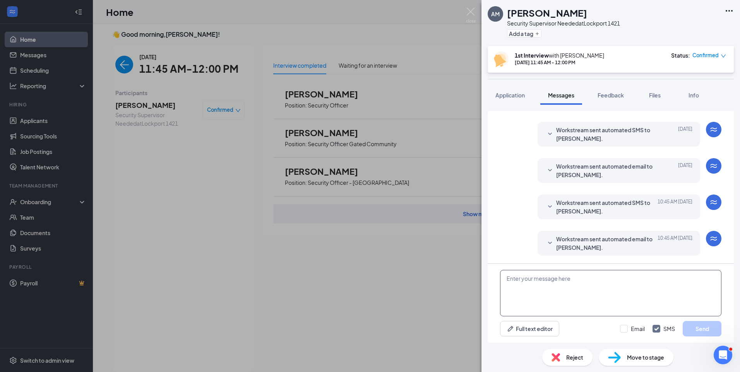
click at [564, 280] on textarea at bounding box center [610, 293] width 221 height 46
paste textarea "Join Zoom Meeting https://us04web.zoom.us/j/79675794811?pwd=hXHniXY2RdPI8ZNkajh…"
type textarea "Join Zoom Meeting https://us04web.zoom.us/j/79675794811?pwd=hXHniXY2RdPI8ZNkajh…"
click at [625, 329] on input "Email" at bounding box center [632, 329] width 25 height 8
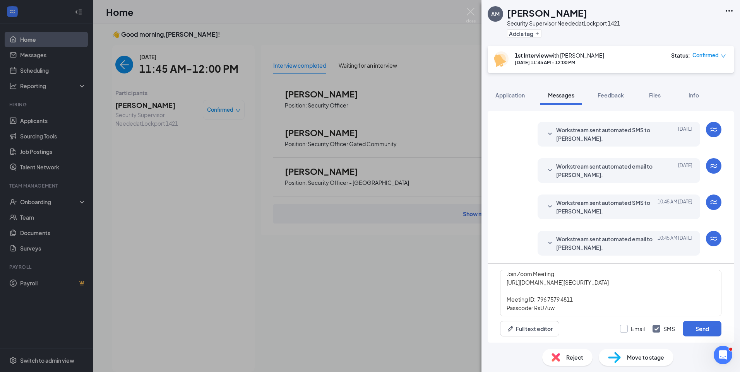
checkbox input "true"
click at [689, 331] on button "Send" at bounding box center [702, 328] width 39 height 15
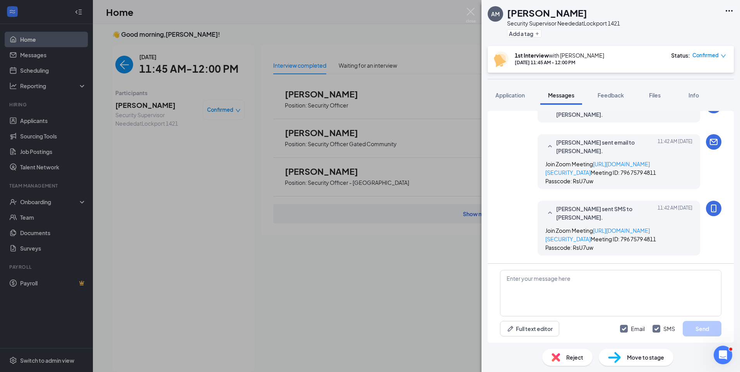
scroll to position [407, 0]
click at [510, 93] on span "Application" at bounding box center [510, 95] width 29 height 7
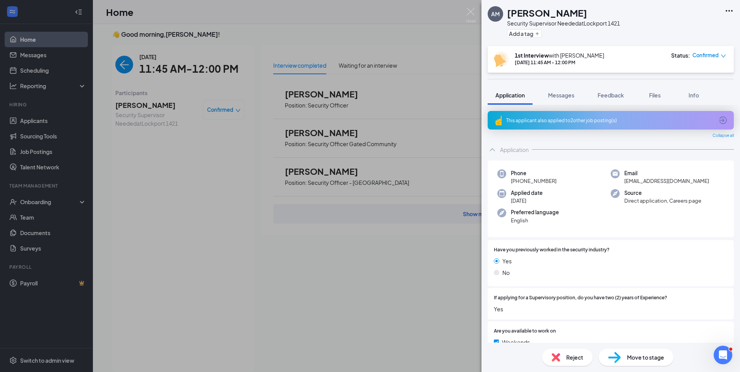
click at [587, 124] on div "This applicant also applied to 2 other job posting(s)" at bounding box center [611, 120] width 246 height 19
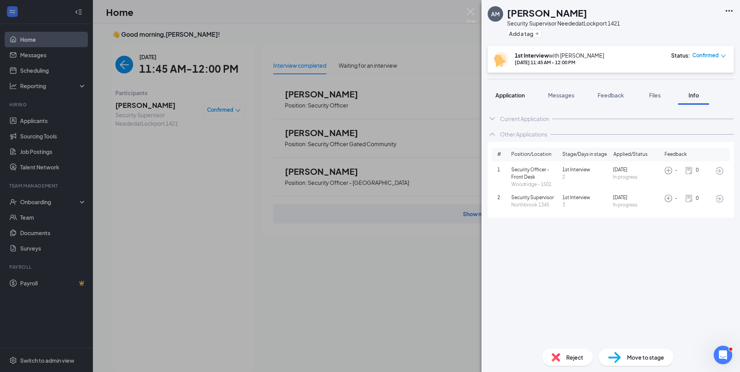
click at [515, 95] on span "Application" at bounding box center [510, 95] width 29 height 7
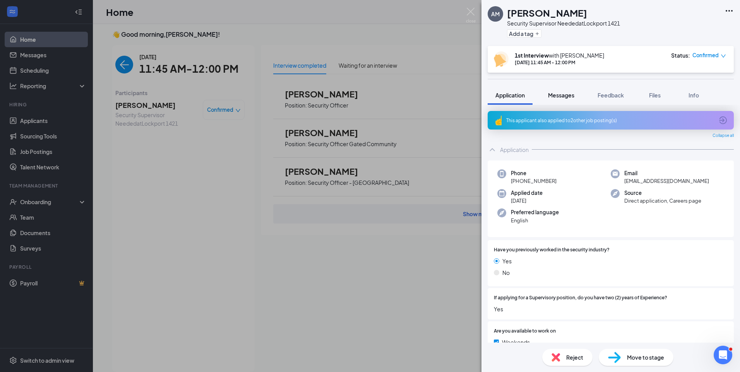
click at [559, 98] on span "Messages" at bounding box center [561, 95] width 26 height 7
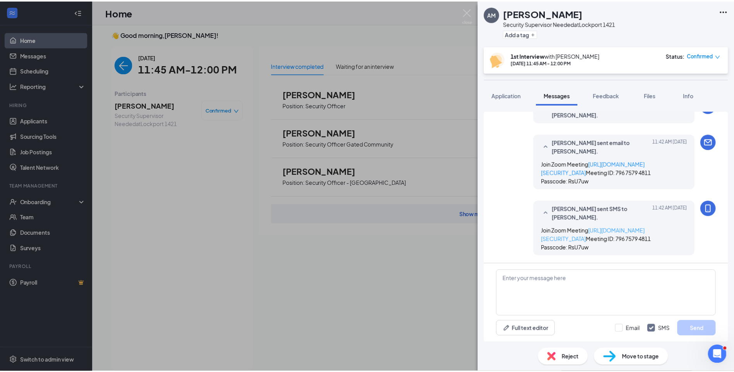
scroll to position [334, 0]
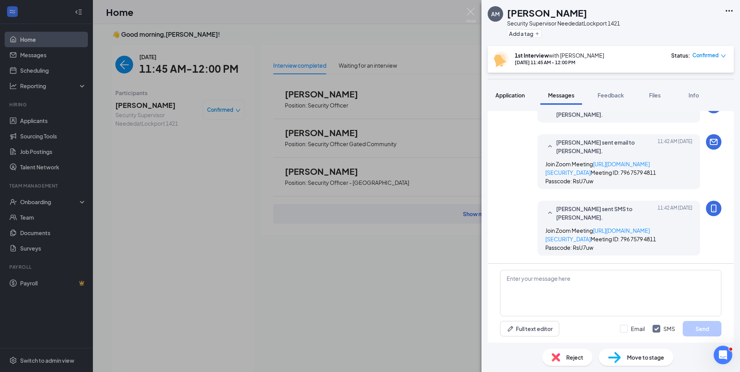
click at [508, 97] on span "Application" at bounding box center [510, 95] width 29 height 7
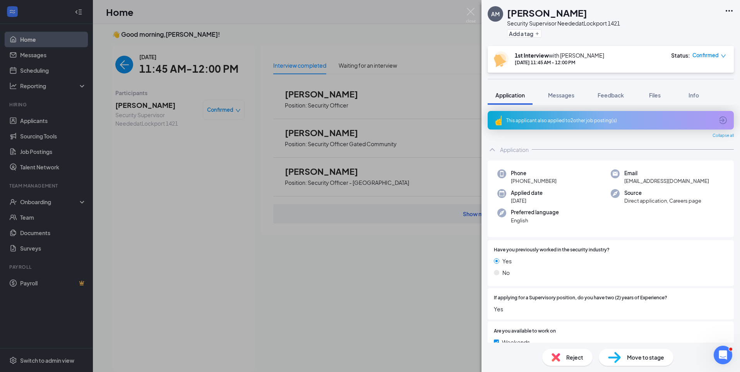
click at [569, 120] on div "This applicant also applied to 2 other job posting(s)" at bounding box center [610, 120] width 208 height 7
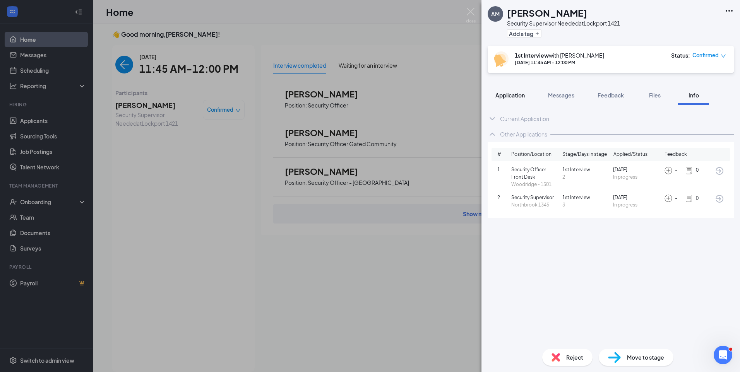
click at [513, 94] on span "Application" at bounding box center [510, 95] width 29 height 7
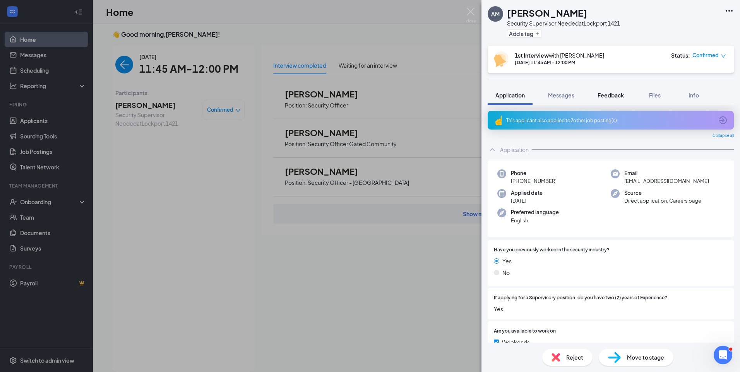
click at [613, 91] on button "Feedback" at bounding box center [611, 95] width 42 height 19
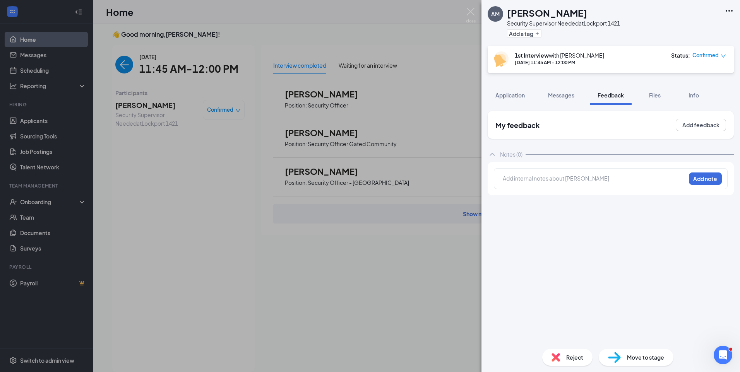
click at [574, 178] on div at bounding box center [594, 179] width 182 height 8
click at [700, 176] on button "Add note" at bounding box center [705, 179] width 33 height 12
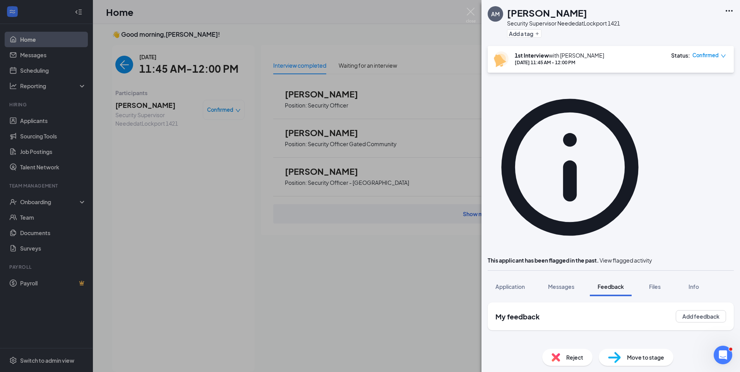
click at [722, 54] on icon "down" at bounding box center [723, 55] width 5 height 5
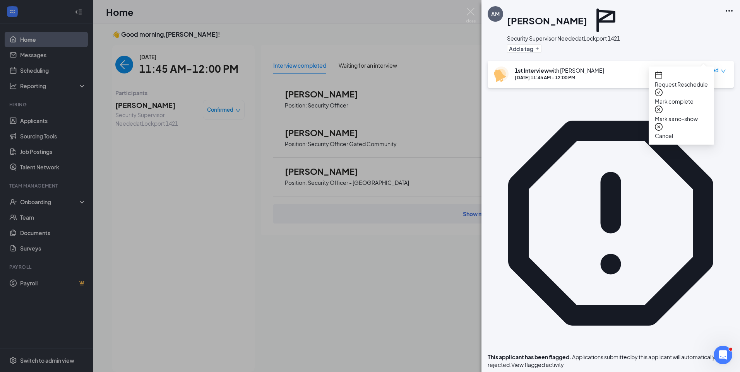
click at [689, 115] on span "Mark as no-show" at bounding box center [681, 119] width 53 height 9
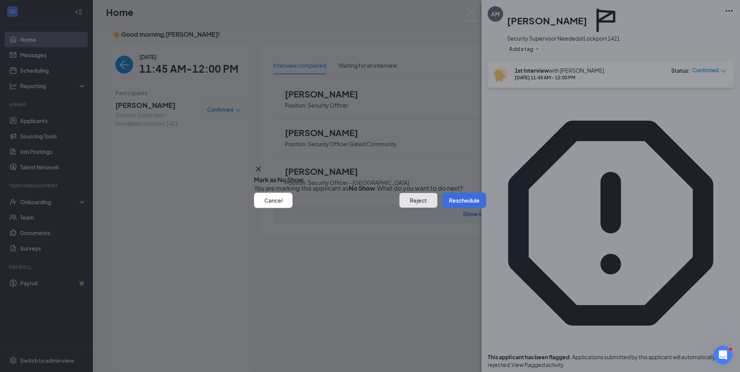
click at [419, 208] on button "Reject" at bounding box center [418, 200] width 39 height 15
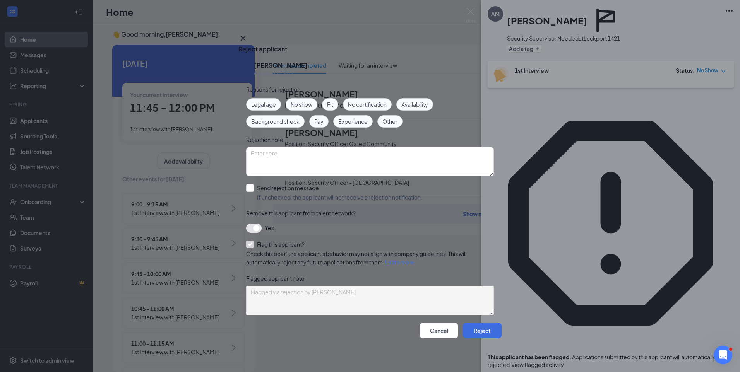
click at [301, 106] on span "No show" at bounding box center [302, 104] width 22 height 9
click at [309, 153] on textarea at bounding box center [370, 161] width 248 height 29
type textarea "No Show"
click at [251, 187] on input "Send rejection message If unchecked, the applicant will not receive a rejection…" at bounding box center [334, 192] width 176 height 17
checkbox input "true"
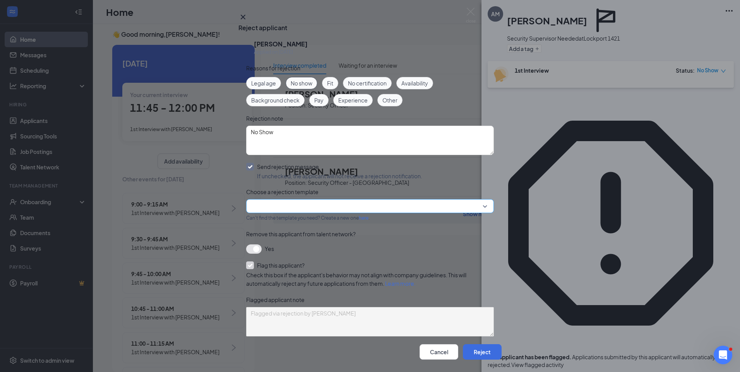
click at [288, 213] on input "search" at bounding box center [367, 206] width 233 height 13
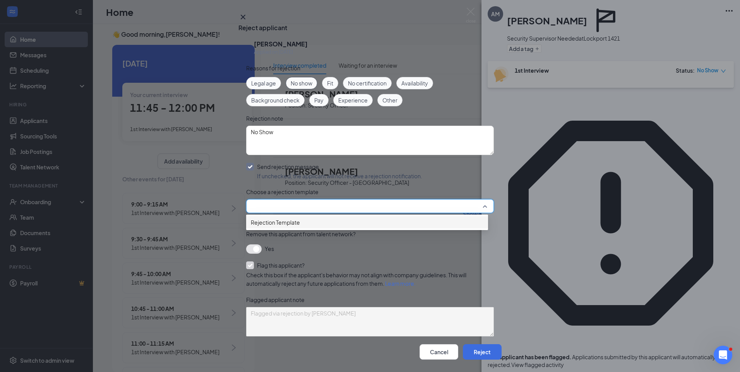
click at [296, 229] on div "Rejection Template" at bounding box center [367, 222] width 242 height 12
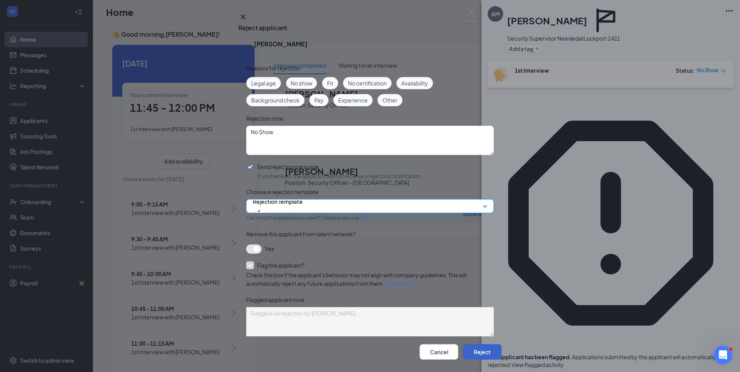
click at [463, 345] on button "Reject" at bounding box center [482, 352] width 39 height 15
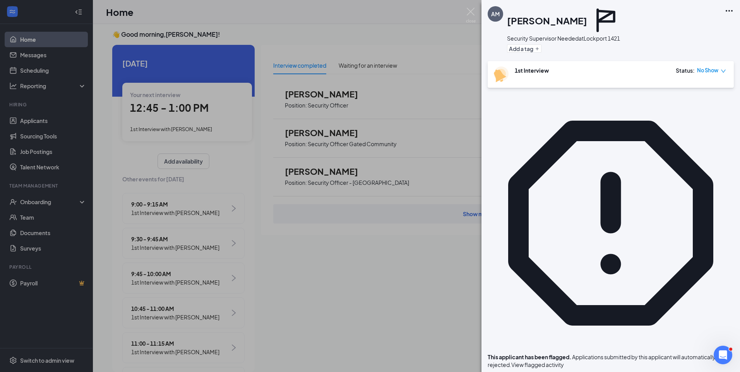
click at [564, 362] on span "View flagged activity" at bounding box center [537, 365] width 53 height 7
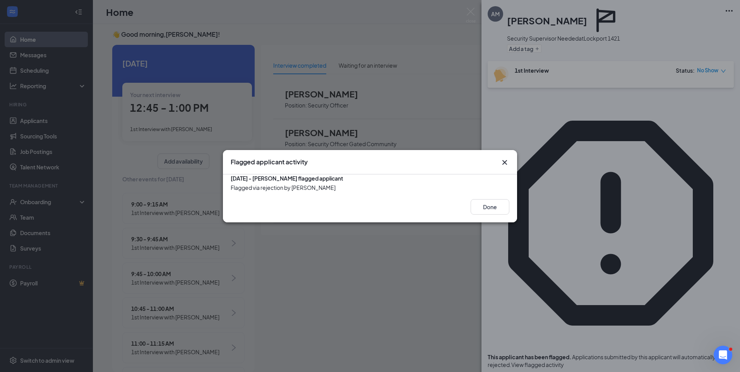
click at [506, 158] on icon "Cross" at bounding box center [504, 162] width 9 height 9
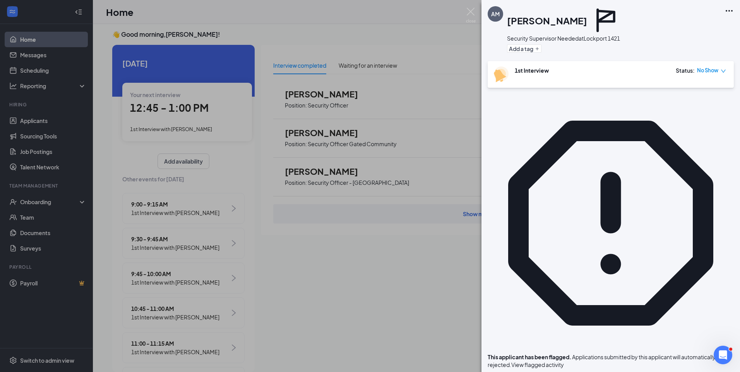
click at [464, 12] on div "AM Aniya Miles Security Supervisor Needed at Lockport 1421 Add a tag 1st Interv…" at bounding box center [370, 186] width 740 height 372
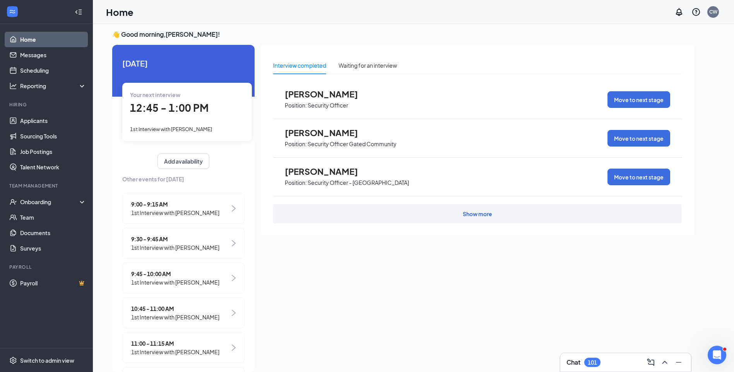
scroll to position [0, 69]
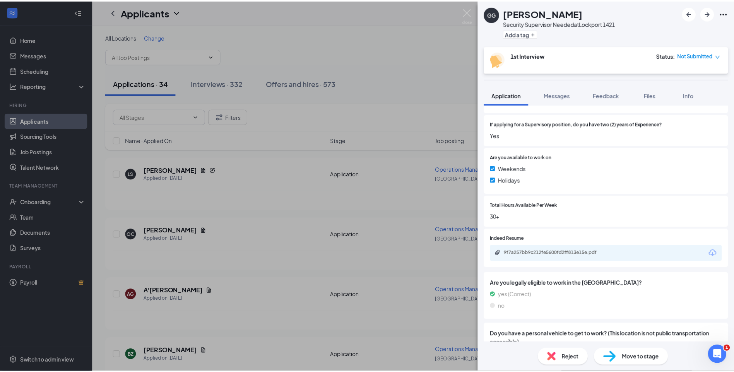
scroll to position [194, 0]
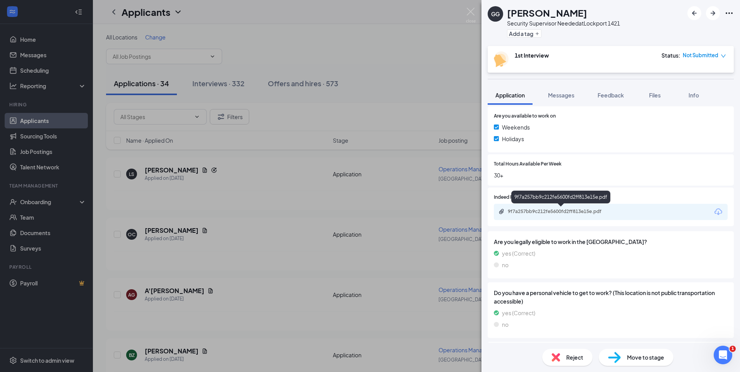
click at [577, 209] on div "9f7a257bb9c212fe5600fd2ff813e15e.pdf" at bounding box center [562, 212] width 108 height 6
drag, startPoint x: 539, startPoint y: 13, endPoint x: 510, endPoint y: 18, distance: 30.2
click at [510, 18] on h1 "[PERSON_NAME]" at bounding box center [547, 12] width 80 height 13
drag, startPoint x: 573, startPoint y: 15, endPoint x: 542, endPoint y: 16, distance: 30.6
click at [542, 16] on div "[PERSON_NAME]" at bounding box center [563, 12] width 113 height 13
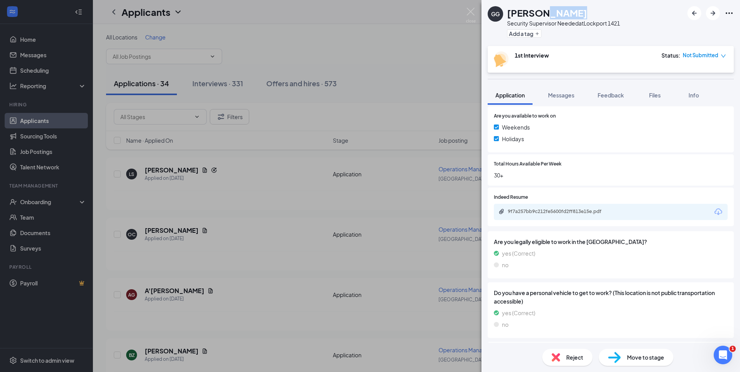
copy h1 "[PERSON_NAME]"
click at [467, 8] on img at bounding box center [471, 15] width 10 height 15
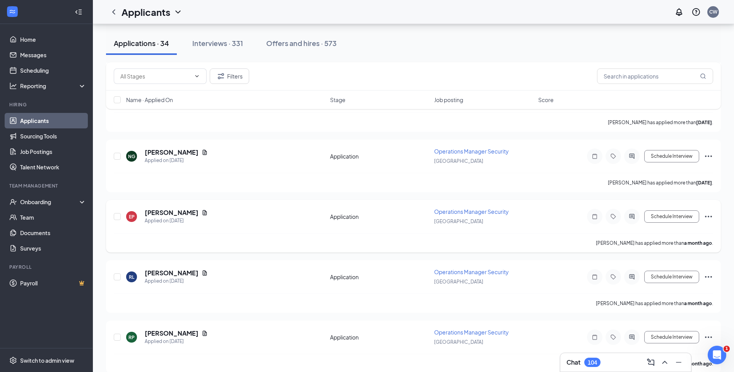
scroll to position [929, 0]
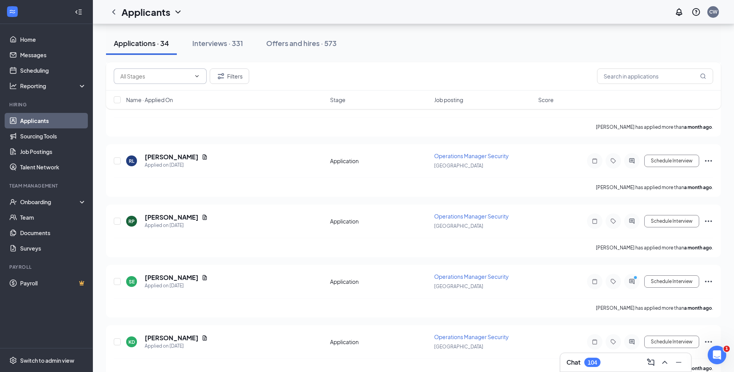
click at [197, 76] on icon "ChevronDown" at bounding box center [197, 76] width 6 height 6
click at [230, 76] on button "Filters" at bounding box center [229, 76] width 39 height 15
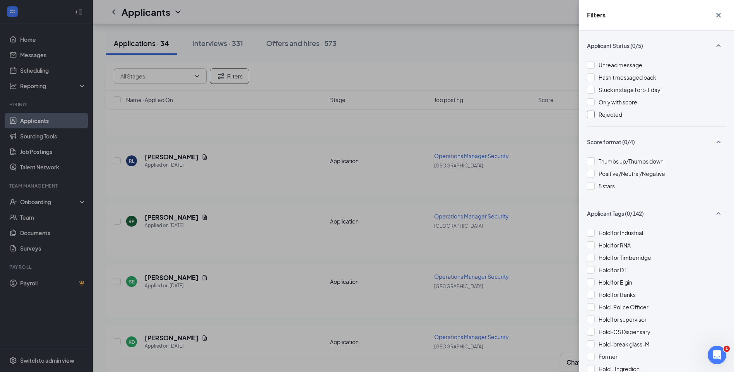
click at [593, 115] on div at bounding box center [591, 115] width 8 height 8
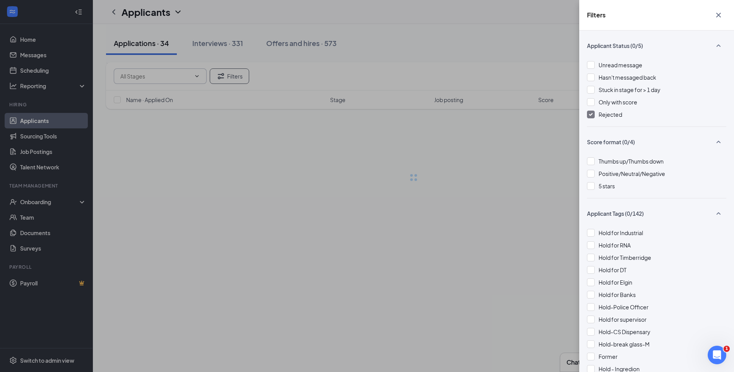
click at [477, 91] on div "Filters Applicant Status (0/5) Unread message Hasn't messaged back Stuck in sta…" at bounding box center [367, 186] width 734 height 372
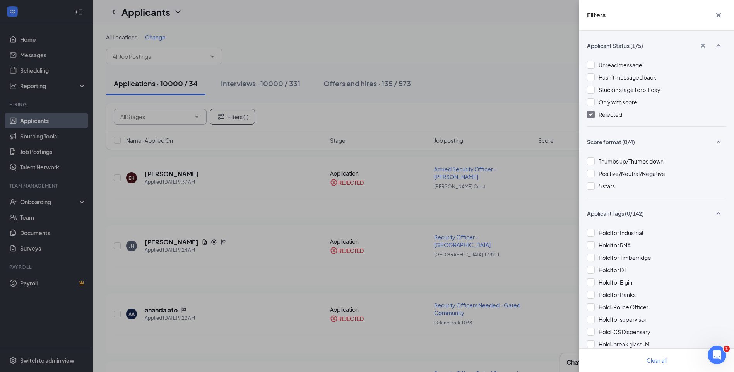
click at [477, 91] on div "Filters Applicant Status (1/5) Unread message Hasn't messaged back Stuck in sta…" at bounding box center [367, 186] width 734 height 372
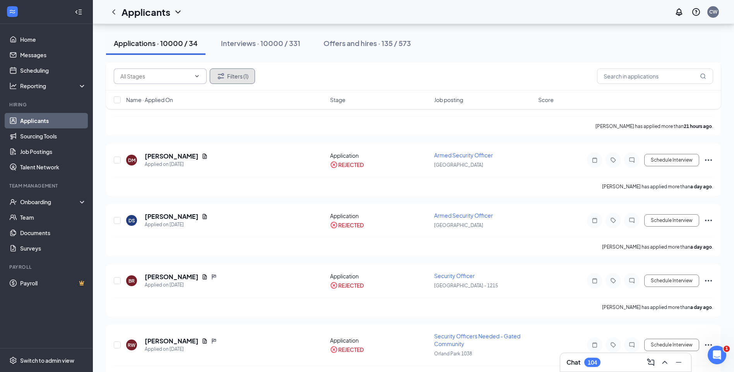
scroll to position [1587, 0]
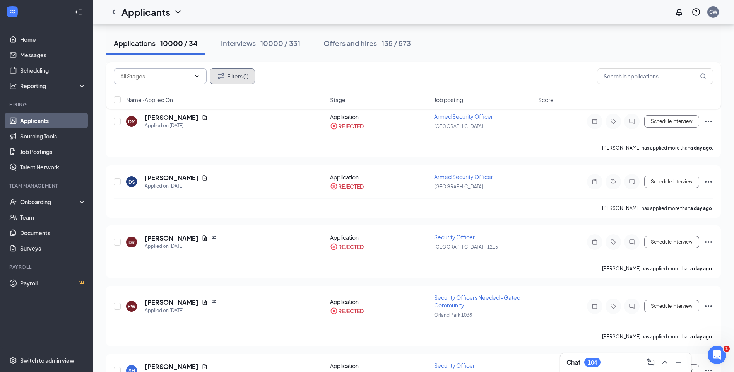
click at [248, 75] on button "Filters (1)" at bounding box center [232, 76] width 45 height 15
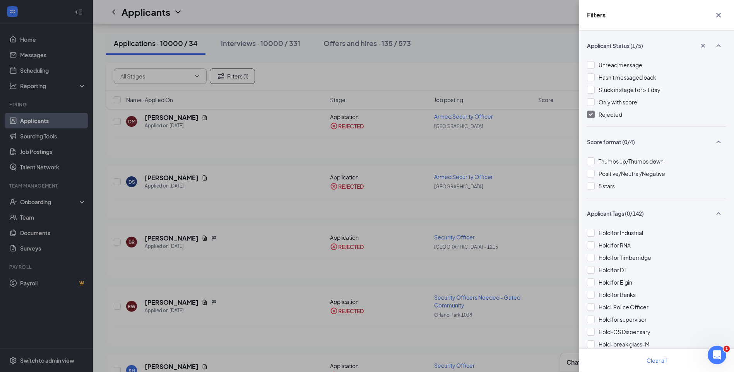
click at [593, 115] on img at bounding box center [591, 114] width 4 height 3
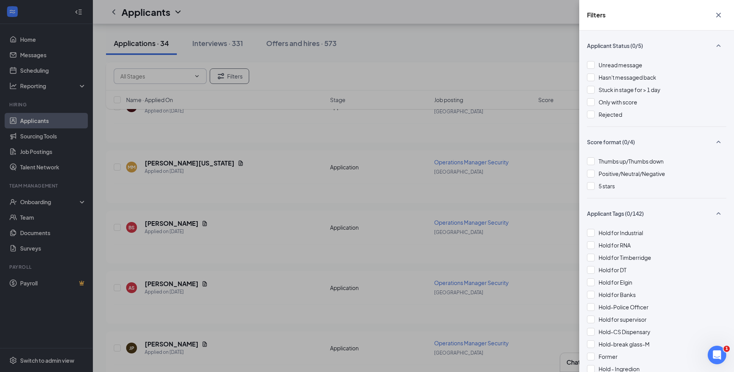
scroll to position [1551, 0]
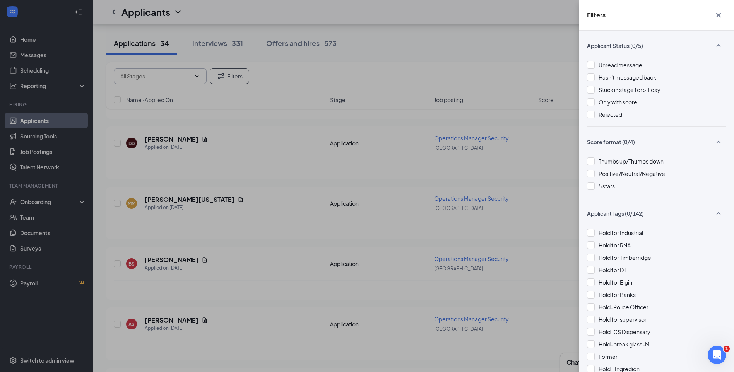
click at [224, 50] on div "Filters Applicant Status (0/5) Unread message Hasn't messaged back Stuck in sta…" at bounding box center [367, 186] width 734 height 372
click at [232, 45] on div "Filters Applicant Status (0/5) Unread message Hasn't messaged back Stuck in sta…" at bounding box center [367, 186] width 734 height 372
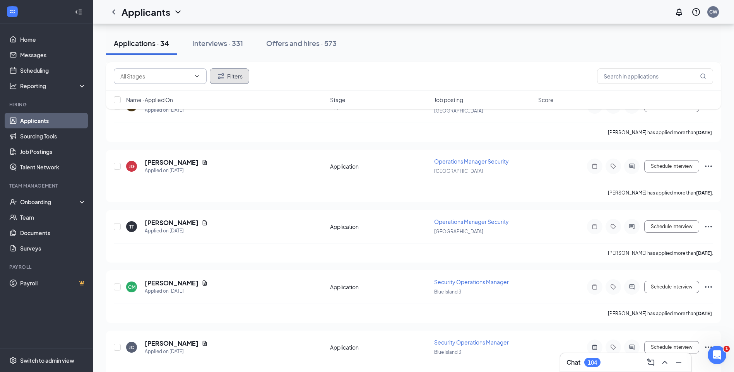
scroll to position [1843, 0]
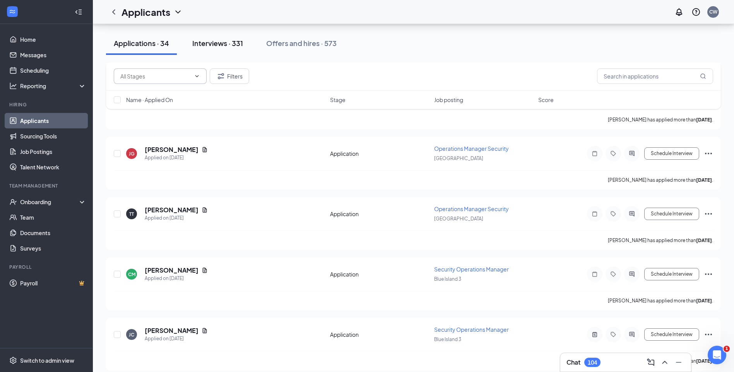
click at [231, 42] on div "Interviews · 331" at bounding box center [217, 43] width 51 height 10
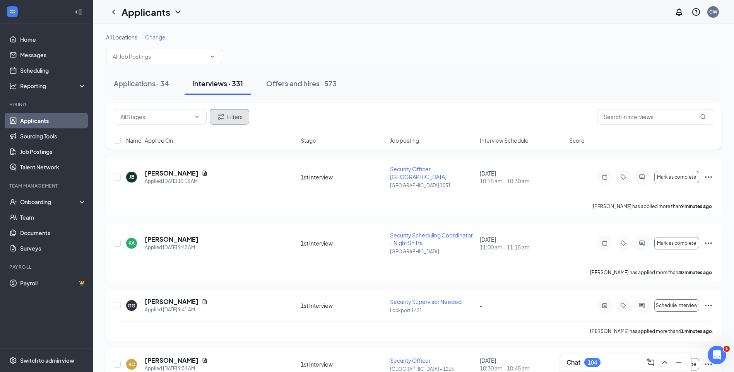
click at [231, 119] on button "Filters" at bounding box center [229, 116] width 39 height 15
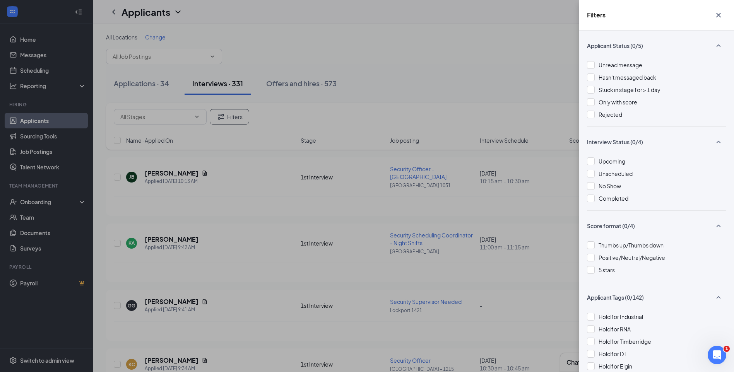
click at [594, 174] on div at bounding box center [591, 174] width 8 height 8
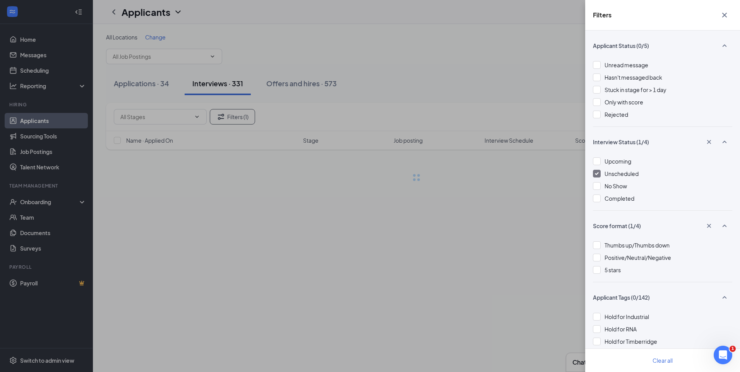
click at [493, 99] on div "Filters Applicant Status (0/5) Unread message Hasn't messaged back Stuck in sta…" at bounding box center [370, 186] width 740 height 372
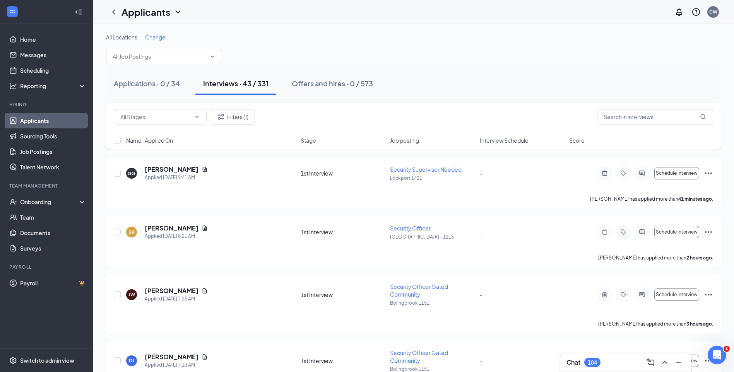
click at [493, 99] on div "Applications · 0 / 34 Interviews · 43 / 331 Offers and hires · 0 / 573" at bounding box center [413, 83] width 615 height 39
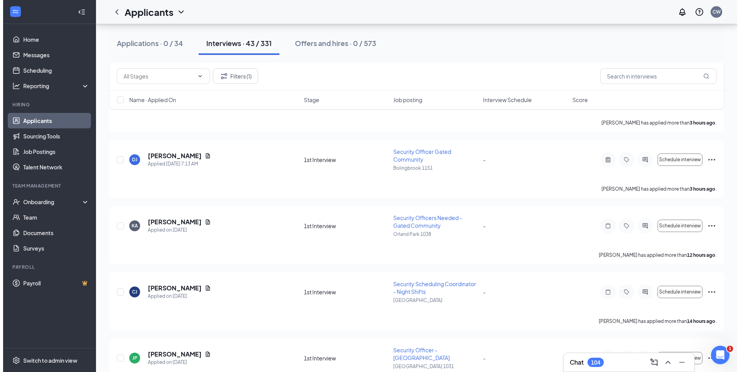
scroll to position [194, 0]
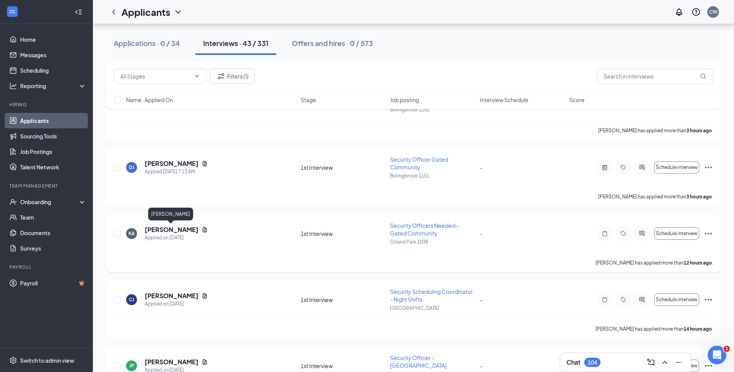
click at [170, 232] on h5 "[PERSON_NAME]" at bounding box center [172, 230] width 54 height 9
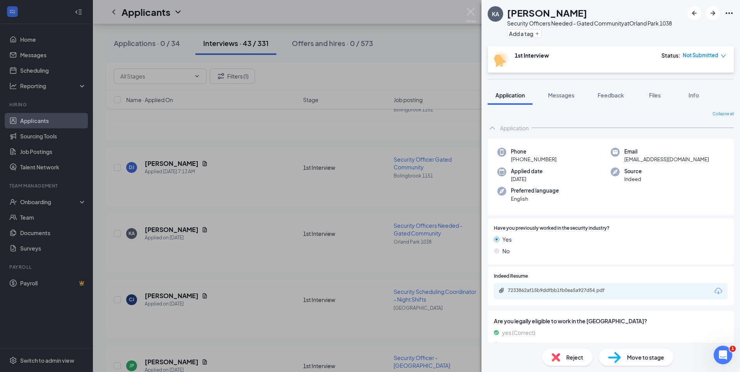
click at [573, 290] on div "7233862af15b9ddfbb1fb0ea5a927d54.pdf" at bounding box center [562, 291] width 108 height 6
click at [470, 10] on img at bounding box center [471, 15] width 10 height 15
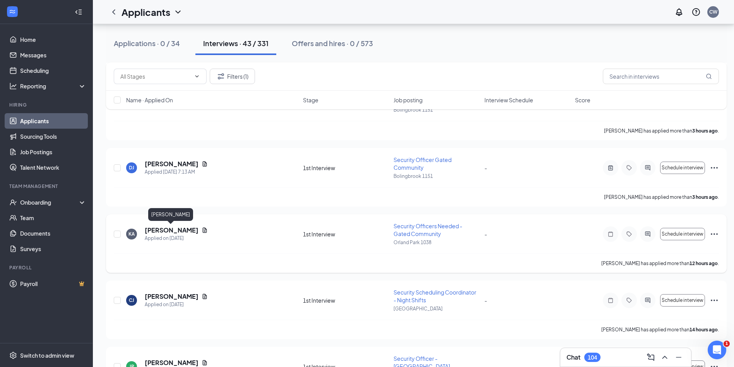
click at [179, 228] on h5 "[PERSON_NAME]" at bounding box center [172, 230] width 54 height 9
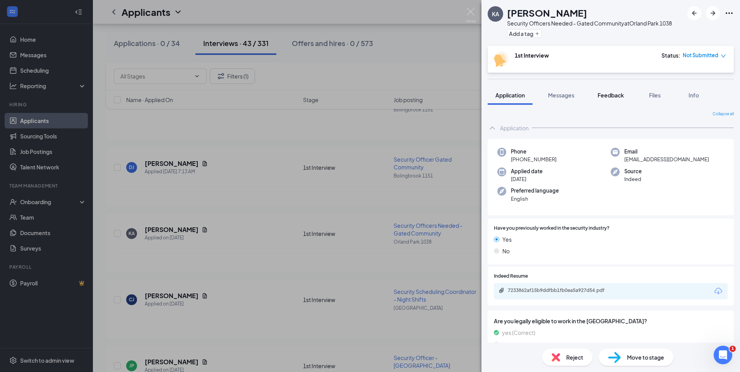
click at [604, 98] on span "Feedback" at bounding box center [611, 95] width 26 height 7
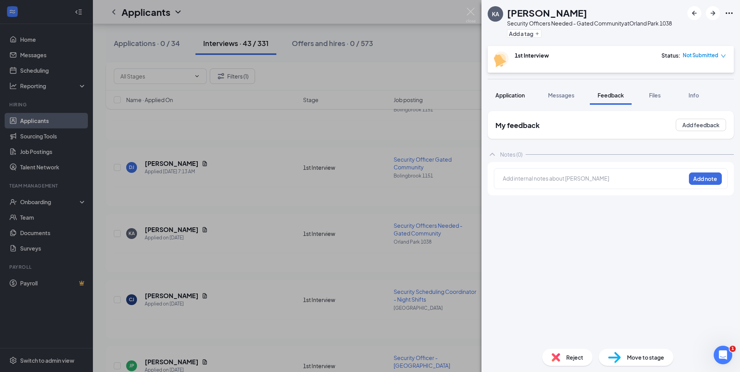
click at [513, 93] on span "Application" at bounding box center [510, 95] width 29 height 7
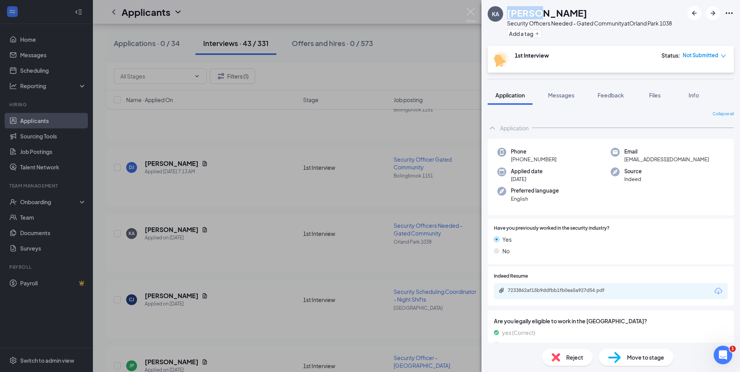
drag, startPoint x: 543, startPoint y: 11, endPoint x: 504, endPoint y: 14, distance: 38.8
click at [504, 14] on div "KA Kareem Allintah Security Officers Needed - Gated Community at Orland Park 10…" at bounding box center [580, 23] width 184 height 34
copy div "Kareem"
drag, startPoint x: 569, startPoint y: 13, endPoint x: 547, endPoint y: 15, distance: 22.2
click at [547, 15] on div "[PERSON_NAME]" at bounding box center [589, 12] width 165 height 13
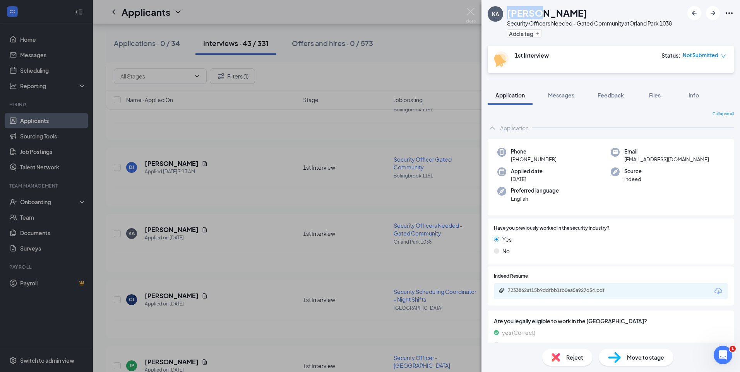
copy h1 "Allintah"
click at [559, 92] on span "Messages" at bounding box center [561, 95] width 26 height 7
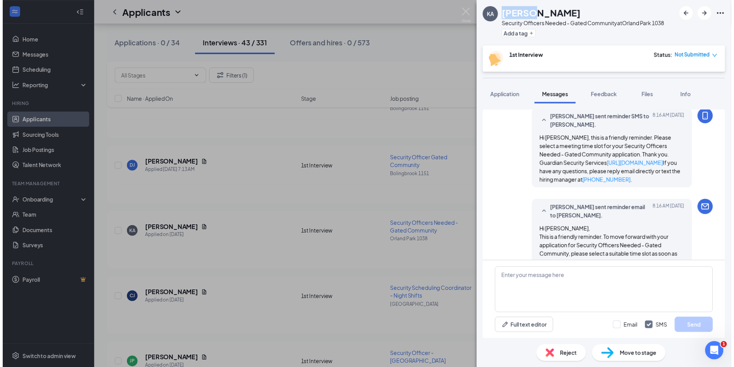
scroll to position [290, 0]
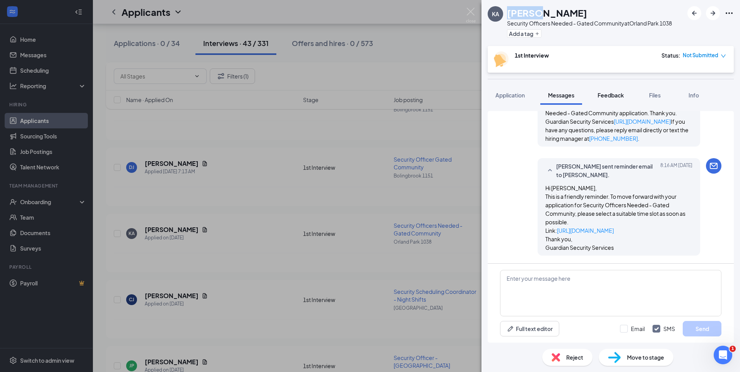
click at [620, 96] on span "Feedback" at bounding box center [611, 95] width 26 height 7
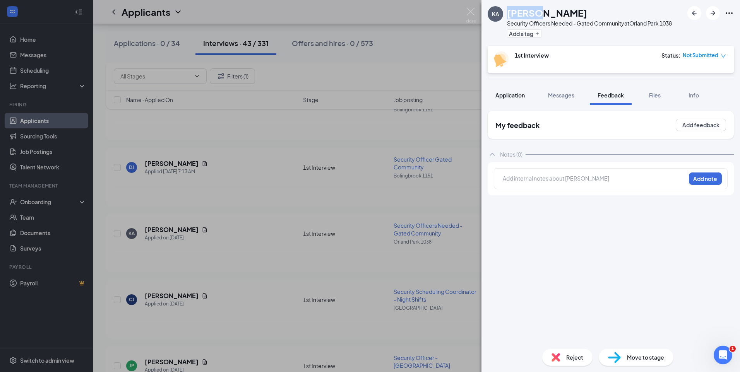
click at [517, 96] on span "Application" at bounding box center [510, 95] width 29 height 7
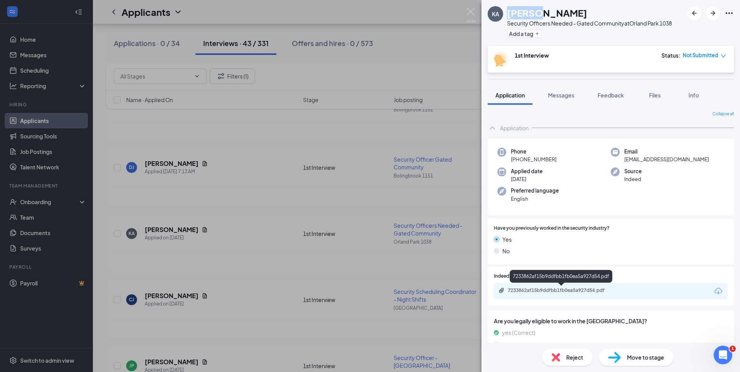
click at [592, 289] on div "7233862af15b9ddfbb1fb0ea5a927d54.pdf" at bounding box center [562, 291] width 108 height 6
click at [609, 91] on button "Feedback" at bounding box center [611, 95] width 42 height 19
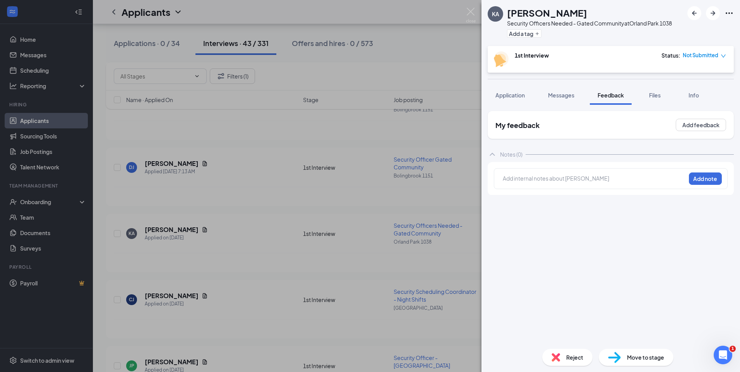
click at [557, 180] on div at bounding box center [594, 179] width 182 height 8
click at [516, 94] on span "Application" at bounding box center [510, 95] width 29 height 7
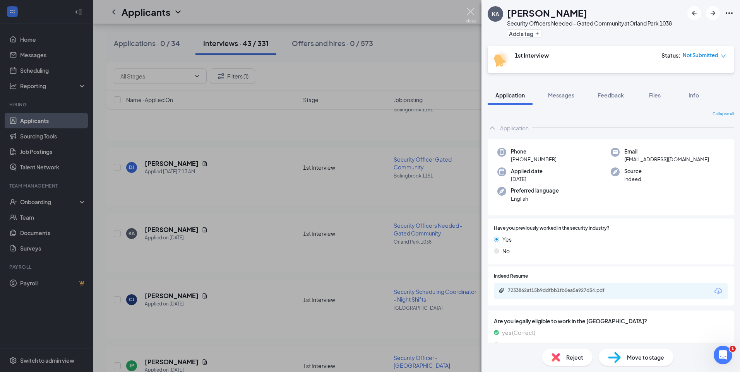
click at [474, 14] on img at bounding box center [471, 15] width 10 height 15
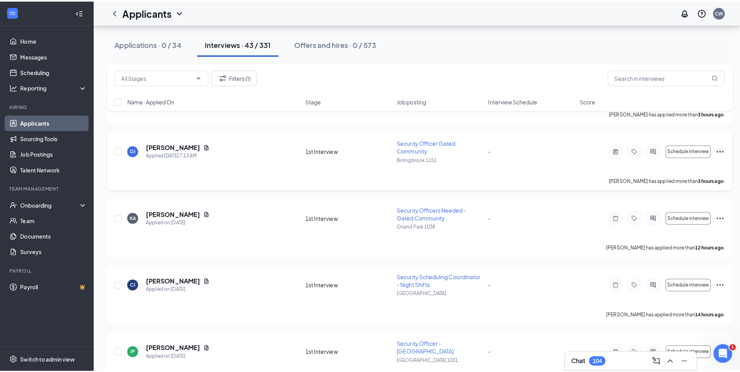
scroll to position [232, 0]
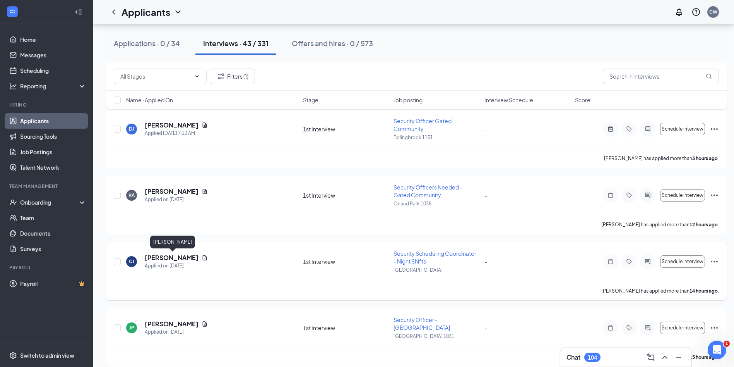
click at [194, 260] on h5 "[PERSON_NAME]" at bounding box center [172, 257] width 54 height 9
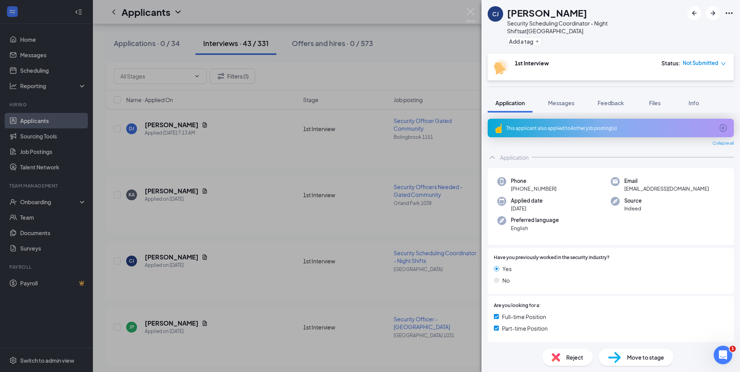
click at [591, 124] on div "This applicant also applied to 4 other job posting(s)" at bounding box center [611, 128] width 246 height 19
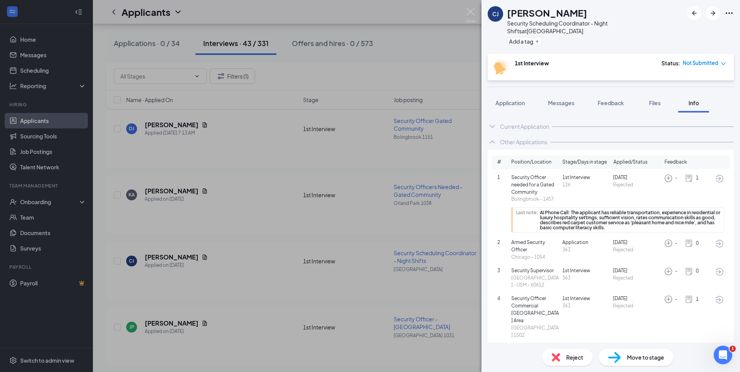
scroll to position [15, 0]
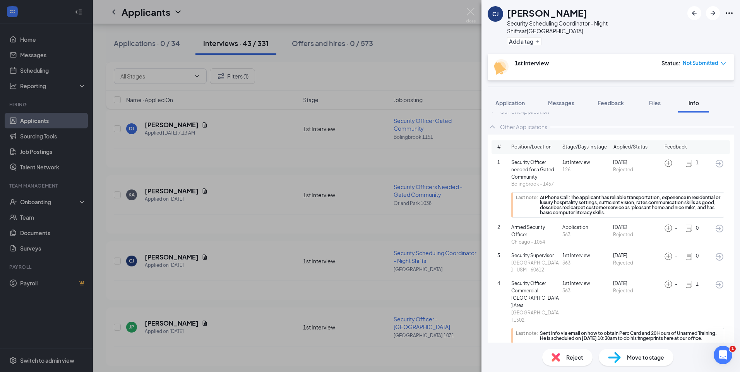
click at [715, 280] on icon "ArrowCircle" at bounding box center [719, 284] width 9 height 9
click at [530, 95] on button "Application" at bounding box center [510, 102] width 45 height 19
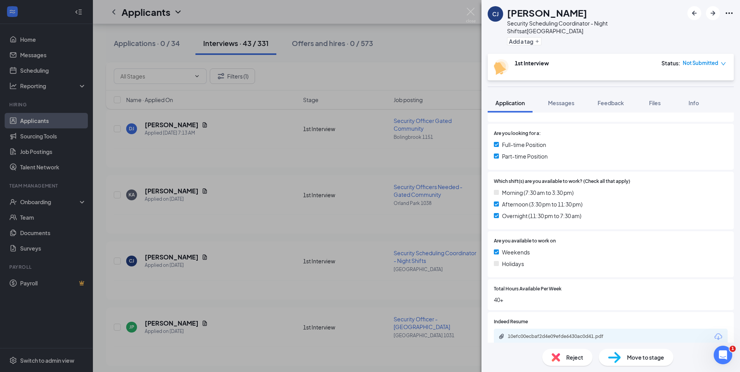
scroll to position [227, 0]
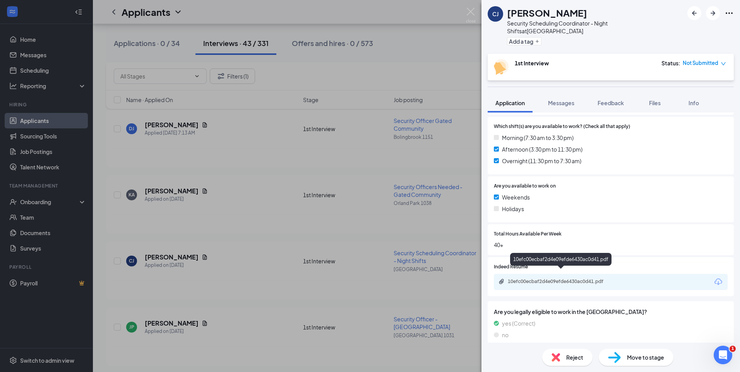
click at [556, 279] on div "10efc00ecbaf2d4e09efde6430ac0d41.pdf" at bounding box center [562, 282] width 108 height 6
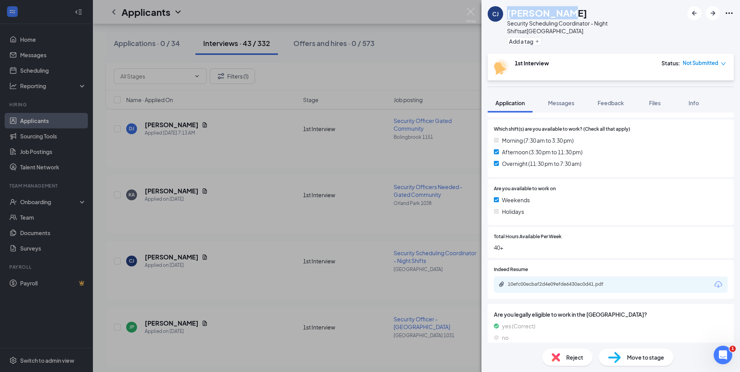
drag, startPoint x: 561, startPoint y: 12, endPoint x: 508, endPoint y: 15, distance: 53.5
click at [508, 15] on h1 "Christopher Jackson" at bounding box center [547, 12] width 80 height 13
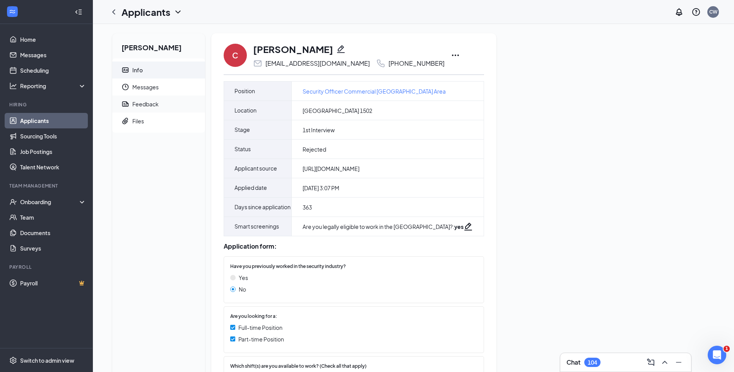
click at [154, 105] on div "Feedback" at bounding box center [145, 104] width 26 height 8
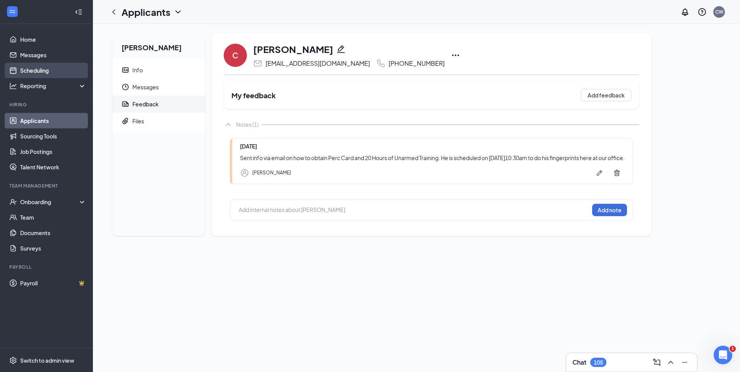
click at [36, 70] on link "Scheduling" at bounding box center [53, 70] width 66 height 15
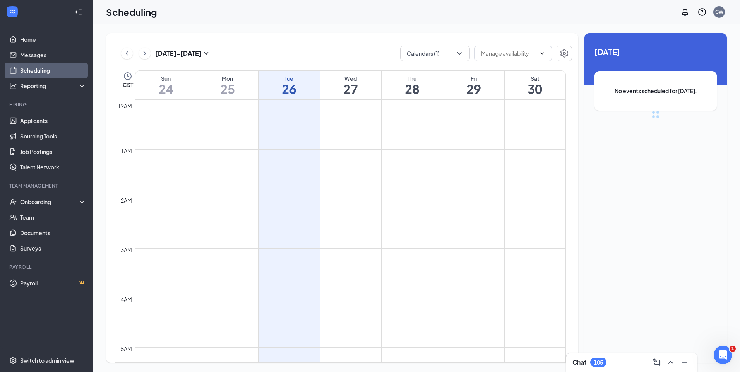
scroll to position [381, 0]
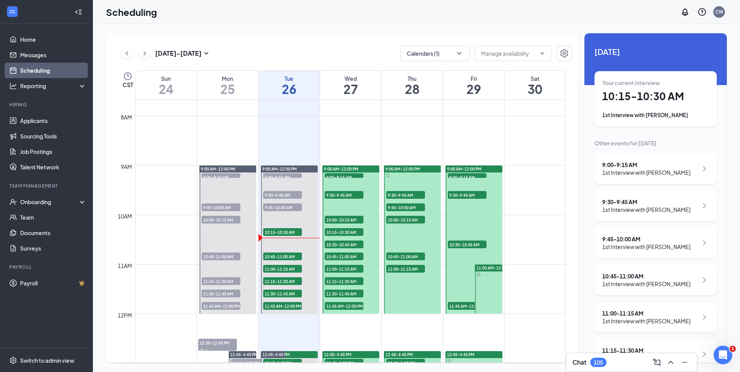
click at [346, 91] on h1 "27" at bounding box center [350, 88] width 61 height 13
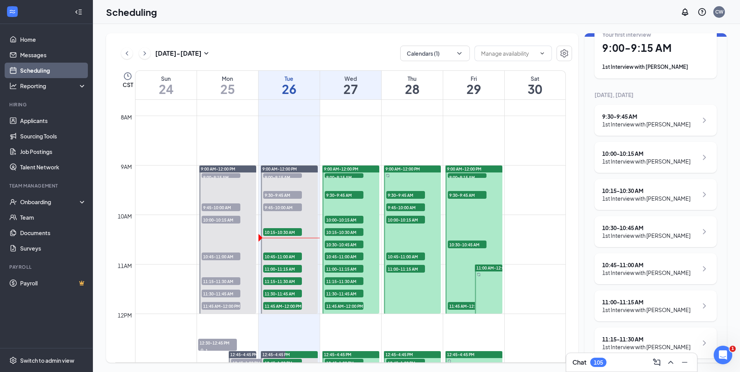
scroll to position [39, 0]
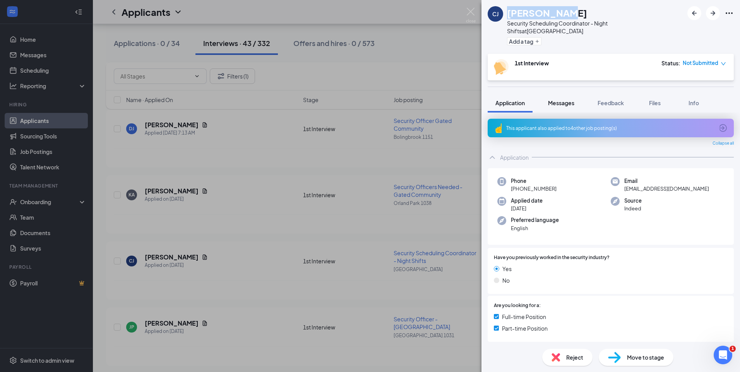
click at [557, 100] on span "Messages" at bounding box center [561, 103] width 26 height 7
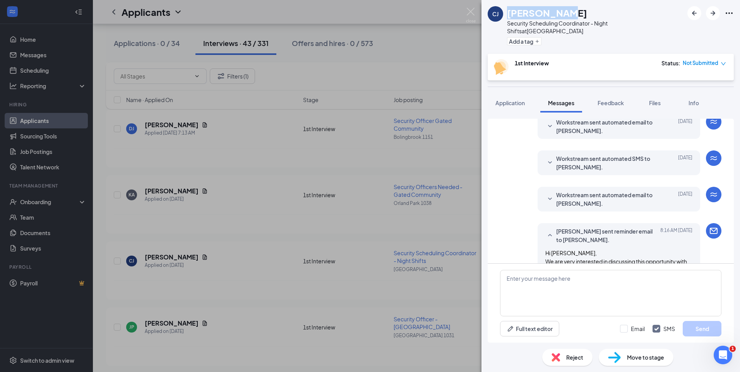
scroll to position [355, 0]
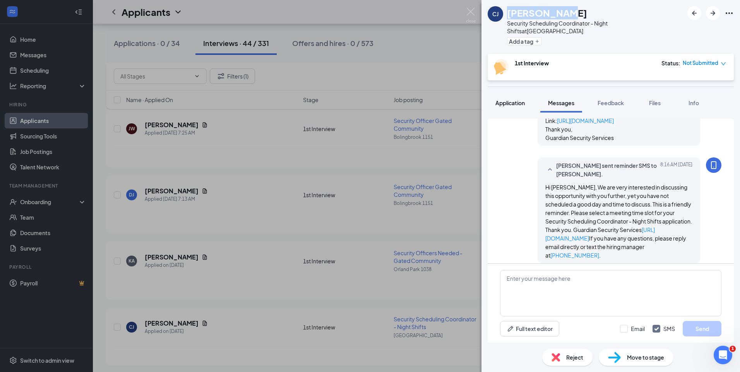
click at [520, 100] on span "Application" at bounding box center [510, 103] width 29 height 7
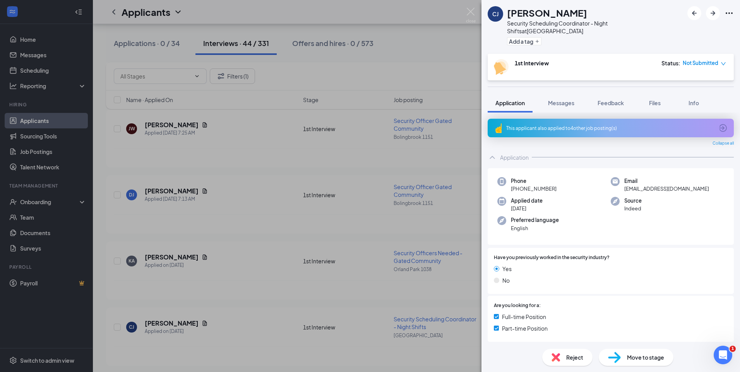
click at [602, 125] on div "This applicant also applied to 4 other job posting(s)" at bounding box center [610, 128] width 208 height 7
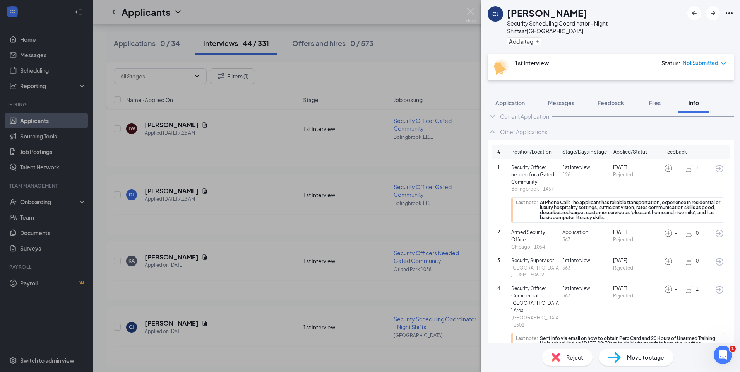
scroll to position [15, 0]
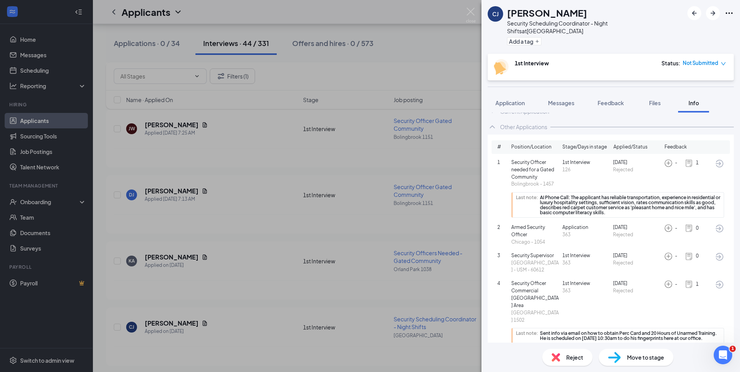
click at [724, 62] on icon "down" at bounding box center [723, 63] width 5 height 3
click at [690, 79] on span "Assign Time" at bounding box center [692, 78] width 30 height 9
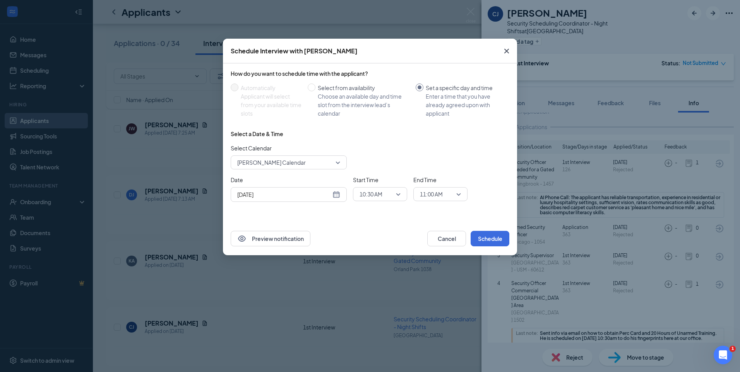
click at [337, 197] on div "[DATE]" at bounding box center [288, 194] width 103 height 9
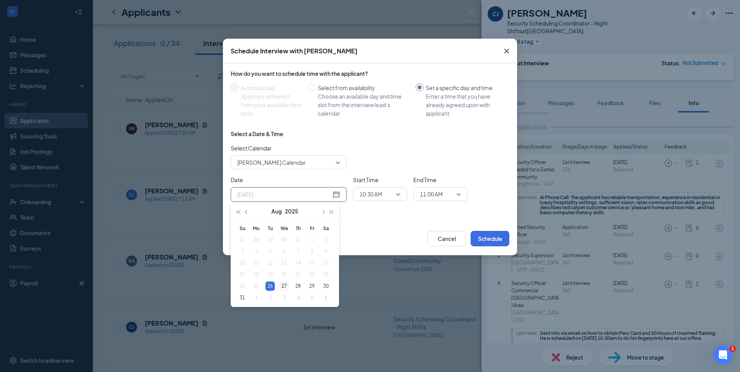
type input "[DATE]"
click at [283, 286] on div "27" at bounding box center [284, 286] width 9 height 9
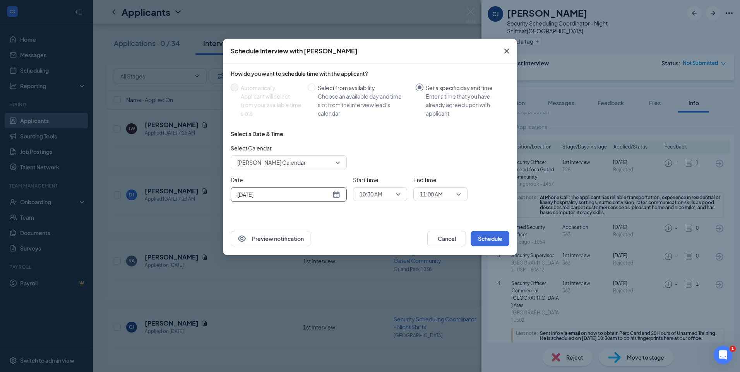
click at [403, 192] on div "10:30 AM" at bounding box center [380, 194] width 54 height 14
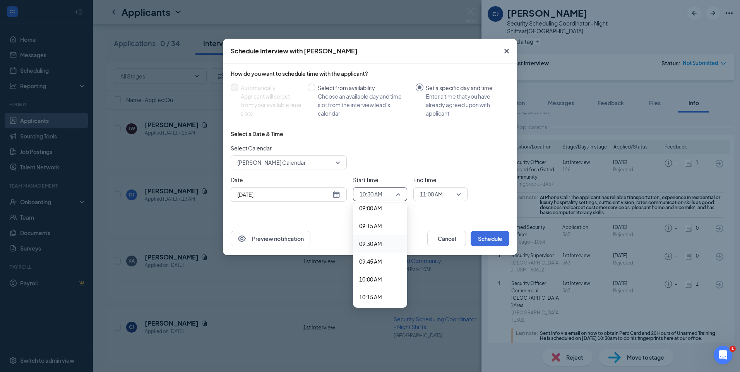
scroll to position [629, 0]
click at [378, 244] on span "09:15 AM" at bounding box center [370, 245] width 23 height 9
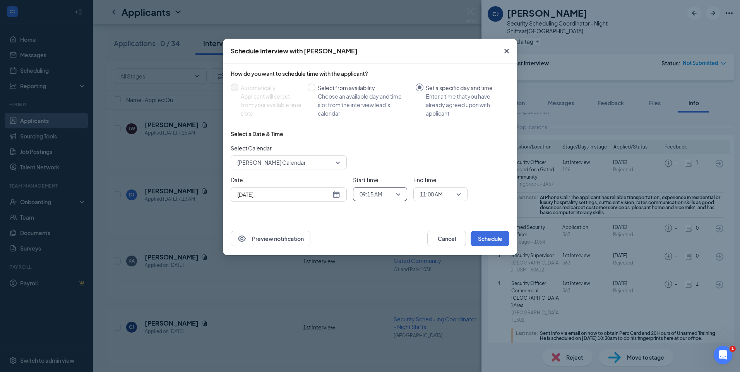
click at [460, 196] on span "11:00 AM" at bounding box center [440, 195] width 41 height 12
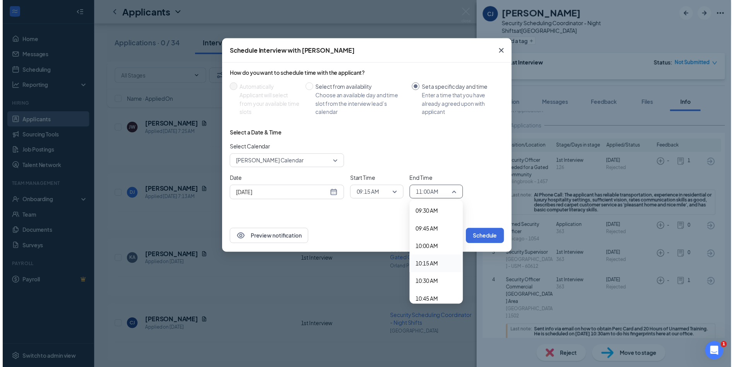
scroll to position [664, 0]
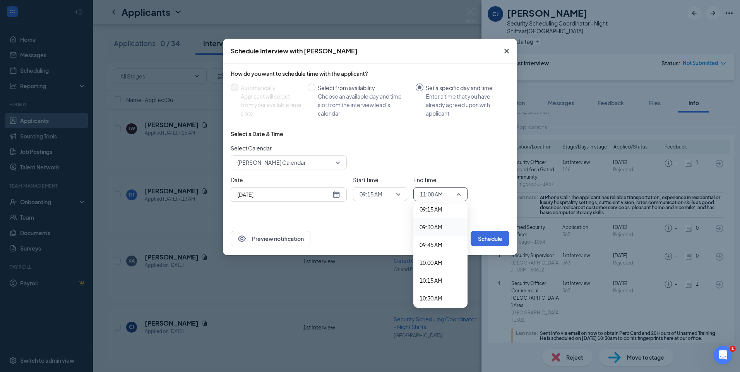
click at [432, 228] on span "09:30 AM" at bounding box center [431, 227] width 23 height 9
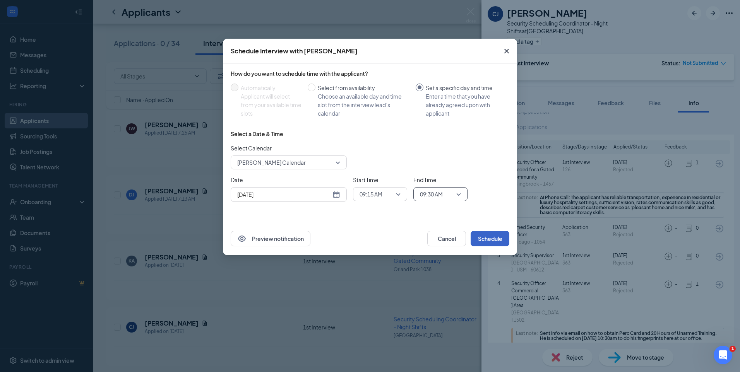
click at [490, 237] on button "Schedule" at bounding box center [490, 238] width 39 height 15
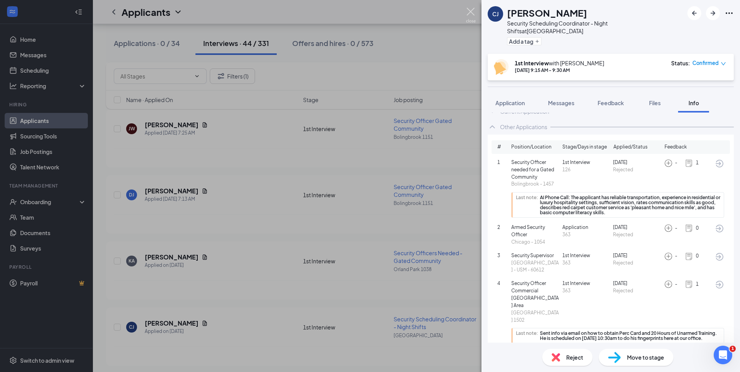
click at [471, 11] on img at bounding box center [471, 15] width 10 height 15
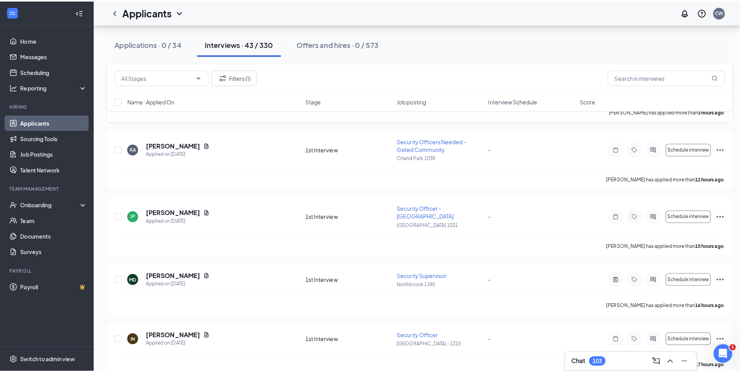
scroll to position [348, 0]
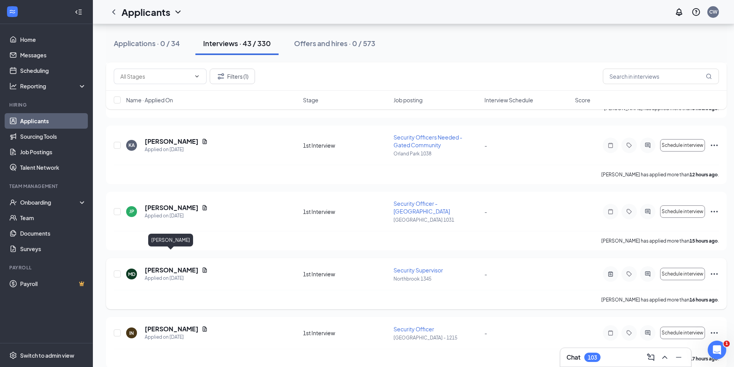
click at [179, 266] on h5 "[PERSON_NAME]" at bounding box center [172, 270] width 54 height 9
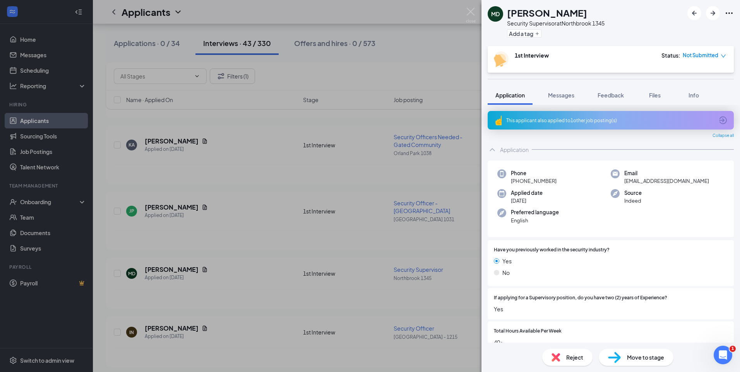
click at [593, 121] on div "This applicant also applied to 1 other job posting(s)" at bounding box center [610, 120] width 208 height 7
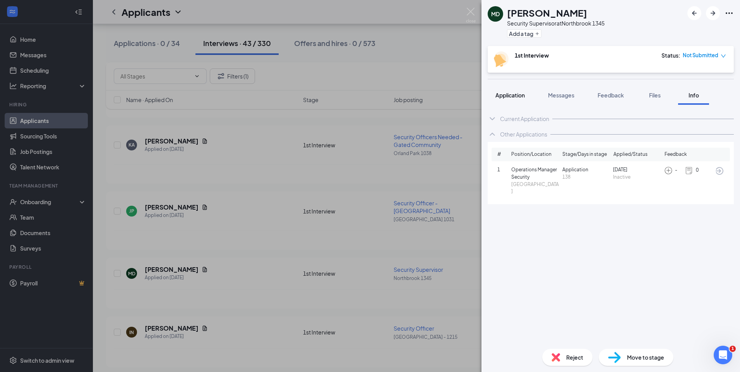
click at [507, 96] on span "Application" at bounding box center [510, 95] width 29 height 7
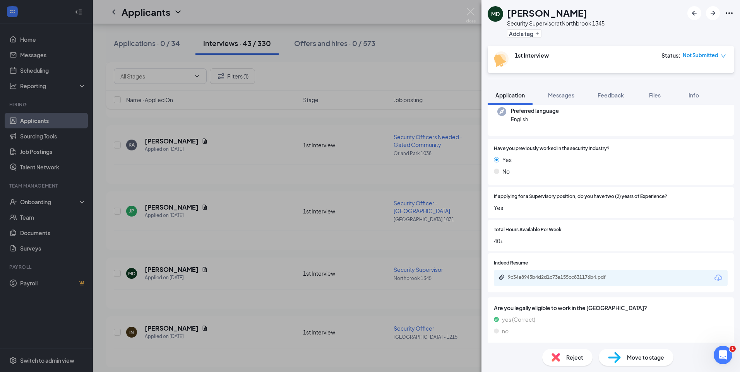
scroll to position [116, 0]
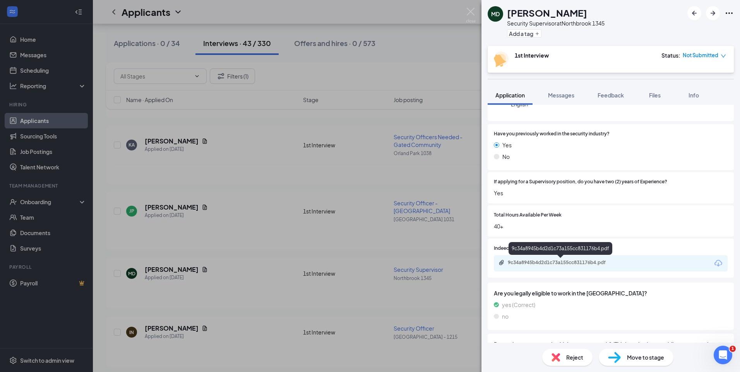
click at [586, 260] on div "9c34a8945b4d2d1c73a155cc831176b4.pdf" at bounding box center [562, 263] width 108 height 6
click at [612, 96] on span "Feedback" at bounding box center [611, 95] width 26 height 7
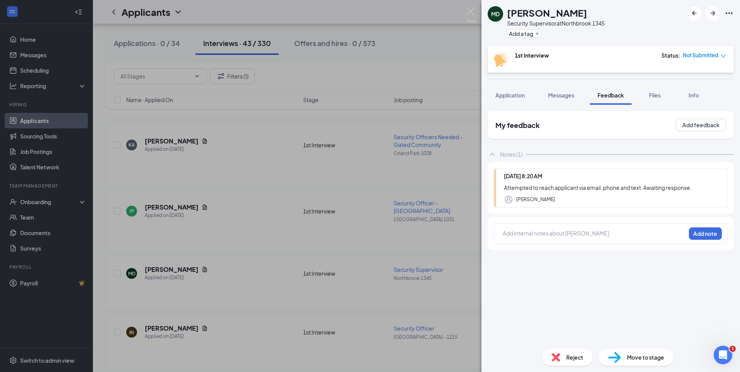
click at [524, 96] on span "Application" at bounding box center [510, 95] width 29 height 7
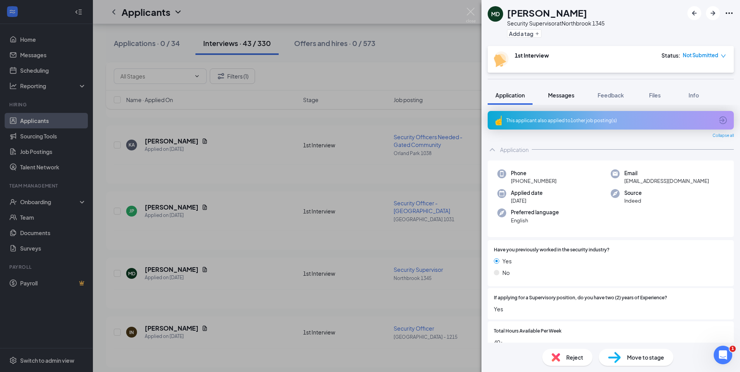
click at [571, 98] on span "Messages" at bounding box center [561, 95] width 26 height 7
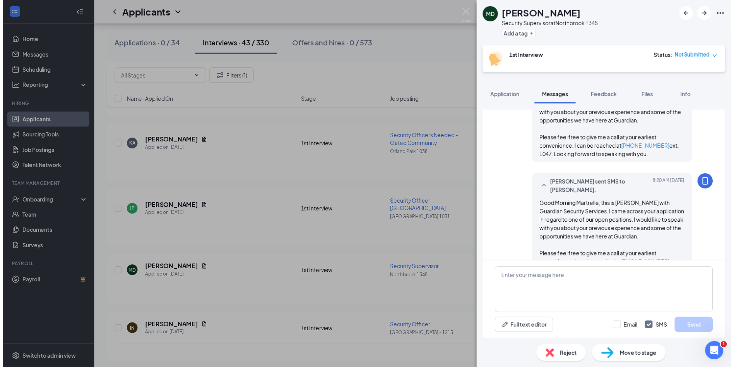
scroll to position [553, 0]
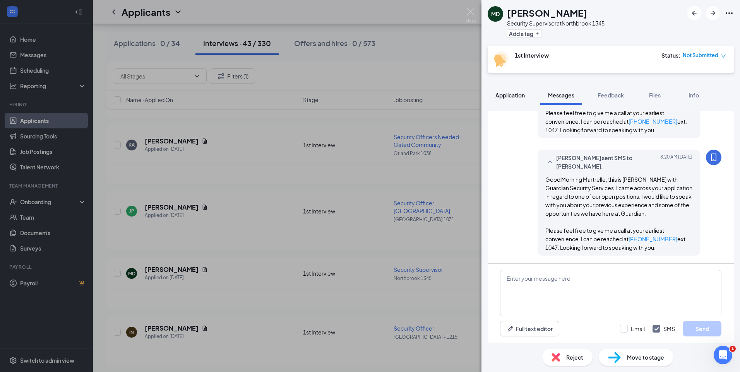
click at [511, 91] on button "Application" at bounding box center [510, 95] width 45 height 19
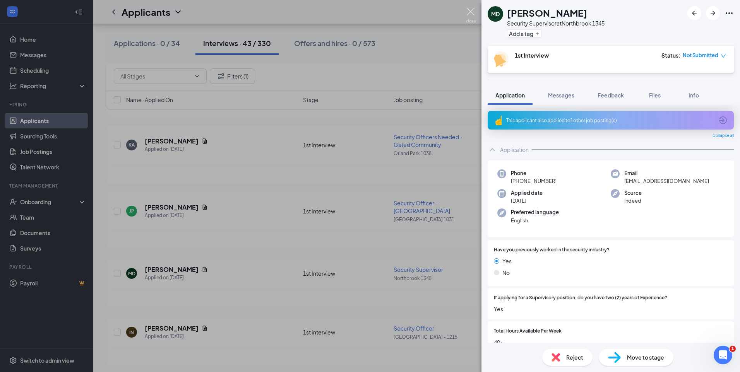
click at [470, 13] on img at bounding box center [471, 15] width 10 height 15
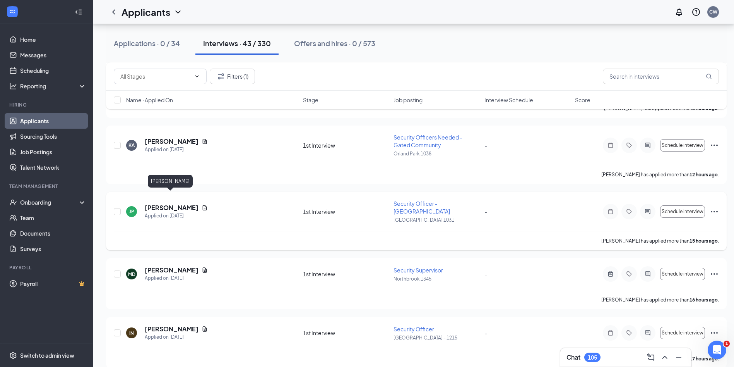
click at [181, 203] on h5 "[PERSON_NAME]" at bounding box center [172, 207] width 54 height 9
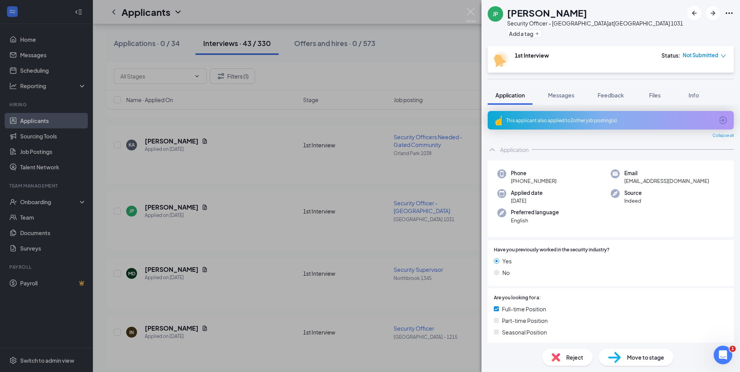
click at [589, 118] on div "This applicant also applied to 2 other job posting(s)" at bounding box center [610, 120] width 208 height 7
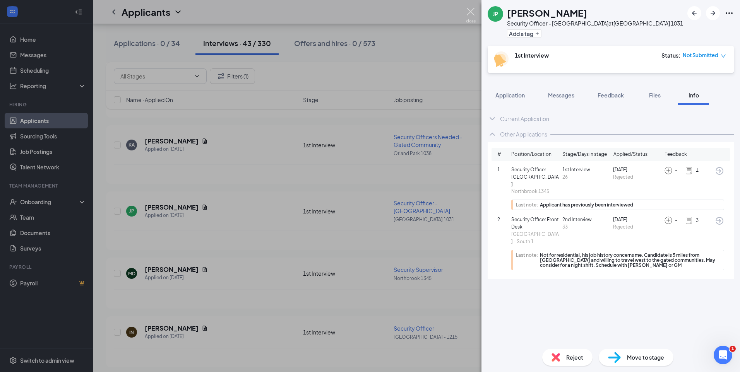
click at [472, 10] on img at bounding box center [471, 15] width 10 height 15
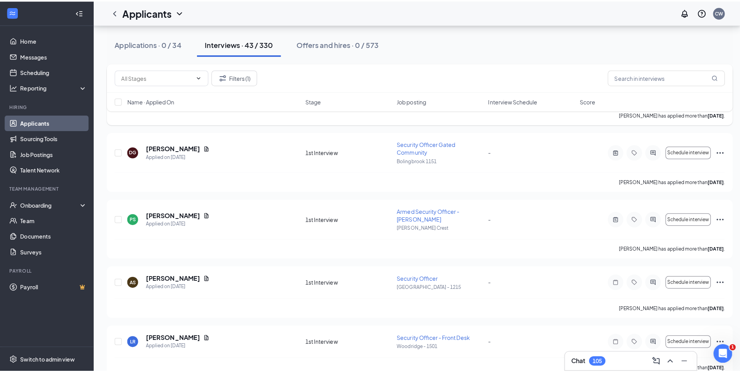
scroll to position [852, 0]
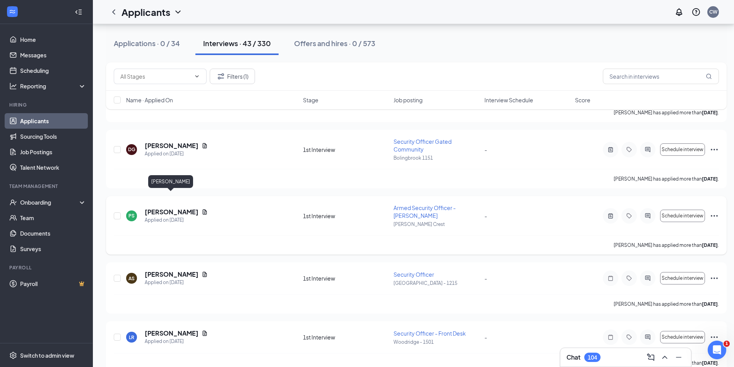
click at [181, 208] on h5 "[PERSON_NAME]" at bounding box center [172, 212] width 54 height 9
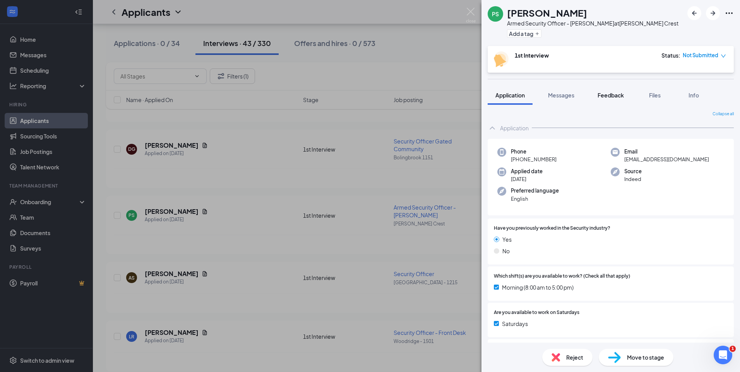
click at [627, 95] on button "Feedback" at bounding box center [611, 95] width 42 height 19
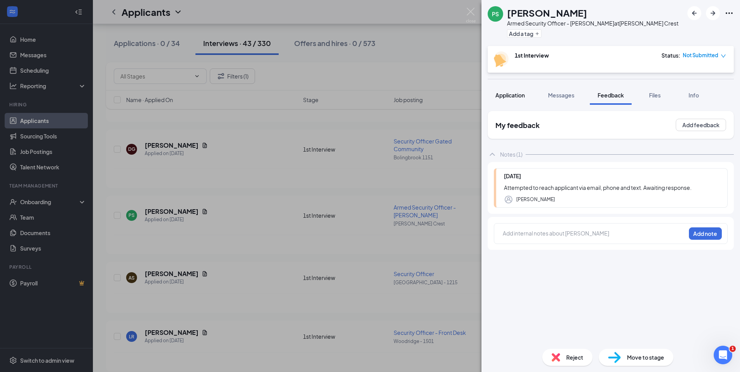
click at [516, 95] on span "Application" at bounding box center [510, 95] width 29 height 7
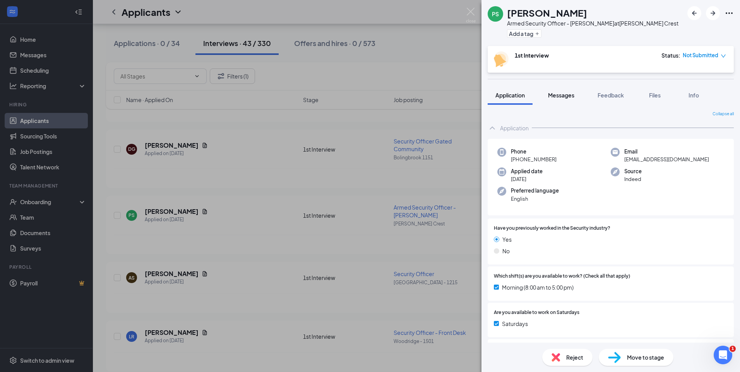
click at [561, 96] on span "Messages" at bounding box center [561, 95] width 26 height 7
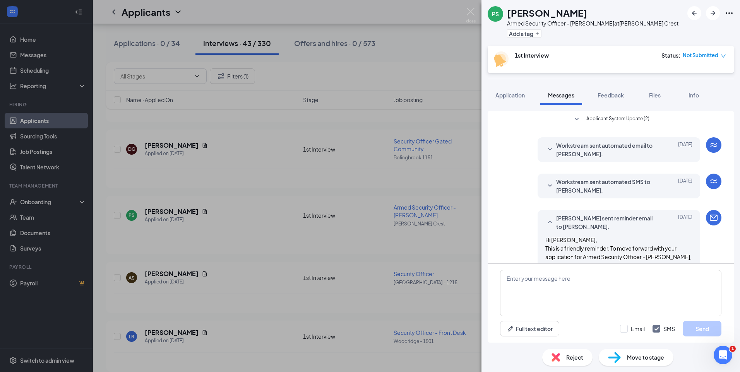
drag, startPoint x: 523, startPoint y: 98, endPoint x: 460, endPoint y: 23, distance: 98.1
click at [523, 98] on span "Application" at bounding box center [510, 95] width 29 height 7
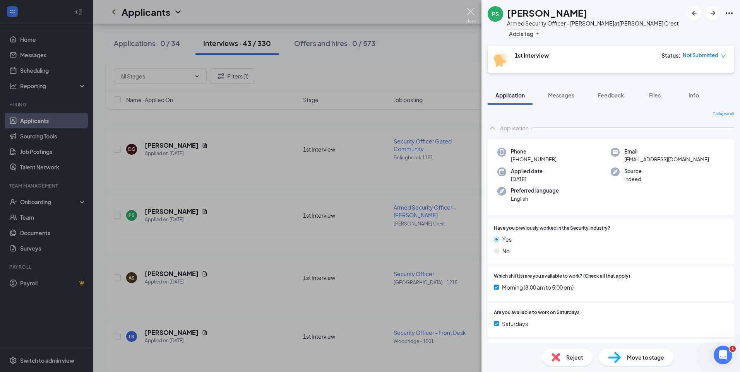
click at [467, 12] on img at bounding box center [471, 15] width 10 height 15
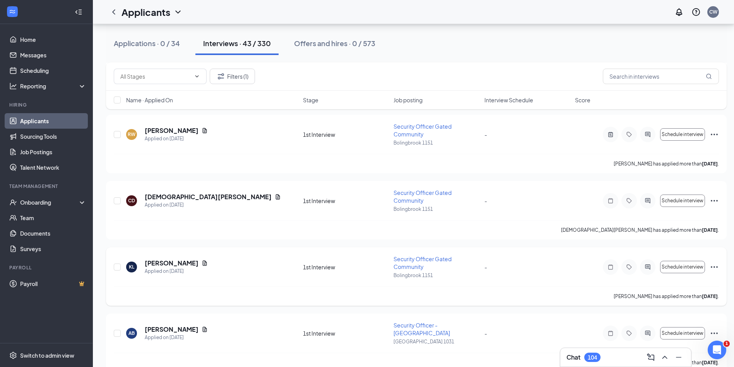
scroll to position [1471, 0]
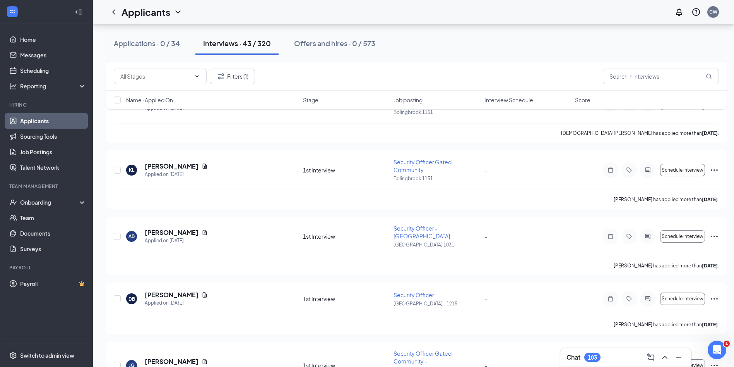
click at [165, 46] on div "Applications · 0 / 34" at bounding box center [147, 43] width 66 height 10
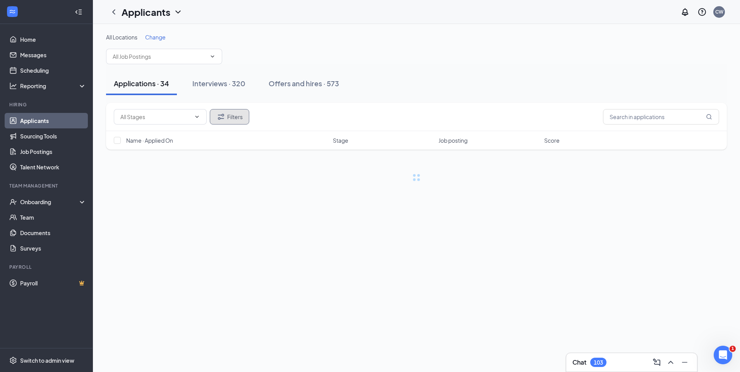
click at [238, 115] on button "Filters" at bounding box center [229, 116] width 39 height 15
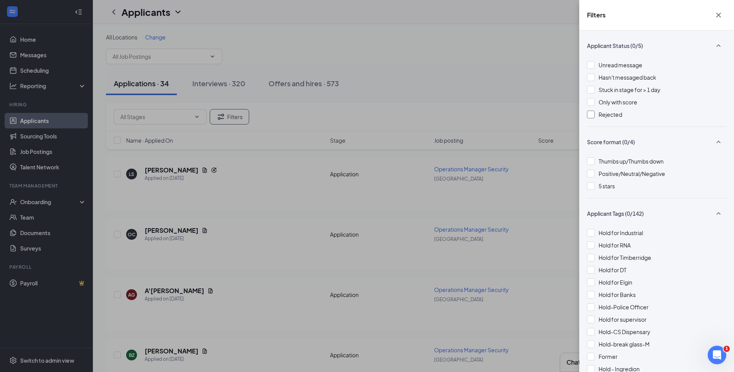
click at [593, 116] on div at bounding box center [591, 115] width 8 height 8
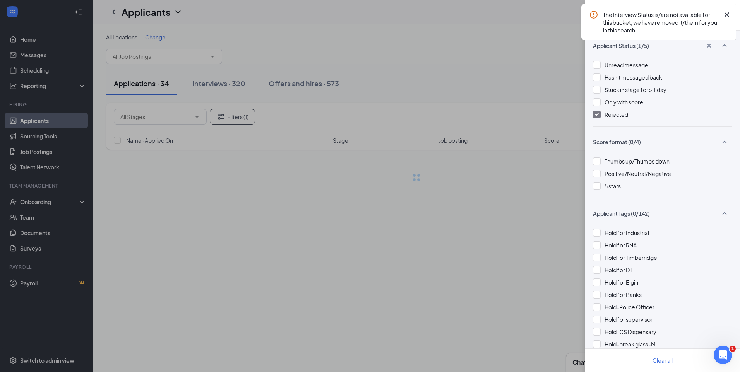
click at [481, 89] on div "Filters Applicant Status (1/5) Unread message Hasn't messaged back Stuck in sta…" at bounding box center [370, 186] width 740 height 372
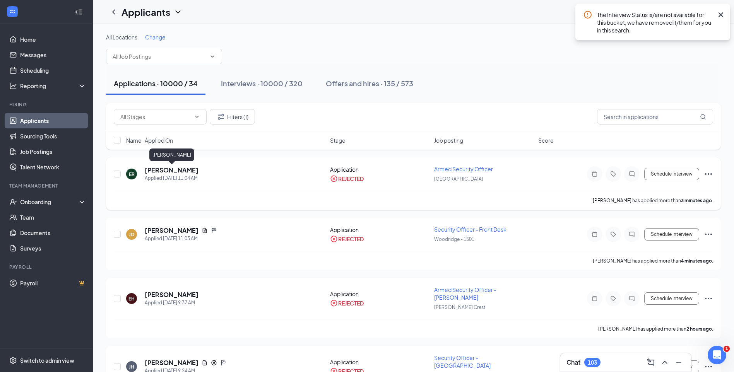
click at [185, 171] on h5 "[PERSON_NAME]" at bounding box center [172, 170] width 54 height 9
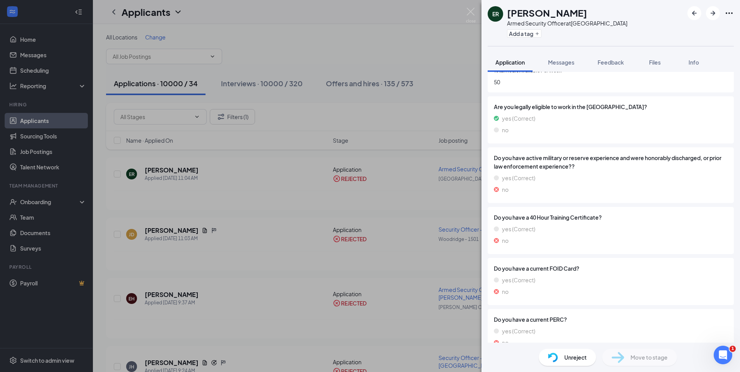
scroll to position [296, 0]
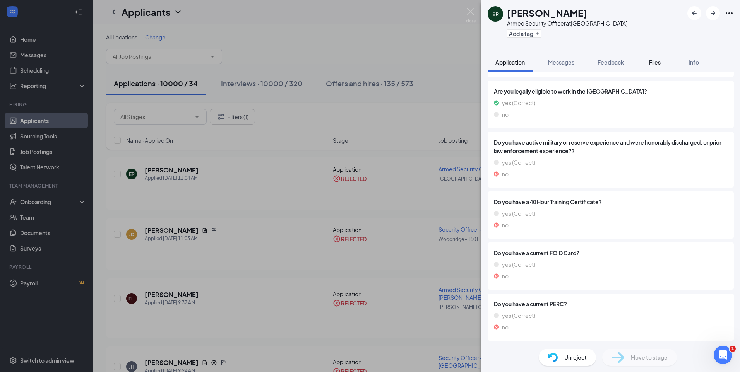
click at [660, 65] on span "Files" at bounding box center [655, 62] width 12 height 7
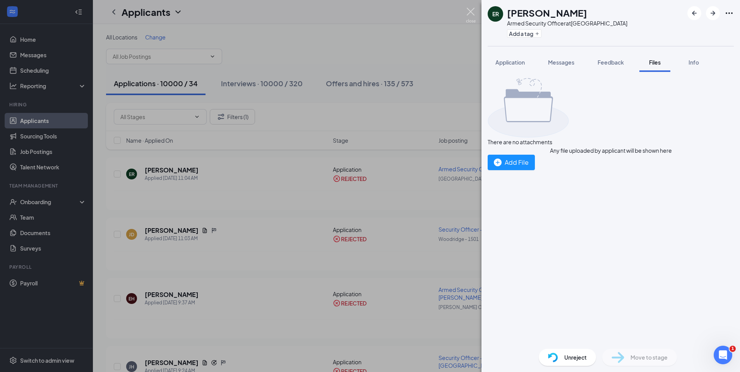
click at [472, 10] on img at bounding box center [471, 15] width 10 height 15
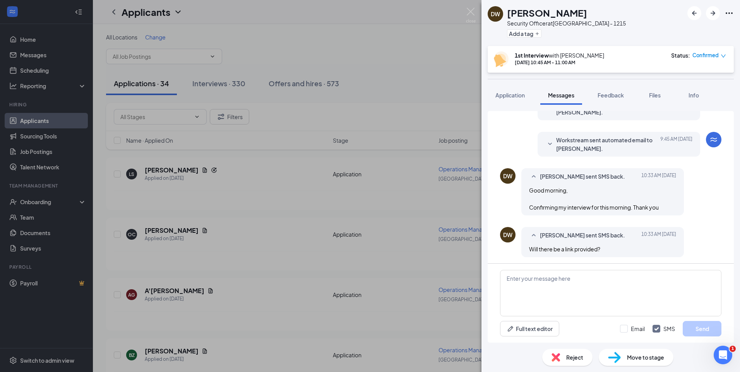
scroll to position [250, 0]
click at [469, 16] on img at bounding box center [471, 15] width 10 height 15
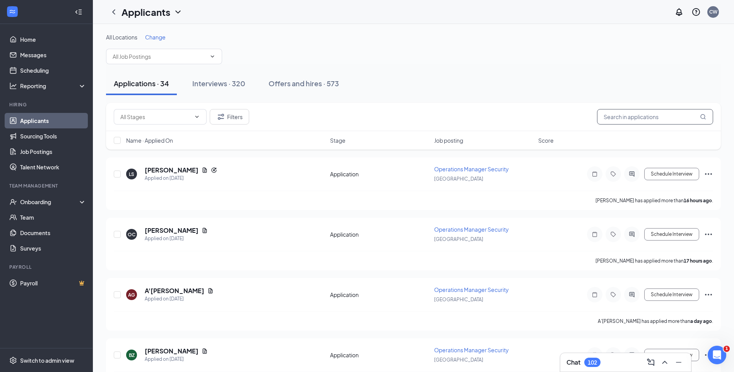
click at [620, 118] on input "text" at bounding box center [655, 116] width 116 height 15
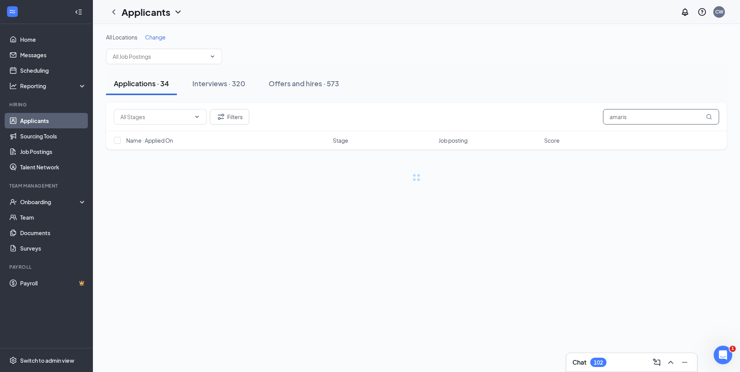
type input "amaris"
click at [234, 87] on div "Interviews · 1 / 320" at bounding box center [234, 84] width 62 height 10
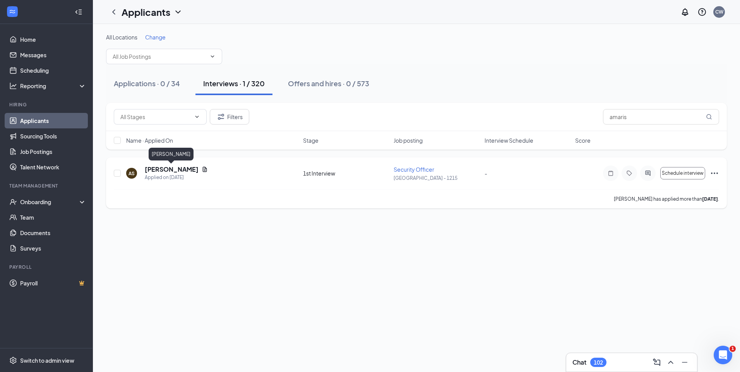
click at [177, 168] on h5 "Amaris Stewart" at bounding box center [172, 169] width 54 height 9
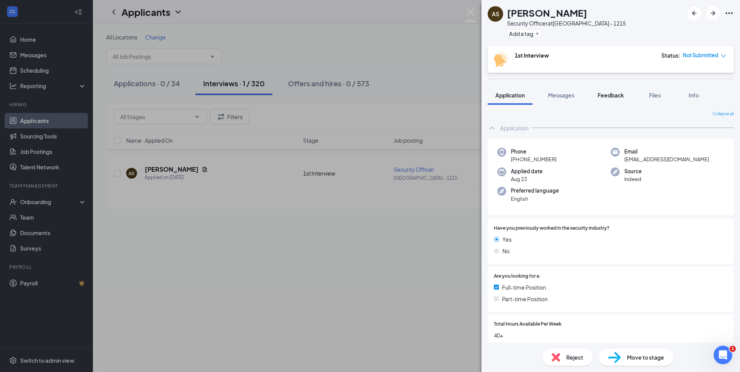
click at [608, 99] on div "Feedback" at bounding box center [611, 95] width 26 height 8
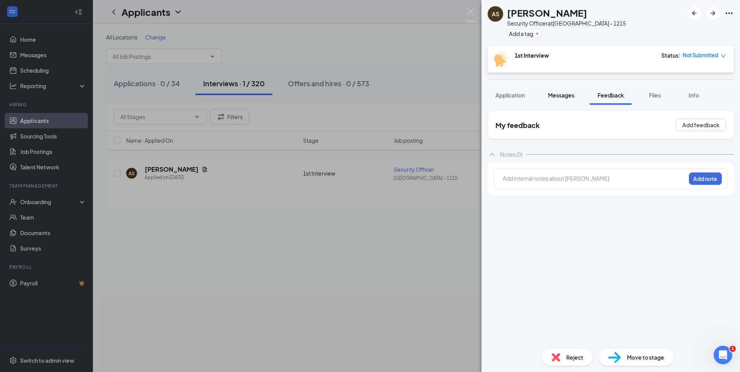
click at [549, 94] on span "Messages" at bounding box center [561, 95] width 26 height 7
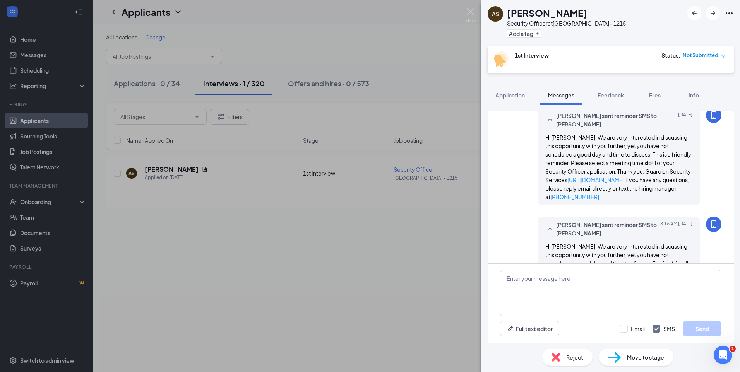
scroll to position [505, 0]
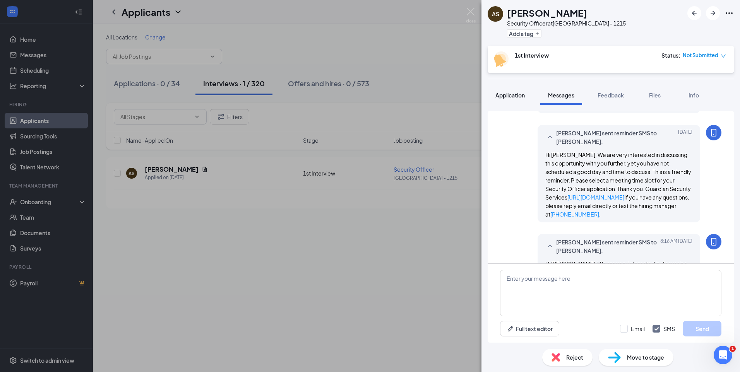
click at [507, 97] on span "Application" at bounding box center [510, 95] width 29 height 7
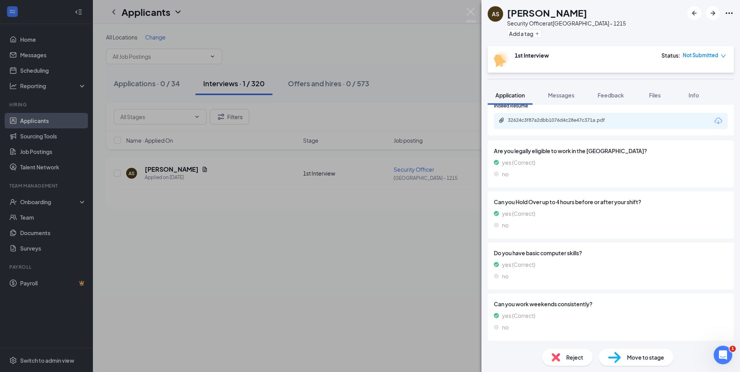
scroll to position [249, 0]
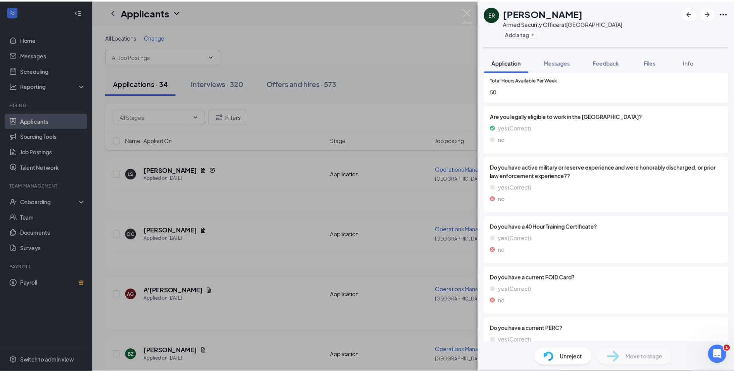
scroll to position [296, 0]
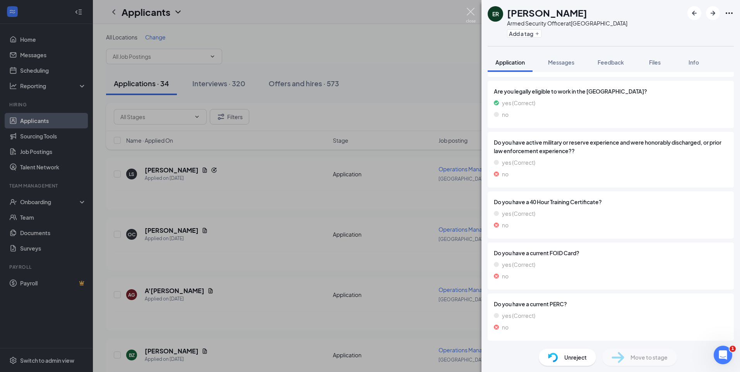
click at [468, 12] on img at bounding box center [471, 15] width 10 height 15
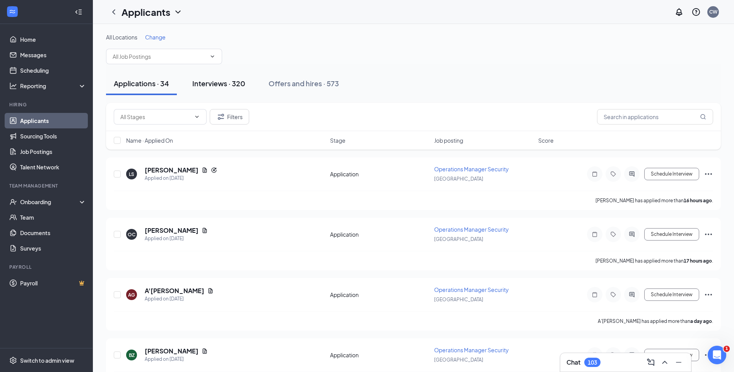
click at [231, 84] on div "Interviews · 320" at bounding box center [218, 84] width 53 height 10
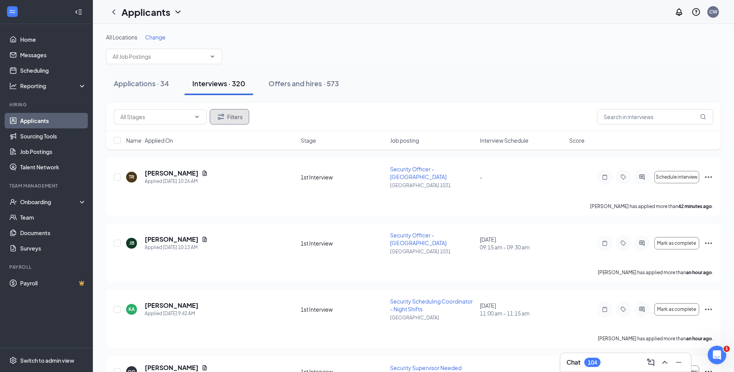
click at [246, 117] on button "Filters" at bounding box center [229, 116] width 39 height 15
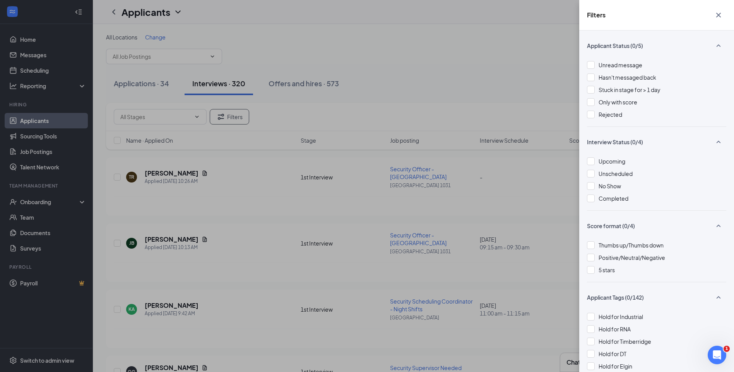
drag, startPoint x: 590, startPoint y: 170, endPoint x: 333, endPoint y: 37, distance: 290.2
click at [590, 170] on div at bounding box center [591, 174] width 8 height 8
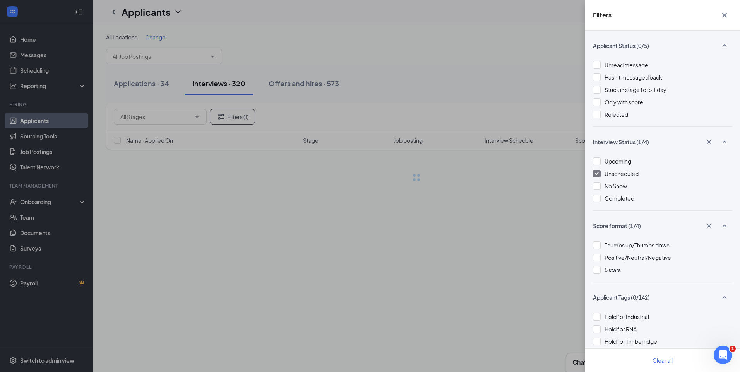
click at [333, 37] on div "Filters Applicant Status (0/5) Unread message Hasn't messaged back Stuck in sta…" at bounding box center [370, 186] width 740 height 372
click at [352, 43] on div "Filters Applicant Status (0/5) Unread message Hasn't messaged back Stuck in sta…" at bounding box center [370, 186] width 740 height 372
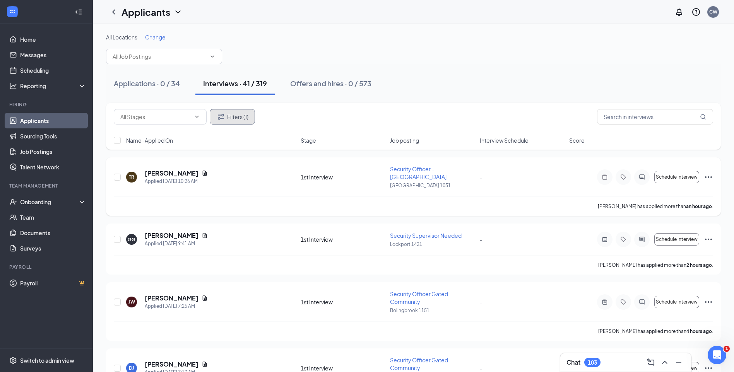
scroll to position [39, 0]
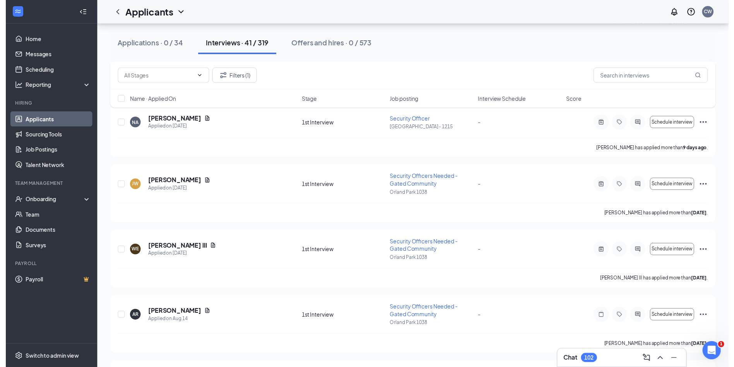
scroll to position [2246, 0]
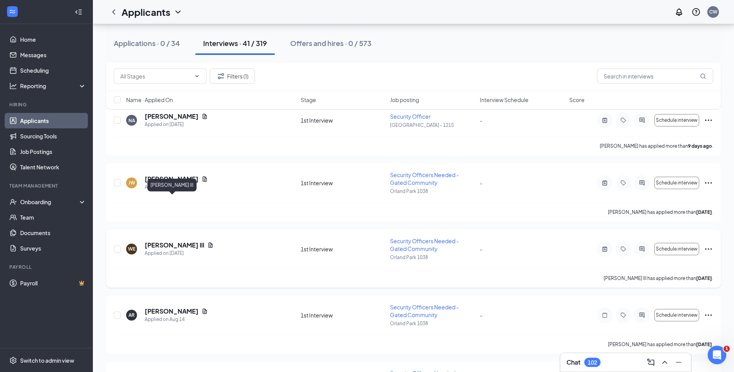
click at [173, 241] on h5 "[PERSON_NAME] lll" at bounding box center [175, 245] width 60 height 9
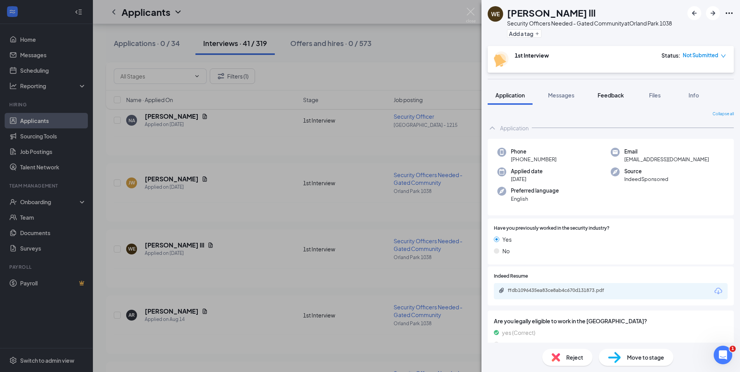
click at [604, 104] on button "Feedback" at bounding box center [611, 95] width 42 height 19
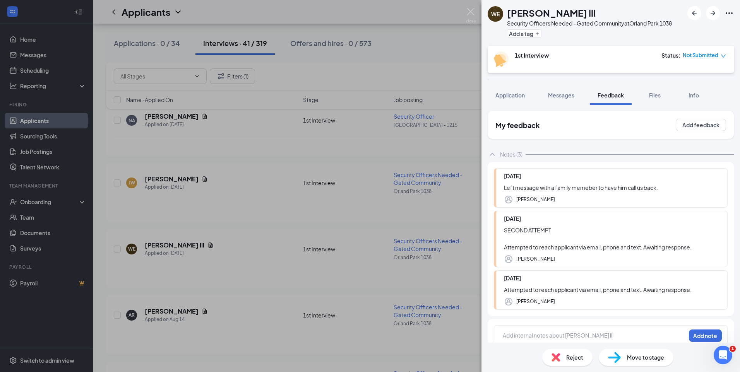
click at [504, 130] on h2 "My feedback" at bounding box center [518, 125] width 44 height 10
click at [513, 97] on span "Application" at bounding box center [510, 95] width 29 height 7
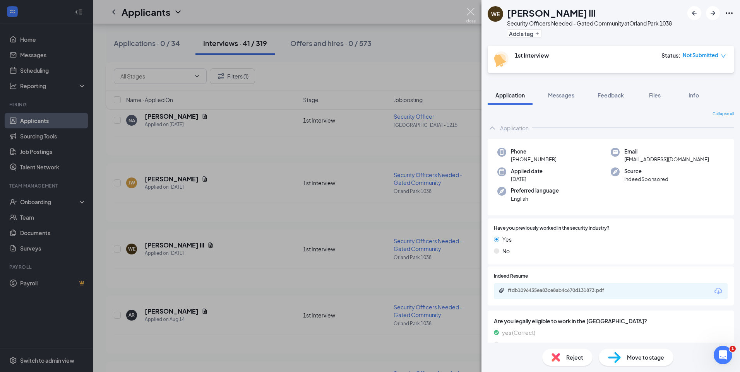
click at [472, 12] on img at bounding box center [471, 15] width 10 height 15
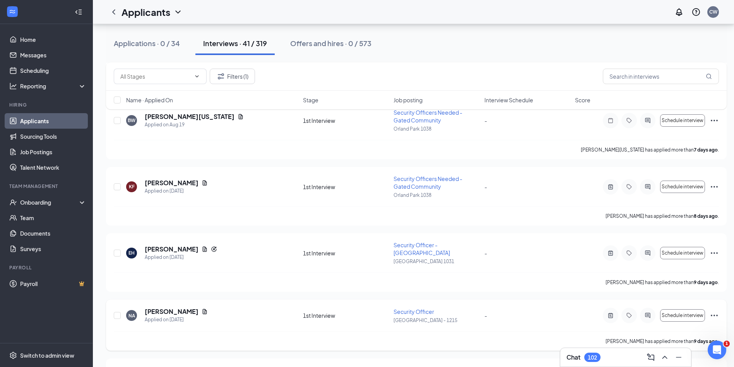
scroll to position [2048, 0]
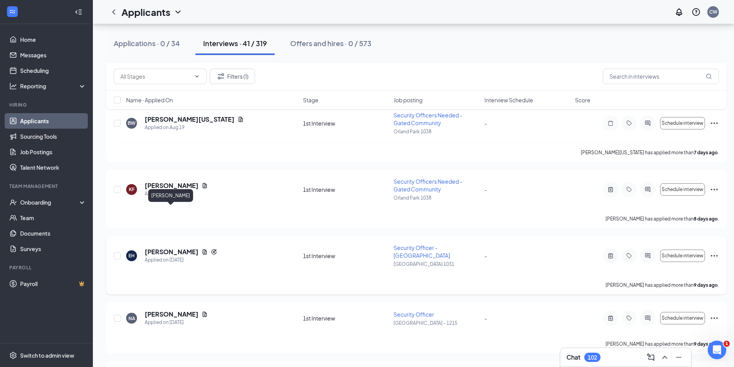
click at [171, 247] on h5 "Elizabeth Harris" at bounding box center [172, 251] width 54 height 9
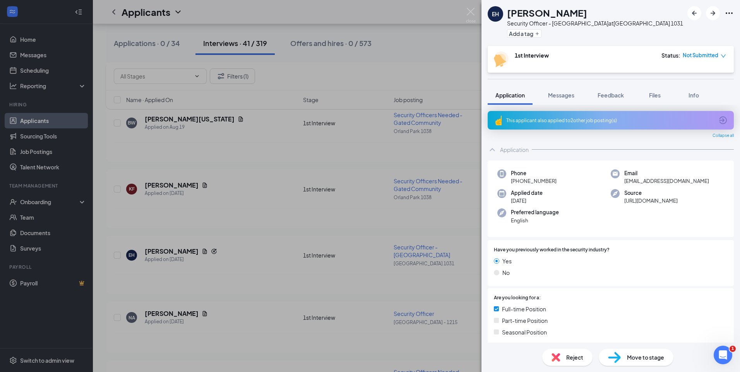
click at [592, 123] on div "This applicant also applied to 2 other job posting(s)" at bounding box center [610, 120] width 208 height 7
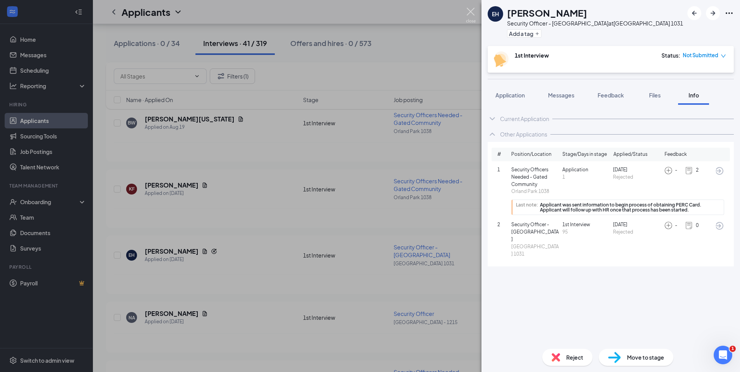
click at [469, 12] on img at bounding box center [471, 15] width 10 height 15
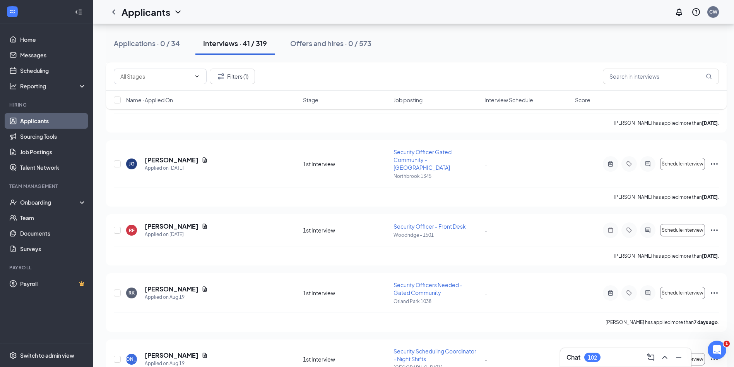
scroll to position [1545, 0]
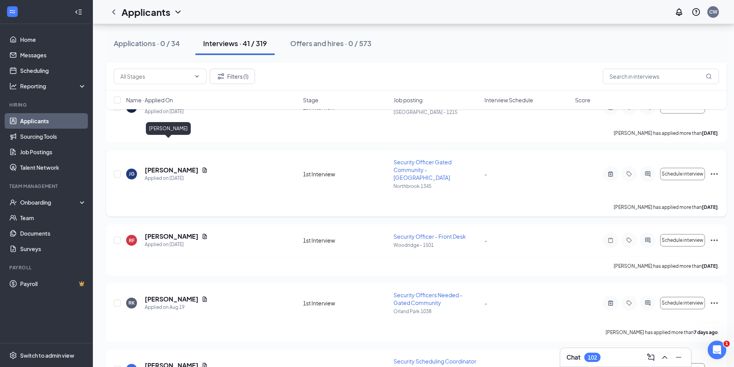
click at [169, 166] on h5 "Joe Gerber" at bounding box center [172, 170] width 54 height 9
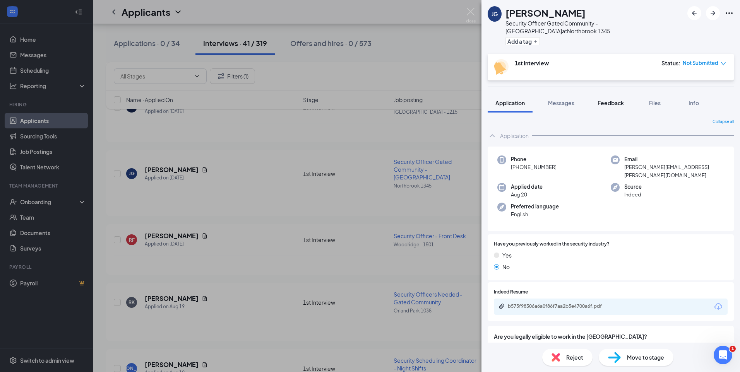
click at [611, 100] on span "Feedback" at bounding box center [611, 103] width 26 height 7
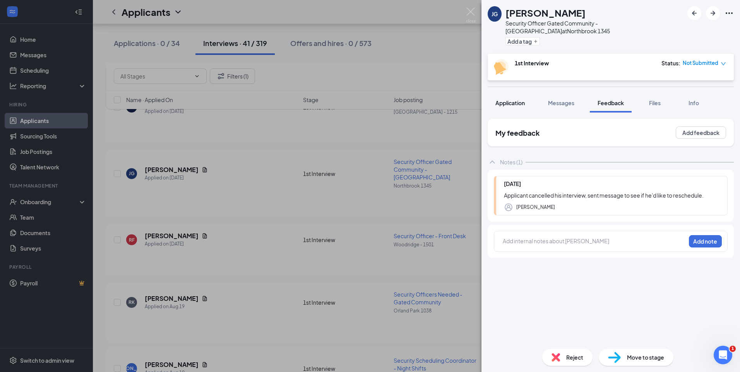
click at [522, 100] on span "Application" at bounding box center [510, 103] width 29 height 7
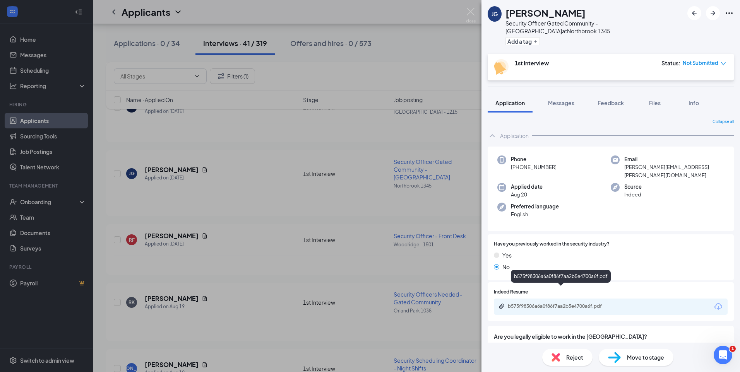
click at [564, 304] on div "b575f98306a6a0f86f7aa2b5e4700a6f.pdf" at bounding box center [562, 307] width 108 height 6
click at [467, 12] on img at bounding box center [471, 15] width 10 height 15
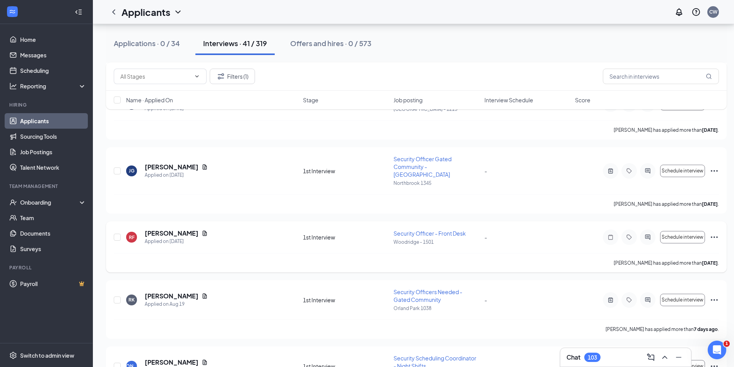
scroll to position [1545, 0]
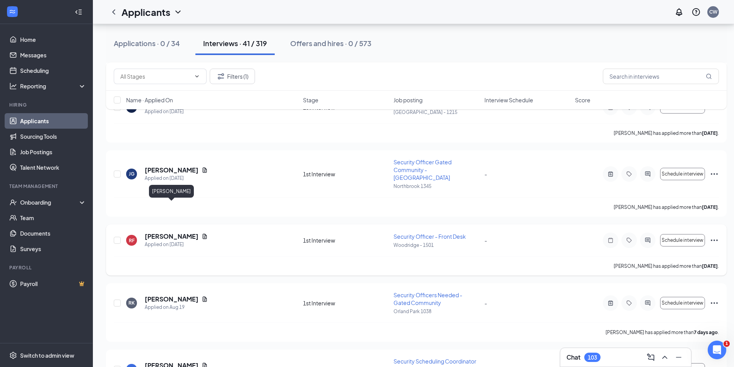
click at [176, 232] on h5 "Raphael Feliciano" at bounding box center [172, 236] width 54 height 9
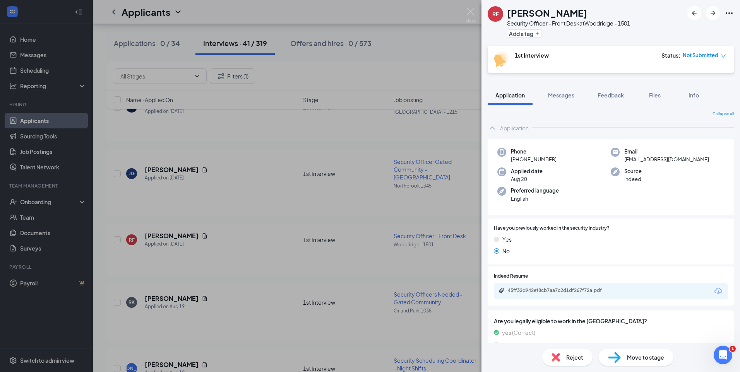
click at [581, 287] on div "45ff32d942ef8cb7aa7c2d1df267f72a.pdf" at bounding box center [611, 291] width 234 height 16
click at [581, 289] on div "45ff32d942ef8cb7aa7c2d1df267f72a.pdf" at bounding box center [562, 291] width 108 height 6
drag, startPoint x: 544, startPoint y: 10, endPoint x: 507, endPoint y: 15, distance: 37.8
click at [507, 15] on div "RF Raphael Feliciano Security Officer - Front Desk at Woodridge - 1501 Add a tag" at bounding box center [559, 23] width 142 height 34
copy h1 "Raphael"
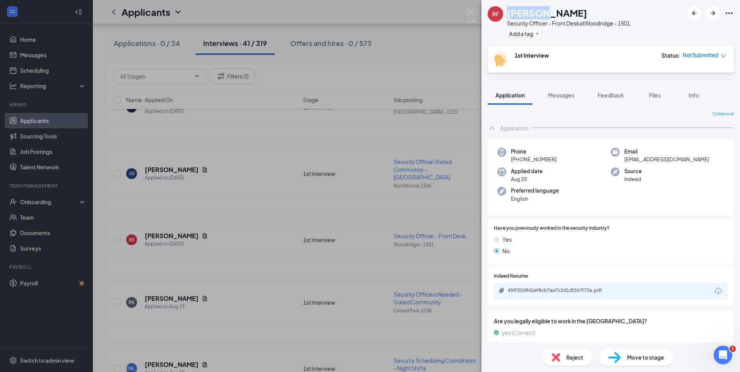
drag, startPoint x: 556, startPoint y: 12, endPoint x: 545, endPoint y: 14, distance: 11.3
click at [545, 14] on h1 "Raphael Feliciano" at bounding box center [547, 12] width 80 height 13
copy h1 "Feliciano"
click at [473, 12] on img at bounding box center [471, 15] width 10 height 15
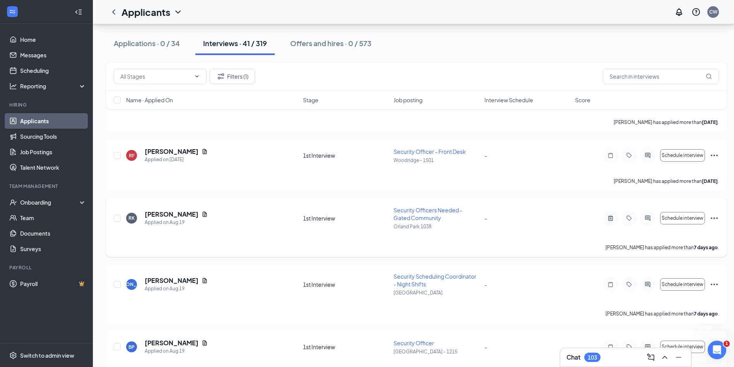
scroll to position [1622, 0]
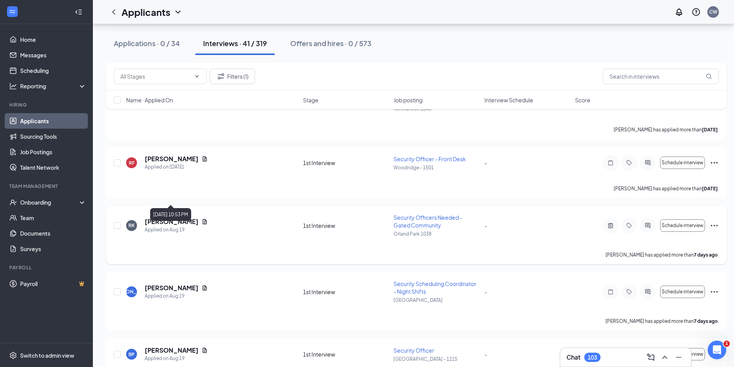
click at [182, 217] on h5 "Roosevelt Kennerson" at bounding box center [172, 221] width 54 height 9
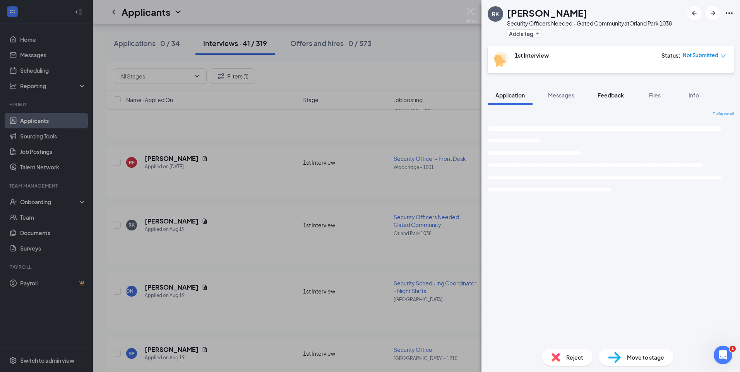
click at [611, 95] on span "Feedback" at bounding box center [611, 95] width 26 height 7
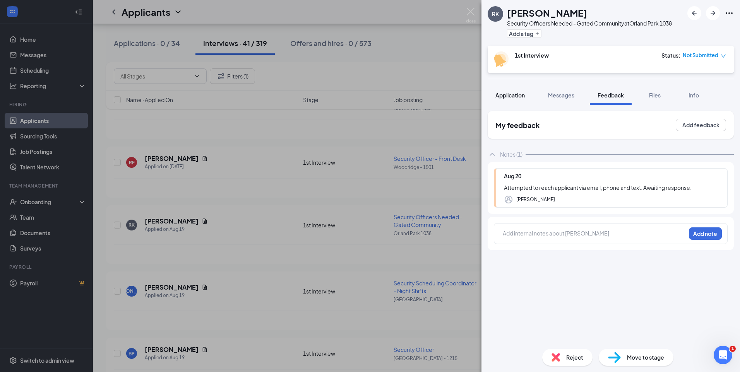
click at [523, 99] on button "Application" at bounding box center [510, 95] width 45 height 19
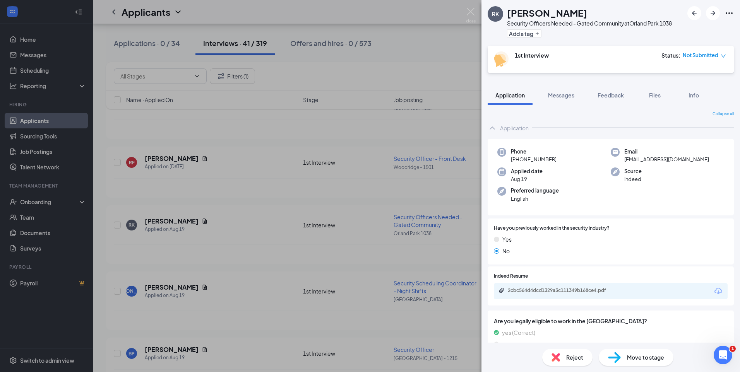
drag, startPoint x: 596, startPoint y: 13, endPoint x: 557, endPoint y: 15, distance: 39.2
click at [557, 15] on div "Roosevelt Kennerson" at bounding box center [589, 12] width 165 height 13
click at [545, 12] on h1 "Roosevelt Kennerson" at bounding box center [547, 12] width 80 height 13
drag, startPoint x: 553, startPoint y: 12, endPoint x: 508, endPoint y: 15, distance: 44.6
click at [508, 15] on h1 "Roosevelt Kennerson" at bounding box center [547, 12] width 80 height 13
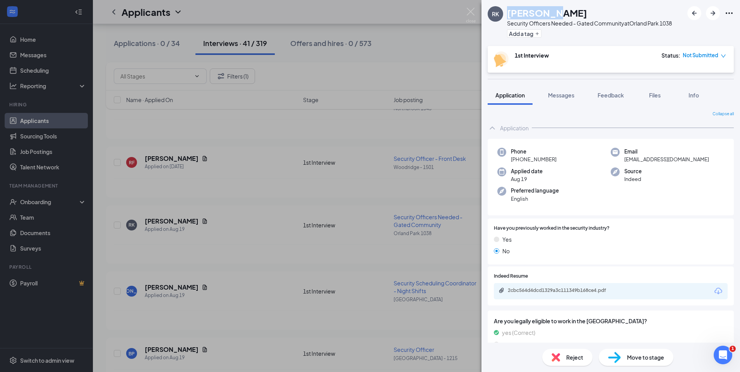
copy h1 "Roosevelt"
click at [478, 7] on div "RK Roosevelt Kennerson Security Officers Needed - Gated Community at Orland Par…" at bounding box center [370, 186] width 740 height 372
click at [470, 12] on img at bounding box center [471, 15] width 10 height 15
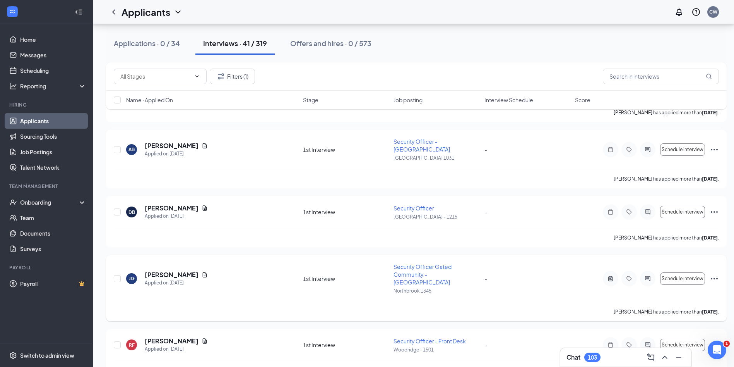
scroll to position [1429, 0]
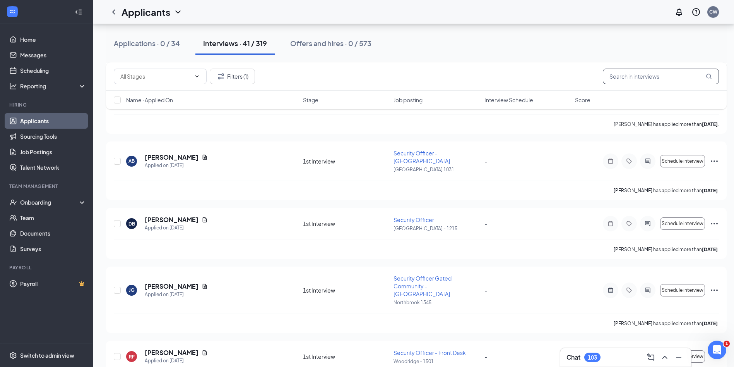
click at [635, 74] on input "text" at bounding box center [661, 76] width 116 height 15
click at [357, 45] on div "Offers and hires · 0 / 573" at bounding box center [330, 43] width 81 height 10
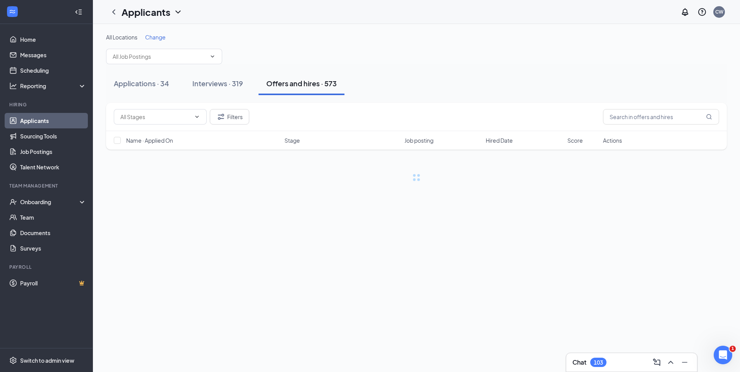
click at [312, 84] on div "Offers and hires · 573" at bounding box center [301, 84] width 70 height 10
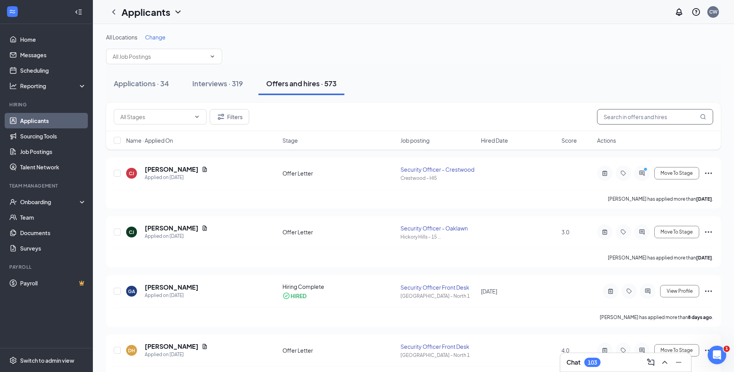
click at [643, 117] on input "text" at bounding box center [655, 116] width 116 height 15
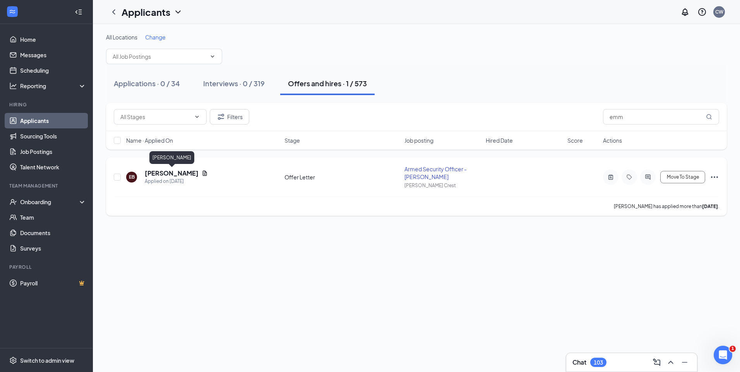
click at [182, 174] on h5 "Emmanuel Blackful" at bounding box center [172, 173] width 54 height 9
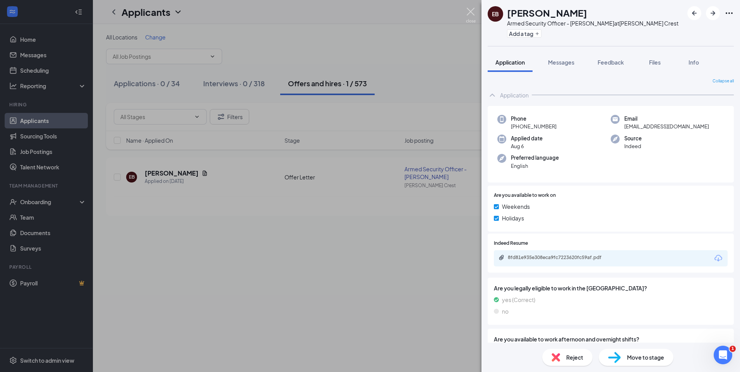
drag, startPoint x: 472, startPoint y: 9, endPoint x: 597, endPoint y: 46, distance: 129.6
click at [472, 9] on img at bounding box center [471, 15] width 10 height 15
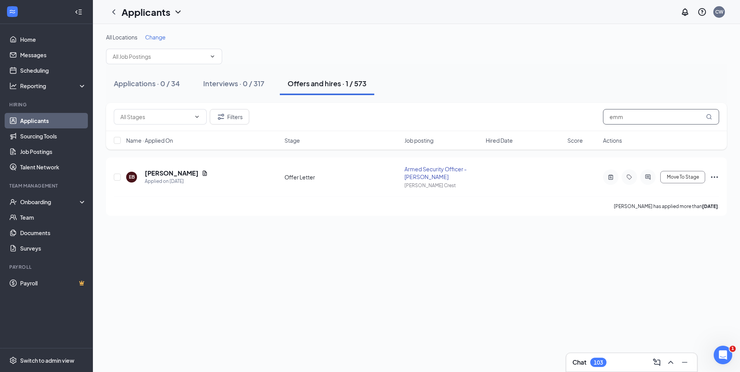
drag, startPoint x: 636, startPoint y: 116, endPoint x: 577, endPoint y: 127, distance: 60.7
click at [585, 127] on div "Filters emm" at bounding box center [416, 117] width 621 height 28
type input "daley"
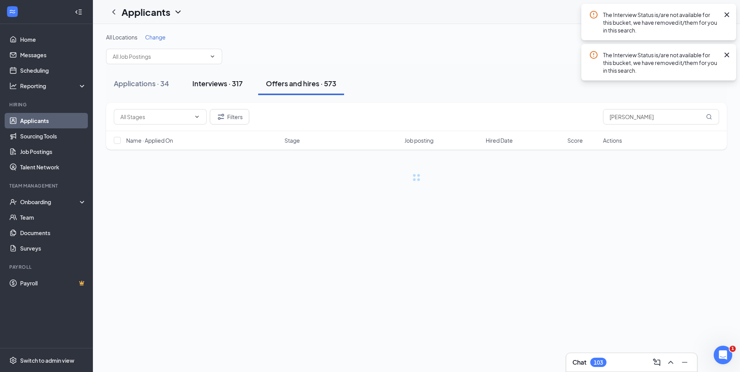
click at [218, 84] on div "Interviews · 317" at bounding box center [217, 84] width 50 height 10
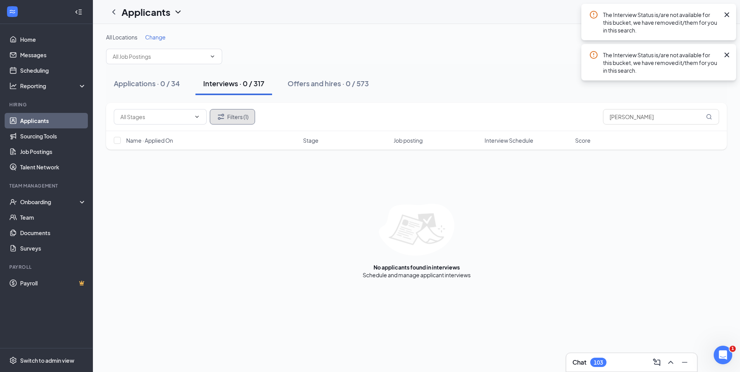
click at [239, 118] on button "Filters (1)" at bounding box center [232, 116] width 45 height 15
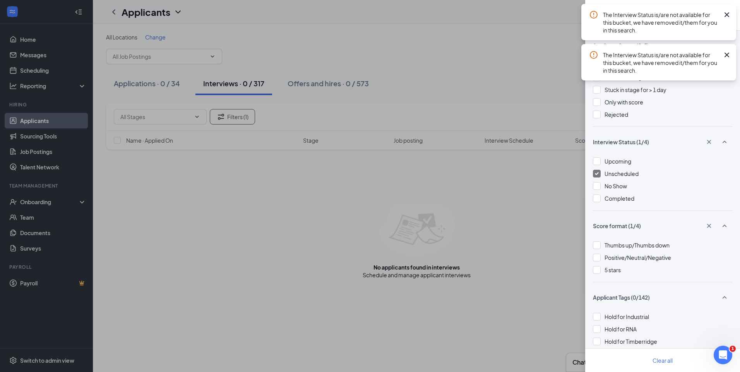
drag, startPoint x: 597, startPoint y: 174, endPoint x: 595, endPoint y: 168, distance: 6.3
click at [597, 173] on img at bounding box center [597, 173] width 4 height 3
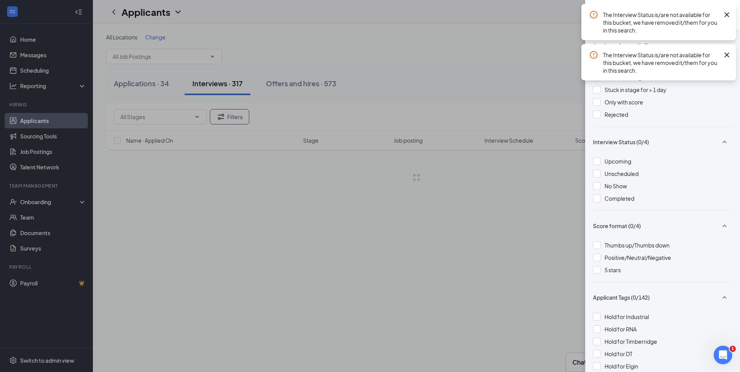
click at [486, 64] on div "Filters Applicant Status (0/5) Unread message Hasn't messaged back Stuck in sta…" at bounding box center [370, 186] width 740 height 372
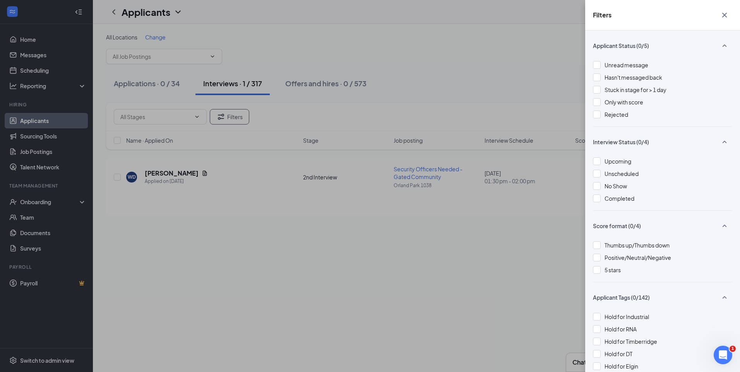
click at [168, 174] on div "Filters Applicant Status (0/5) Unread message Hasn't messaged back Stuck in sta…" at bounding box center [370, 186] width 740 height 372
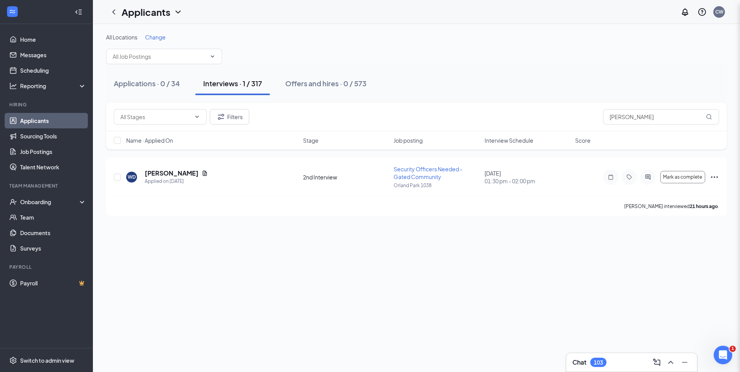
click at [168, 174] on h5 "William Daley" at bounding box center [172, 173] width 54 height 9
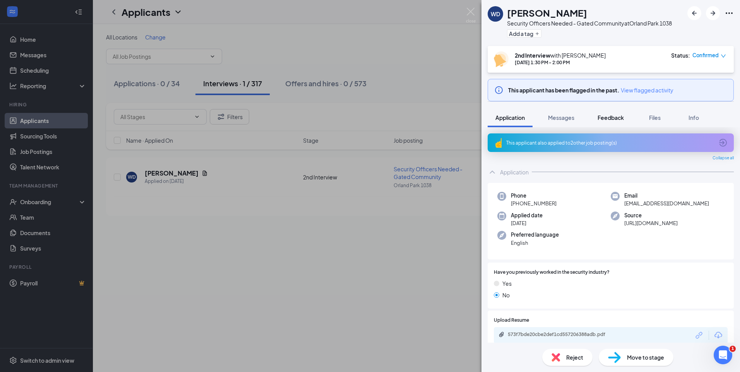
click at [622, 115] on span "Feedback" at bounding box center [611, 117] width 26 height 7
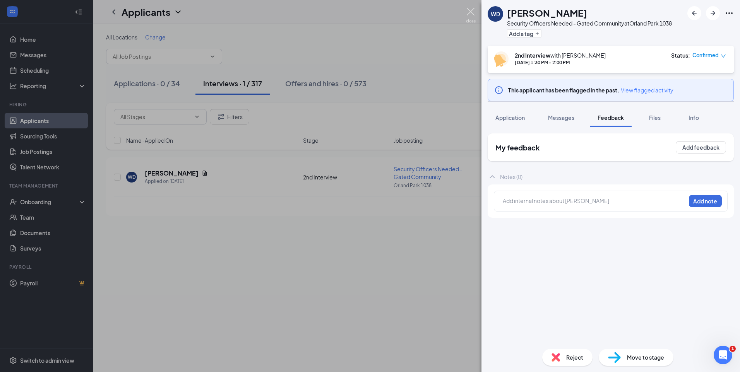
click at [470, 14] on img at bounding box center [471, 15] width 10 height 15
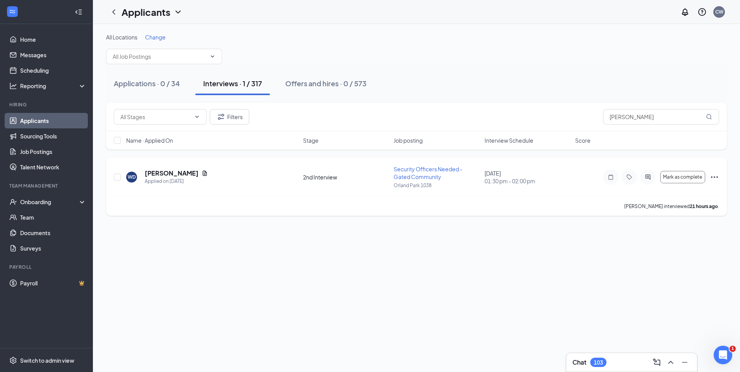
click at [719, 176] on icon "Ellipses" at bounding box center [714, 177] width 9 height 9
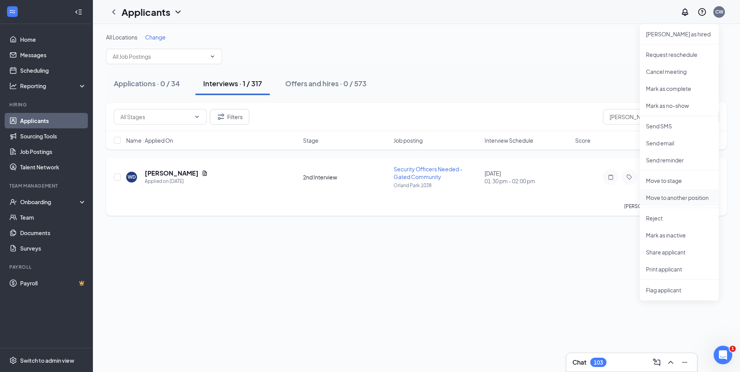
click at [676, 199] on p "Move to another position" at bounding box center [679, 198] width 67 height 8
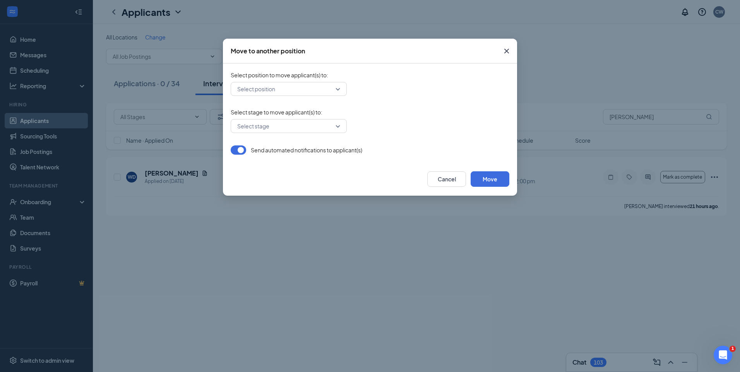
click at [290, 88] on input "search" at bounding box center [285, 88] width 101 height 13
type input "oak bro"
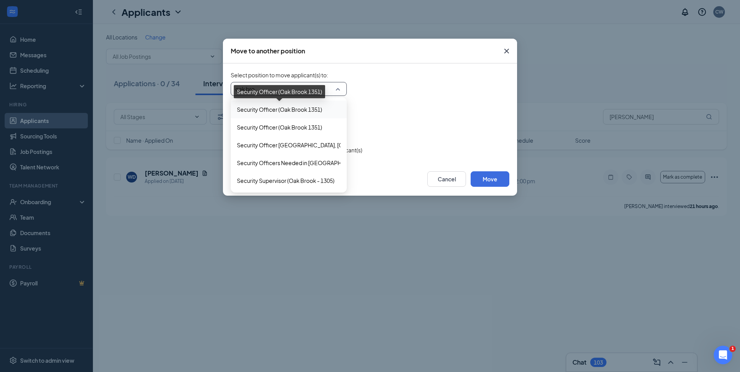
click at [310, 106] on span "Security Officer (Oak Brook 1351)" at bounding box center [279, 109] width 85 height 9
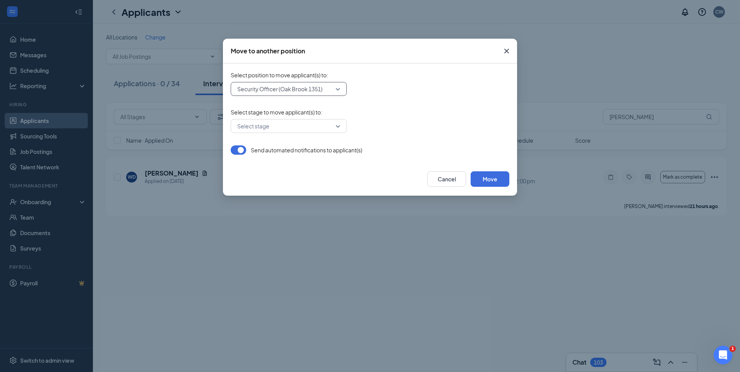
click at [295, 125] on input "search" at bounding box center [285, 126] width 101 height 13
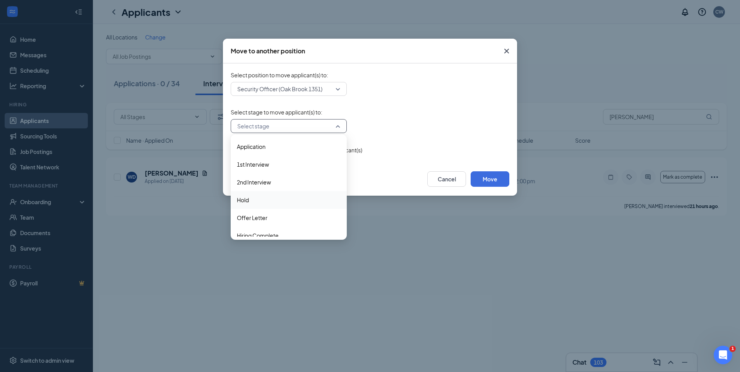
drag, startPoint x: 250, startPoint y: 199, endPoint x: 263, endPoint y: 192, distance: 14.6
click at [250, 199] on span "Hold" at bounding box center [289, 200] width 104 height 9
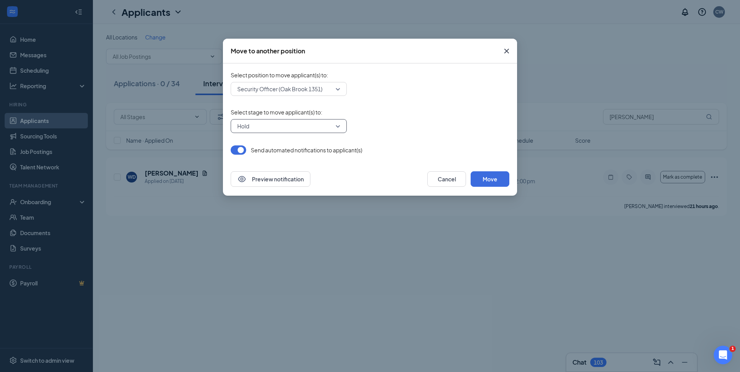
drag, startPoint x: 239, startPoint y: 153, endPoint x: 246, endPoint y: 154, distance: 7.8
click at [240, 153] on button "button" at bounding box center [238, 150] width 15 height 9
click at [484, 174] on button "Move" at bounding box center [490, 179] width 39 height 15
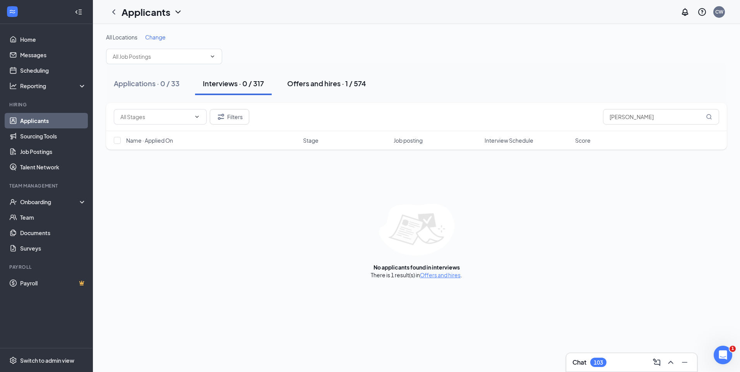
click at [314, 82] on div "Offers and hires · 1 / 574" at bounding box center [326, 84] width 79 height 10
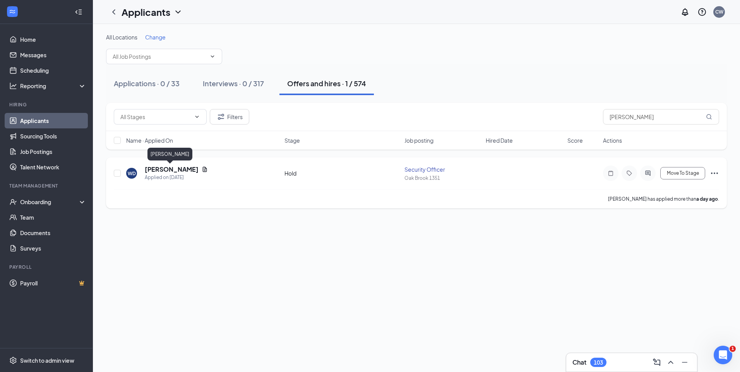
click at [152, 168] on h5 "William Daley" at bounding box center [172, 169] width 54 height 9
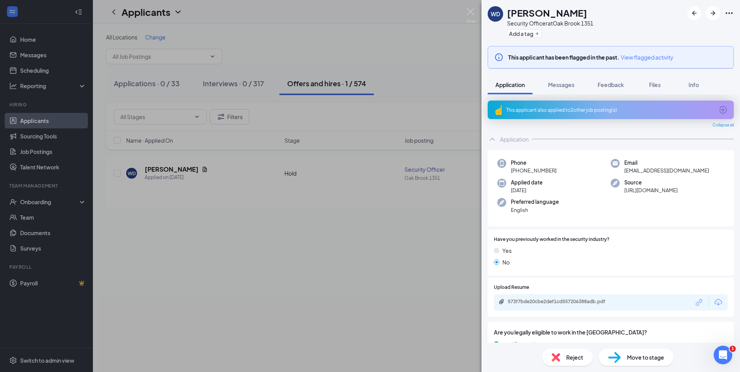
click at [640, 357] on span "Move to stage" at bounding box center [645, 357] width 37 height 9
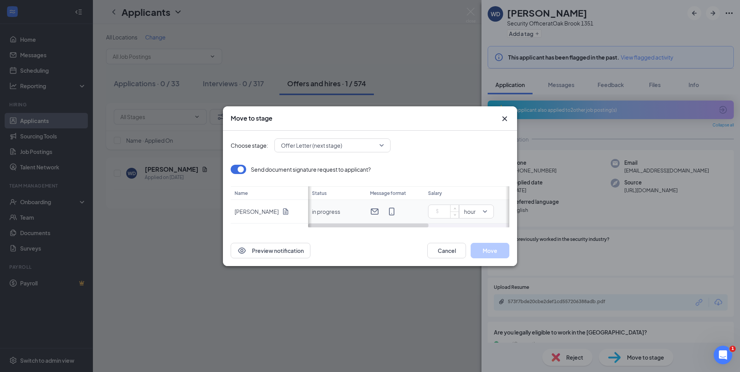
click at [438, 213] on input at bounding box center [445, 212] width 27 height 12
type input "19"
drag, startPoint x: 426, startPoint y: 228, endPoint x: 457, endPoint y: 227, distance: 31.4
click at [457, 227] on div "Choose stage: Offer Letter (next stage) Send document signature request to appl…" at bounding box center [370, 183] width 279 height 105
drag, startPoint x: 420, startPoint y: 226, endPoint x: 475, endPoint y: 228, distance: 55.0
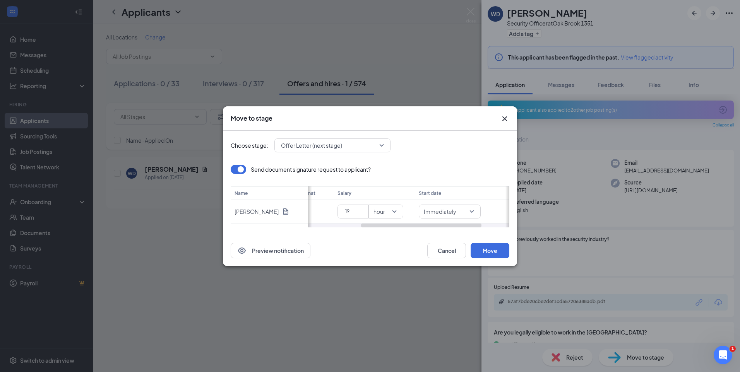
click at [475, 228] on div "Choose stage: Offer Letter (next stage) Send document signature request to appl…" at bounding box center [370, 183] width 279 height 105
click at [470, 215] on span "Immediately" at bounding box center [448, 212] width 52 height 8
click at [455, 198] on span "Specific date" at bounding box center [441, 197] width 34 height 9
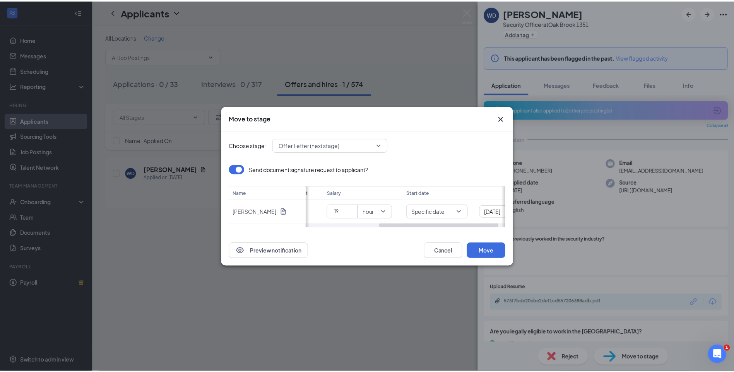
scroll to position [0, 136]
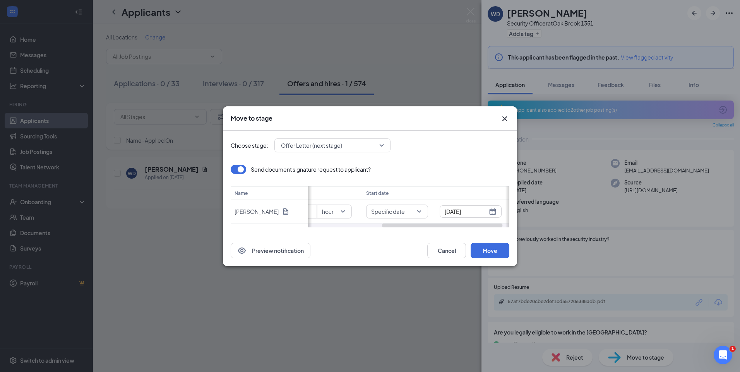
drag, startPoint x: 479, startPoint y: 224, endPoint x: 511, endPoint y: 225, distance: 32.5
click at [511, 225] on div "Choose stage: Offer Letter (next stage) Send document signature request to appl…" at bounding box center [370, 183] width 294 height 105
click at [491, 212] on div "Aug 26, 2025" at bounding box center [471, 212] width 52 height 9
type input "Sep 4, 2025"
click at [465, 225] on div "4" at bounding box center [460, 225] width 9 height 9
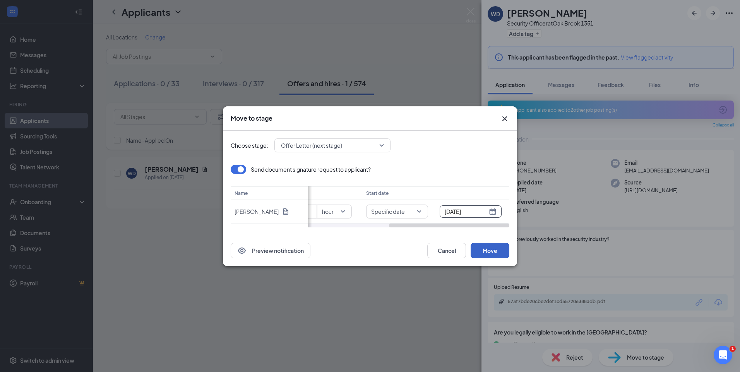
click at [490, 251] on button "Move" at bounding box center [490, 250] width 39 height 15
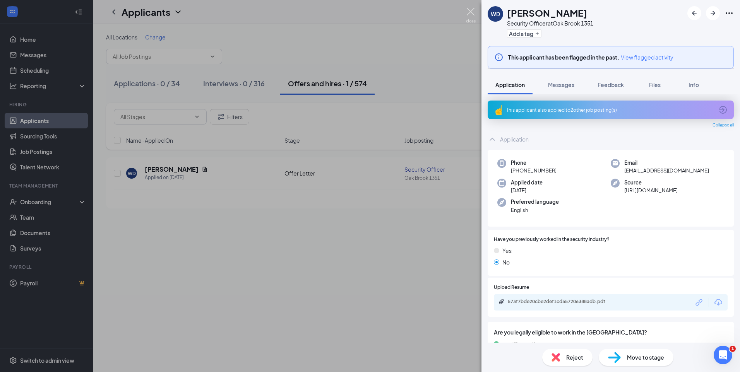
click at [468, 14] on img at bounding box center [471, 15] width 10 height 15
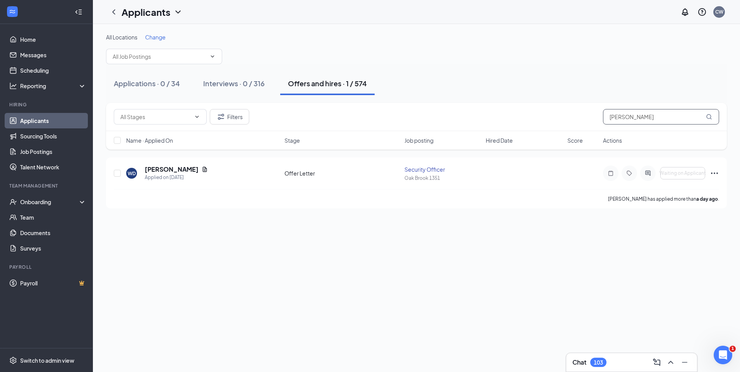
click at [587, 122] on div "Filters daley" at bounding box center [417, 116] width 606 height 15
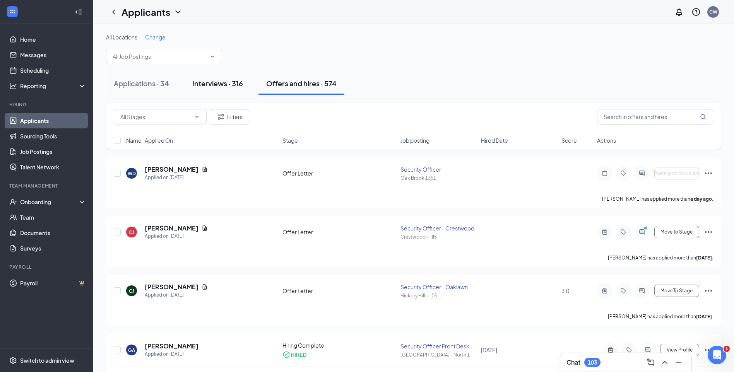
click at [216, 86] on div "Interviews · 316" at bounding box center [217, 84] width 51 height 10
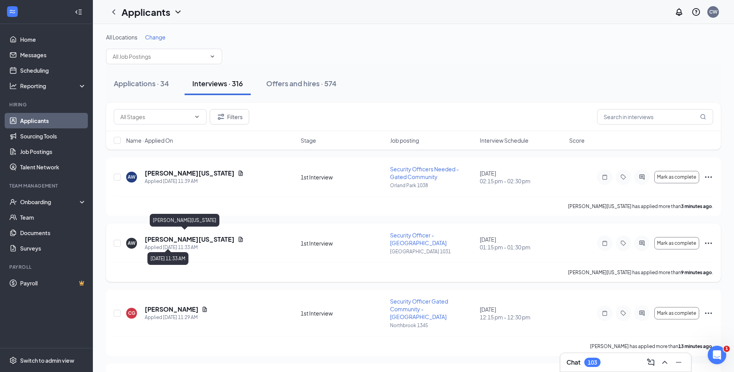
click at [178, 237] on h5 "Angela Washington" at bounding box center [190, 239] width 90 height 9
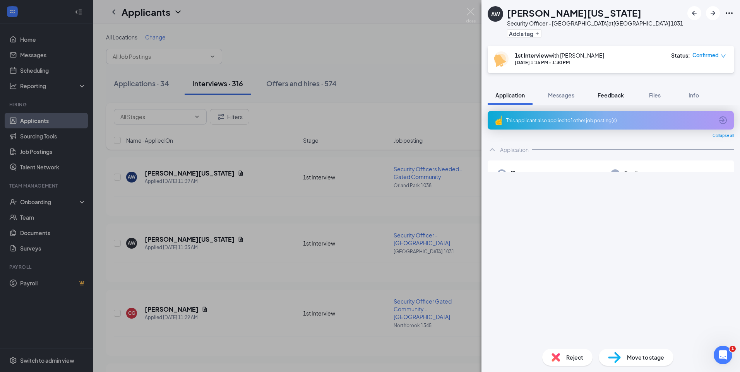
click at [617, 98] on span "Feedback" at bounding box center [611, 95] width 26 height 7
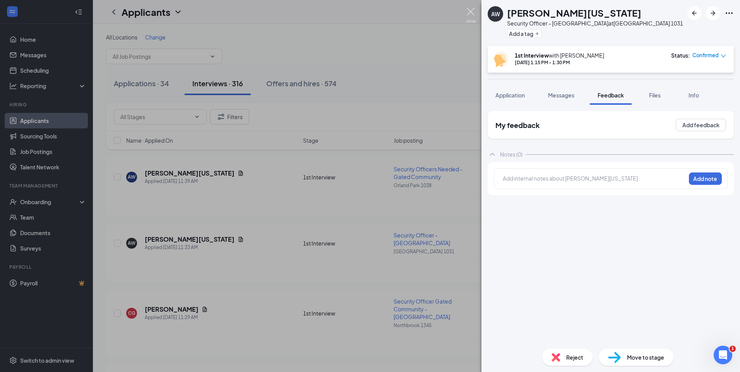
click at [467, 10] on img at bounding box center [471, 15] width 10 height 15
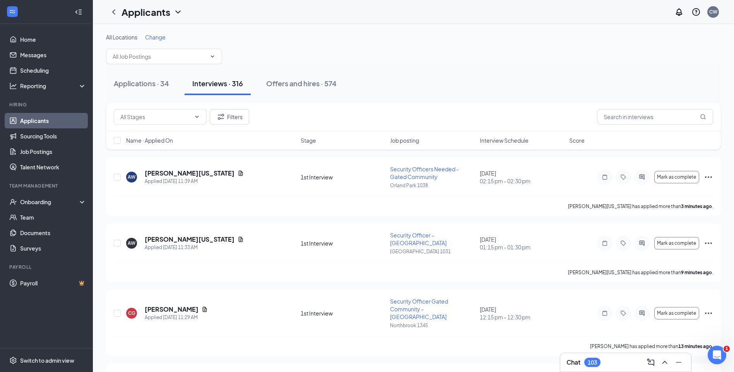
click at [395, 78] on div "Applications · 34 Interviews · 316 Offers and hires · 574" at bounding box center [413, 83] width 615 height 23
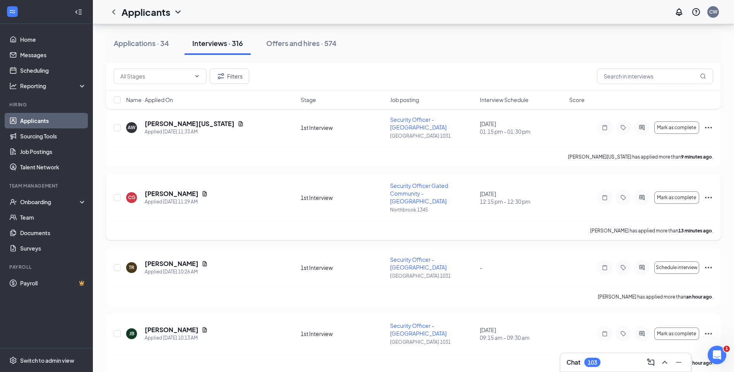
scroll to position [116, 0]
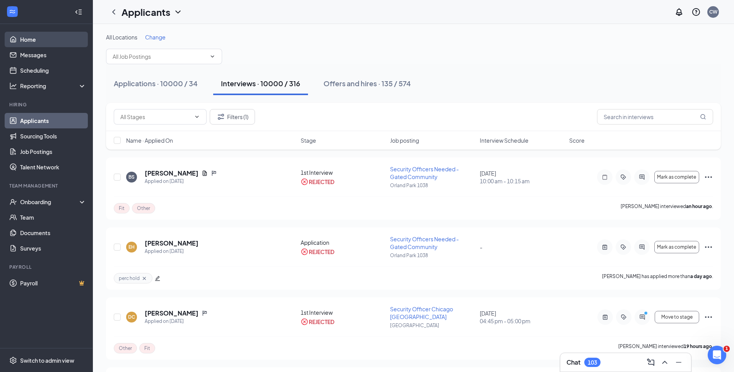
click at [38, 37] on link "Home" at bounding box center [53, 39] width 66 height 15
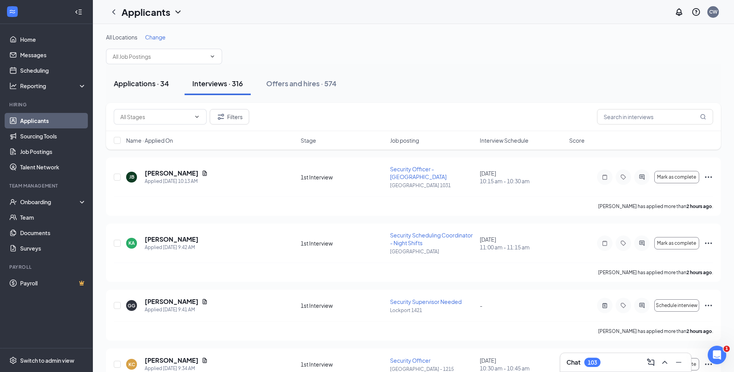
click at [146, 84] on div "Applications · 34" at bounding box center [141, 84] width 55 height 10
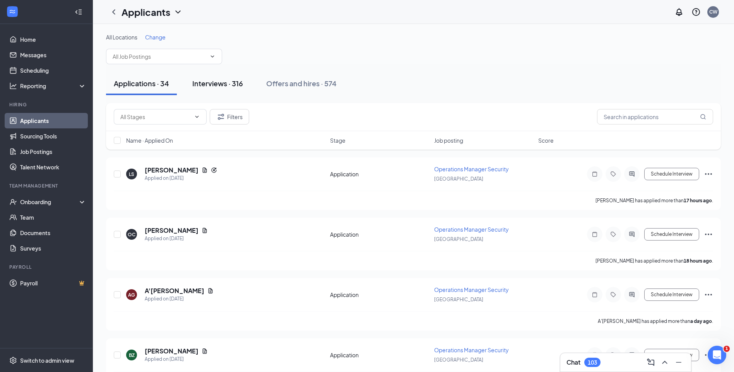
click at [218, 82] on div "Interviews · 316" at bounding box center [217, 84] width 51 height 10
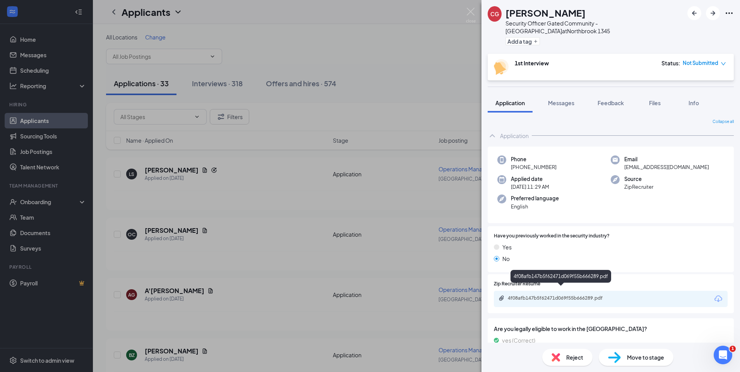
click at [573, 295] on div "4f08afb147b5f62471d069f55b666289.pdf" at bounding box center [562, 298] width 108 height 6
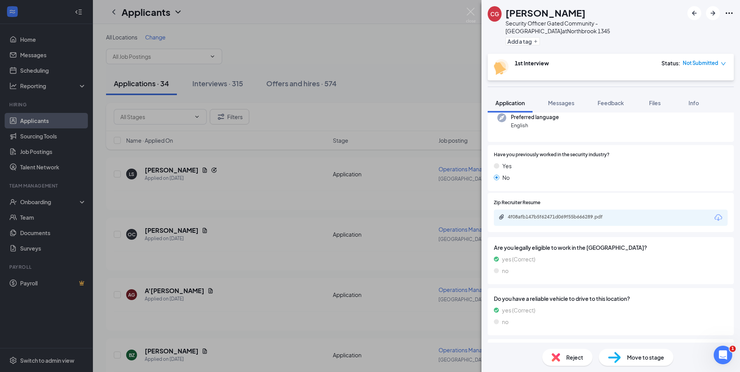
scroll to position [15, 0]
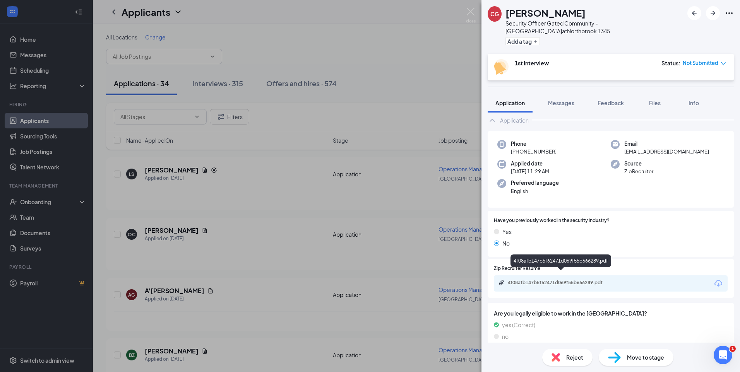
click at [560, 280] on div "4f08afb147b5f62471d069f55b666289.pdf" at bounding box center [562, 283] width 108 height 6
click at [470, 12] on img at bounding box center [471, 15] width 10 height 15
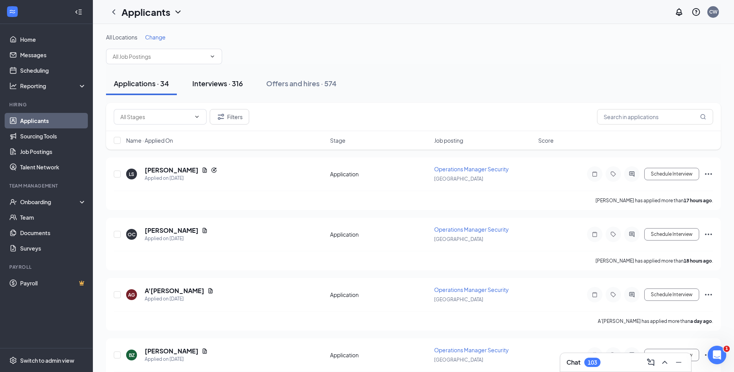
click at [209, 84] on div "Interviews · 316" at bounding box center [217, 84] width 51 height 10
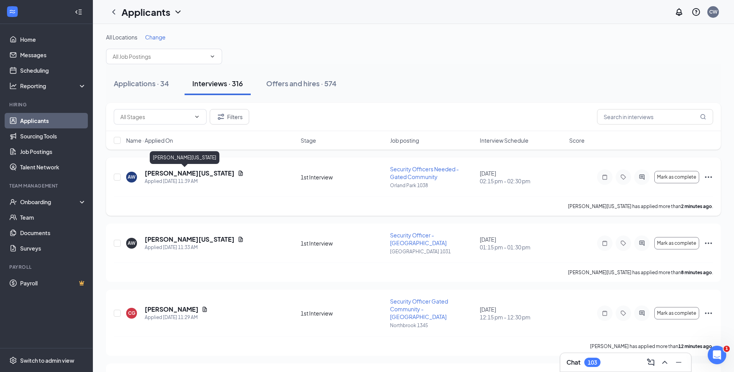
click at [171, 176] on h5 "[PERSON_NAME][US_STATE]" at bounding box center [190, 173] width 90 height 9
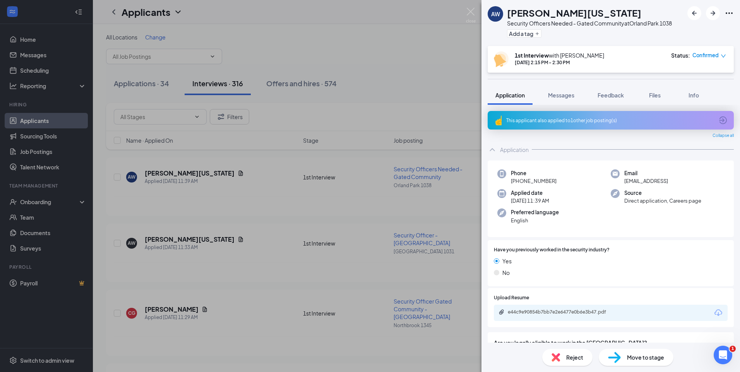
click at [577, 122] on div "This applicant also applied to 1 other job posting(s)" at bounding box center [610, 120] width 208 height 7
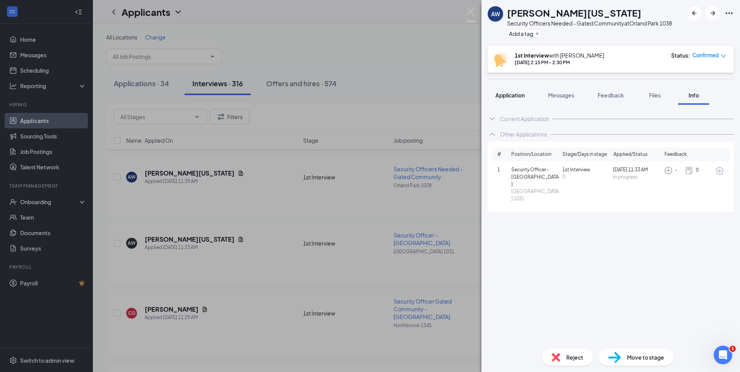
click at [511, 98] on span "Application" at bounding box center [510, 95] width 29 height 7
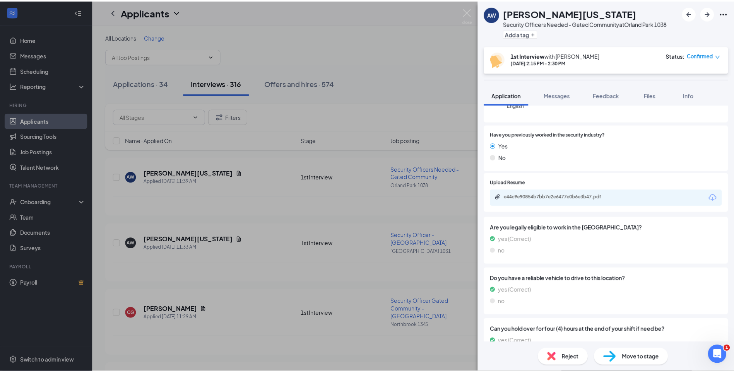
scroll to position [116, 0]
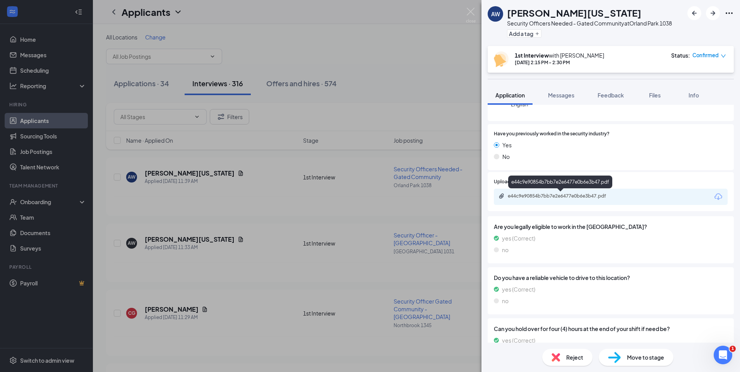
click at [561, 197] on div "e44c9e90854b7bb7e2e6477e0b6e3b47.pdf" at bounding box center [562, 196] width 108 height 6
click at [470, 10] on img at bounding box center [471, 15] width 10 height 15
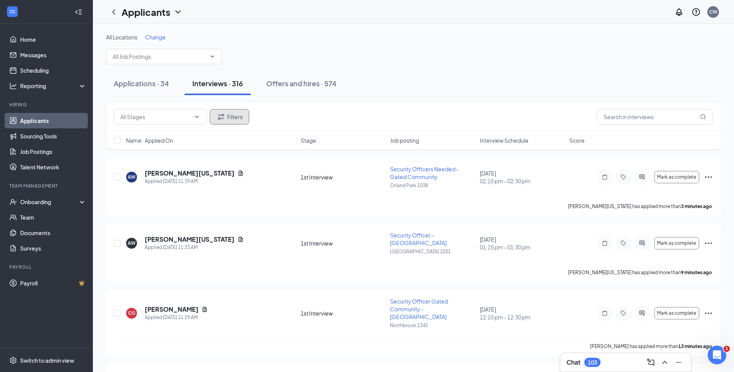
click at [233, 117] on button "Filters" at bounding box center [229, 116] width 39 height 15
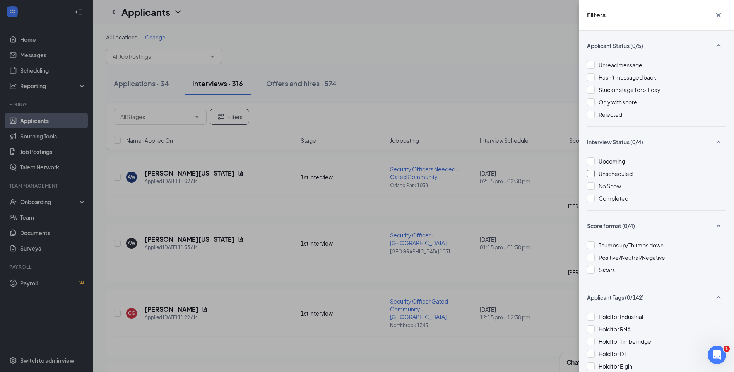
click at [590, 175] on div at bounding box center [591, 174] width 8 height 8
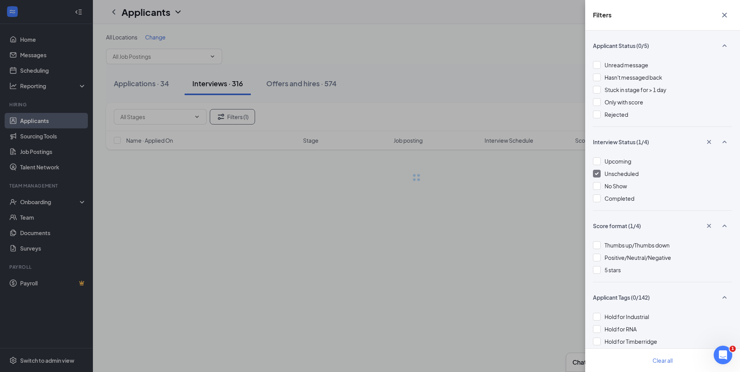
click at [518, 109] on div "Filters Applicant Status (0/5) Unread message Hasn't messaged back Stuck in sta…" at bounding box center [370, 186] width 740 height 372
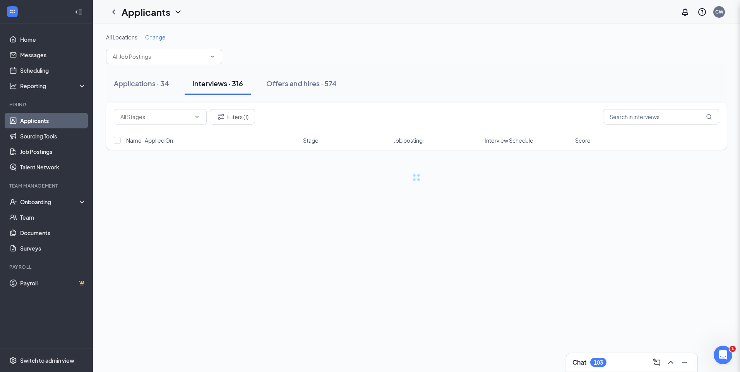
click at [518, 109] on div "Filters Applicant Status (0/5) Unread message Hasn't messaged back Stuck in sta…" at bounding box center [370, 186] width 740 height 372
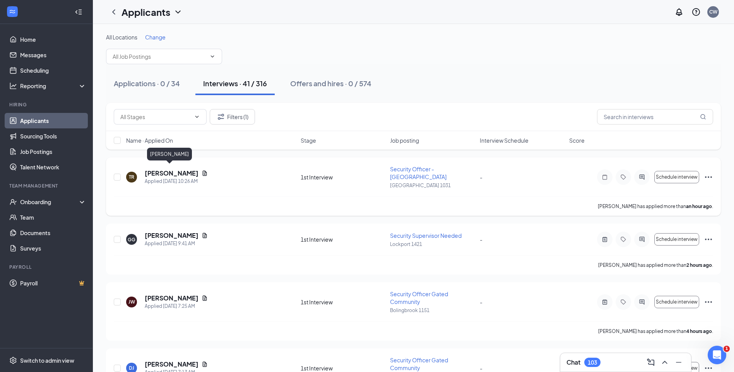
click at [166, 172] on h5 "[PERSON_NAME]" at bounding box center [172, 173] width 54 height 9
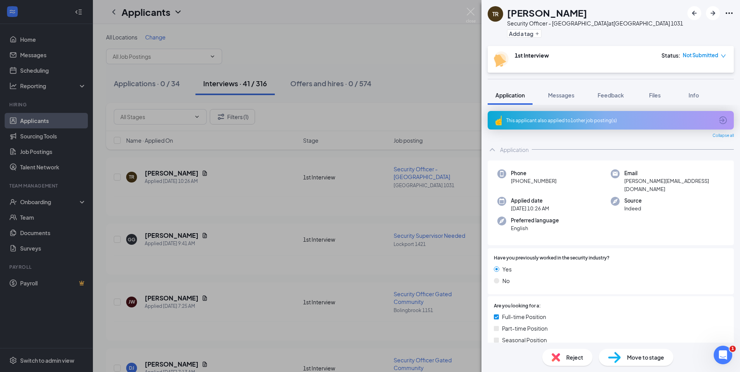
click at [600, 125] on div "This applicant also applied to 1 other job posting(s)" at bounding box center [611, 120] width 246 height 19
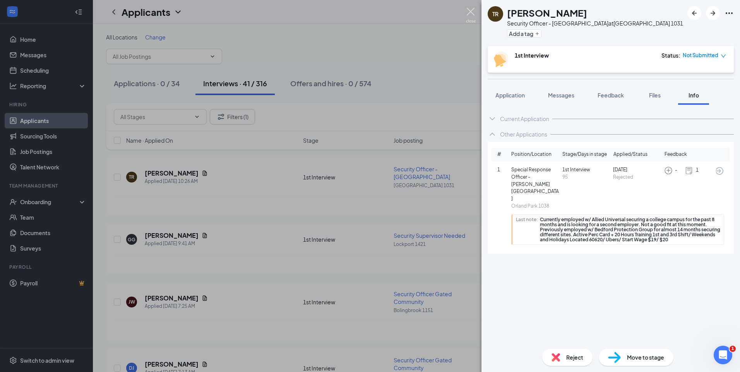
click at [470, 13] on img at bounding box center [471, 15] width 10 height 15
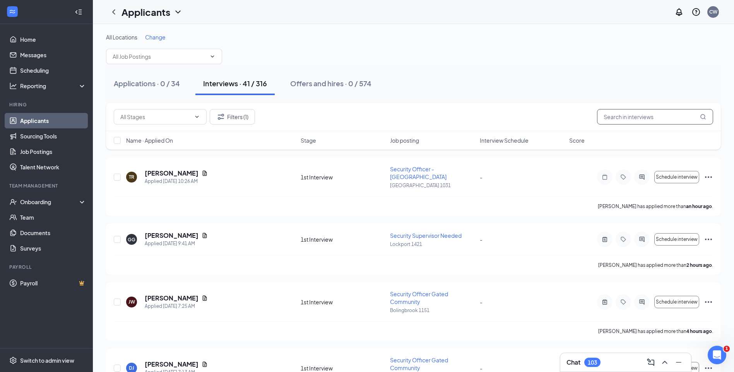
click at [604, 117] on input "text" at bounding box center [655, 116] width 116 height 15
paste input "[PERSON_NAME]"
type input "[PERSON_NAME]"
click at [451, 69] on div "Applications · 0 / 34 Interviews · 41 / 316 Offers and hires · 0 / 574" at bounding box center [413, 83] width 615 height 39
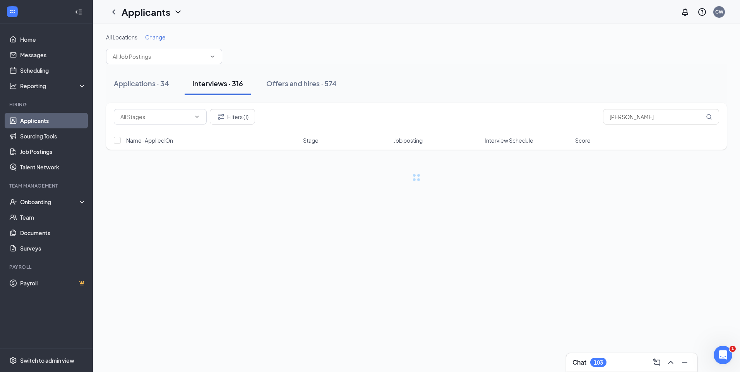
click at [451, 69] on div "Applications · 34 Interviews · 316 Offers and hires · 574" at bounding box center [416, 83] width 621 height 39
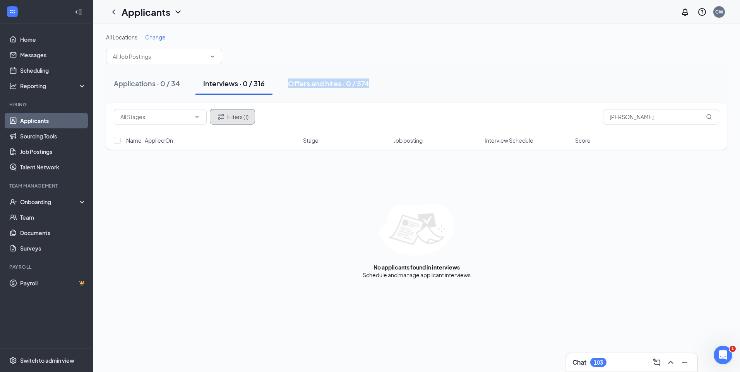
click at [239, 118] on button "Filters (1)" at bounding box center [232, 116] width 45 height 15
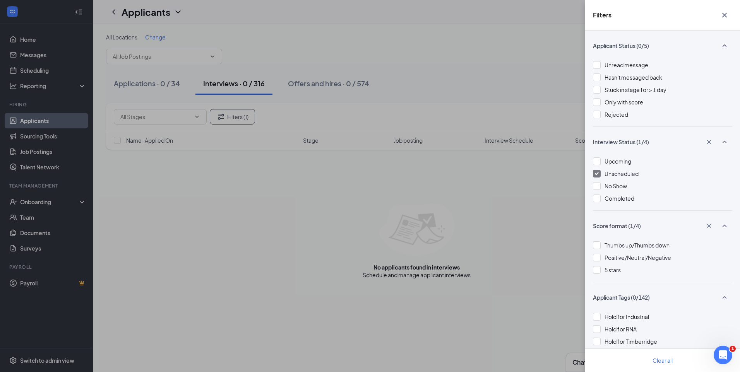
click at [597, 176] on div at bounding box center [597, 174] width 8 height 8
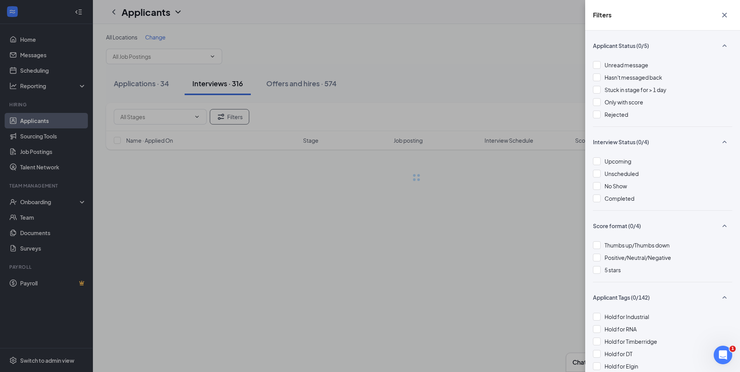
click at [484, 100] on div "Filters Applicant Status (0/5) Unread message Hasn't messaged back Stuck in sta…" at bounding box center [370, 186] width 740 height 372
click at [483, 100] on div "Filters Applicant Status (0/5) Unread message Hasn't messaged back Stuck in sta…" at bounding box center [370, 186] width 740 height 372
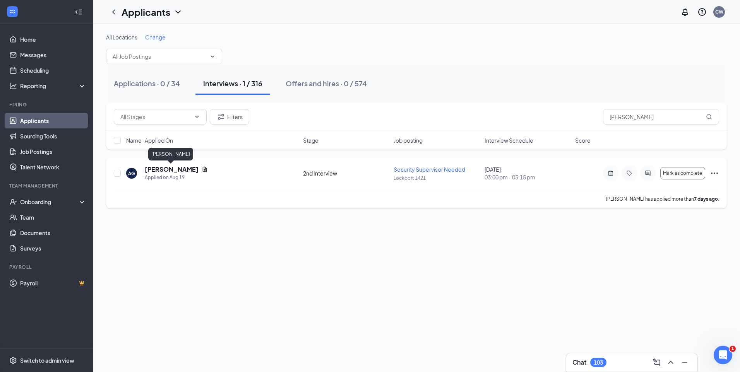
click at [165, 167] on h5 "[PERSON_NAME]" at bounding box center [172, 169] width 54 height 9
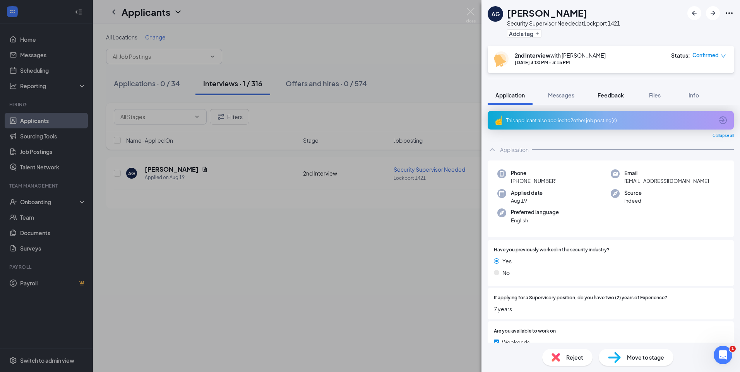
click at [613, 97] on span "Feedback" at bounding box center [611, 95] width 26 height 7
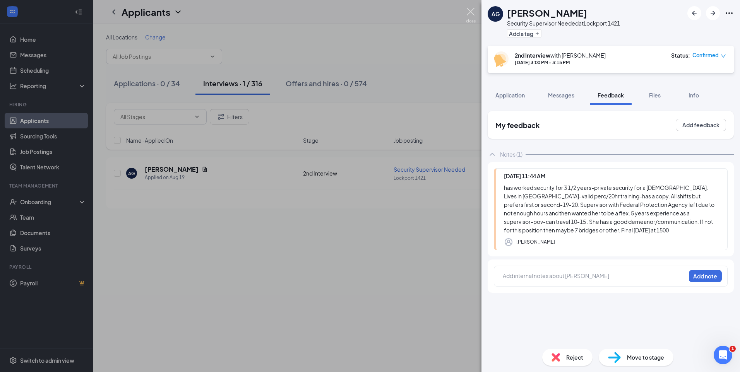
click at [475, 10] on img at bounding box center [471, 15] width 10 height 15
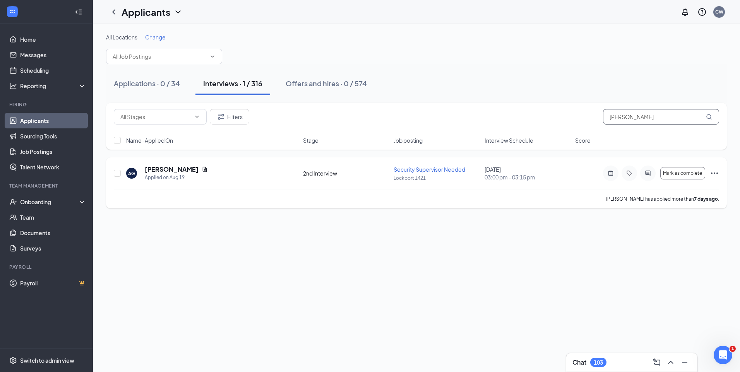
drag, startPoint x: 627, startPoint y: 123, endPoint x: 477, endPoint y: 160, distance: 154.3
click at [480, 159] on div "Filters Ayana Glover Name · Applied On Stage Job posting Interview Schedule Sco…" at bounding box center [416, 156] width 621 height 106
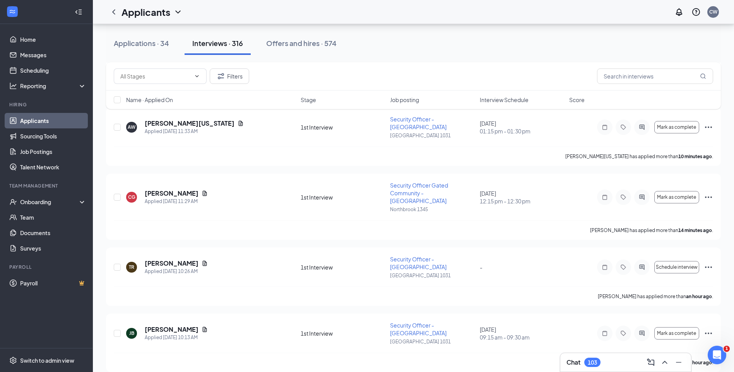
scroll to position [116, 0]
click at [626, 79] on input "text" at bounding box center [655, 76] width 116 height 15
paste input "[PERSON_NAME]"
type input "[PERSON_NAME]"
click at [542, 56] on div "Applications · 34 Interviews · 316 Offers and hires · 574" at bounding box center [413, 43] width 615 height 39
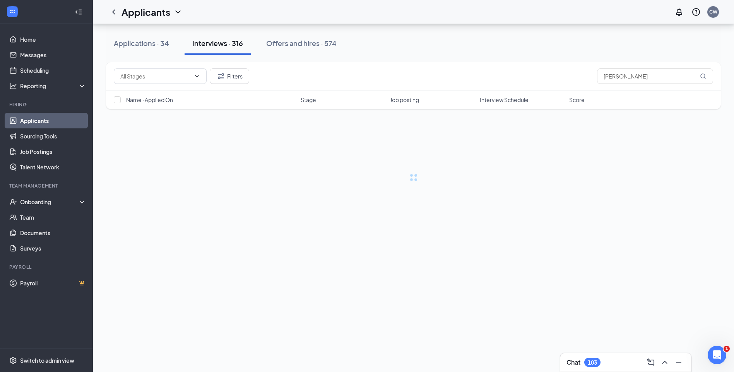
click at [542, 56] on div "All Locations Change Applications · 34 Interviews · 316 Offers and hires · 574 …" at bounding box center [413, 107] width 615 height 148
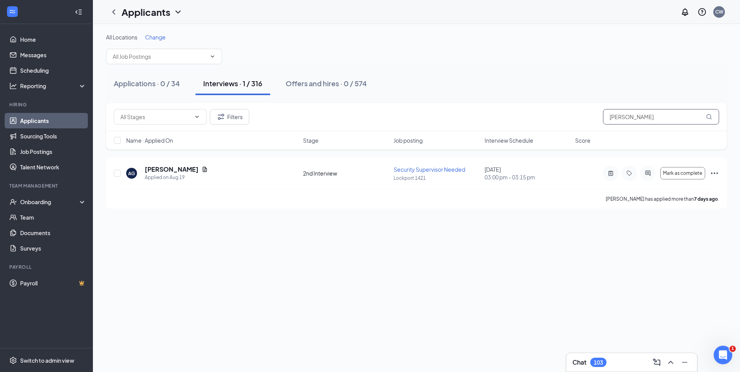
drag, startPoint x: 599, startPoint y: 121, endPoint x: 522, endPoint y: 120, distance: 77.4
click at [541, 121] on div "Filters [PERSON_NAME]" at bounding box center [417, 116] width 606 height 15
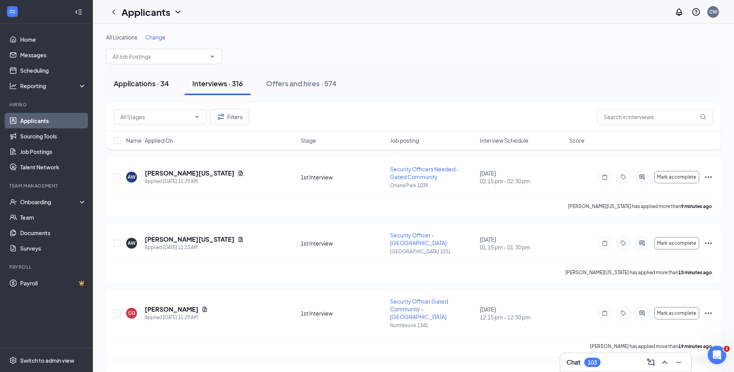
click at [158, 85] on div "Applications · 34" at bounding box center [141, 84] width 55 height 10
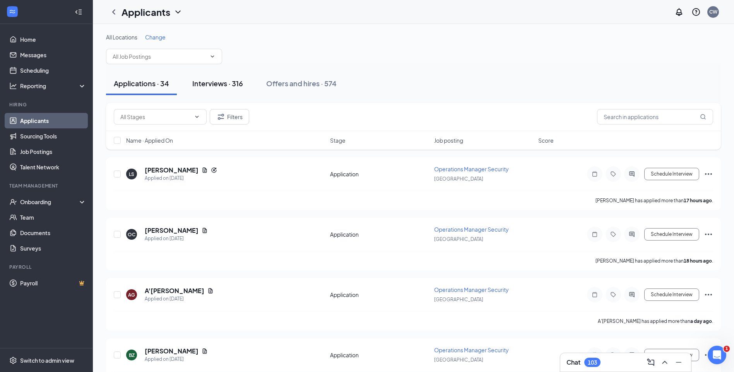
click at [231, 80] on div "Interviews · 316" at bounding box center [217, 84] width 51 height 10
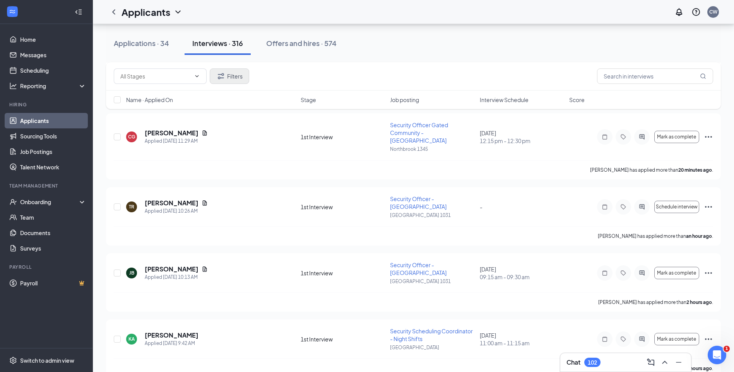
scroll to position [194, 0]
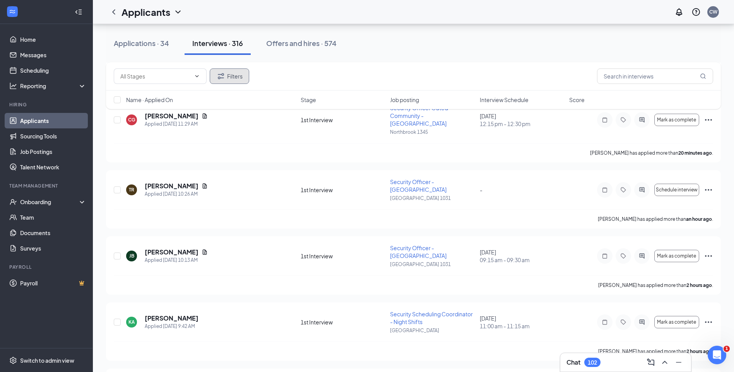
click at [243, 78] on button "Filters" at bounding box center [229, 76] width 39 height 15
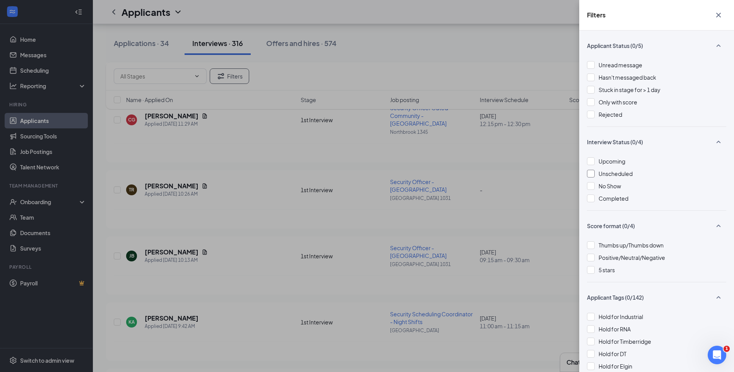
click at [590, 174] on div at bounding box center [591, 174] width 8 height 8
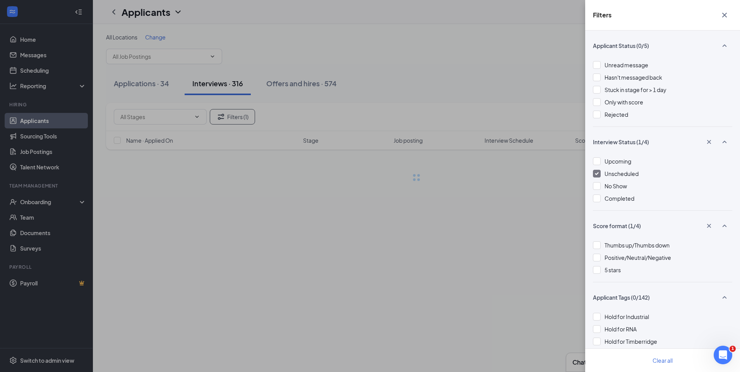
click at [444, 90] on div "Filters Applicant Status (0/5) Unread message Hasn't messaged back Stuck in sta…" at bounding box center [370, 186] width 740 height 372
click at [443, 89] on div "Filters Applicant Status (0/5) Unread message Hasn't messaged back Stuck in sta…" at bounding box center [370, 186] width 740 height 372
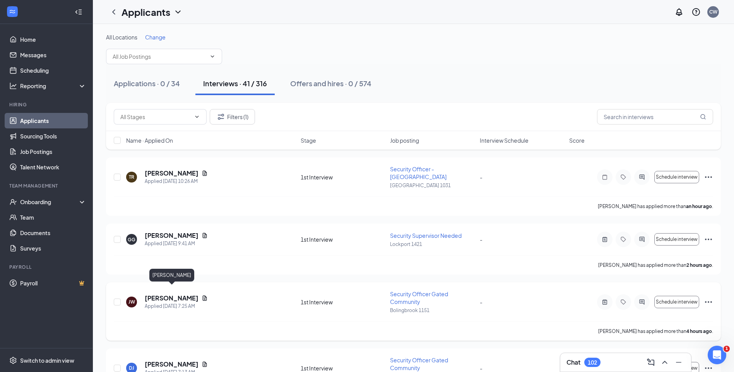
click at [178, 294] on h5 "Jonathan Whitaker" at bounding box center [172, 298] width 54 height 9
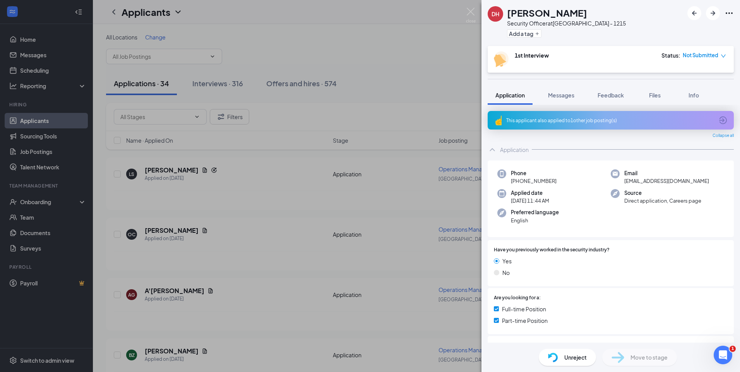
click at [601, 126] on div "This applicant also applied to 1 other job posting(s)" at bounding box center [611, 120] width 246 height 19
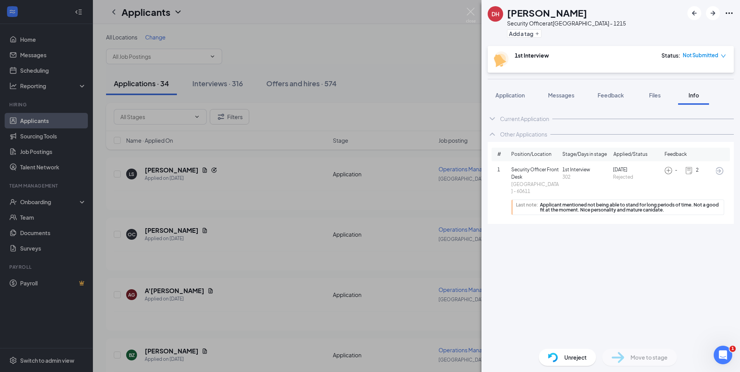
click at [719, 173] on icon "ArrowCircle" at bounding box center [719, 170] width 9 height 9
click at [474, 10] on img at bounding box center [471, 15] width 10 height 15
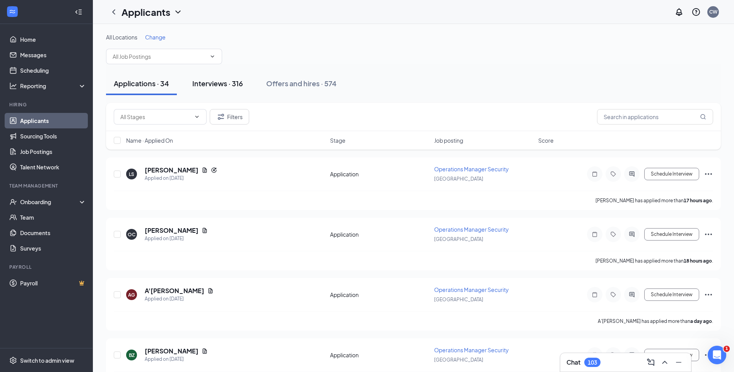
click at [221, 82] on div "Interviews · 316" at bounding box center [217, 84] width 51 height 10
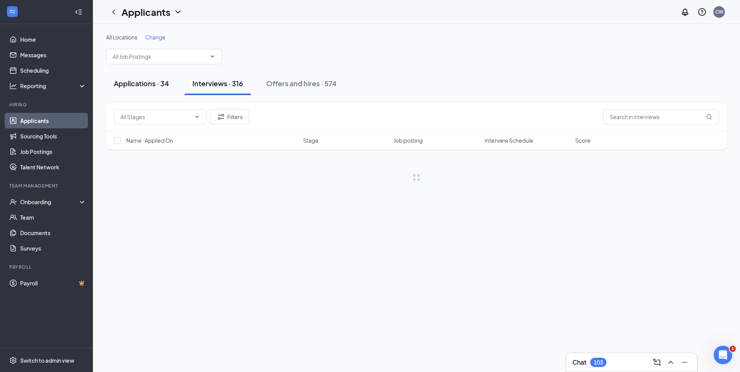
click at [141, 82] on div "Applications · 34" at bounding box center [141, 84] width 55 height 10
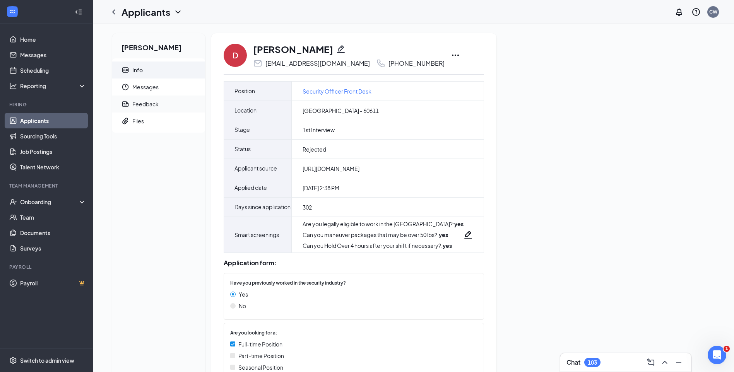
click at [156, 106] on div "Feedback" at bounding box center [145, 104] width 26 height 8
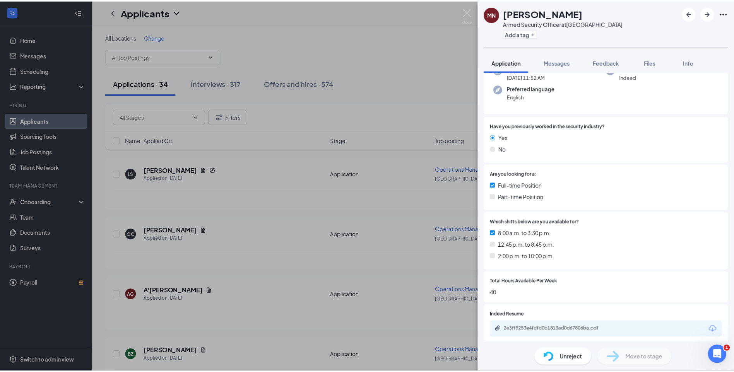
scroll to position [67, 0]
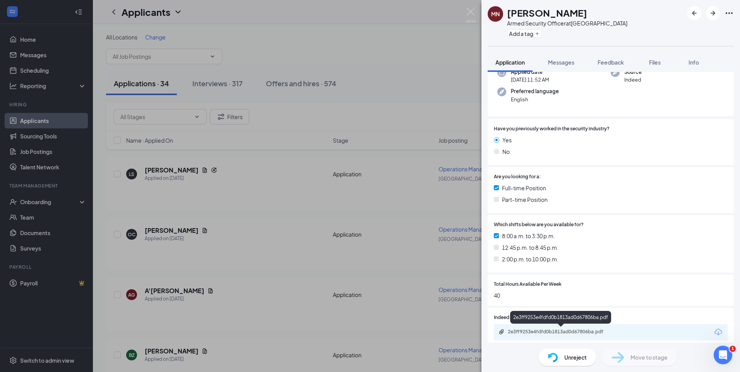
click at [559, 331] on div "2e3ff9253e4fdfd0b1813ad0d67806ba.pdf" at bounding box center [562, 332] width 108 height 6
click at [470, 16] on img at bounding box center [471, 15] width 10 height 15
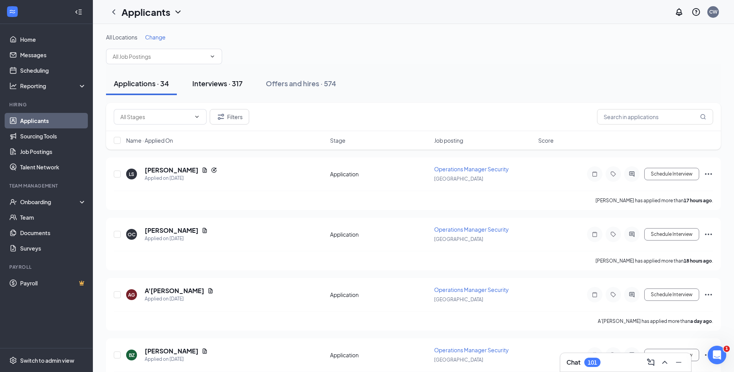
click at [226, 81] on div "Interviews · 317" at bounding box center [217, 84] width 50 height 10
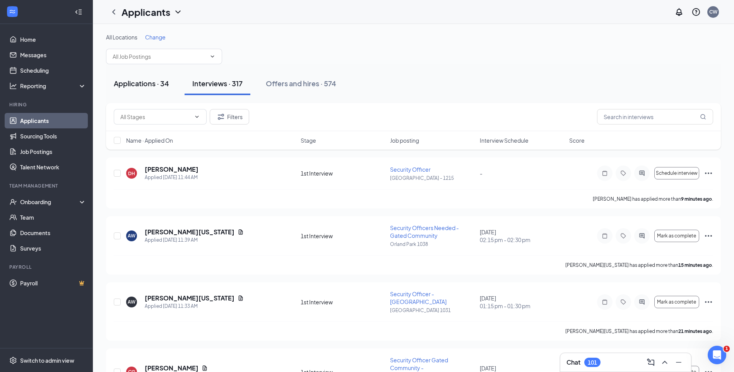
click at [148, 81] on div "Applications · 34" at bounding box center [141, 84] width 55 height 10
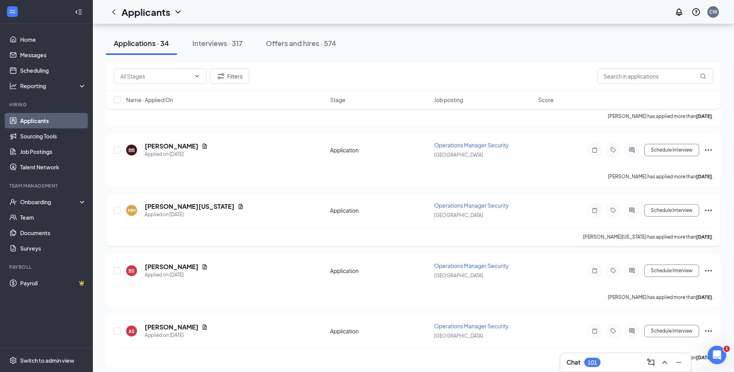
scroll to position [1587, 0]
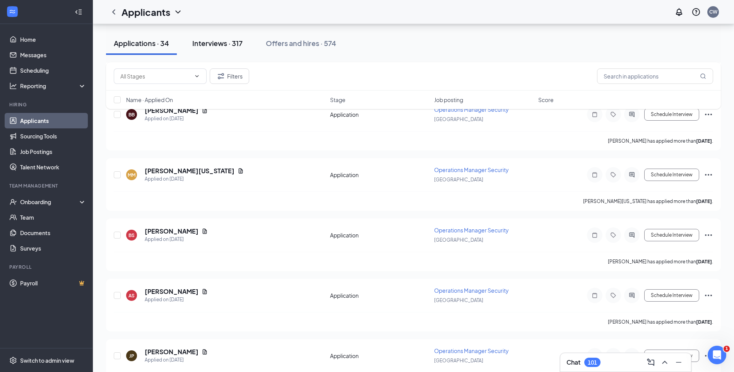
click at [229, 46] on div "Interviews · 317" at bounding box center [217, 43] width 50 height 10
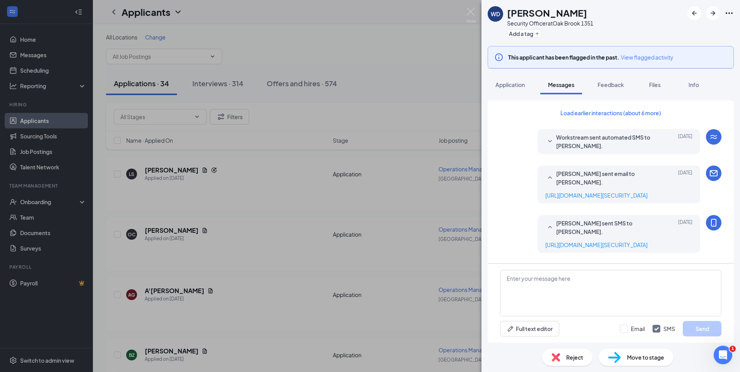
scroll to position [199, 0]
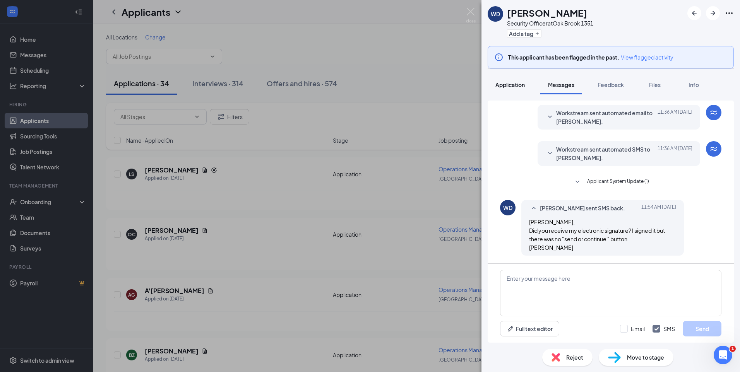
click at [515, 84] on span "Application" at bounding box center [510, 84] width 29 height 7
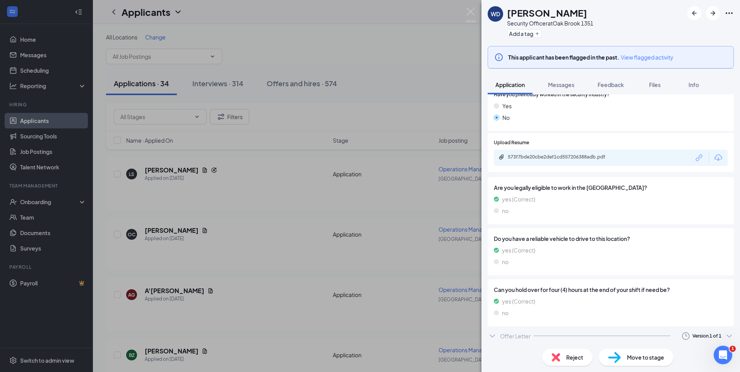
scroll to position [146, 0]
click at [492, 333] on icon "ChevronDown" at bounding box center [492, 335] width 9 height 9
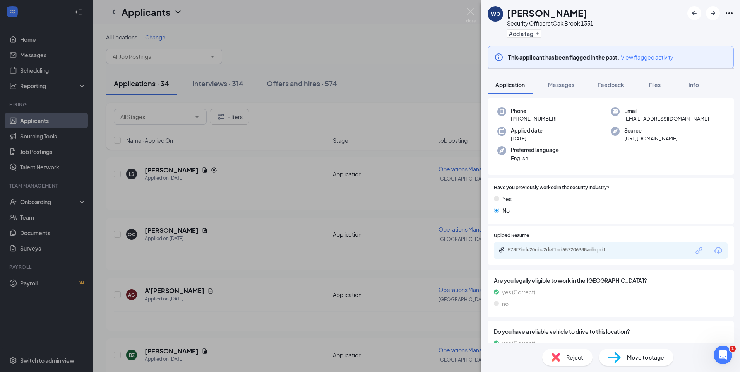
scroll to position [193, 0]
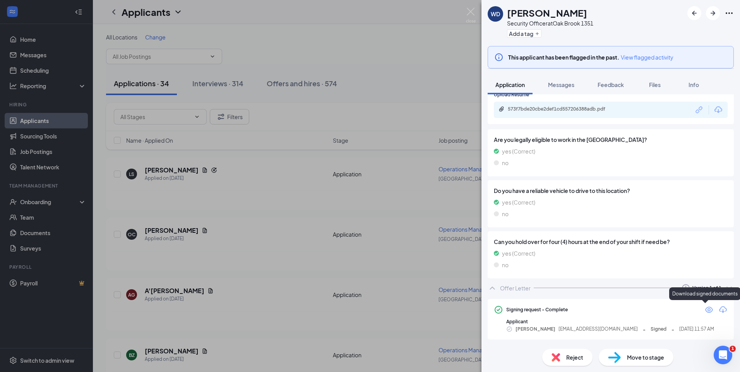
click at [719, 310] on icon "Download" at bounding box center [723, 309] width 9 height 9
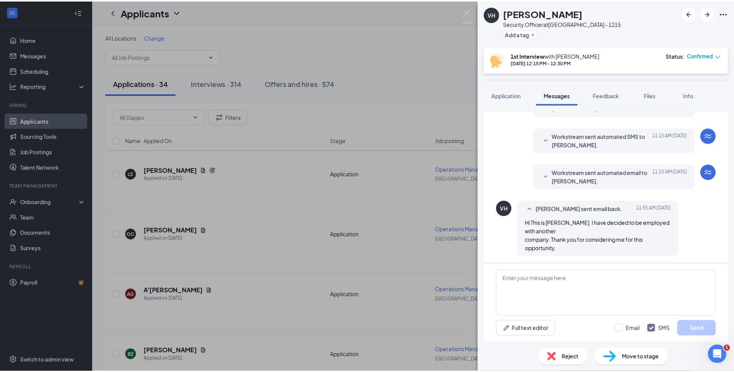
scroll to position [253, 0]
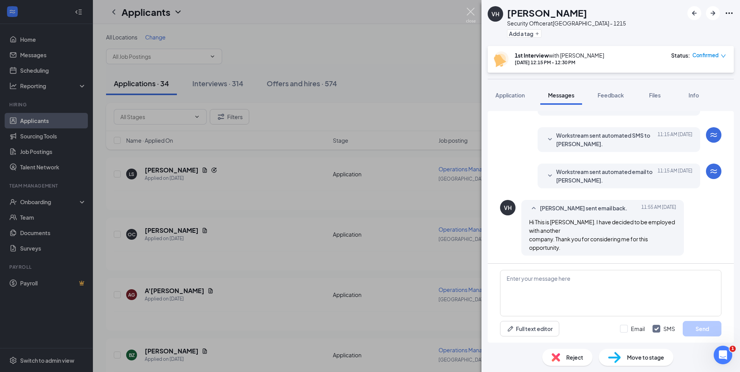
drag, startPoint x: 471, startPoint y: 10, endPoint x: 419, endPoint y: 1, distance: 53.2
click at [471, 10] on img at bounding box center [471, 15] width 10 height 15
